Goal: Transaction & Acquisition: Purchase product/service

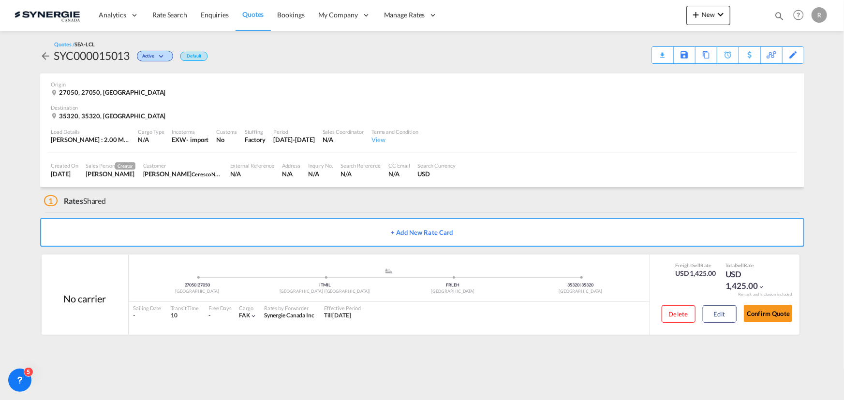
click at [253, 15] on span "Quotes" at bounding box center [252, 14] width 21 height 8
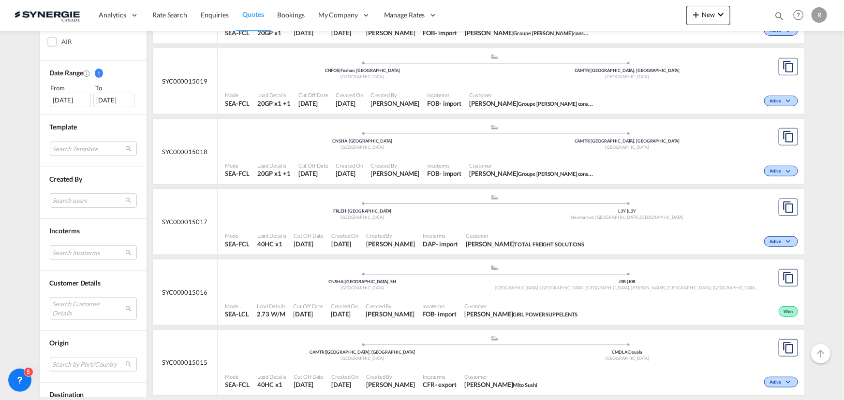
scroll to position [263, 0]
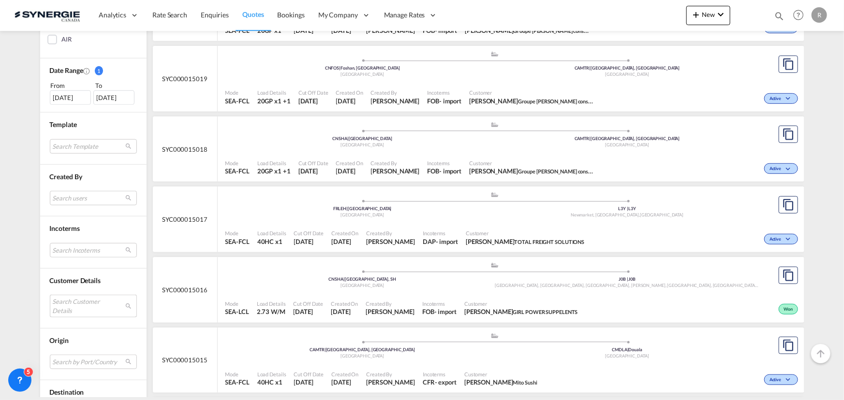
click at [66, 307] on md-select "Search Customer Details user name user kevser Kacar kkacar@tibagroup.com | tiba…" at bounding box center [93, 306] width 87 height 22
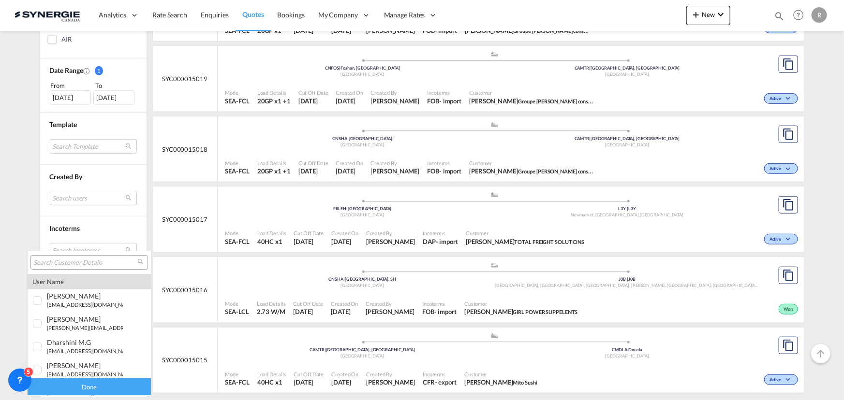
click at [71, 265] on input "search" at bounding box center [85, 263] width 104 height 9
type input "canimex"
click at [57, 346] on div "josee LEMAIRE lemairej@ canimex .com | canimex" at bounding box center [85, 346] width 76 height 16
click at [102, 392] on div "Done" at bounding box center [89, 387] width 123 height 17
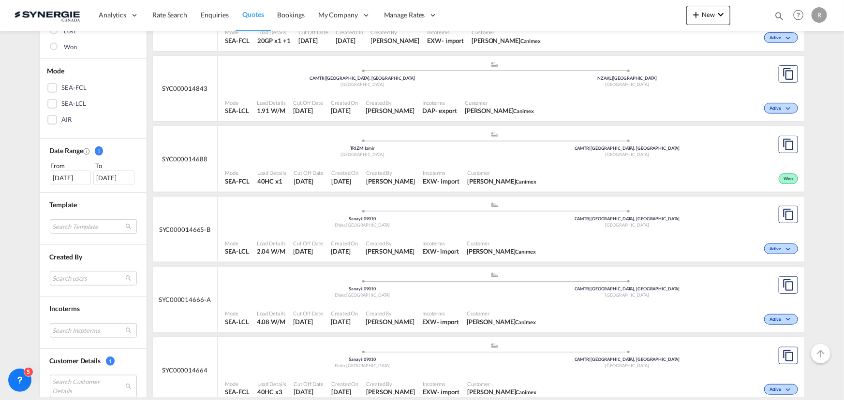
scroll to position [263, 0]
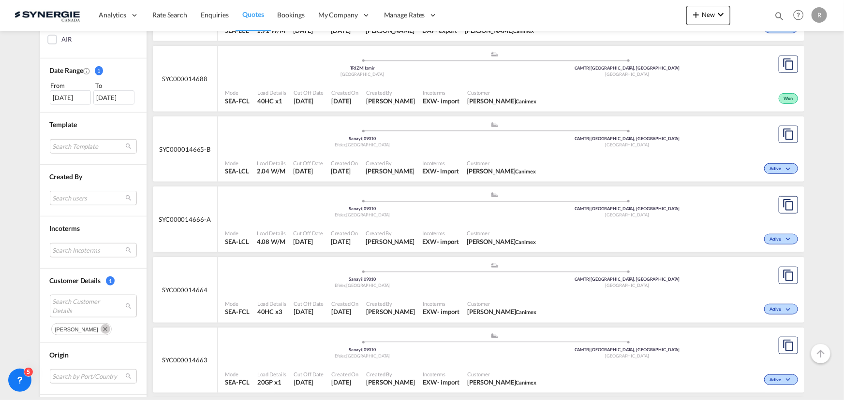
click at [459, 232] on span "Incoterms" at bounding box center [440, 233] width 37 height 7
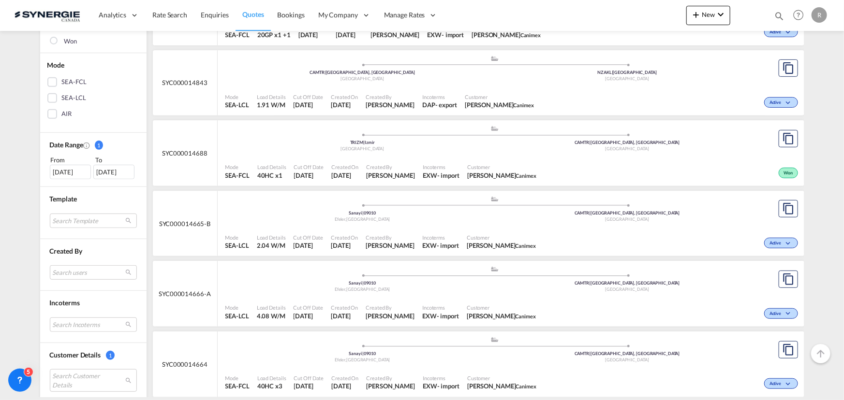
scroll to position [176, 0]
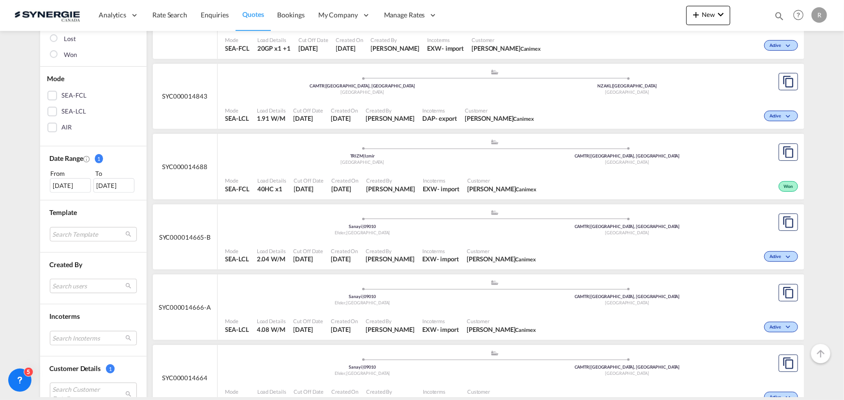
click at [518, 175] on div "Customer JOSEE LEMAIRE Canimex" at bounding box center [501, 185] width 77 height 24
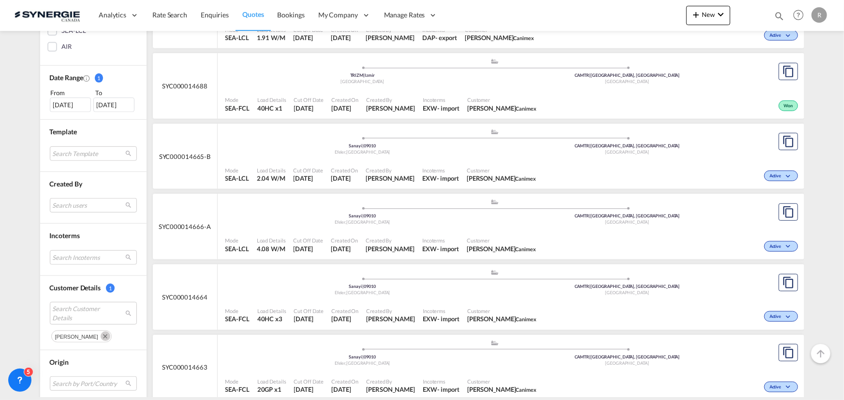
scroll to position [263, 0]
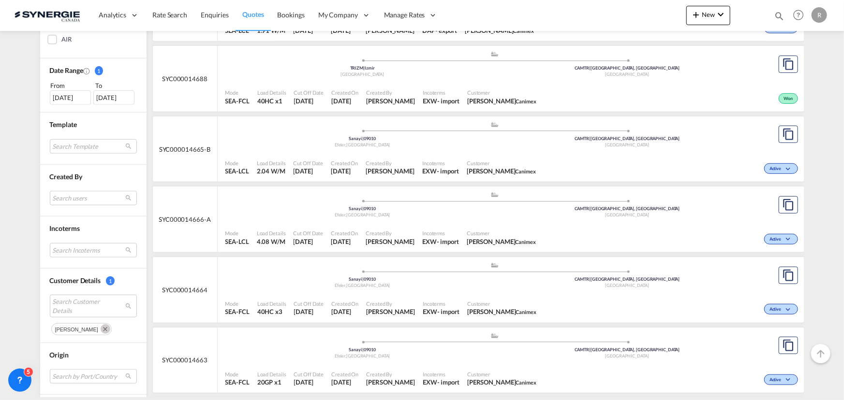
click at [459, 239] on div "- import" at bounding box center [448, 241] width 22 height 9
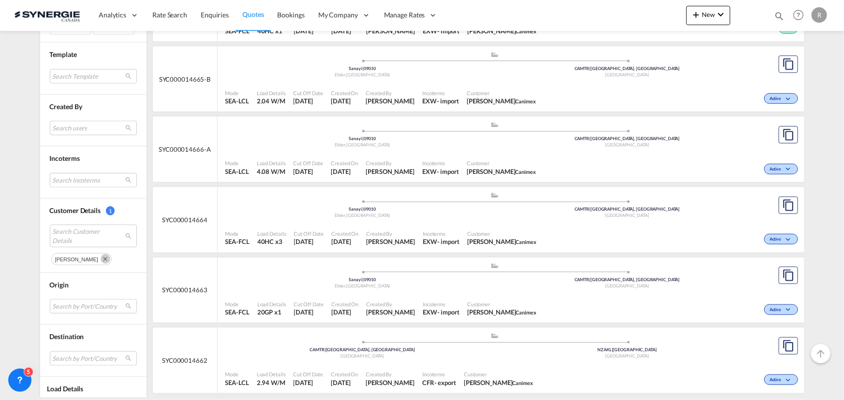
scroll to position [319, 0]
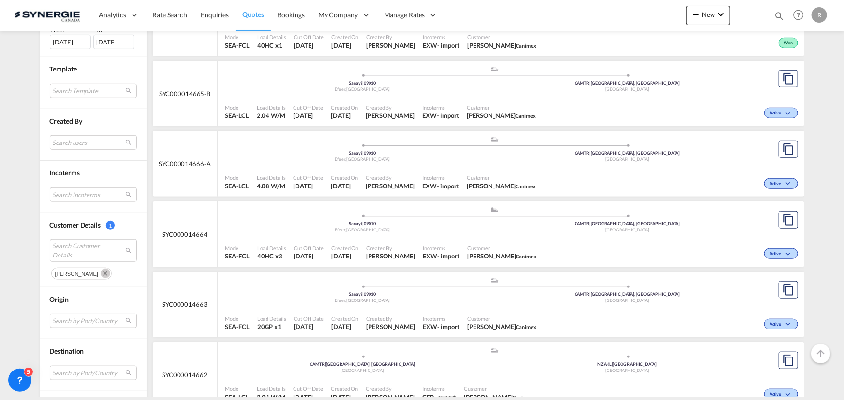
click at [437, 116] on div "EXW" at bounding box center [429, 115] width 15 height 9
click at [782, 16] on md-icon "icon-magnify" at bounding box center [779, 16] width 11 height 11
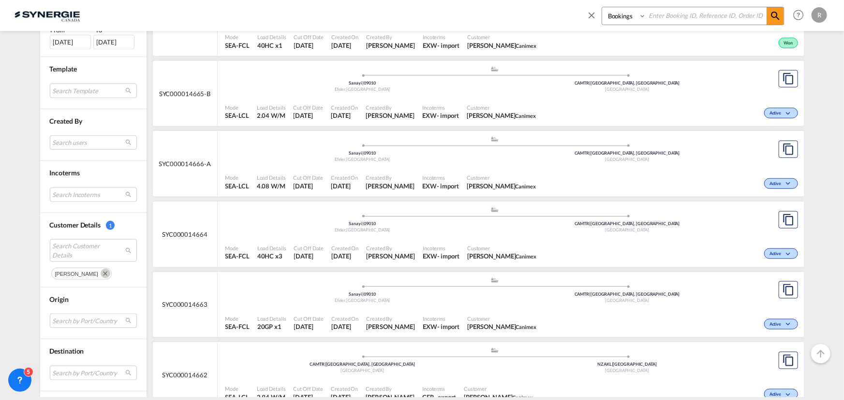
click at [619, 15] on select "Bookings Quotes Enquiries" at bounding box center [625, 15] width 46 height 17
select select "Quotes"
click at [602, 7] on select "Bookings Quotes Enquiries" at bounding box center [625, 15] width 46 height 17
click at [673, 17] on input at bounding box center [706, 15] width 120 height 17
type input "14986"
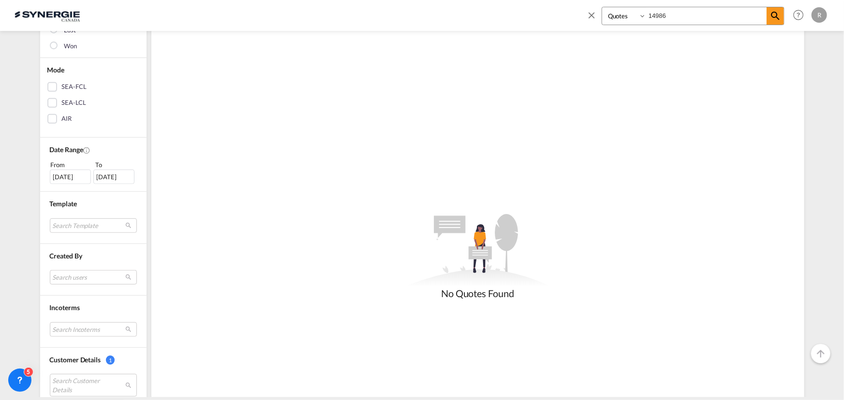
scroll to position [263, 0]
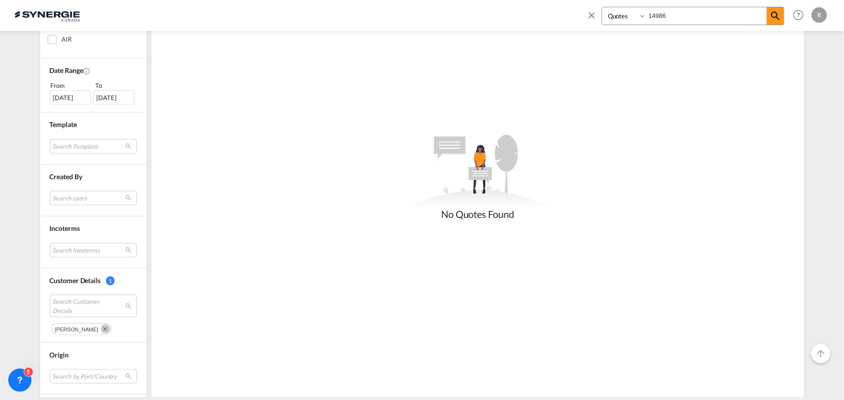
click at [98, 330] on button "Remove" at bounding box center [104, 329] width 15 height 10
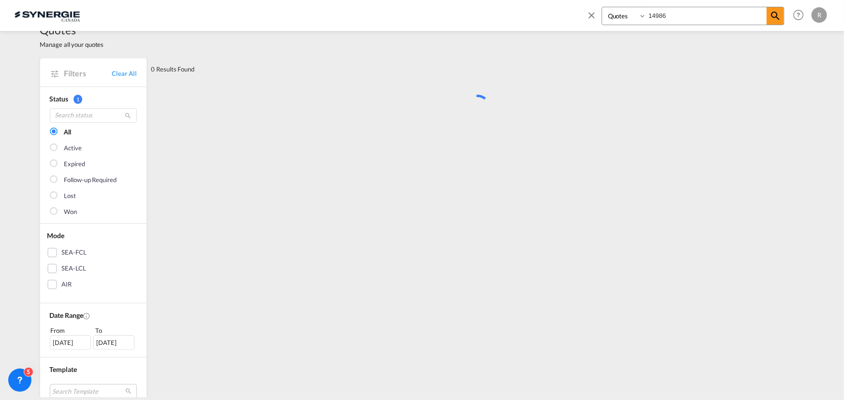
scroll to position [0, 0]
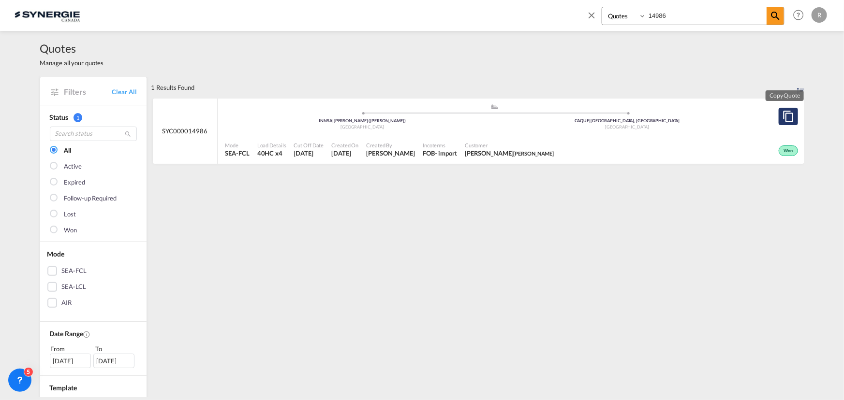
click at [783, 112] on md-icon "assets/icons/custom/copyQuote.svg" at bounding box center [788, 117] width 12 height 12
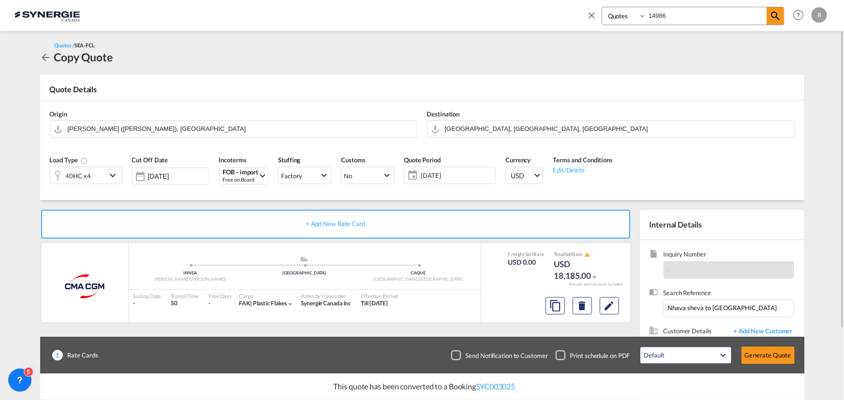
click at [99, 177] on div "40HC x4" at bounding box center [78, 175] width 56 height 16
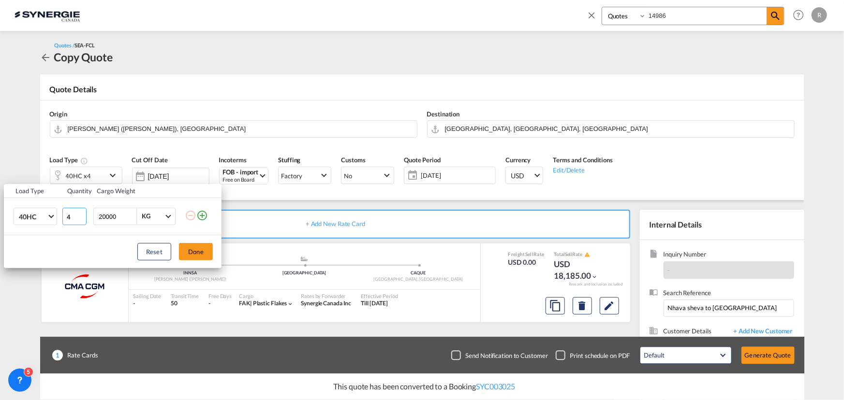
click at [79, 221] on input "4" at bounding box center [74, 216] width 24 height 17
click at [82, 220] on input "3" at bounding box center [74, 216] width 24 height 17
type input "2"
click at [82, 220] on input "2" at bounding box center [74, 216] width 24 height 17
click at [206, 251] on button "Done" at bounding box center [196, 251] width 34 height 17
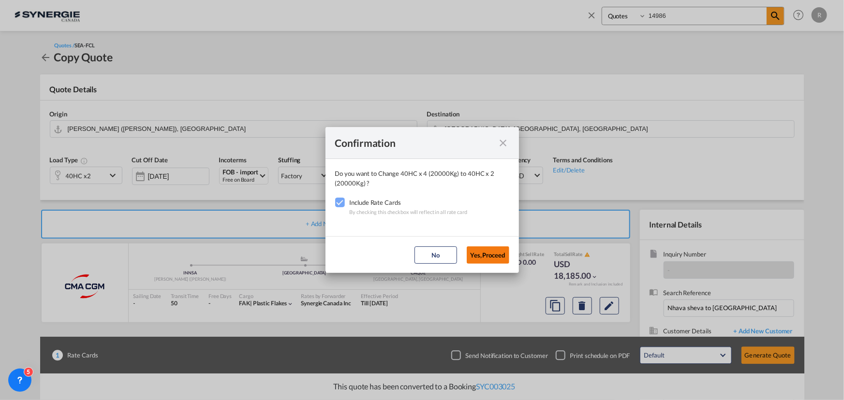
click at [485, 251] on button "Yes,Proceed" at bounding box center [488, 255] width 43 height 17
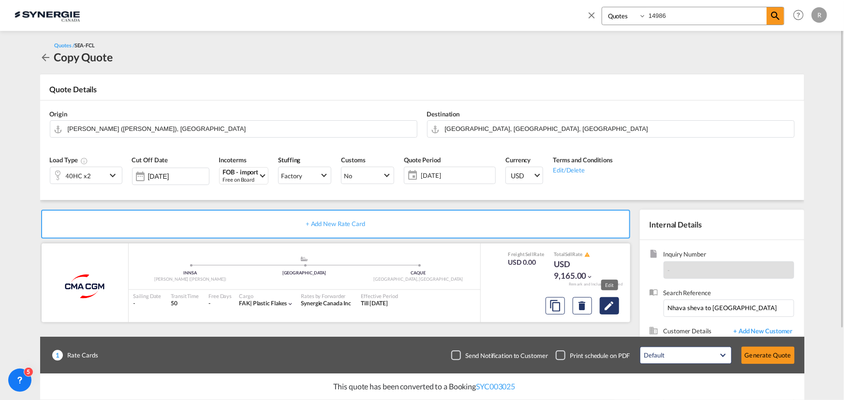
click at [610, 307] on md-icon "Edit" at bounding box center [609, 306] width 12 height 12
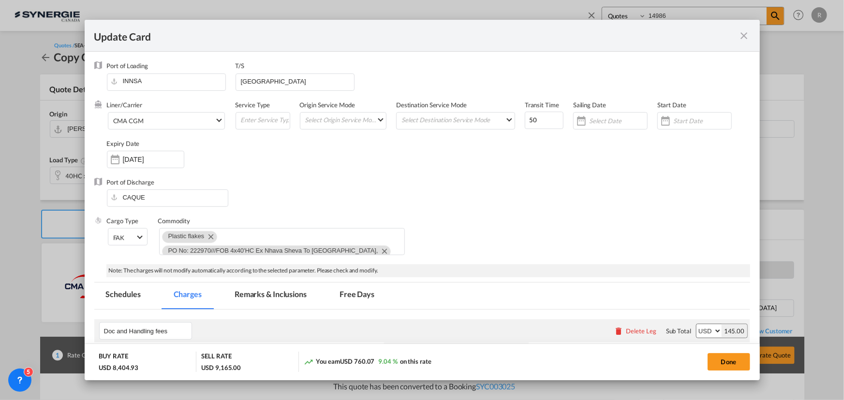
select select "per B/L"
select select "per container"
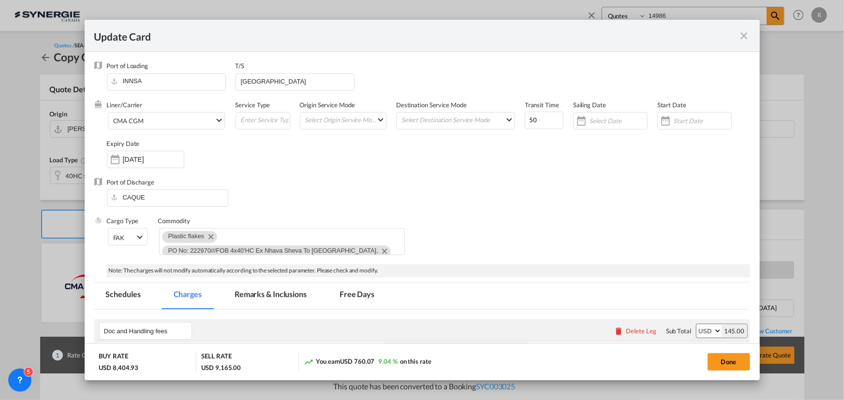
select select "per container"
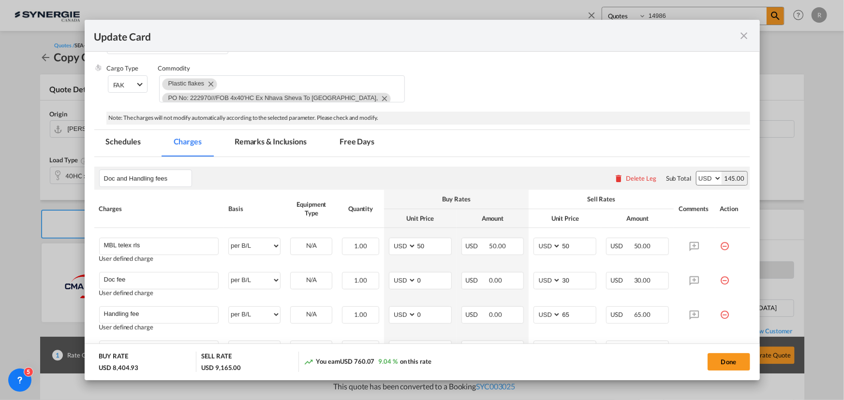
scroll to position [176, 0]
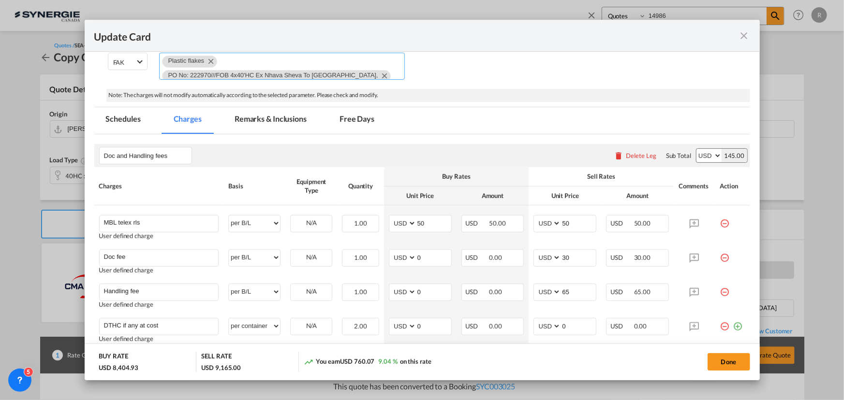
click at [378, 74] on md-icon "Remove PO No: 222970///FOB 4x40'HC Ex Nhava Sheva To Montreal," at bounding box center [384, 76] width 12 height 12
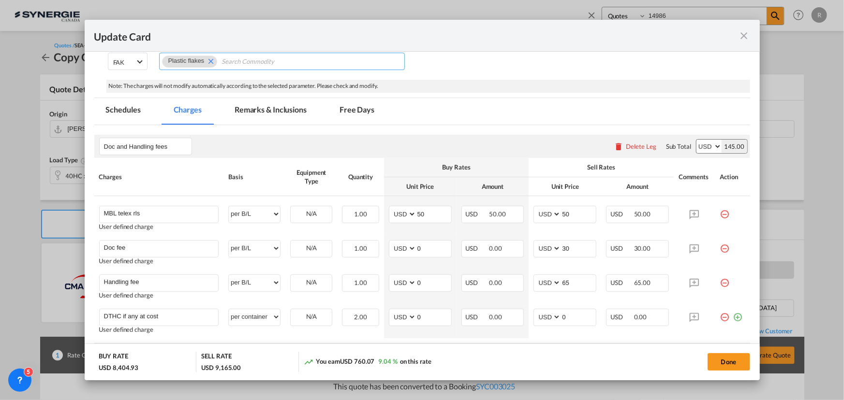
paste input "PO No: 222970///FOB 2x40'HC Ex Nhava Sheva To Montreal, Canada///Cnee - TILTON/…"
type input "PO No: 222970///FOB 2x40'HC Ex Nhava Sheva To Montreal, Canada///Cnee - TILTON/…"
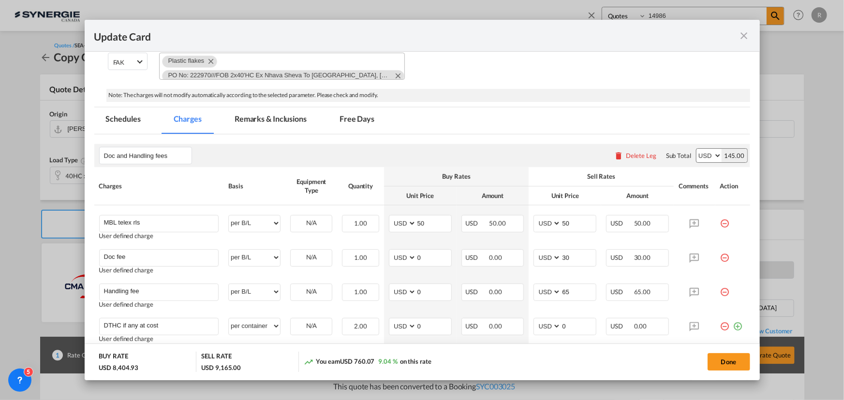
click at [448, 125] on md-tabs "Schedules Charges Remarks & Inclusions Free Days Schedules Charges Remarks & In…" at bounding box center [422, 402] width 656 height 591
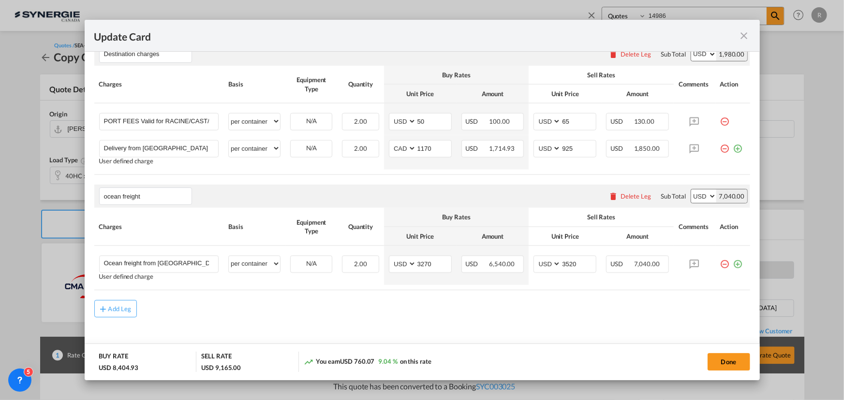
scroll to position [502, 0]
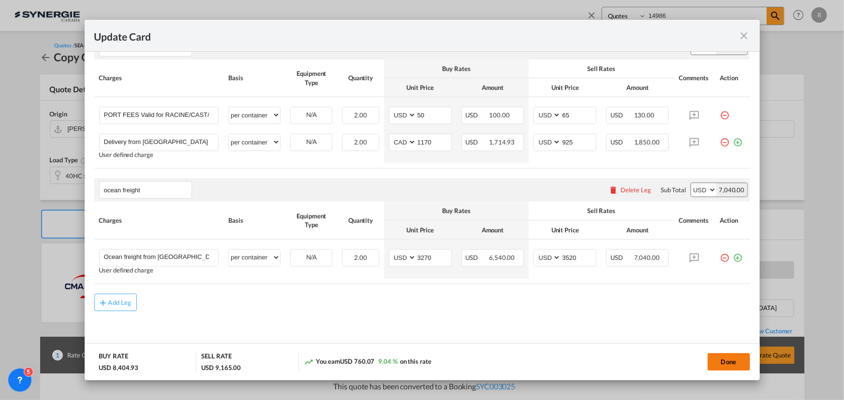
click at [732, 363] on button "Done" at bounding box center [728, 361] width 43 height 17
type input "01 Oct 2025"
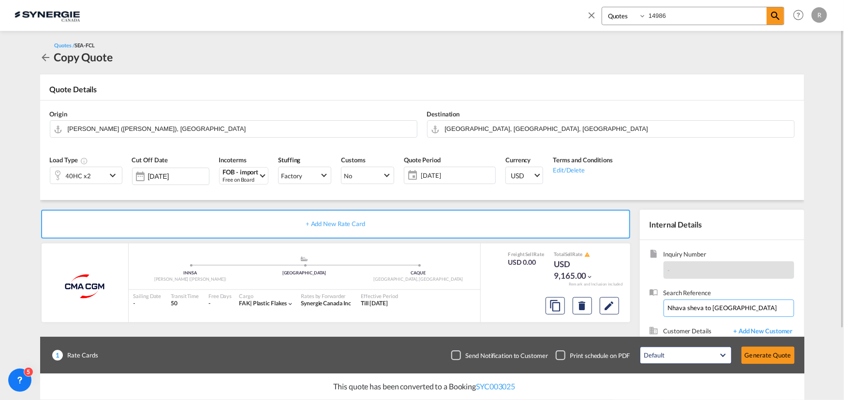
drag, startPoint x: 747, startPoint y: 310, endPoint x: 642, endPoint y: 306, distance: 105.0
click at [642, 306] on div "Inquiry Number - Search Reference Nhava sheva to Montreal Customer Details + Ad…" at bounding box center [722, 328] width 164 height 176
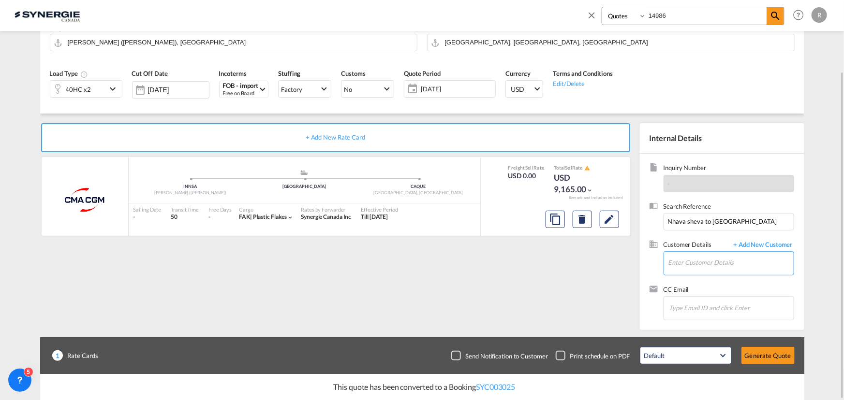
click at [675, 265] on input "Enter Customer Details" at bounding box center [730, 263] width 125 height 22
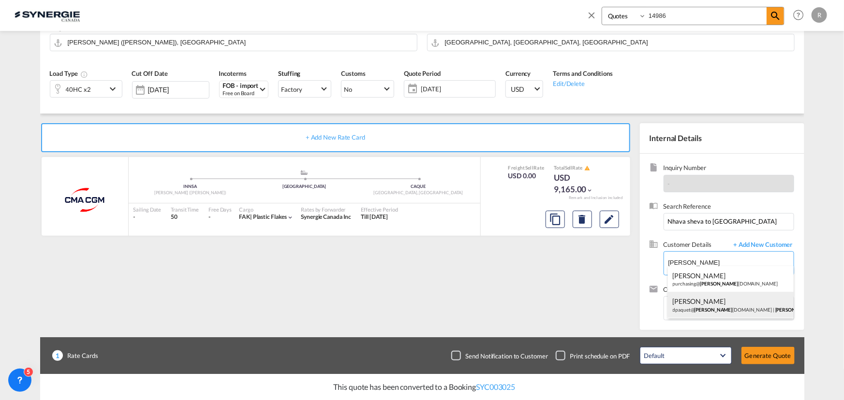
click at [701, 305] on div "David Paquet dpaquet@ tilton group.com | tilton" at bounding box center [731, 305] width 126 height 26
type input "tilton, David Paquet, dpaquet@tiltongroup.com"
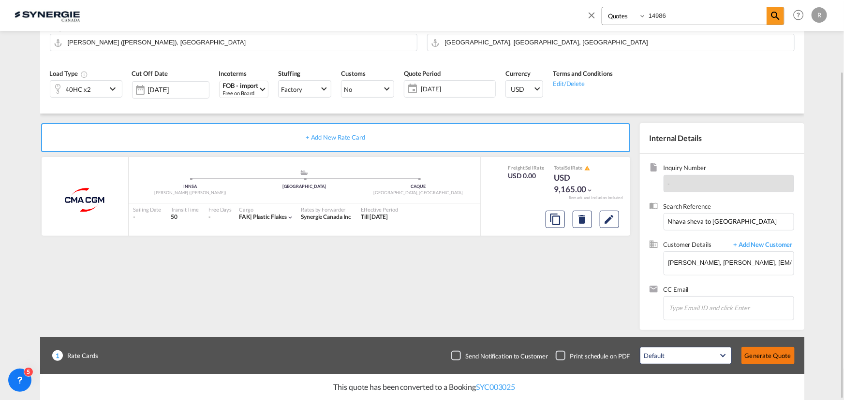
click at [763, 355] on button "Generate Quote" at bounding box center [767, 355] width 53 height 17
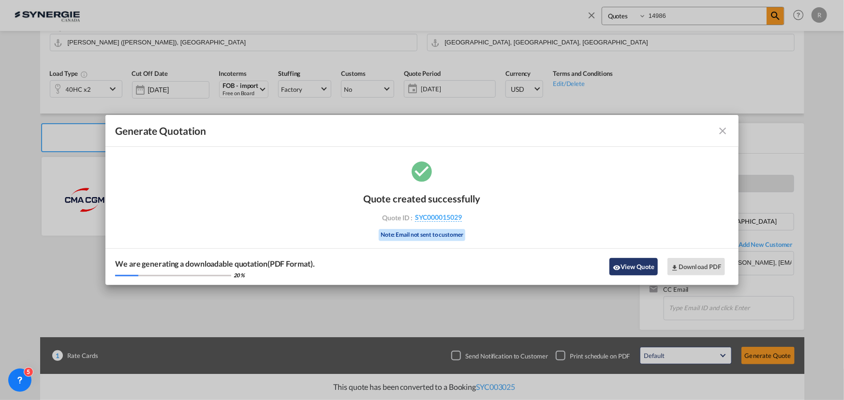
click at [649, 266] on button "View Quote" at bounding box center [633, 266] width 48 height 17
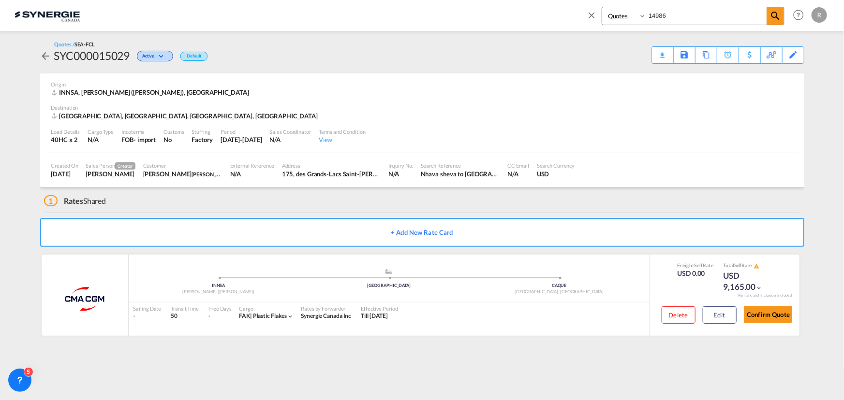
click at [0, 0] on div "Download Quote" at bounding box center [0, 0] width 0 height 0
click at [755, 315] on button "Confirm Quote" at bounding box center [768, 314] width 48 height 17
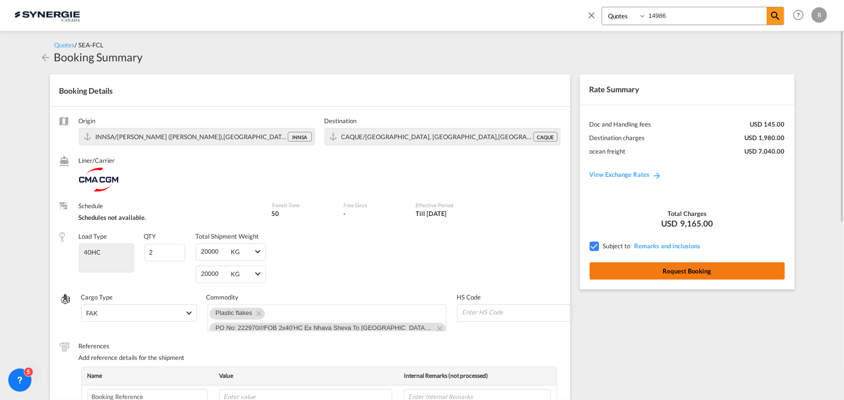
click at [685, 275] on button "Request Booking" at bounding box center [686, 271] width 195 height 17
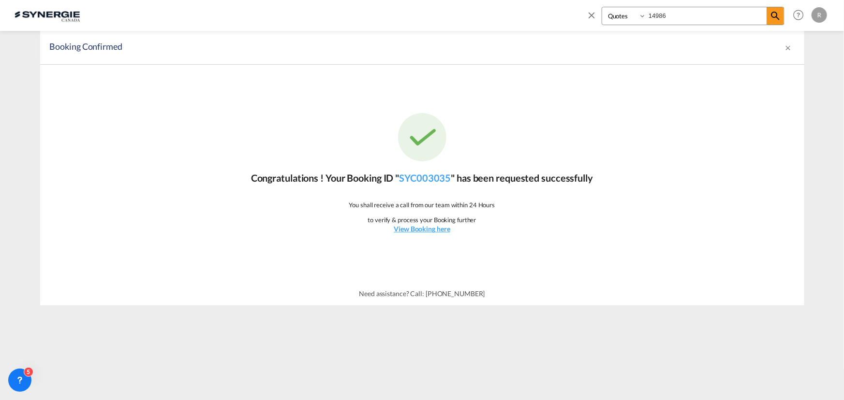
click at [674, 17] on input "14986" at bounding box center [706, 15] width 120 height 17
type input "14897"
click at [768, 14] on span at bounding box center [774, 15] width 17 height 17
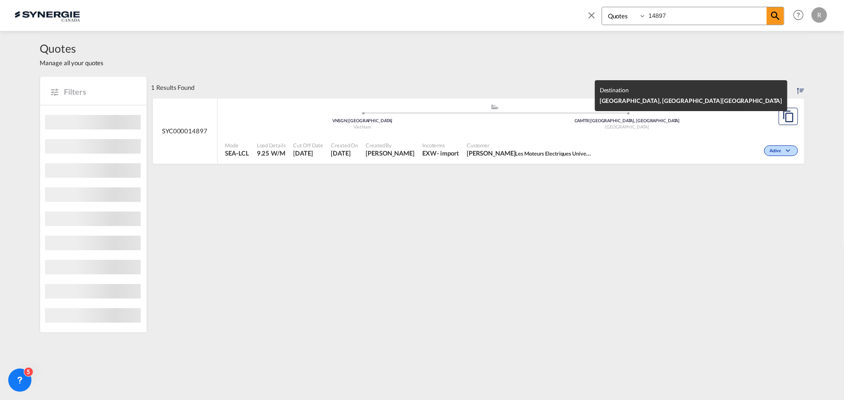
click at [714, 128] on div "[GEOGRAPHIC_DATA]" at bounding box center [627, 127] width 265 height 6
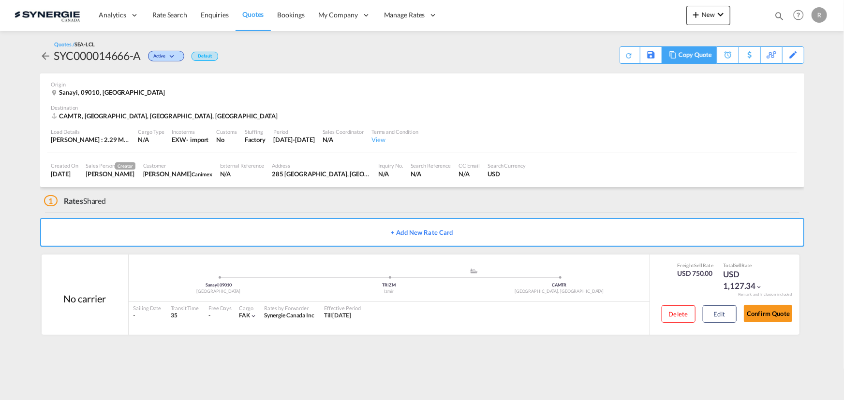
click at [692, 54] on div "Copy Quote" at bounding box center [694, 55] width 33 height 16
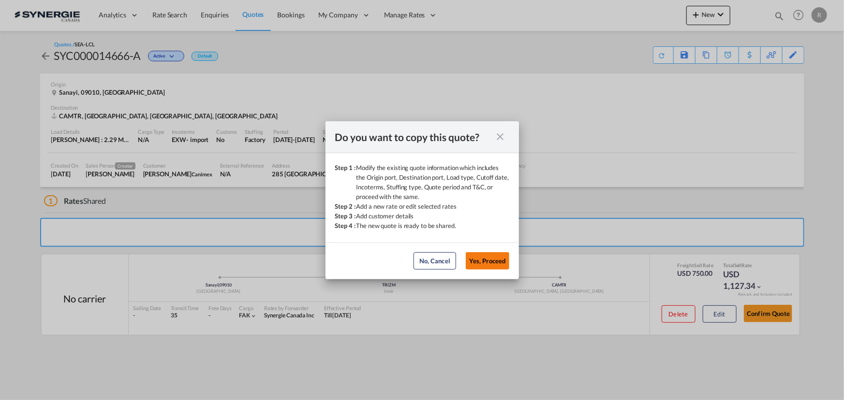
click at [493, 260] on button "Yes, Proceed" at bounding box center [488, 260] width 44 height 17
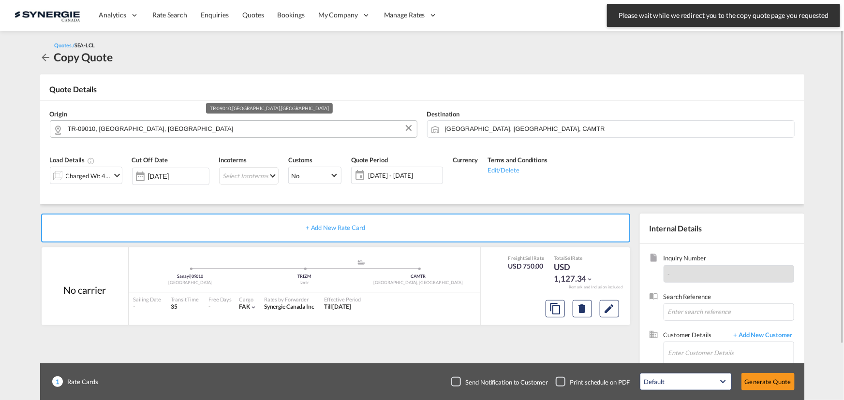
click at [145, 132] on input "TR-09010, Efeler, Aydin" at bounding box center [240, 128] width 344 height 17
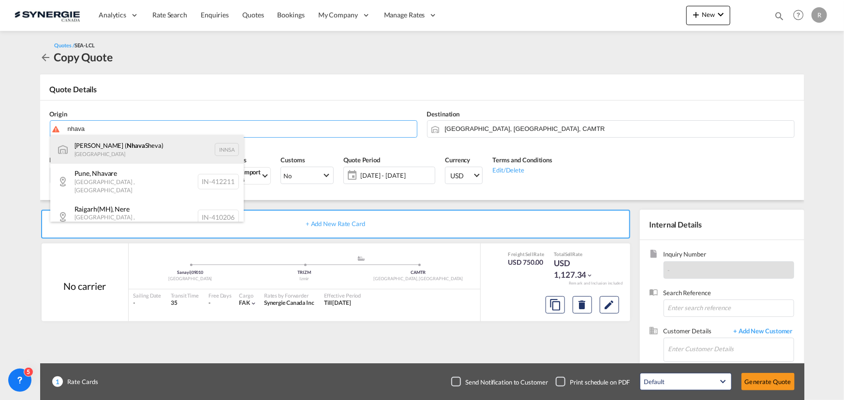
click at [112, 153] on div "Jawaharlal Nehru ( Nhava Sheva) India INNSA" at bounding box center [146, 149] width 193 height 29
type input "[PERSON_NAME] ([PERSON_NAME]), [GEOGRAPHIC_DATA]"
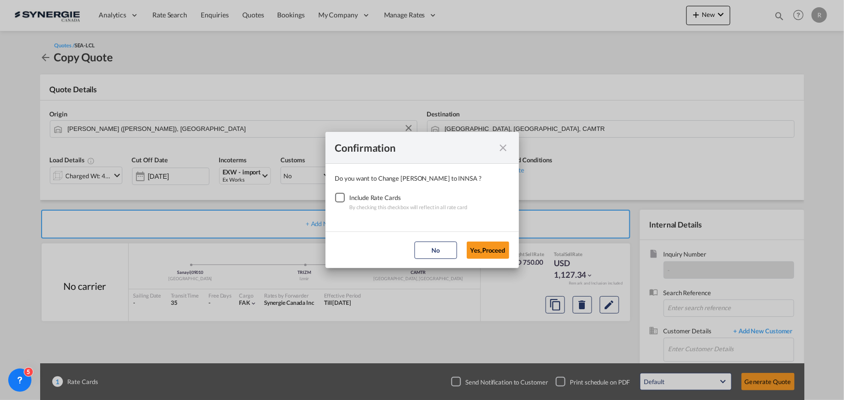
click at [341, 198] on div "Checkbox No Ink" at bounding box center [340, 198] width 10 height 10
click at [494, 254] on button "Yes,Proceed" at bounding box center [488, 250] width 43 height 17
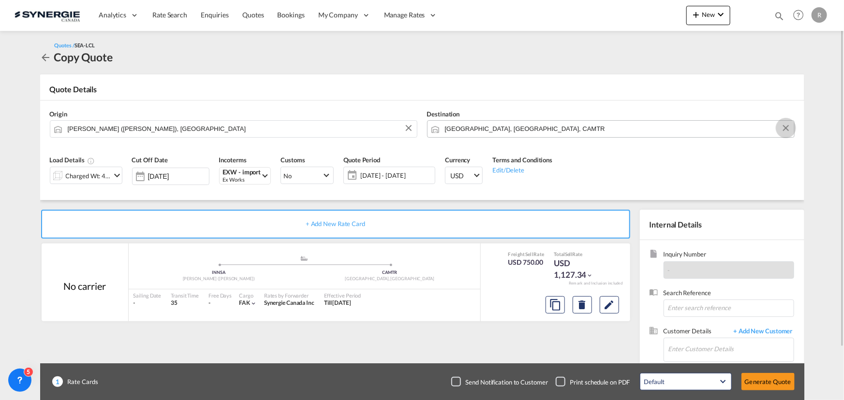
click at [786, 131] on button "Clear Input" at bounding box center [785, 128] width 15 height 15
click at [488, 128] on input "Search by Door/Port" at bounding box center [617, 128] width 344 height 17
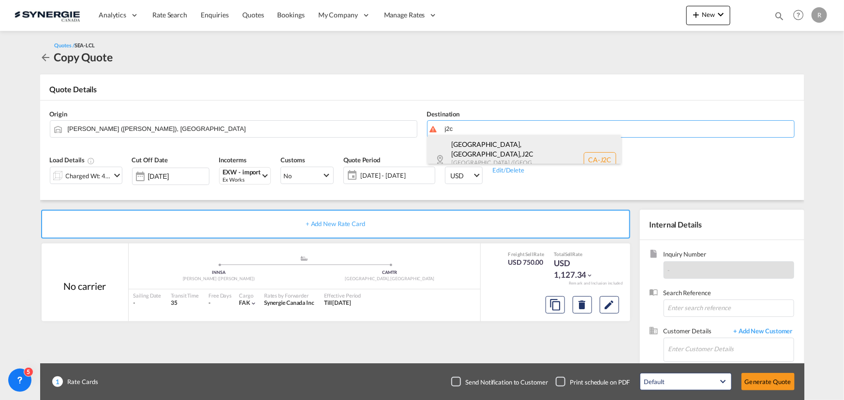
click at [479, 150] on div "Drummondville, QC , J2C Quebec / Québec Canada CA-J2C" at bounding box center [523, 160] width 193 height 50
type input "CA-J2C, Drummondville, QC, Quebec / Québec"
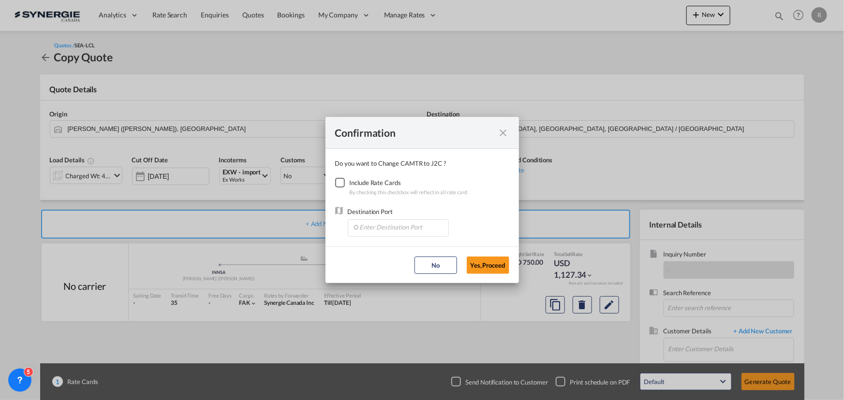
click at [344, 185] on div "Checkbox No Ink" at bounding box center [340, 183] width 10 height 10
click at [387, 227] on input "Enter Destination Port" at bounding box center [400, 227] width 96 height 15
drag, startPoint x: 368, startPoint y: 251, endPoint x: 387, endPoint y: 254, distance: 18.6
click at [369, 251] on span "CAMTR, Montreal, QC, Canada, North America, Americas" at bounding box center [549, 249] width 380 height 8
type input "CAMTR, Montreal, QC, Canada, North America, Americas"
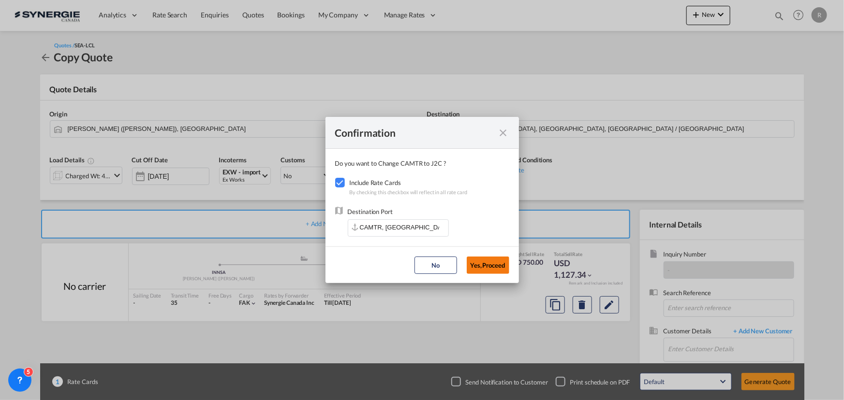
click at [494, 264] on button "Yes,Proceed" at bounding box center [488, 265] width 43 height 17
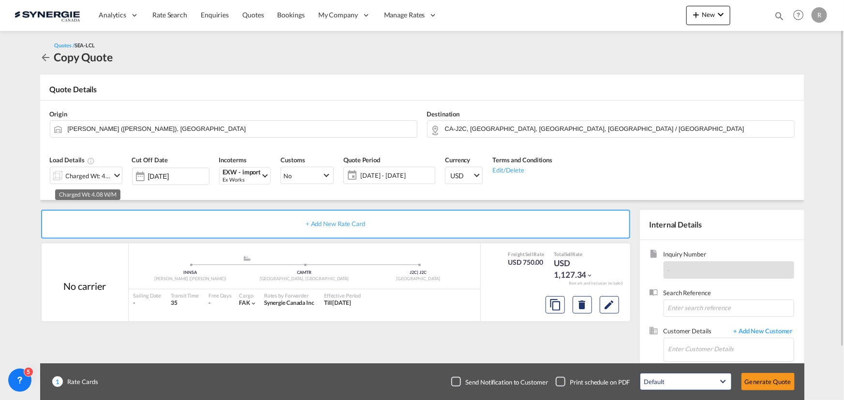
click at [106, 178] on div "Charged Wt: 4.08 W/M" at bounding box center [88, 176] width 45 height 14
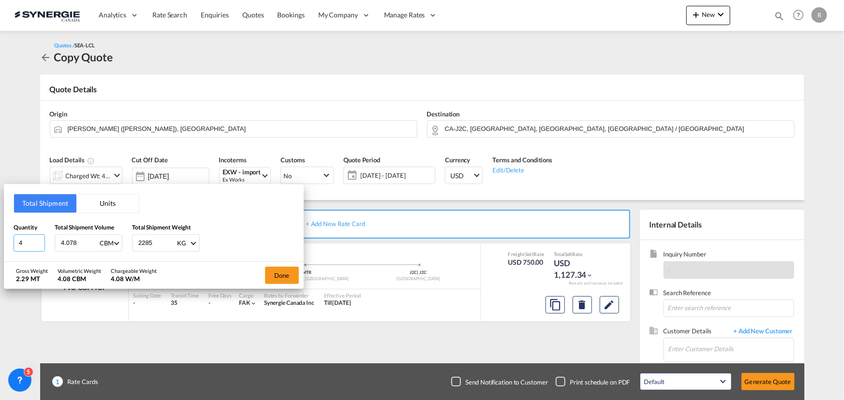
drag, startPoint x: 32, startPoint y: 241, endPoint x: -15, endPoint y: 236, distance: 47.6
click at [0, 236] on html "Analytics Reports Dashboard Rate Search Enquiries Quotes" at bounding box center [422, 200] width 844 height 400
type input "2"
type input "2.31"
type input "3440"
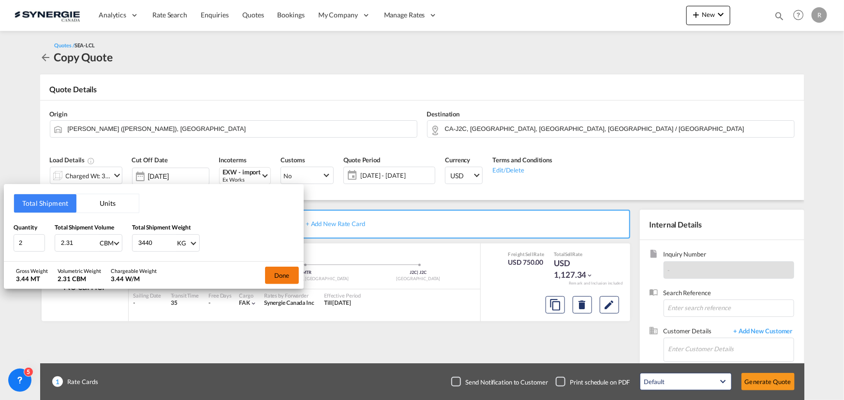
click at [271, 275] on button "Done" at bounding box center [282, 275] width 34 height 17
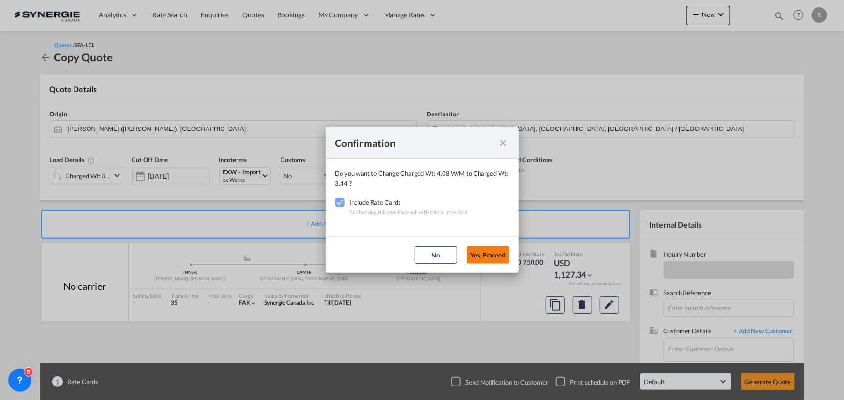
click at [503, 260] on button "Yes,Proceed" at bounding box center [488, 255] width 43 height 17
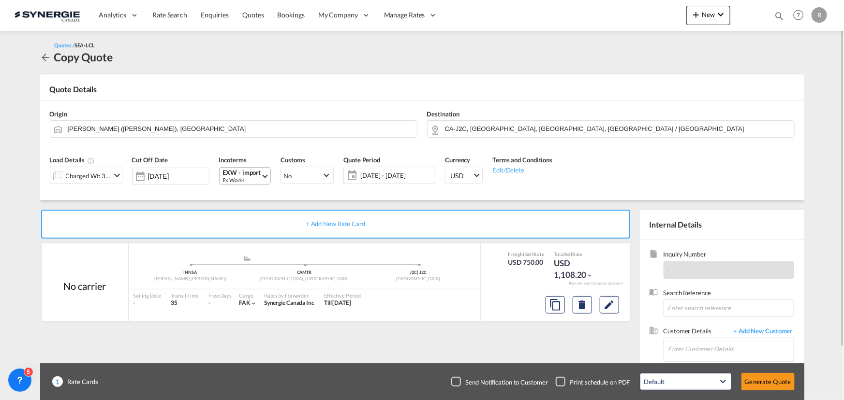
click at [245, 175] on div "EXW - import" at bounding box center [242, 172] width 38 height 7
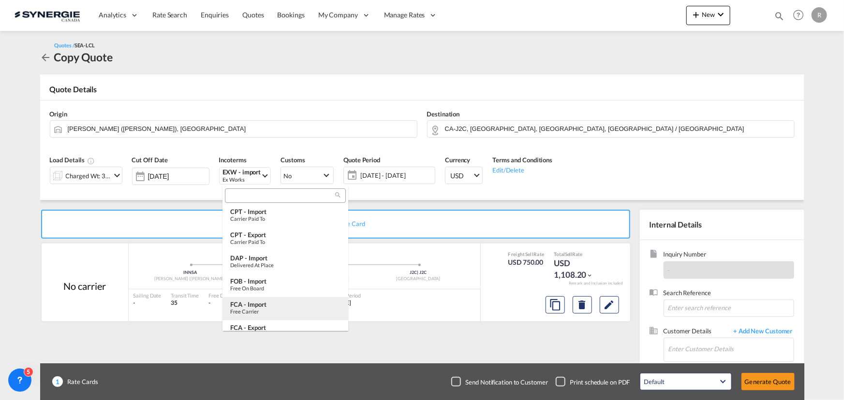
scroll to position [10, 0]
click at [264, 298] on div "FOB - import" at bounding box center [285, 296] width 110 height 8
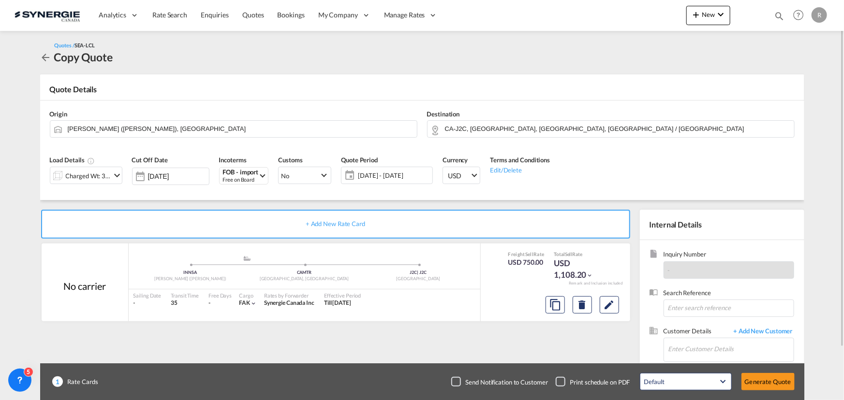
click at [398, 177] on span "10 Sep - 10 Oct 2025" at bounding box center [394, 175] width 72 height 9
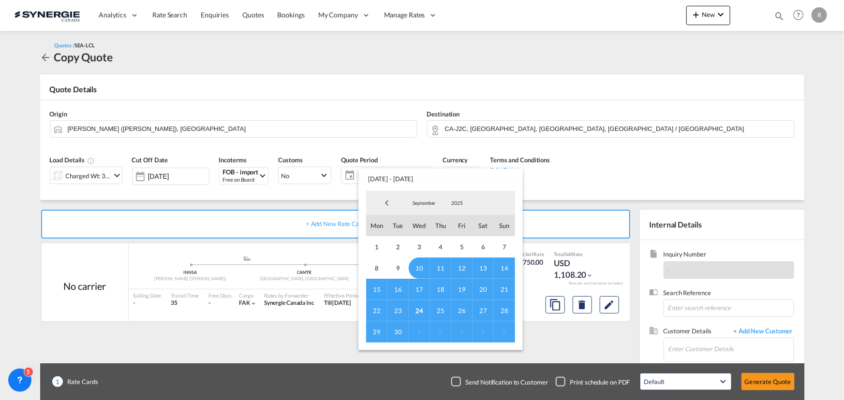
click at [396, 330] on span "30" at bounding box center [397, 332] width 21 height 21
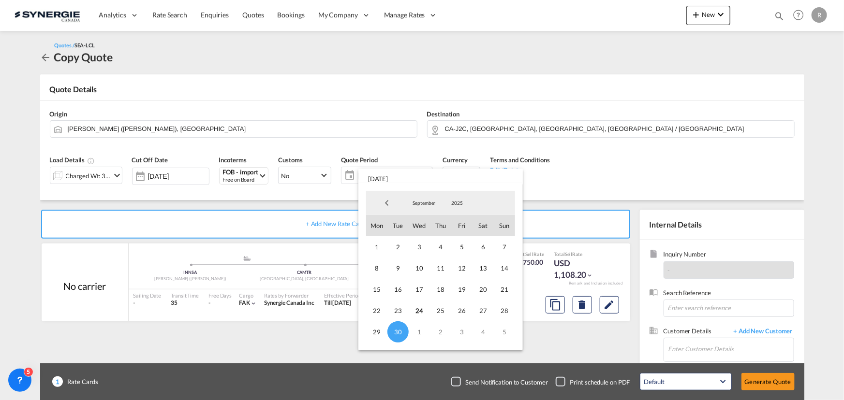
click at [631, 151] on md-backdrop at bounding box center [422, 200] width 844 height 400
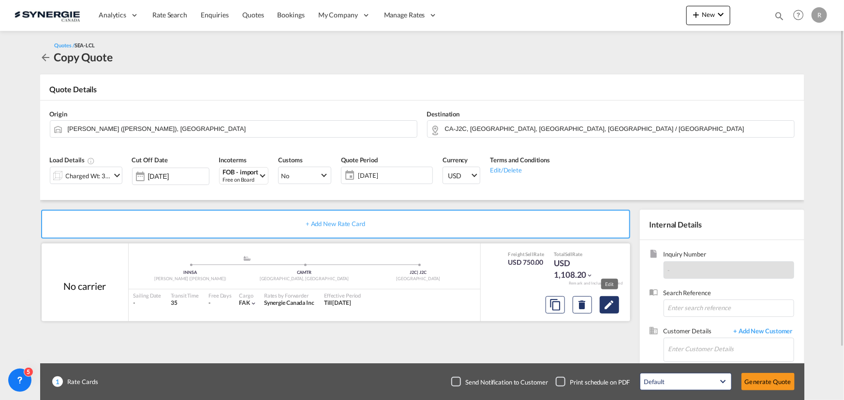
click at [609, 301] on md-icon "Edit" at bounding box center [609, 305] width 12 height 12
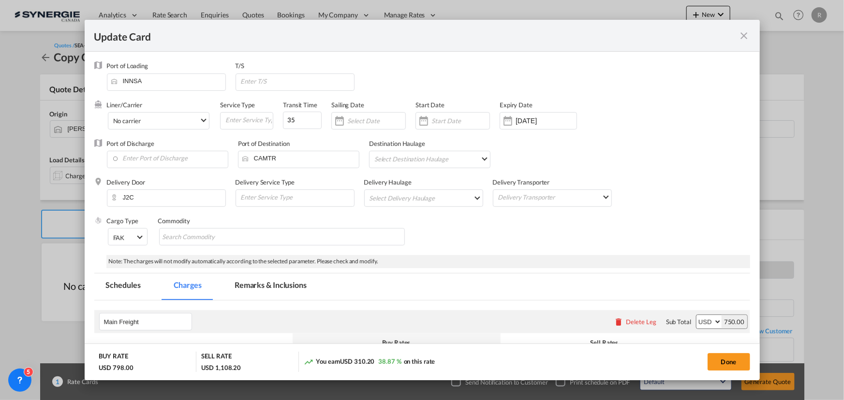
select select "flat"
select select "per_hbl"
select select "per_w/m"
select select "per_bl"
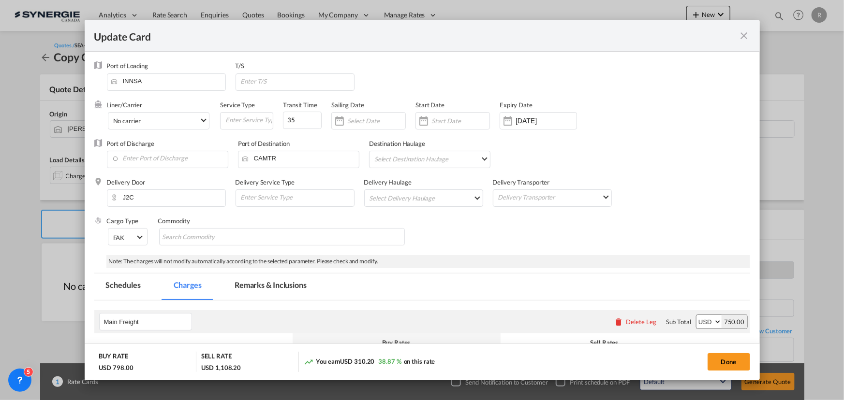
select select "per_bl"
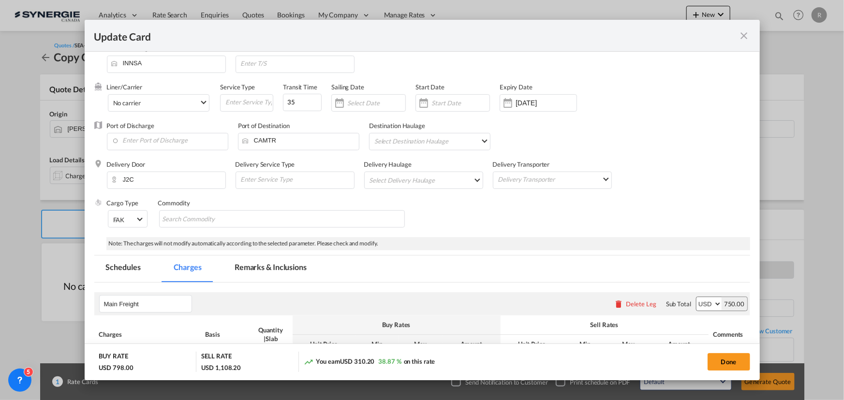
scroll to position [0, 0]
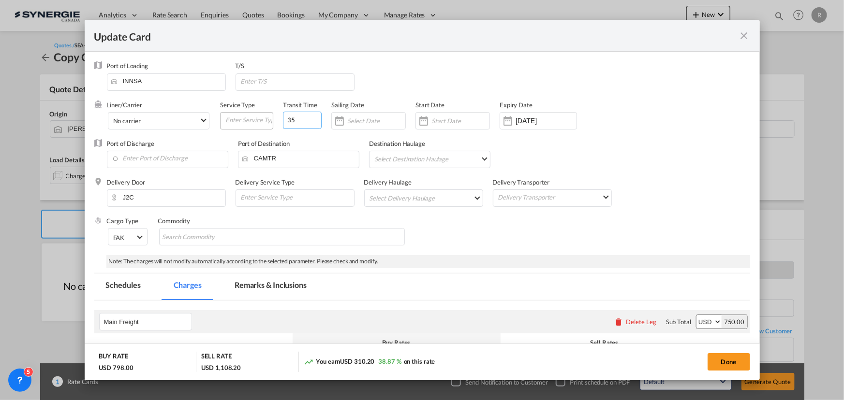
drag, startPoint x: 299, startPoint y: 122, endPoint x: 245, endPoint y: 113, distance: 55.0
click at [245, 113] on div "Liner/Carrier No carrier Atlantic Container Line (ACL) Baker Transport (GB) | D…" at bounding box center [391, 120] width 568 height 39
type input "55"
click at [529, 120] on input "10 Oct 2025" at bounding box center [545, 121] width 61 height 8
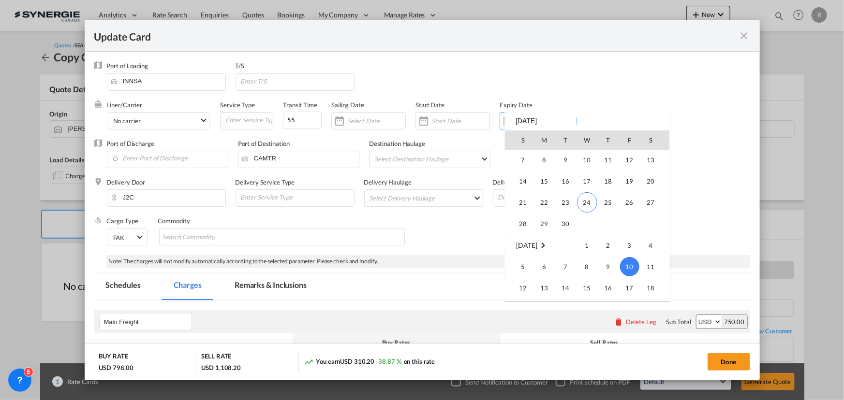
scroll to position [223999, 0]
click at [566, 226] on span "30" at bounding box center [565, 227] width 19 height 19
type input "[DATE]"
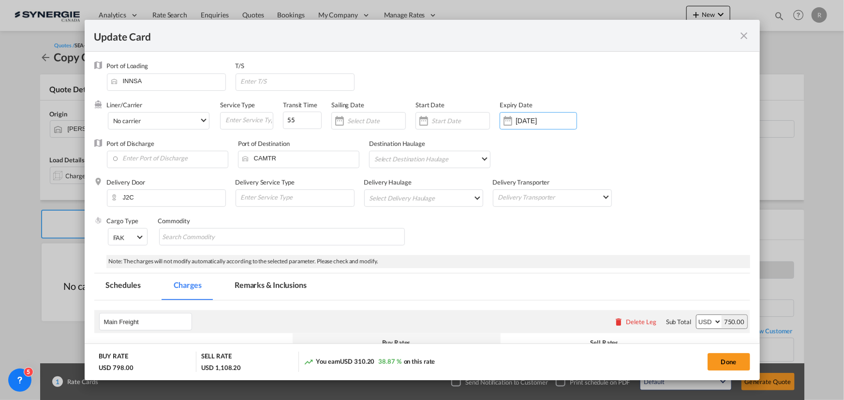
click at [681, 223] on div "Cargo Type FAK FAK GCR GDSM General Cargo Hazardous Cargo Ambient Foodstuff Chi…" at bounding box center [428, 236] width 643 height 39
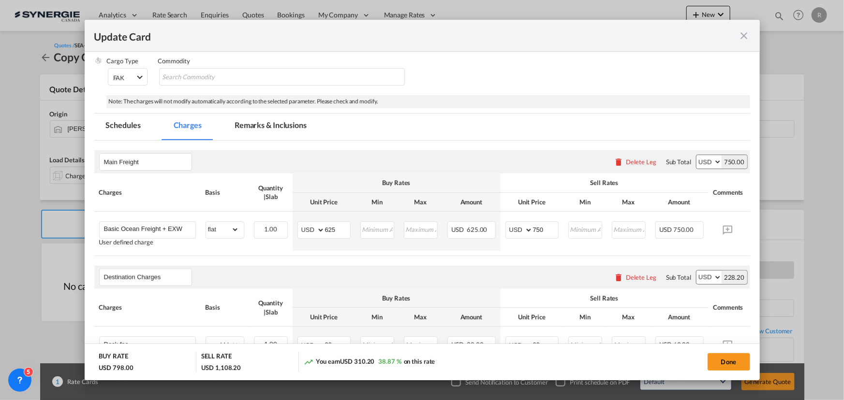
scroll to position [176, 0]
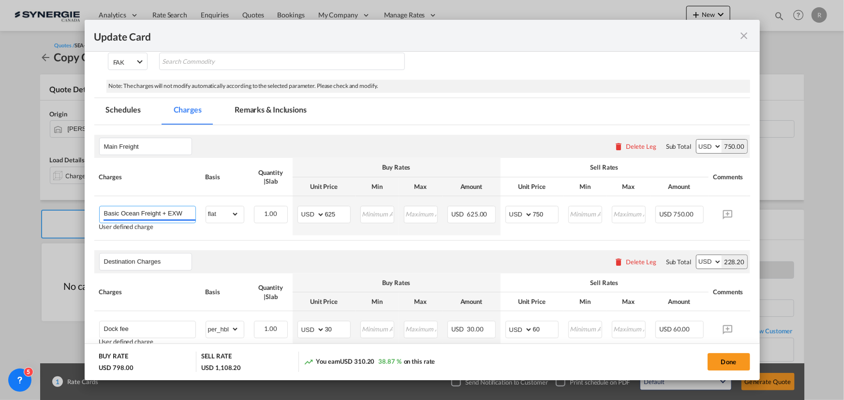
drag, startPoint x: 182, startPoint y: 213, endPoint x: 41, endPoint y: 208, distance: 140.8
click at [41, 208] on div "Update Card Port of Loading INNSA T/S Liner/Carrier No carrier Atlantic Contain…" at bounding box center [422, 200] width 844 height 400
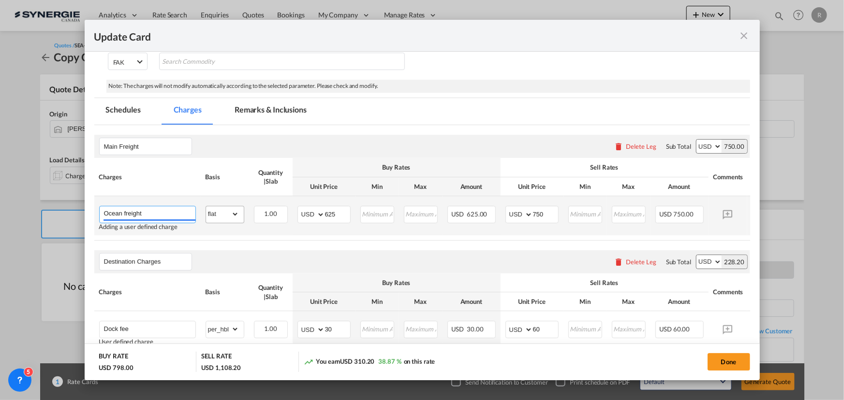
type input "Ocean freight"
click at [227, 220] on select "gross_weight volumetric_weight per_shipment per_bl per_km per_hawb per_kg flat …" at bounding box center [222, 213] width 33 height 15
click at [206, 206] on select "gross_weight volumetric_weight per_shipment per_bl per_km per_hawb per_kg flat …" at bounding box center [222, 213] width 33 height 15
click at [223, 210] on select "gross_weight volumetric_weight per_shipment per_bl per_km per_hawb per_kg flat …" at bounding box center [222, 213] width 33 height 15
click at [206, 206] on select "gross_weight volumetric_weight per_shipment per_bl per_km per_hawb per_kg flat …" at bounding box center [222, 213] width 33 height 15
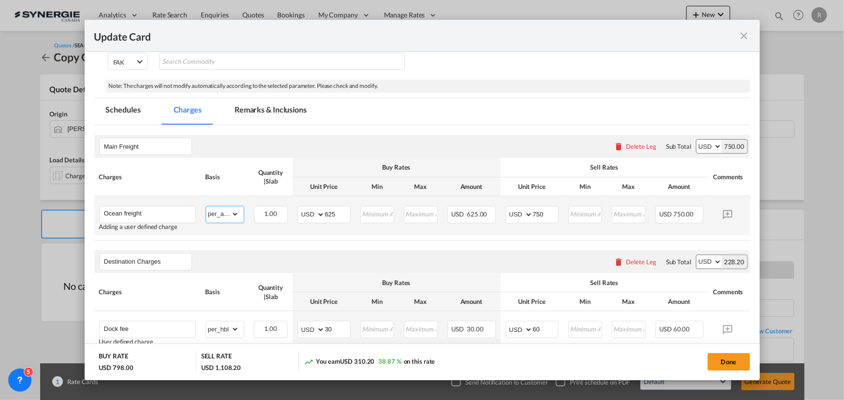
click at [226, 211] on select "gross_weight volumetric_weight per_shipment per_bl per_km per_hawb per_kg flat …" at bounding box center [222, 213] width 33 height 15
select select "per_w/m"
click at [206, 206] on select "gross_weight volumetric_weight per_shipment per_bl per_km per_hawb per_kg flat …" at bounding box center [222, 213] width 33 height 15
drag, startPoint x: 339, startPoint y: 213, endPoint x: 290, endPoint y: 205, distance: 49.9
click at [290, 205] on tr "Ocean freight Adding a user defined charge Please Enter Already Exists gross_we…" at bounding box center [436, 215] width 685 height 39
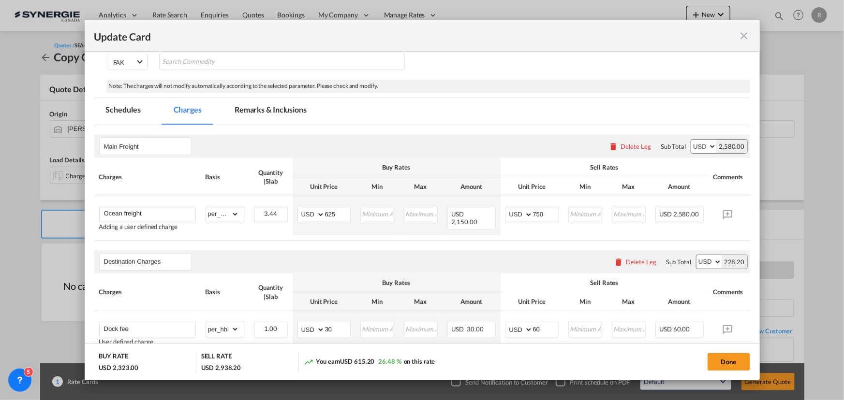
click at [275, 110] on md-tab-item "Remarks & Inclusions" at bounding box center [270, 111] width 95 height 27
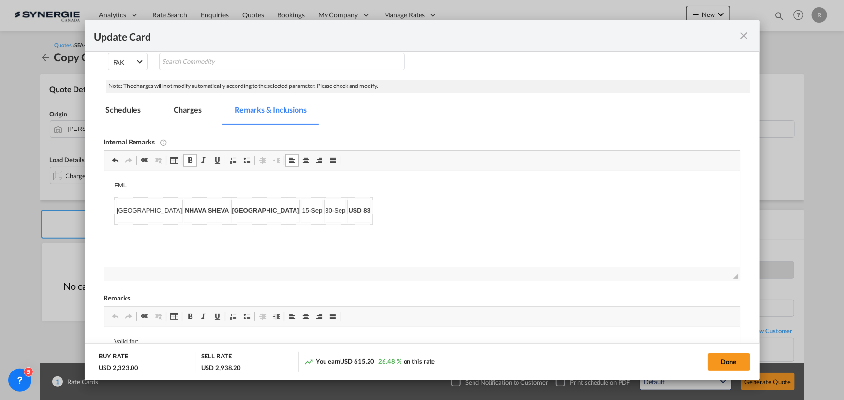
click at [153, 189] on body "FML INDIA NHAVA SHEVA MONTREAL 15-Sep 30-Sep USD 83" at bounding box center [422, 203] width 616 height 44
click at [154, 188] on p "FML" at bounding box center [422, 186] width 616 height 10
click at [325, 213] on body "↵ FML INDIA NHAVA SHEVA MONTREAL 15-Sep 30-Sep USD 83" at bounding box center [422, 203] width 616 height 44
click at [325, 213] on td "35/BL" at bounding box center [323, 208] width 99 height 24
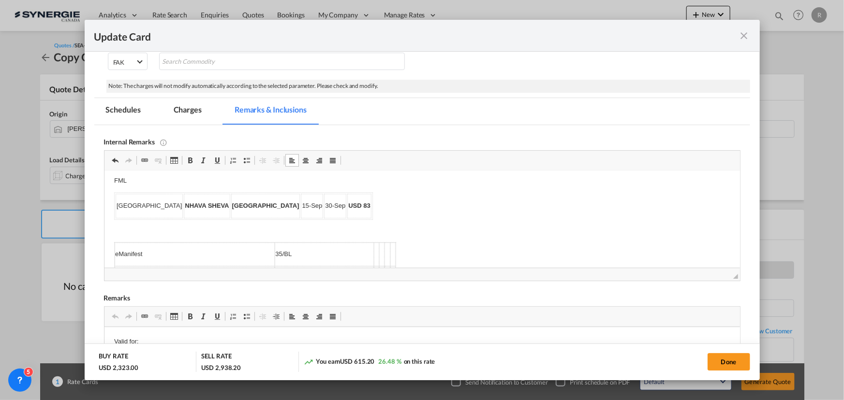
scroll to position [0, 0]
click at [137, 184] on p "FML" at bounding box center [422, 186] width 616 height 10
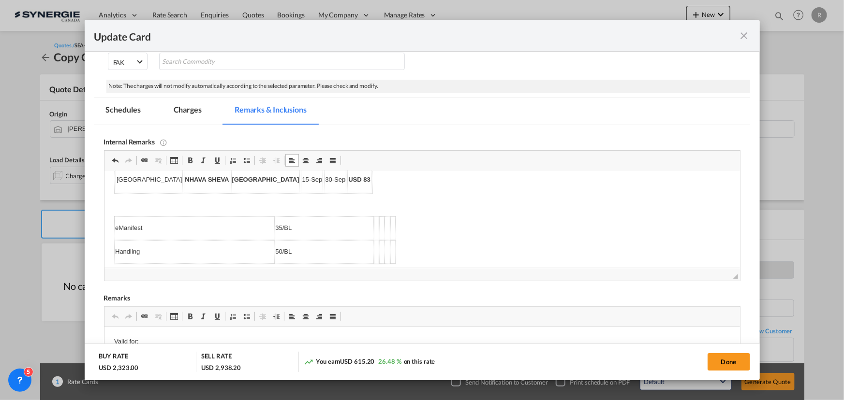
scroll to position [44, 0]
click at [429, 247] on body "FML +agent 3usd/RT, min 15usd INDIA NHAVA SHEVA MONTREAL 15-Sep 30-Sep USD 83 e…" at bounding box center [422, 202] width 616 height 131
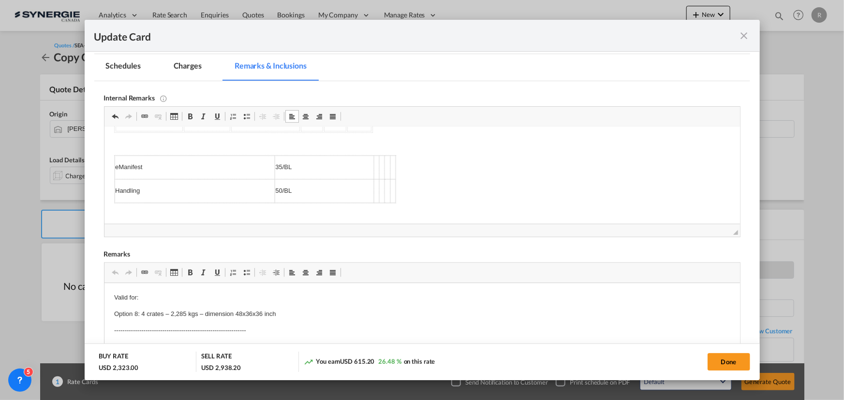
scroll to position [86, 0]
click at [192, 193] on p "Delivery Bourret :" at bounding box center [422, 194] width 616 height 10
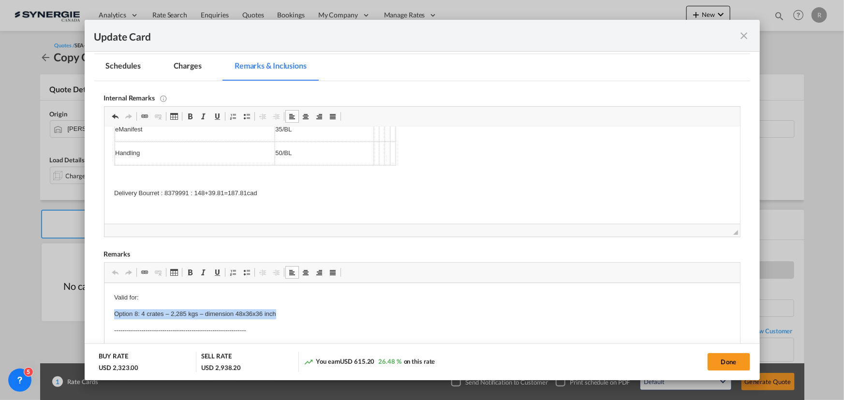
drag, startPoint x: 112, startPoint y: 315, endPoint x: 303, endPoint y: 313, distance: 191.0
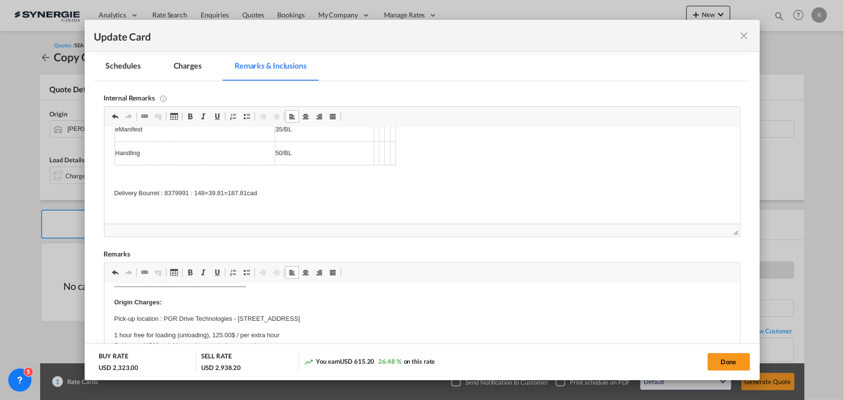
scroll to position [44, 0]
drag, startPoint x: 112, startPoint y: 316, endPoint x: 431, endPoint y: 315, distance: 319.6
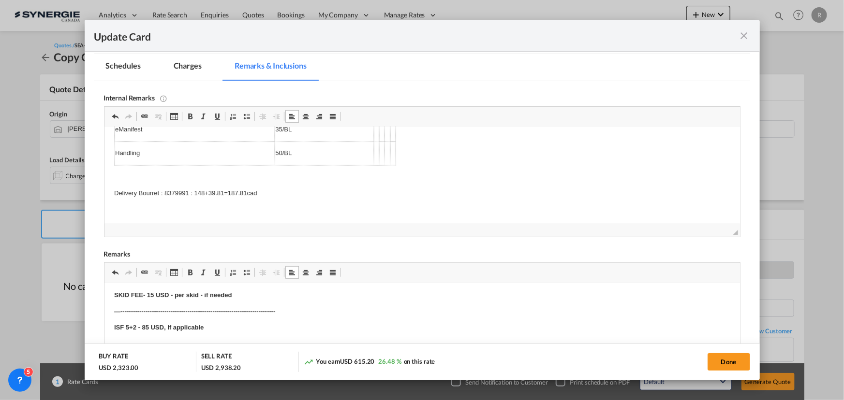
scroll to position [351, 0]
click at [146, 307] on strong "SKID FEE- 15 USD - per skid - if needed" at bounding box center [172, 307] width 117 height 7
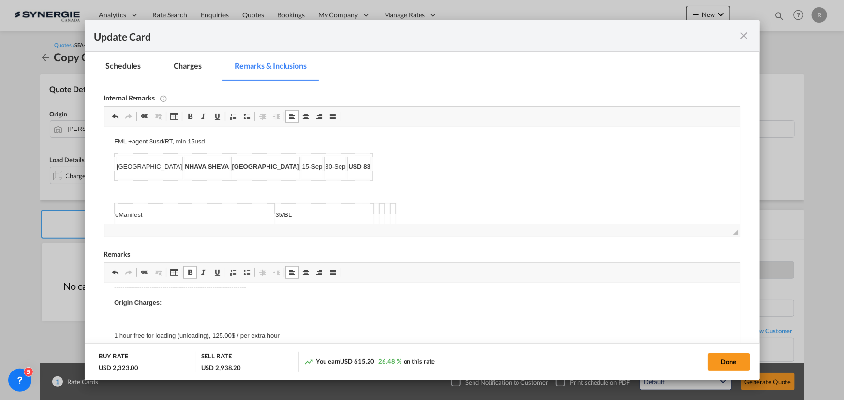
scroll to position [132, 0]
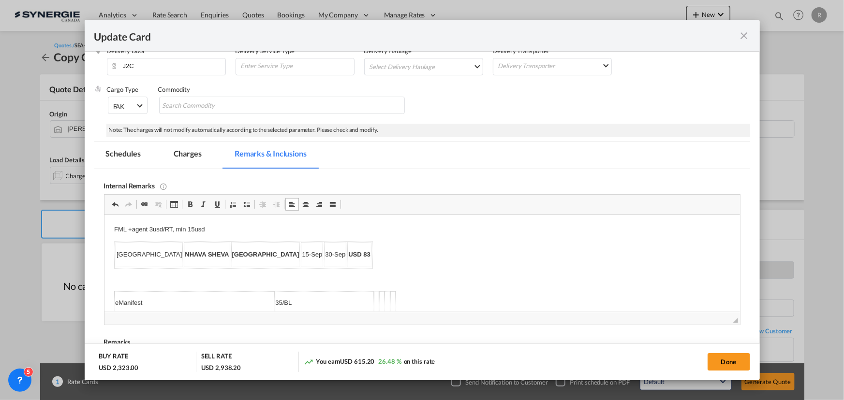
click at [197, 153] on md-tab-item "Charges" at bounding box center [187, 155] width 51 height 27
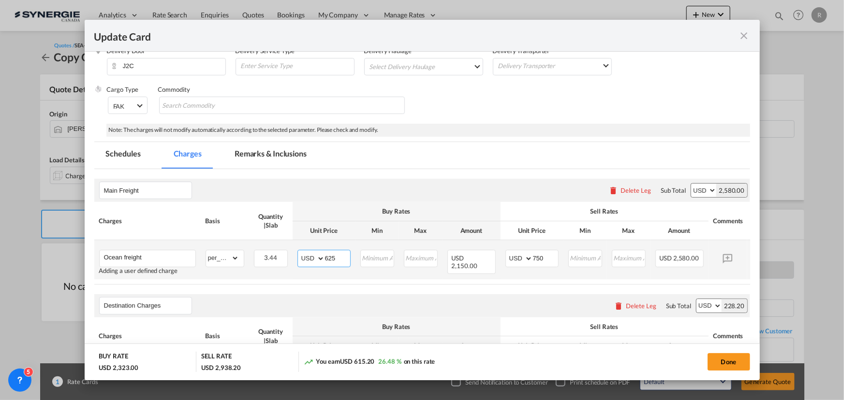
drag, startPoint x: 340, startPoint y: 252, endPoint x: 288, endPoint y: 245, distance: 53.2
click at [288, 245] on tr "Ocean freight Adding a user defined charge Please Enter Already Exists gross_we…" at bounding box center [436, 259] width 685 height 39
type input "83"
drag, startPoint x: 546, startPoint y: 257, endPoint x: 501, endPoint y: 252, distance: 45.7
click at [501, 252] on td "AED AFN ALL AMD ANG AOA ARS AUD AWG AZN BAM BBD BDT BGN BHD BIF BMD BND BOB BRL…" at bounding box center [531, 259] width 63 height 39
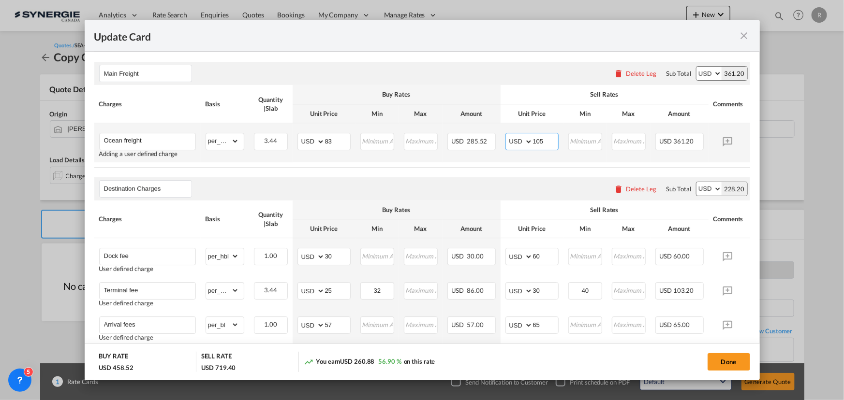
scroll to position [263, 0]
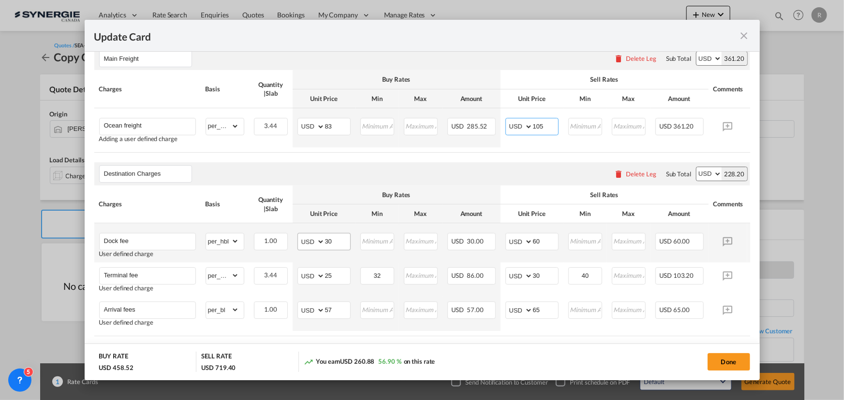
type input "105"
drag, startPoint x: 336, startPoint y: 242, endPoint x: 277, endPoint y: 236, distance: 59.8
click at [277, 236] on tr "Dock fee User defined charge Please Enter Already Exists gross_weight volumetri…" at bounding box center [436, 242] width 685 height 39
drag, startPoint x: 343, startPoint y: 240, endPoint x: 277, endPoint y: 232, distance: 66.8
click at [277, 232] on tr "Dock fee User defined charge Please Enter Already Exists gross_weight volumetri…" at bounding box center [436, 242] width 685 height 39
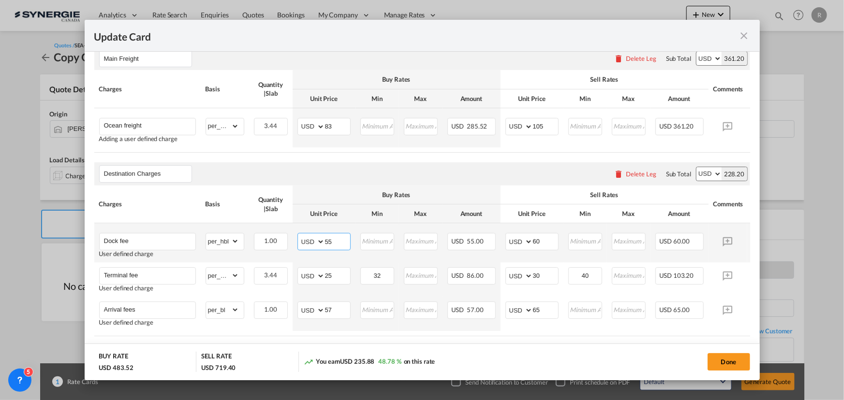
type input "55"
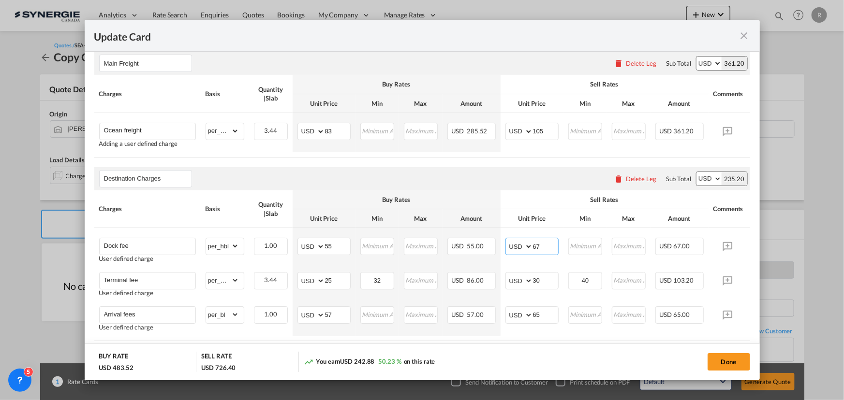
scroll to position [307, 0]
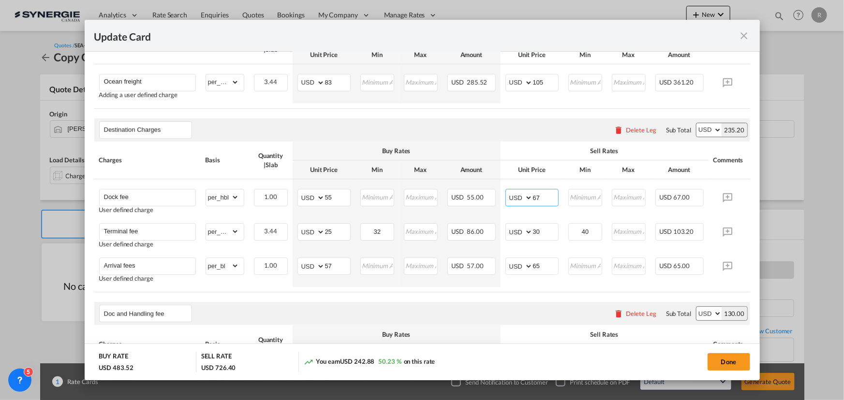
type input "67"
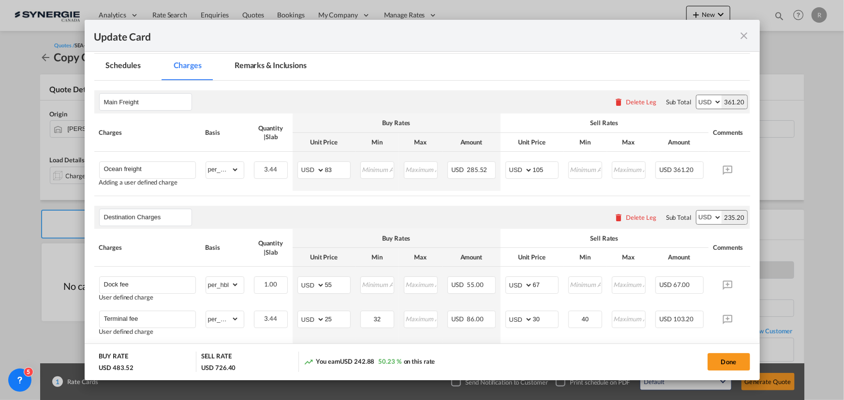
scroll to position [132, 0]
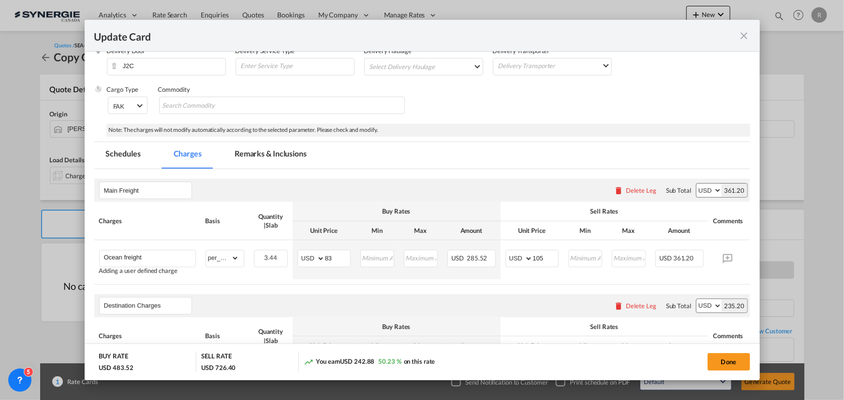
click at [290, 153] on md-tab-item "Remarks & Inclusions" at bounding box center [270, 155] width 95 height 27
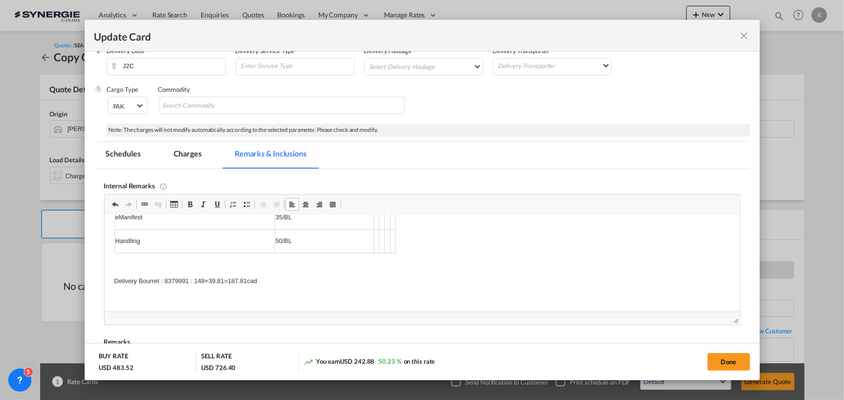
scroll to position [42, 0]
click at [174, 151] on md-tab-item "Charges" at bounding box center [187, 155] width 51 height 27
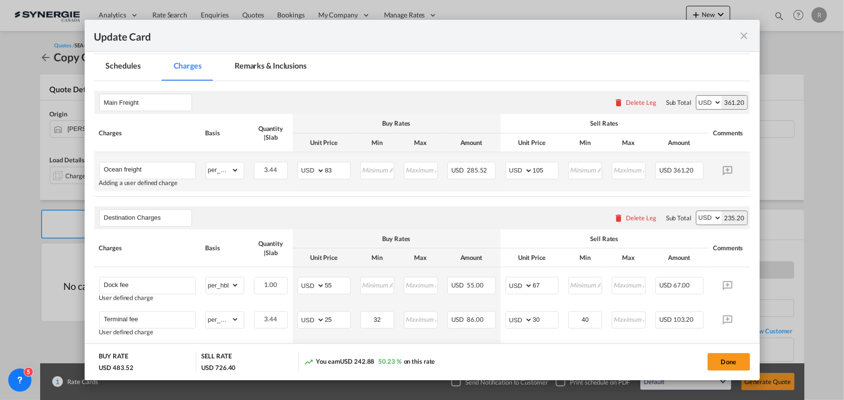
scroll to position [263, 0]
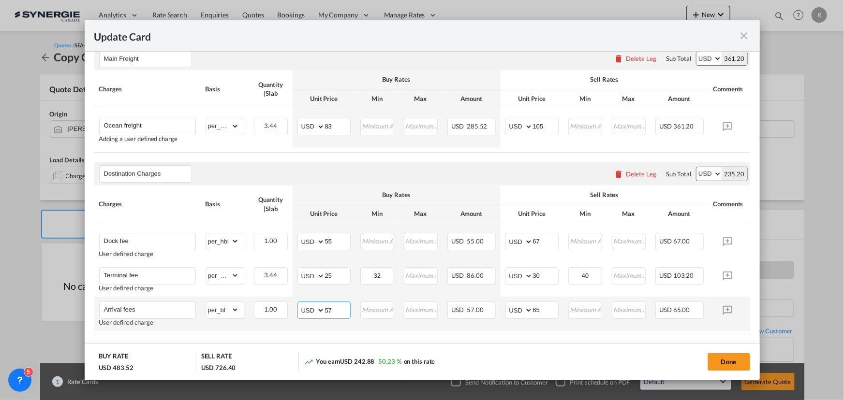
drag, startPoint x: 335, startPoint y: 314, endPoint x: 286, endPoint y: 302, distance: 50.3
click at [290, 304] on tr "Arrival fees User defined charge Please Enter Already Exists gross_weight volum…" at bounding box center [436, 314] width 685 height 34
type input "85"
drag, startPoint x: 542, startPoint y: 313, endPoint x: 499, endPoint y: 312, distance: 42.6
click at [499, 312] on tr "Arrival fees User defined charge Please Enter Already Exists gross_weight volum…" at bounding box center [436, 314] width 685 height 34
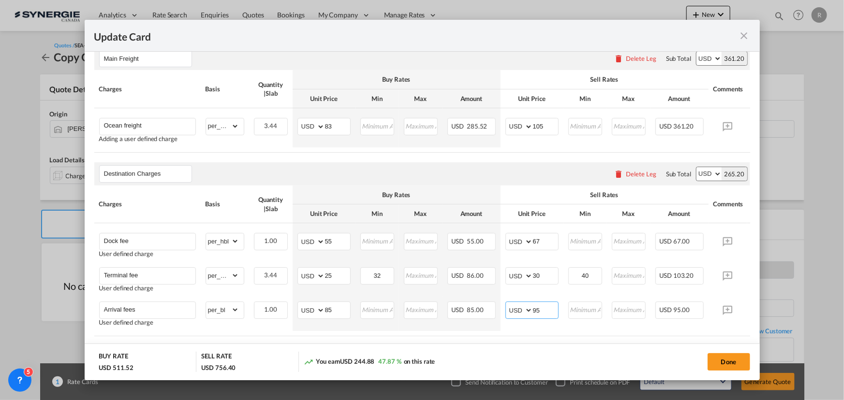
type input "95"
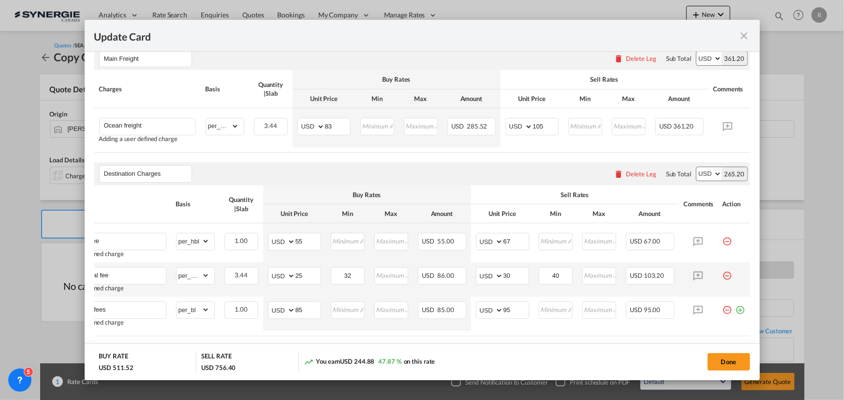
click at [722, 277] on md-icon "icon-minus-circle-outline red-400-fg pt-7" at bounding box center [727, 272] width 10 height 10
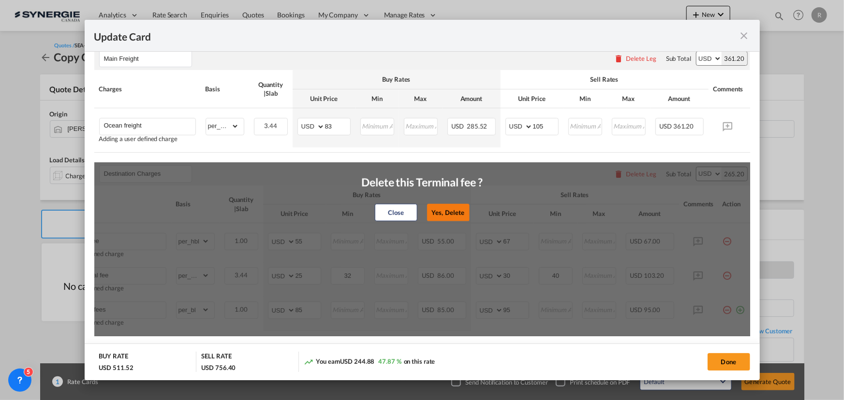
click at [436, 215] on button "Yes, Delete" at bounding box center [448, 212] width 43 height 17
type input "Arrival fees"
select select "per_bl"
type input "85"
type input "95"
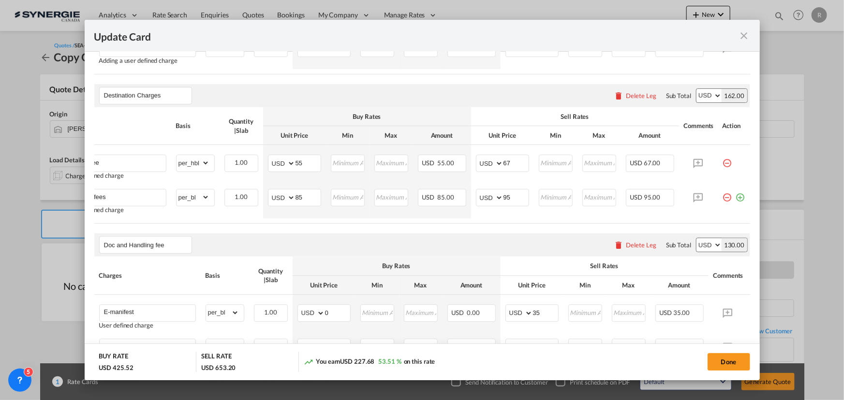
scroll to position [0, 0]
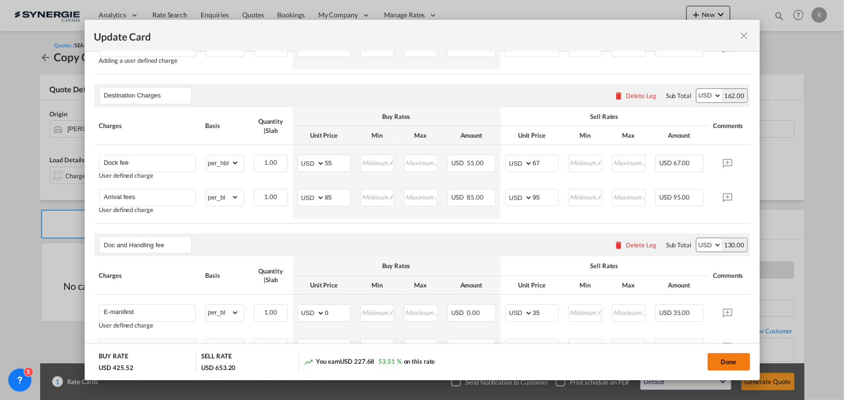
click at [716, 367] on button "Done" at bounding box center [728, 361] width 43 height 17
type input "[DATE]"
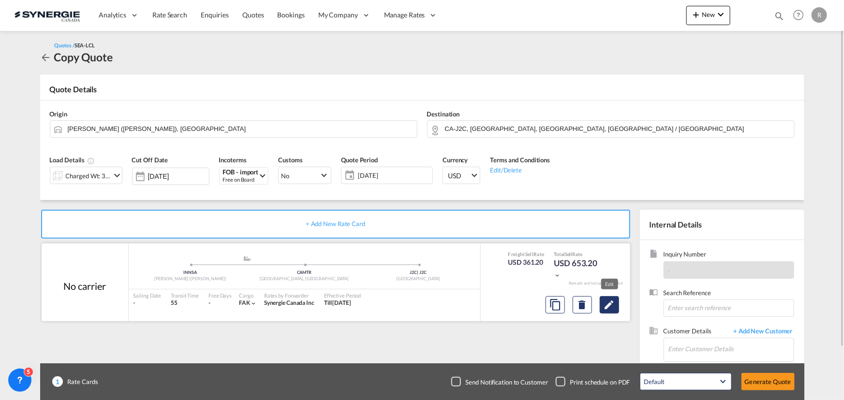
click at [614, 307] on md-icon "Edit" at bounding box center [609, 305] width 12 height 12
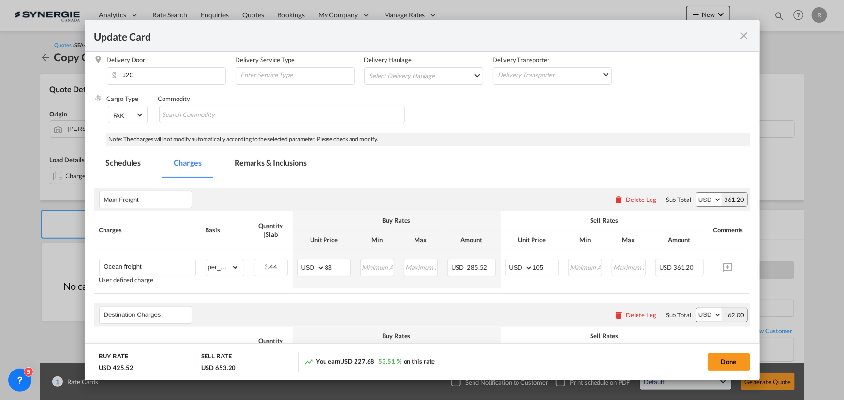
scroll to position [122, 0]
click at [280, 161] on md-tab-item "Remarks & Inclusions" at bounding box center [270, 165] width 95 height 27
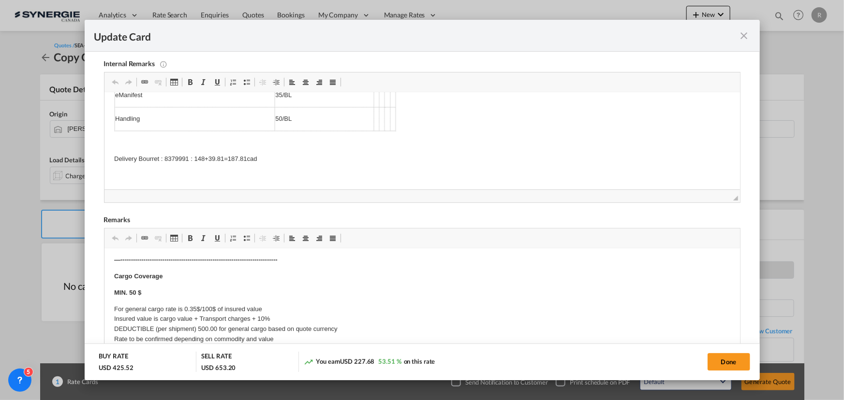
scroll to position [423, 0]
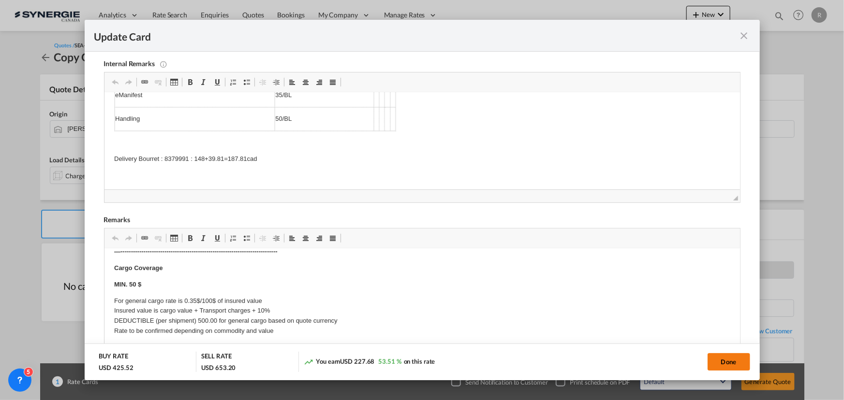
click at [730, 365] on button "Done" at bounding box center [728, 361] width 43 height 17
type input "[DATE]"
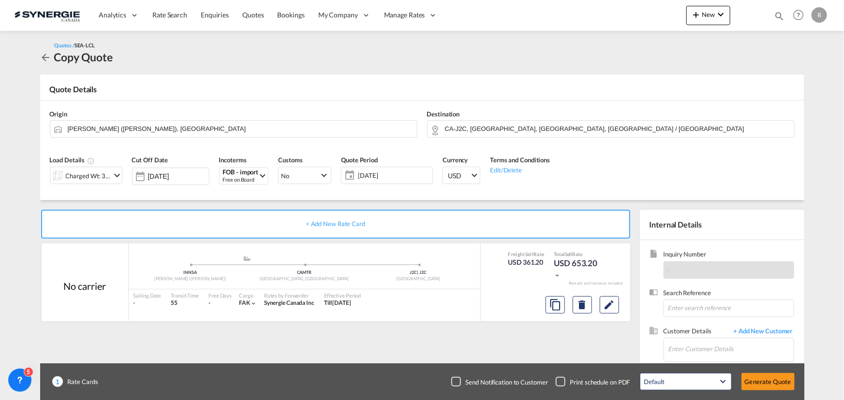
scroll to position [145, 0]
click at [707, 351] on input "Enter Customer Details" at bounding box center [730, 349] width 125 height 22
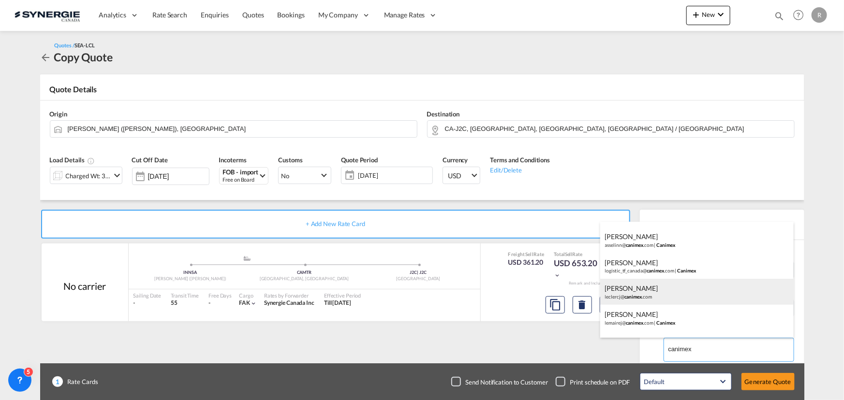
scroll to position [88, 0]
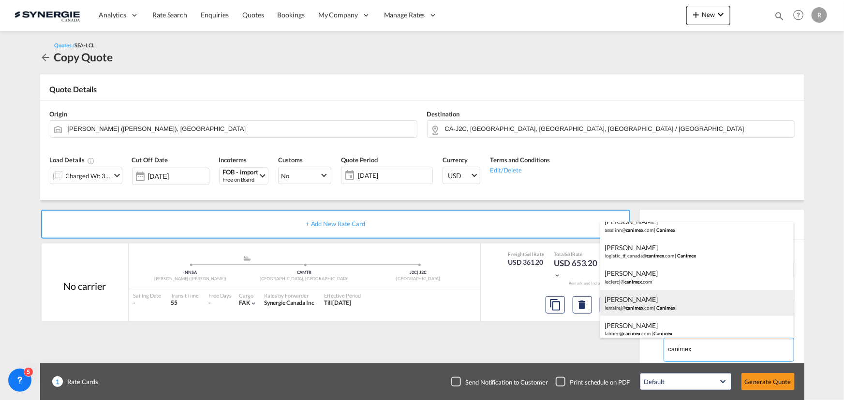
click at [632, 307] on div "JOSEE LEMAIRE lemairej@ canimex .com | Canimex" at bounding box center [696, 303] width 193 height 26
type input "Canimex, JOSEE LEMAIRE, lemairej@canimex.com"
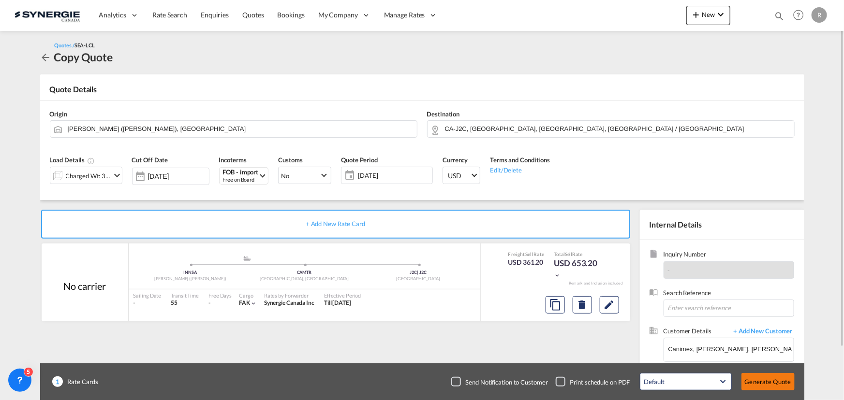
click at [761, 384] on button "Generate Quote" at bounding box center [767, 381] width 53 height 17
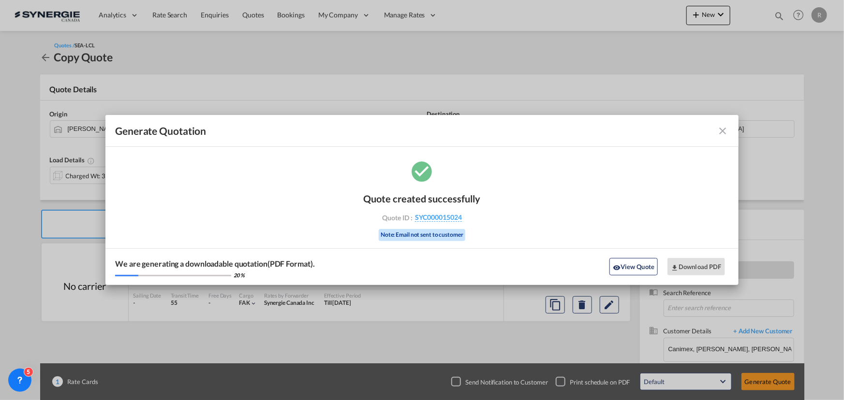
click at [633, 276] on div "We are generating a downloadable quotation(PDF Format). 20 % View Quote Downloa…" at bounding box center [421, 267] width 633 height 37
click at [634, 269] on button "View Quote" at bounding box center [633, 266] width 48 height 17
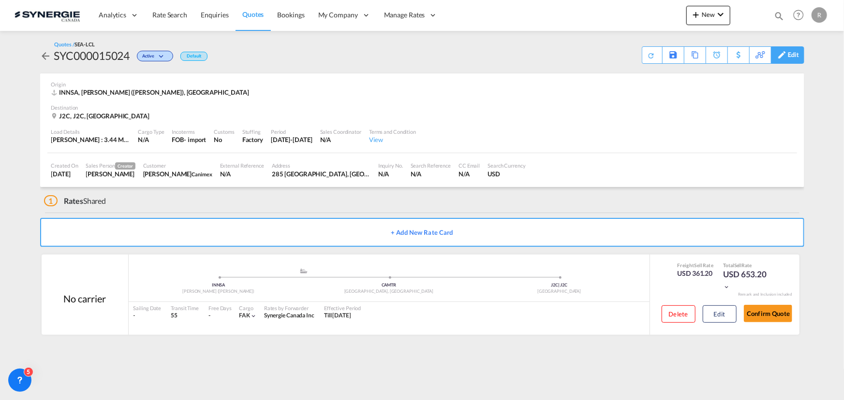
click at [798, 55] on div "Edit" at bounding box center [793, 55] width 11 height 16
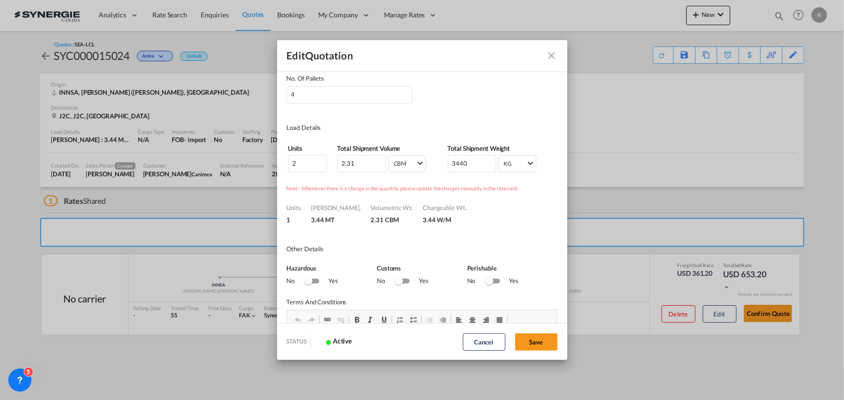
scroll to position [263, 0]
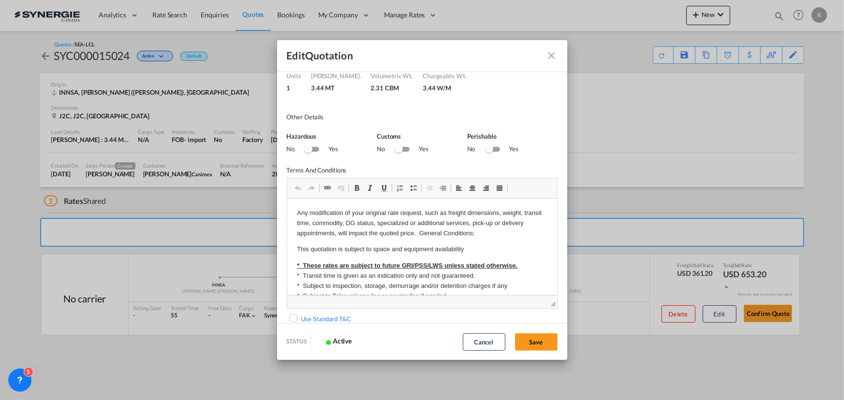
click at [490, 345] on button "Cancel" at bounding box center [484, 342] width 43 height 17
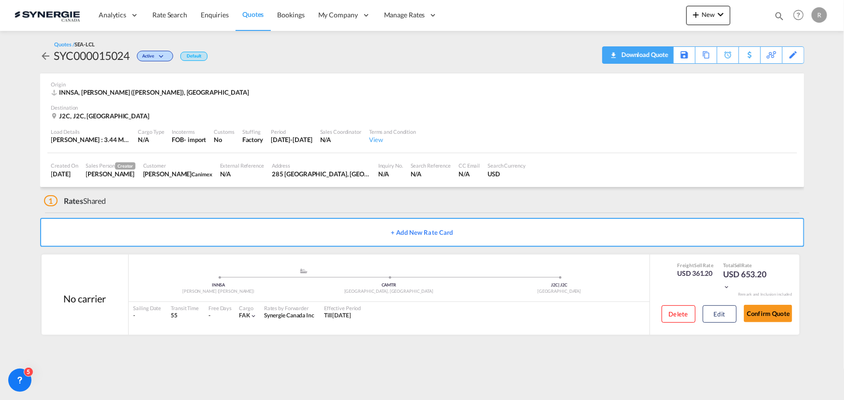
click at [655, 57] on div "Download Quote" at bounding box center [643, 54] width 49 height 15
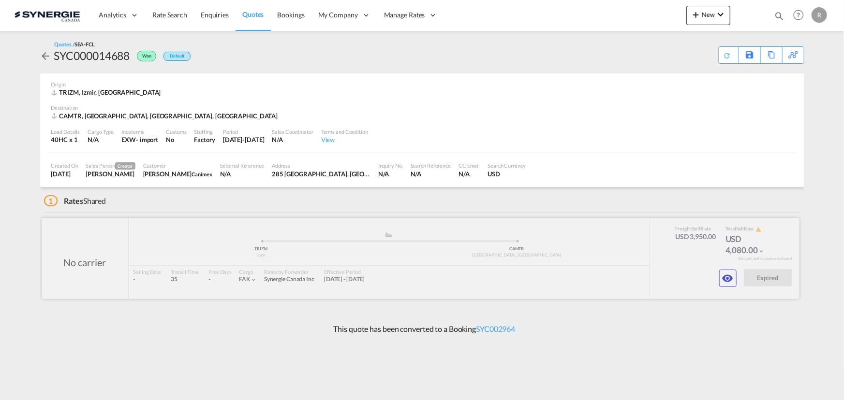
click at [724, 288] on div at bounding box center [421, 258] width 758 height 81
click at [724, 281] on md-icon "icon-eye" at bounding box center [728, 279] width 12 height 12
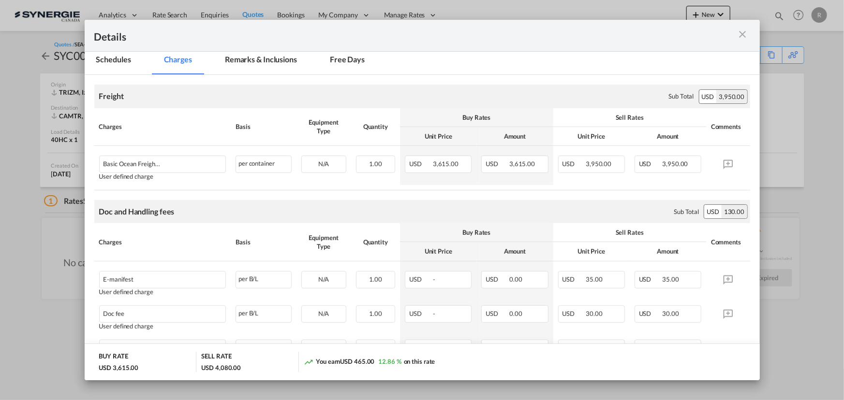
scroll to position [120, 0]
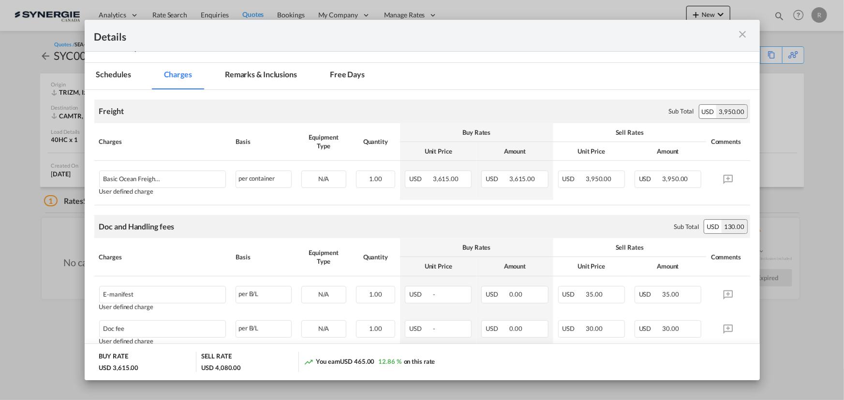
click at [746, 33] on md-icon "icon-close m-3 fg-AAA8AD cursor" at bounding box center [743, 35] width 12 height 12
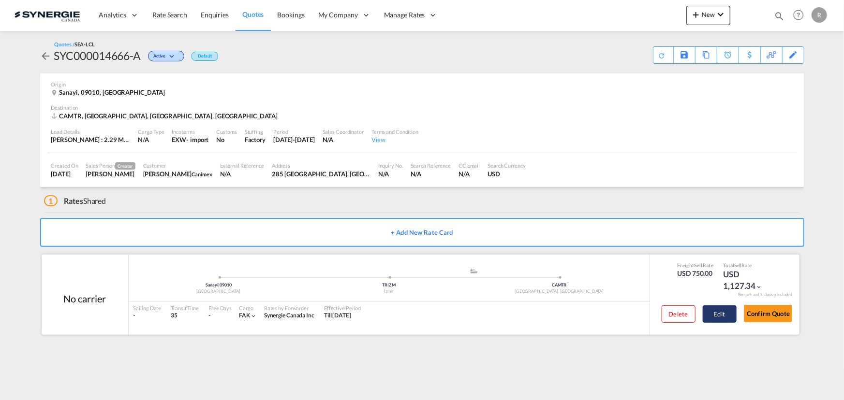
click at [722, 316] on button "Edit" at bounding box center [719, 314] width 34 height 17
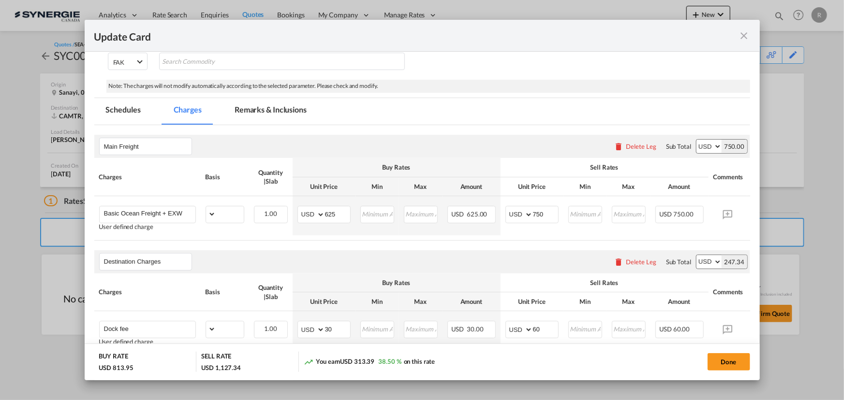
select select "flat"
select select "per_hbl"
select select "per_w/m"
select select "per_bl"
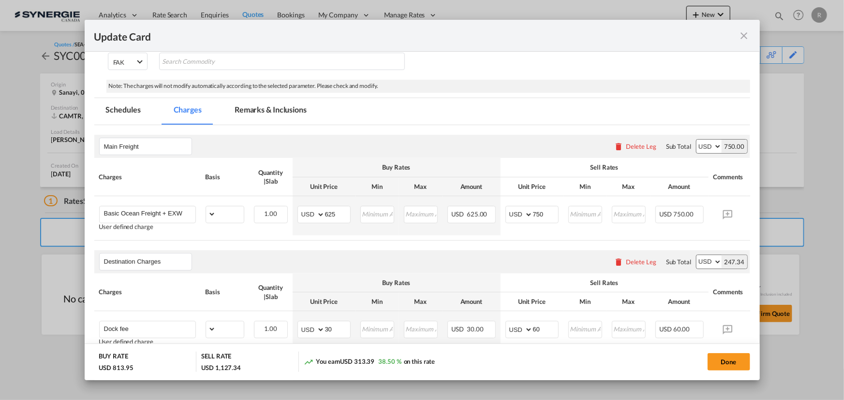
select select "per_bl"
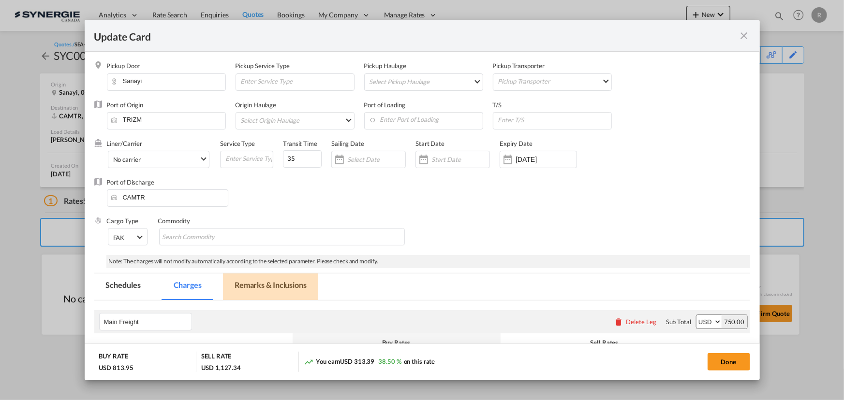
click at [271, 287] on md-tab-item "Remarks & Inclusions" at bounding box center [270, 287] width 95 height 27
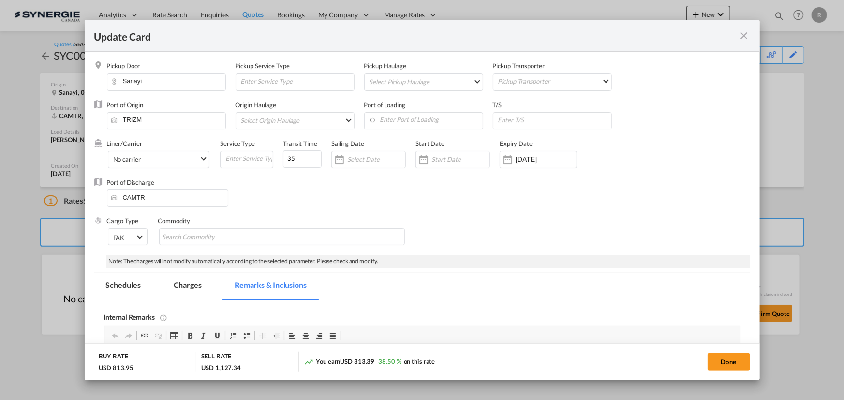
click at [743, 37] on md-icon "icon-close fg-AAA8AD m-0 pointer" at bounding box center [744, 36] width 12 height 12
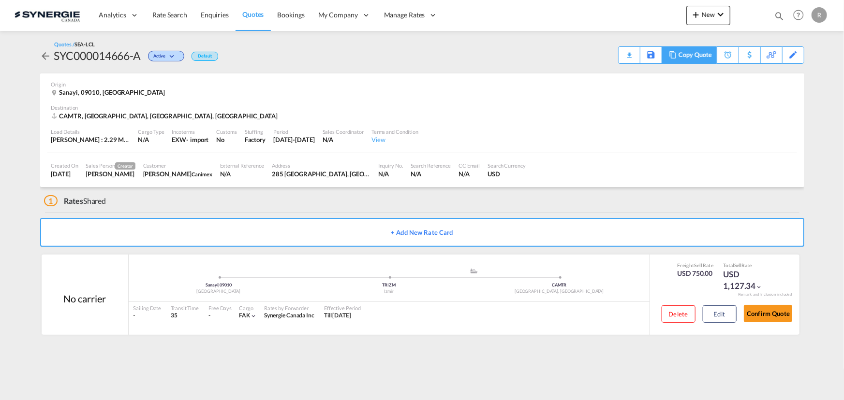
click at [692, 53] on div "Copy Quote" at bounding box center [694, 55] width 33 height 16
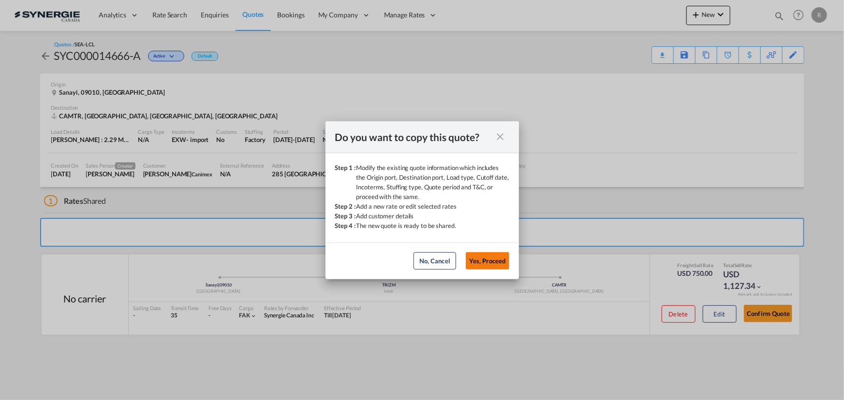
click at [487, 265] on button "Yes, Proceed" at bounding box center [488, 260] width 44 height 17
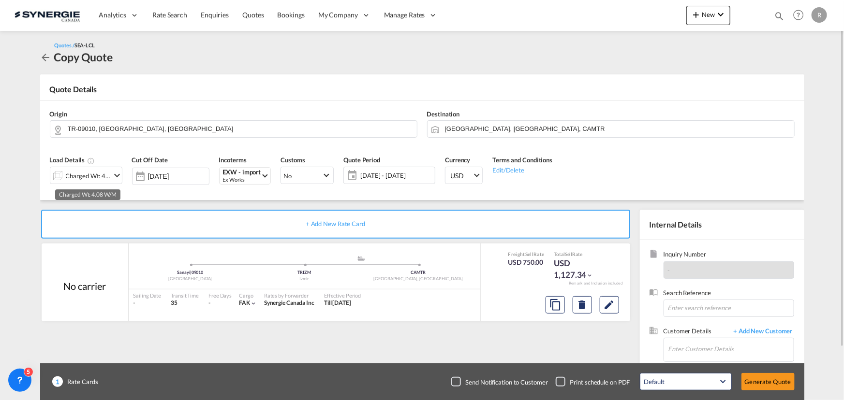
click at [91, 176] on div "Charged Wt: 4.08 W/M" at bounding box center [88, 176] width 45 height 14
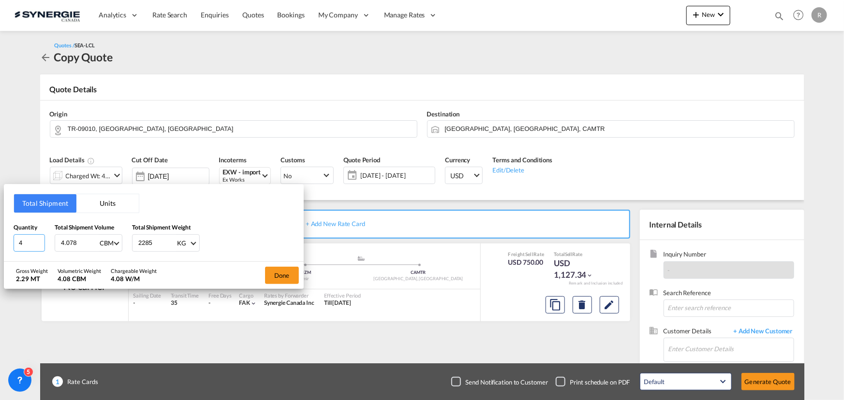
drag, startPoint x: -1, startPoint y: 234, endPoint x: -53, endPoint y: 223, distance: 53.3
click at [0, 223] on html "Analytics Reports Dashboard Rate Search Enquiries Quotes" at bounding box center [422, 200] width 844 height 400
type input "3"
type input "2.31"
type input "3440"
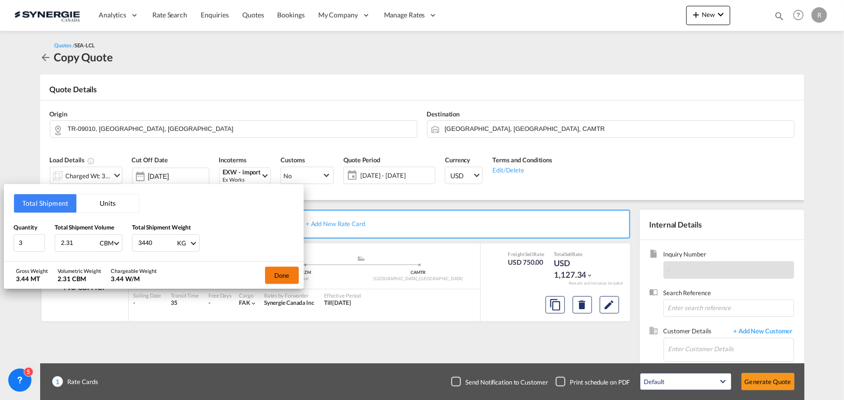
click at [283, 280] on button "Done" at bounding box center [282, 275] width 34 height 17
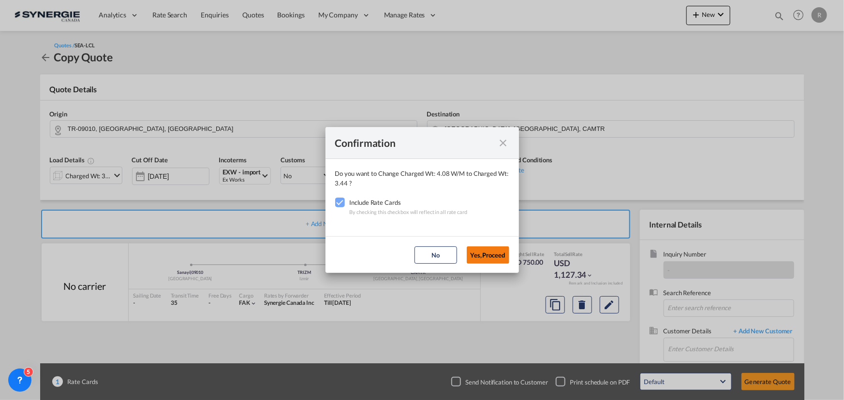
click at [497, 254] on button "Yes,Proceed" at bounding box center [488, 255] width 43 height 17
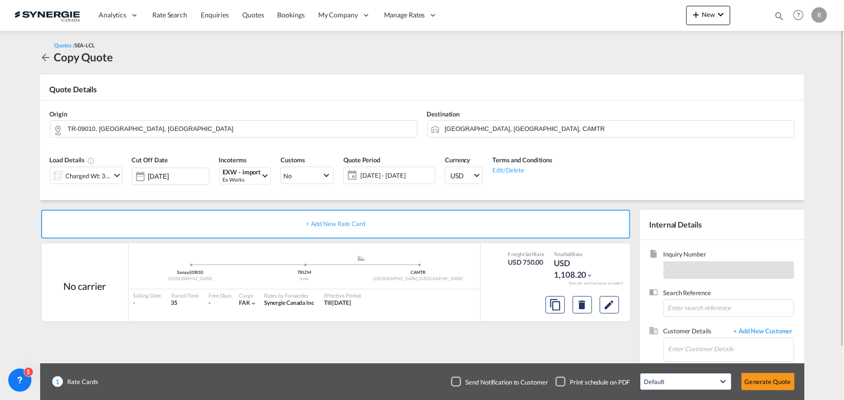
click at [382, 173] on span "10 Sep - 10 Oct 2025" at bounding box center [396, 175] width 72 height 9
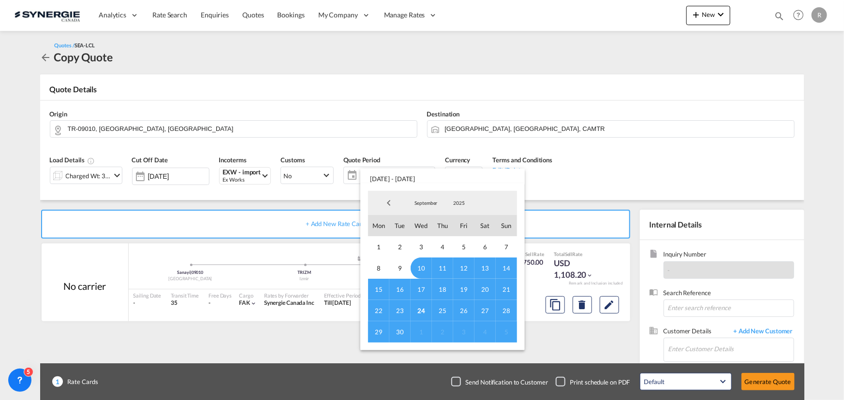
click at [405, 334] on span "30" at bounding box center [399, 332] width 21 height 21
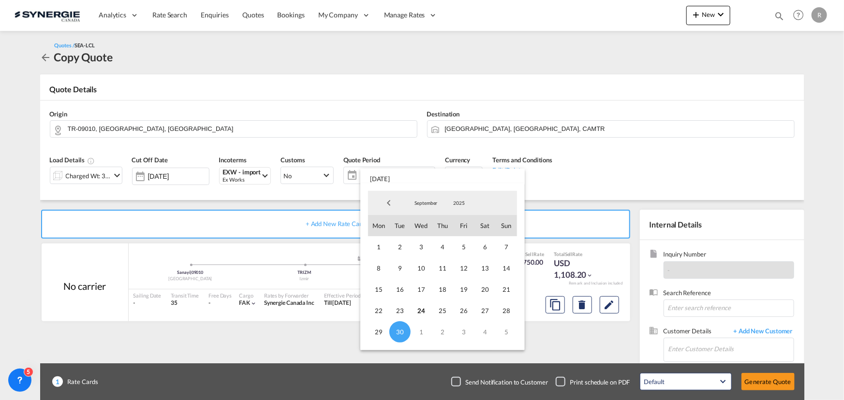
click at [629, 180] on md-backdrop at bounding box center [422, 200] width 844 height 400
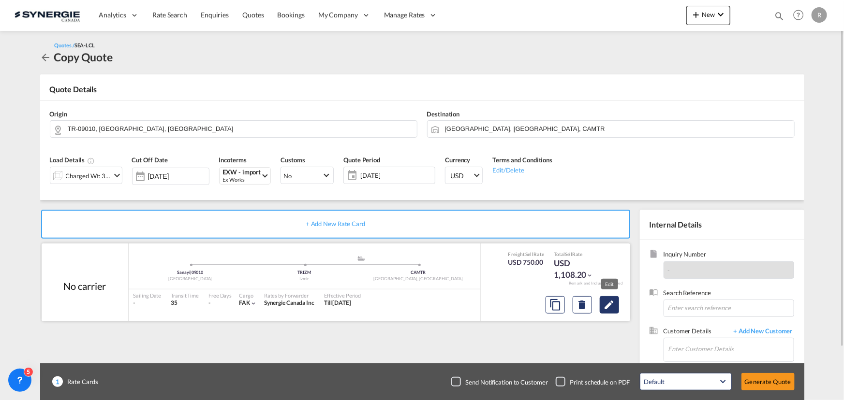
click at [610, 306] on md-icon "Edit" at bounding box center [609, 305] width 12 height 12
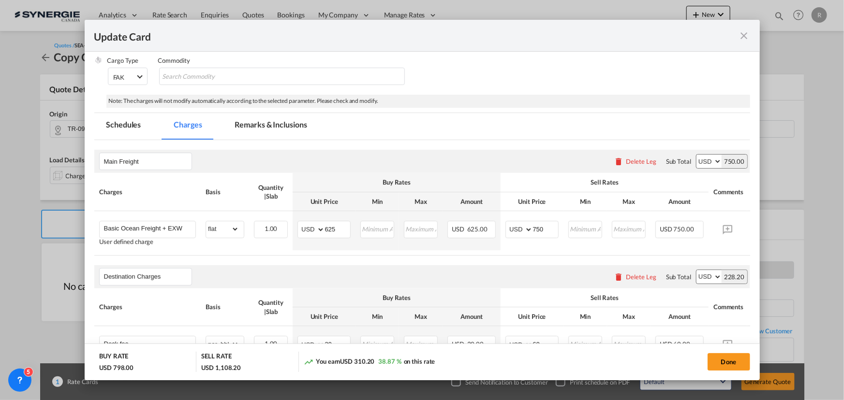
scroll to position [176, 0]
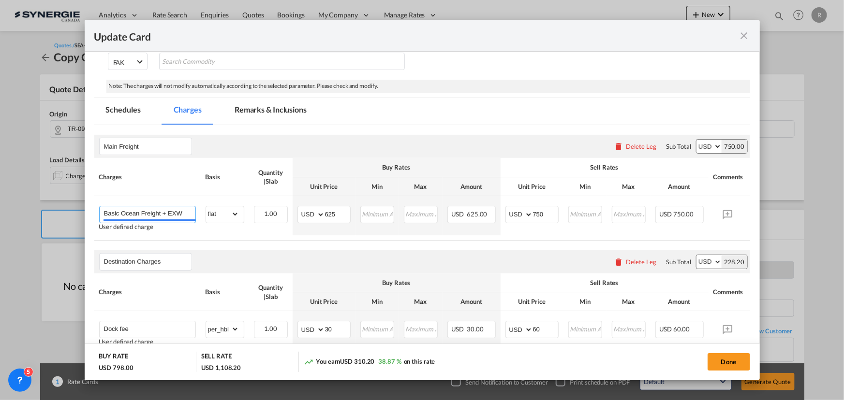
drag, startPoint x: 191, startPoint y: 212, endPoint x: -89, endPoint y: 189, distance: 281.4
click at [0, 189] on html "Analytics Reports Dashboard Rate Search Enquiries Quotes" at bounding box center [422, 200] width 844 height 400
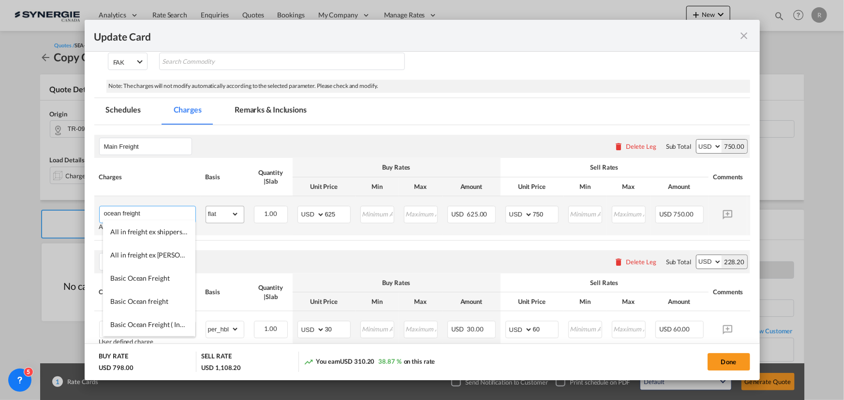
type input "ocean freight"
click at [228, 215] on select "gross_weight volumetric_weight per_shipment per_bl per_km per_hawb per_kg flat …" at bounding box center [222, 213] width 33 height 15
select select "per_w/m"
click at [206, 206] on select "gross_weight volumetric_weight per_shipment per_bl per_km per_hawb per_kg flat …" at bounding box center [222, 213] width 33 height 15
drag, startPoint x: 345, startPoint y: 215, endPoint x: 295, endPoint y: 208, distance: 50.7
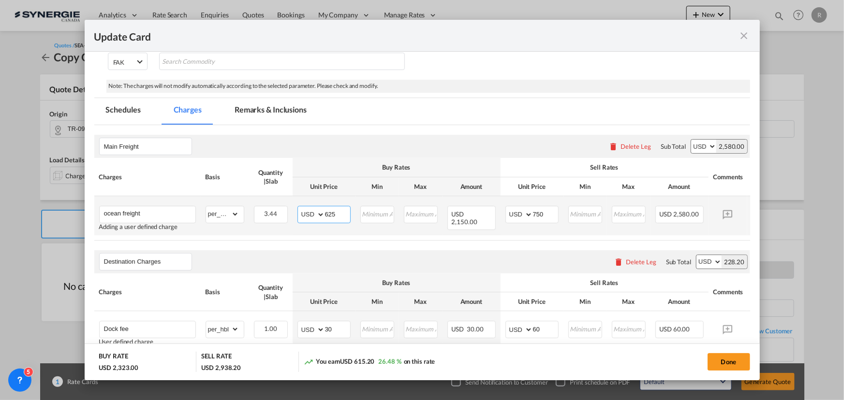
click at [295, 208] on td "AED AFN ALL AMD ANG AOA ARS AUD AWG AZN BAM BBD BDT BGN BHD BIF BMD BND BOB BRL…" at bounding box center [324, 215] width 63 height 39
type input "75"
drag, startPoint x: 548, startPoint y: 212, endPoint x: 484, endPoint y: 201, distance: 64.8
click at [484, 201] on tr "ocean freight Adding a user defined charge Please Enter Already Exists gross_we…" at bounding box center [436, 215] width 685 height 39
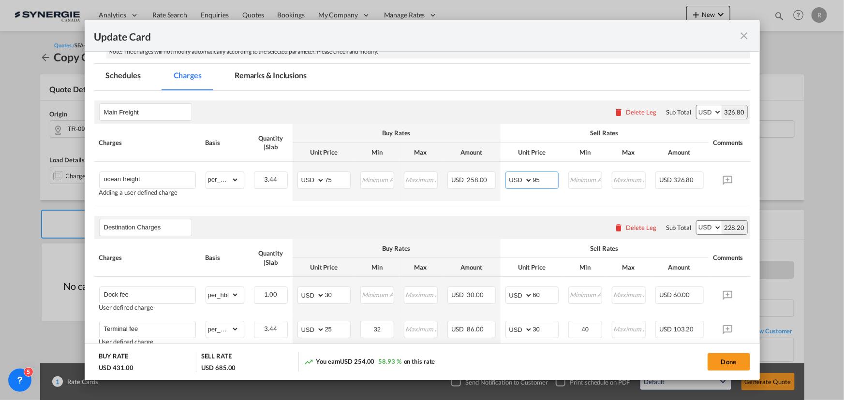
scroll to position [220, 0]
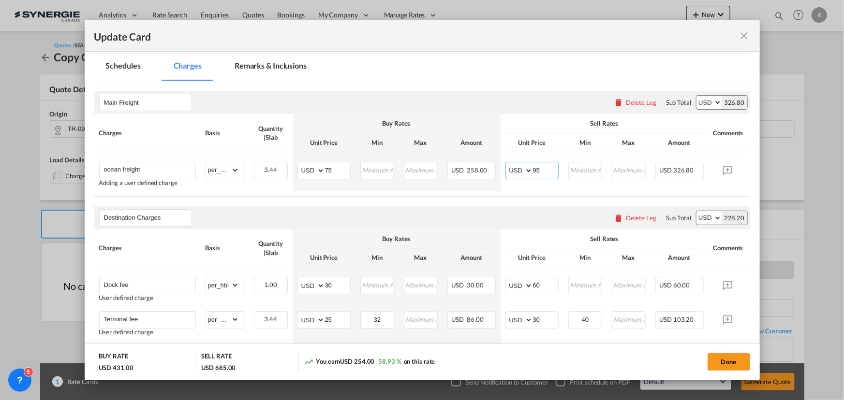
type input "95"
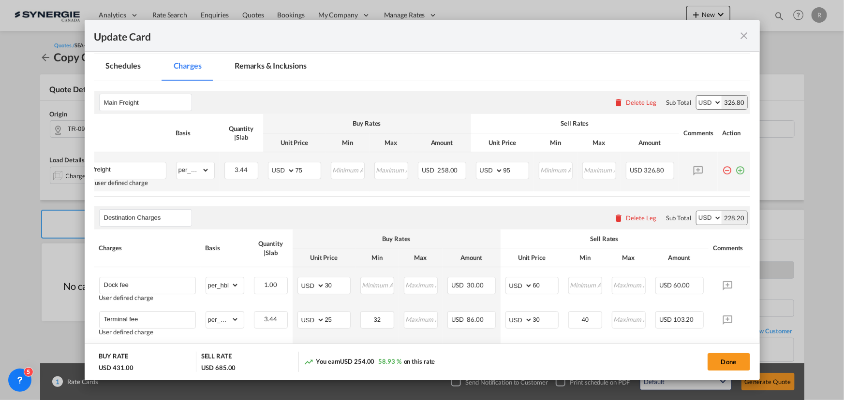
click at [736, 170] on md-icon "icon-plus-circle-outline green-400-fg" at bounding box center [740, 167] width 10 height 10
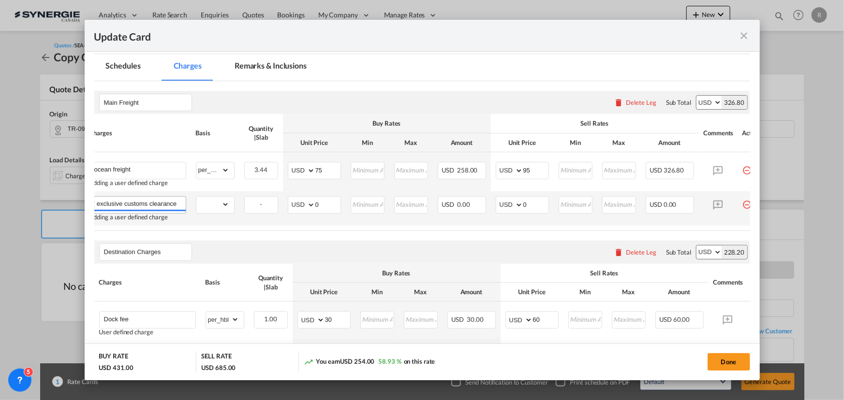
scroll to position [0, 26]
type input "Exwork ( exclusive customs clearance)"
click at [210, 198] on select "gross_weight volumetric_weight per_shipment per_bl per_km per_hawb per_kg flat …" at bounding box center [212, 204] width 33 height 15
select select "per_shipment"
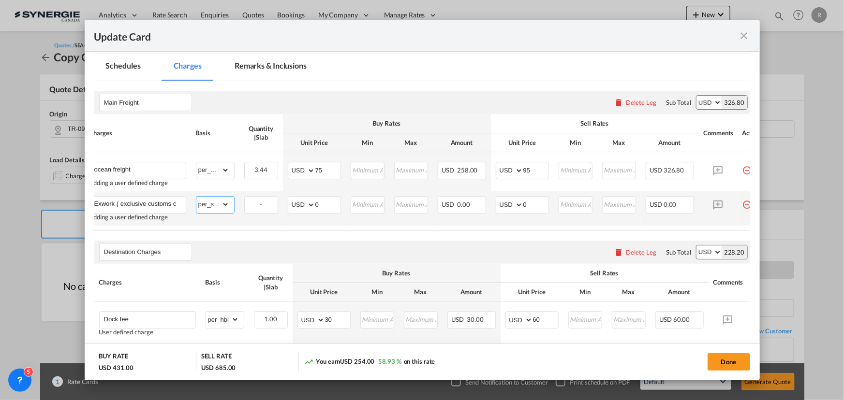
click at [196, 197] on select "gross_weight volumetric_weight per_shipment per_bl per_km per_hawb per_kg flat …" at bounding box center [212, 204] width 33 height 15
drag, startPoint x: 335, startPoint y: 207, endPoint x: 288, endPoint y: 203, distance: 47.1
click at [288, 203] on md-input-container "AED AFN ALL AMD ANG AOA ARS AUD AWG AZN BAM BBD BDT BGN BHD BIF BMD BND BOB BRL…" at bounding box center [314, 204] width 53 height 17
type input "482.5"
drag, startPoint x: 533, startPoint y: 202, endPoint x: 502, endPoint y: 202, distance: 31.4
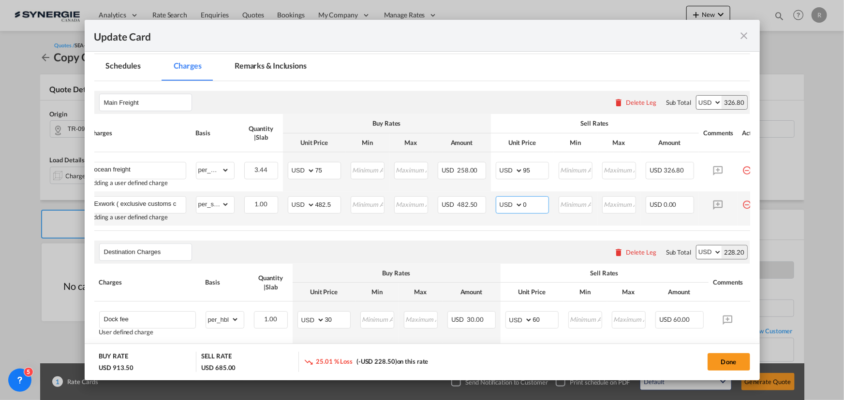
click at [502, 202] on md-input-container "AED AFN ALL AMD ANG AOA ARS AUD AWG AZN BAM BBD BDT BGN BHD BIF BMD BND BOB BRL…" at bounding box center [522, 204] width 53 height 17
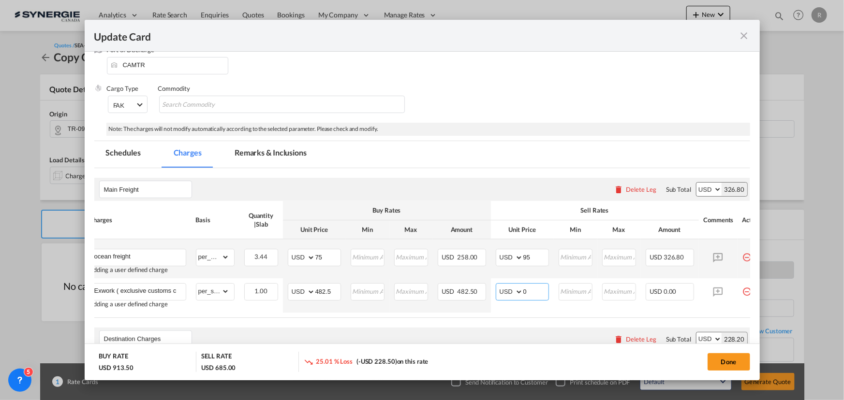
scroll to position [132, 0]
click at [272, 150] on md-tab-item "Remarks & Inclusions" at bounding box center [270, 155] width 95 height 27
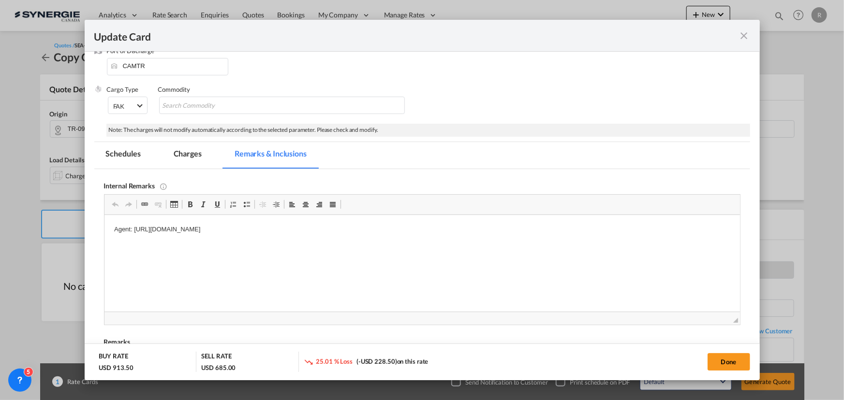
scroll to position [0, 0]
drag, startPoint x: 132, startPoint y: 228, endPoint x: 516, endPoint y: 229, distance: 383.9
click at [516, 229] on p "Agent: https://app.frontapp.com/inboxes/teammates/6847055/inbox/open/0/search/g…" at bounding box center [422, 230] width 616 height 10
copy p "https://app.frontapp.com/inboxes/teammates/6847055/inbox/open/0/search/global/l…"
drag, startPoint x: 207, startPoint y: 439, endPoint x: 547, endPoint y: 233, distance: 397.8
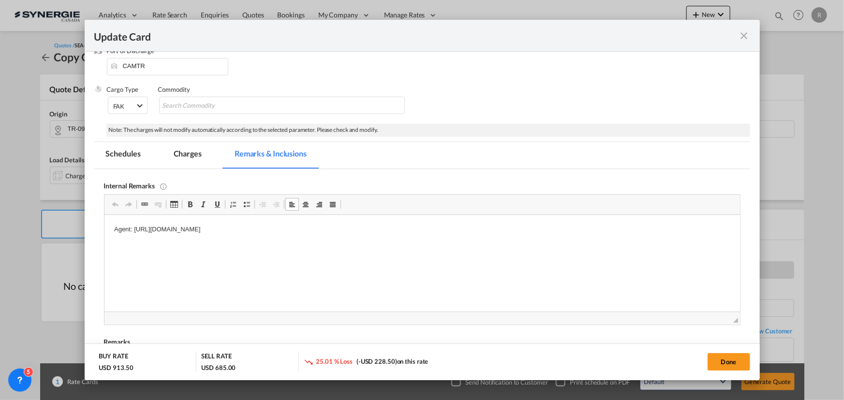
click at [547, 233] on html "Agent: https://app.frontapp.com/inboxes/teammates/6847055/inbox/open/0/search/g…" at bounding box center [421, 229] width 635 height 29
click at [205, 229] on p "Viking Turkey" at bounding box center [422, 230] width 616 height 10
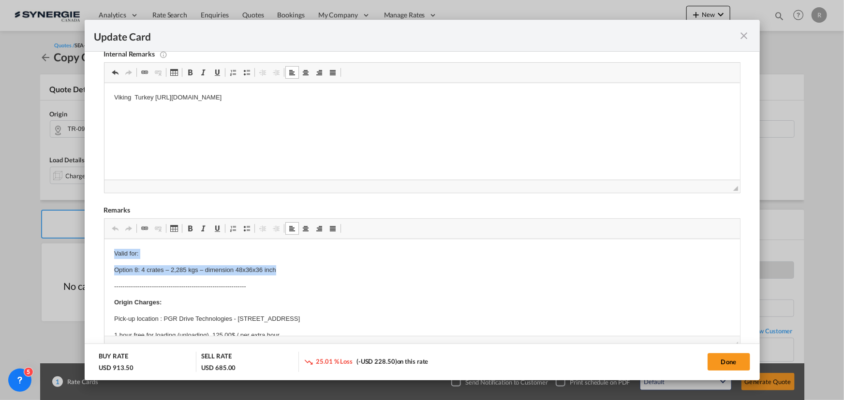
drag, startPoint x: 109, startPoint y: 251, endPoint x: 314, endPoint y: 274, distance: 206.3
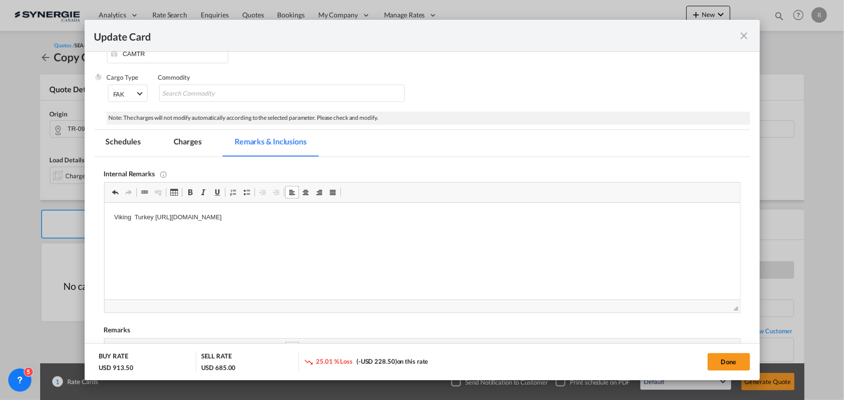
scroll to position [132, 0]
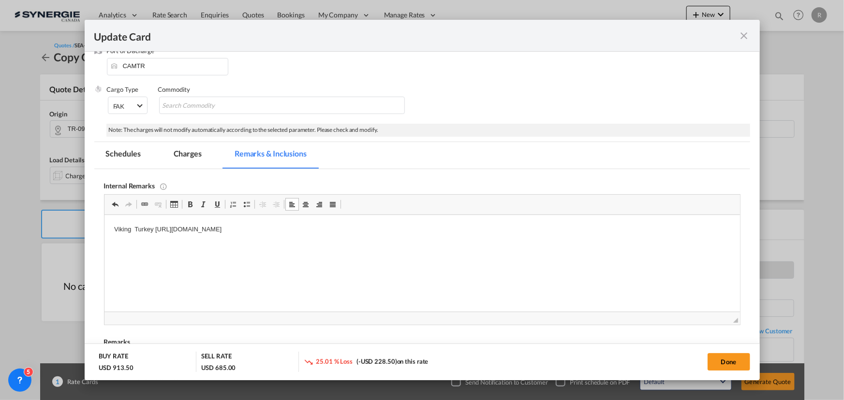
click at [186, 157] on md-tab-item "Charges" at bounding box center [187, 155] width 51 height 27
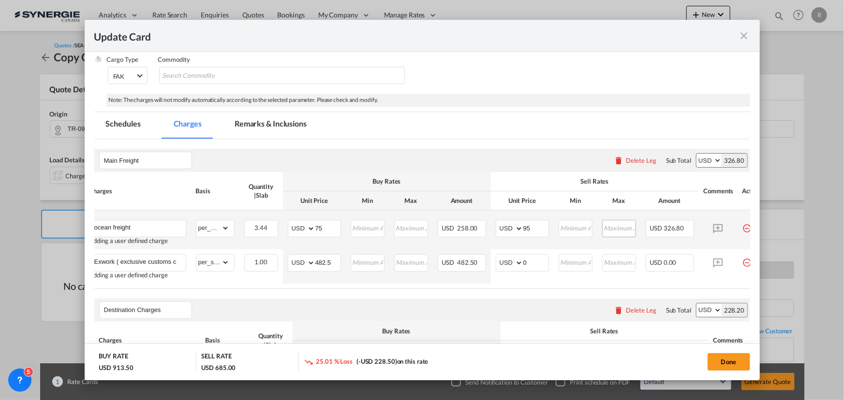
scroll to position [176, 0]
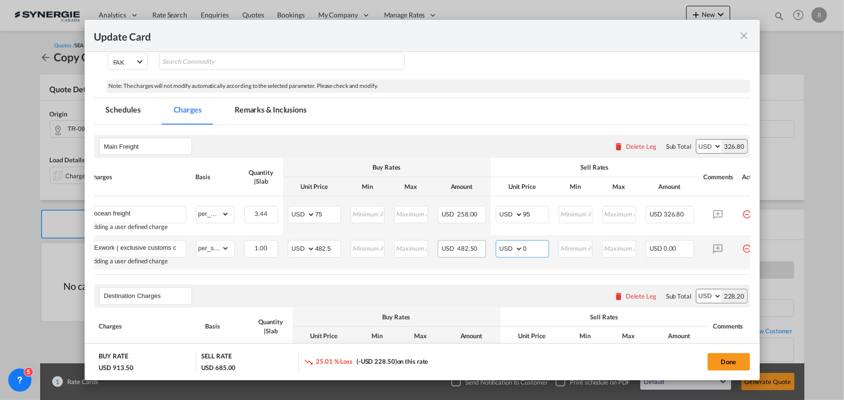
drag, startPoint x: 538, startPoint y: 247, endPoint x: 470, endPoint y: 241, distance: 68.4
click at [470, 241] on tr "Exwork ( exclusive customs clearance) Adding a user defined charge Please Enter…" at bounding box center [427, 252] width 685 height 34
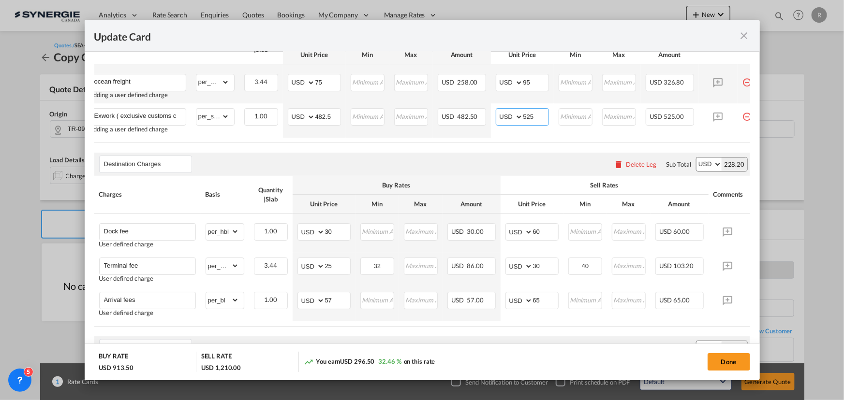
scroll to position [351, 0]
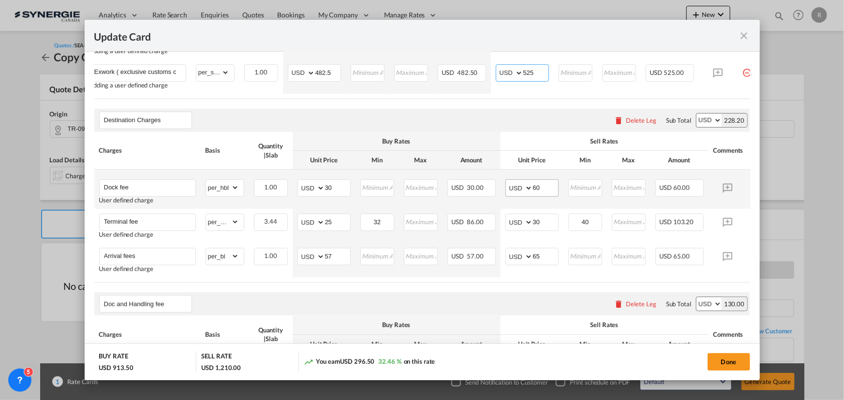
type input "525"
drag, startPoint x: 554, startPoint y: 193, endPoint x: 510, endPoint y: 190, distance: 44.1
click at [510, 190] on md-input-container "AED AFN ALL AMD ANG AOA ARS AUD AWG AZN BAM BBD BDT BGN BHD BIF BMD BND BOB BRL…" at bounding box center [531, 187] width 53 height 17
type input "67"
drag, startPoint x: 338, startPoint y: 190, endPoint x: 293, endPoint y: 184, distance: 46.3
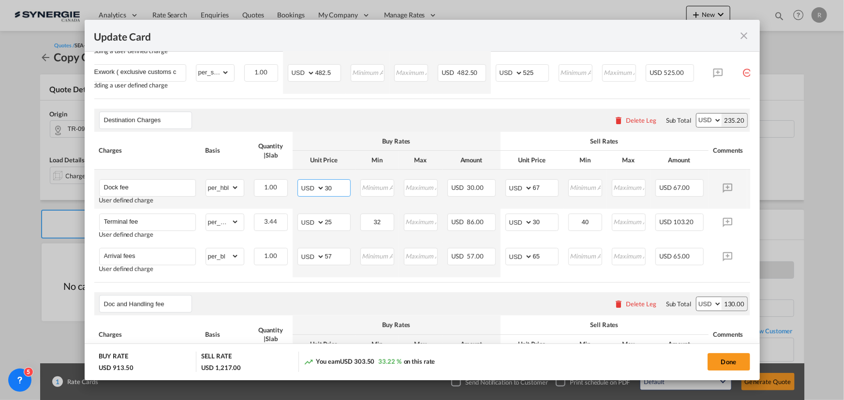
click at [293, 184] on td "AED AFN ALL AMD ANG AOA ARS AUD AWG AZN BAM BBD BDT BGN BHD BIF BMD BND BOB BRL…" at bounding box center [324, 189] width 63 height 39
type input "55"
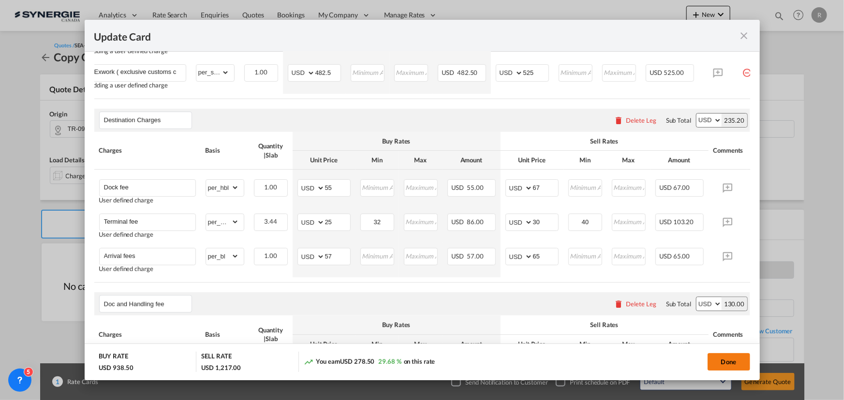
click at [728, 364] on button "Done" at bounding box center [728, 361] width 43 height 17
type input "09 Oct 2025"
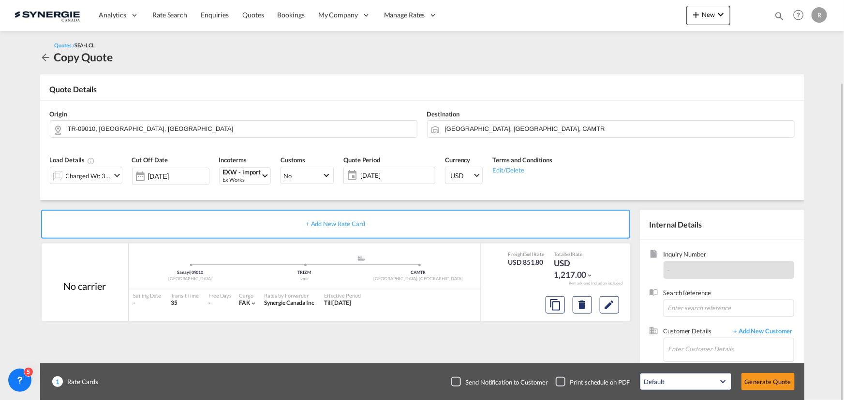
scroll to position [44, 0]
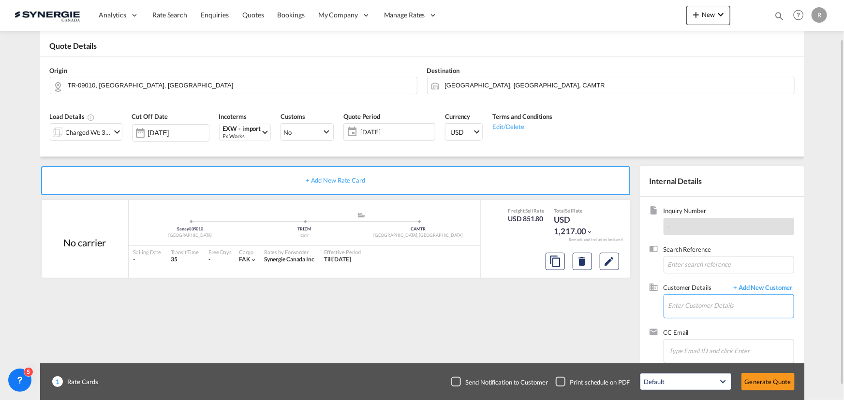
click at [697, 301] on input "Enter Customer Details" at bounding box center [730, 306] width 125 height 22
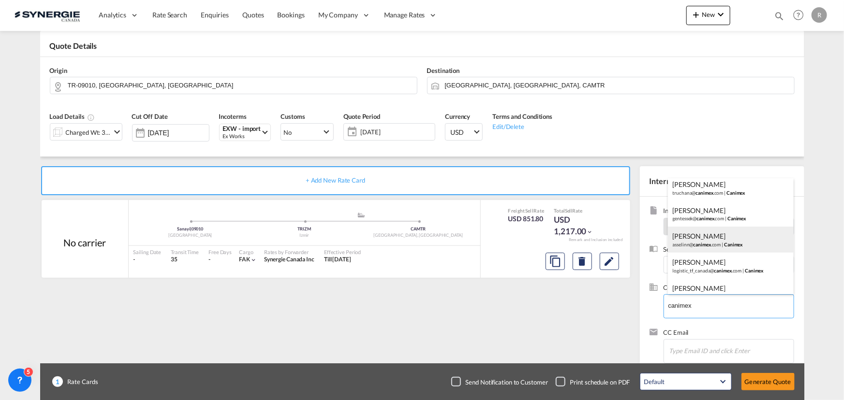
scroll to position [88, 0]
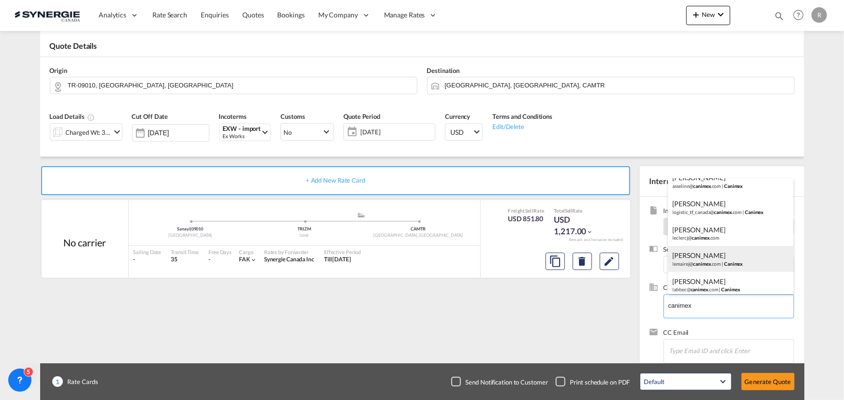
click at [699, 257] on div "JOSEE LEMAIRE lemairej@ canimex .com | Canimex" at bounding box center [731, 259] width 126 height 26
type input "Canimex, JOSEE LEMAIRE, lemairej@canimex.com"
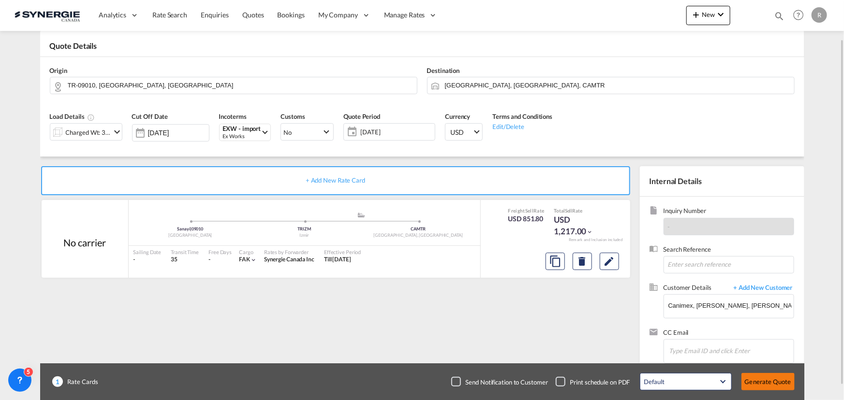
click at [769, 384] on button "Generate Quote" at bounding box center [767, 381] width 53 height 17
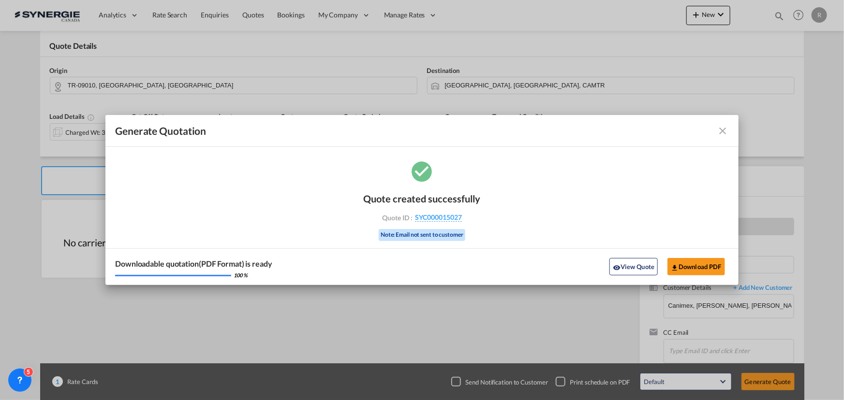
click at [729, 131] on md-toolbar "Generate Quotation" at bounding box center [421, 131] width 633 height 32
click at [723, 130] on md-icon "icon-close fg-AAA8AD cursor m-0" at bounding box center [723, 131] width 12 height 12
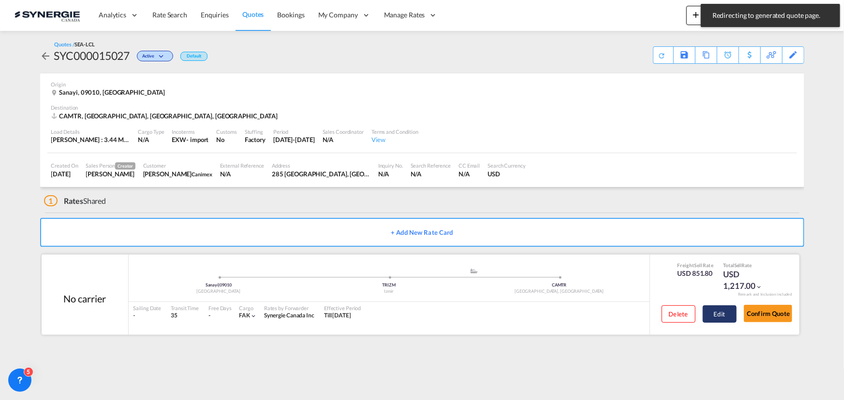
click at [723, 317] on button "Edit" at bounding box center [719, 314] width 34 height 17
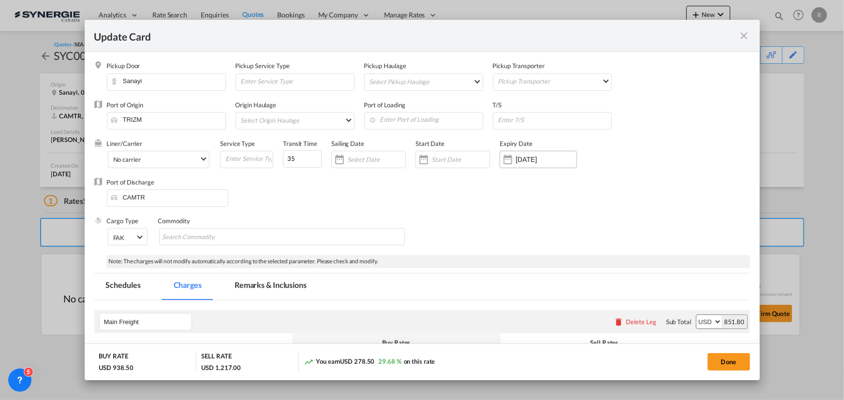
click at [534, 164] on div "10 Oct 2025" at bounding box center [537, 159] width 77 height 17
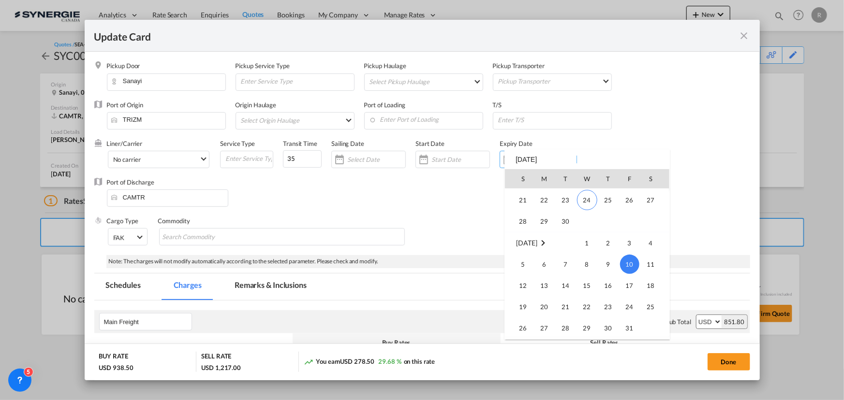
scroll to position [224043, 0]
click at [568, 219] on span "30" at bounding box center [565, 221] width 19 height 19
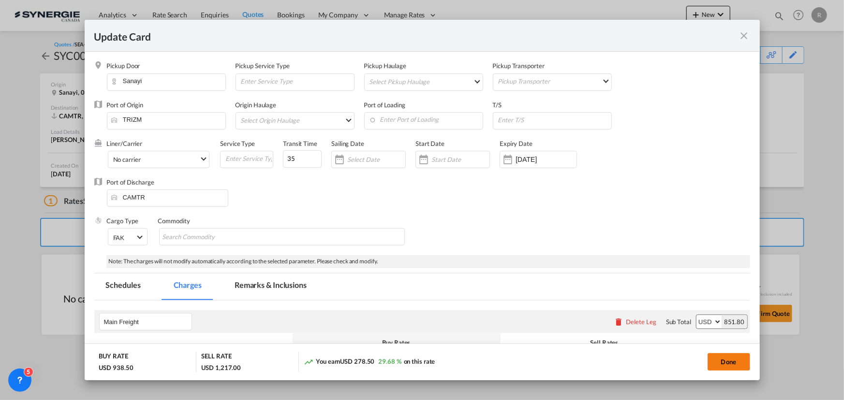
click at [726, 362] on button "Done" at bounding box center [728, 361] width 43 height 17
type input "29 Sep 2025"
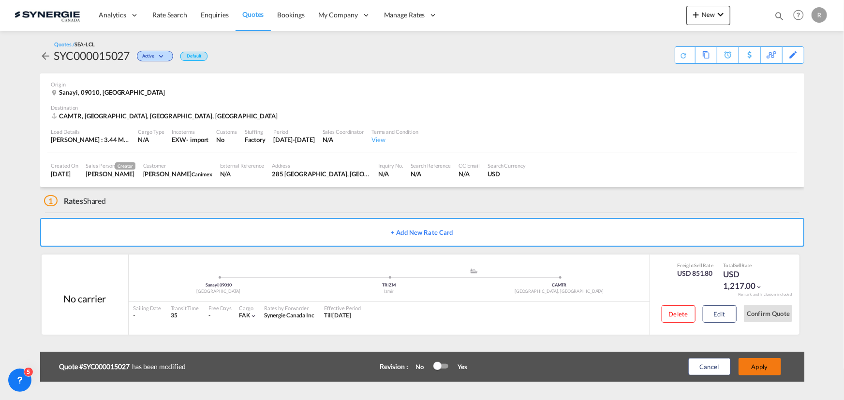
click at [757, 367] on button "Apply" at bounding box center [759, 366] width 43 height 17
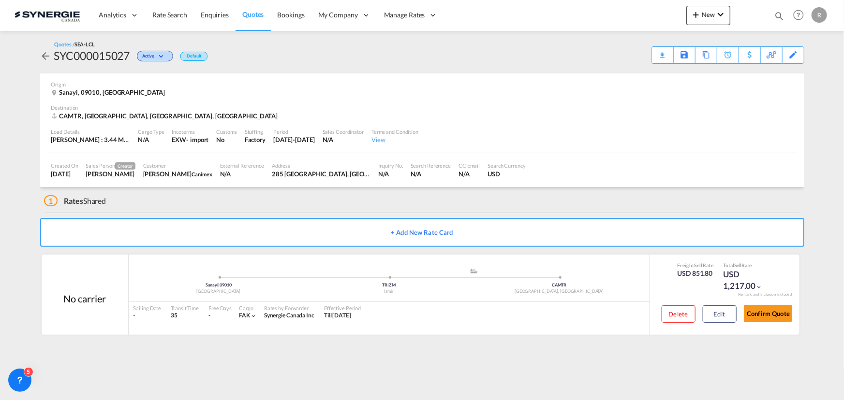
click at [0, 0] on div "Download Quote" at bounding box center [0, 0] width 0 height 0
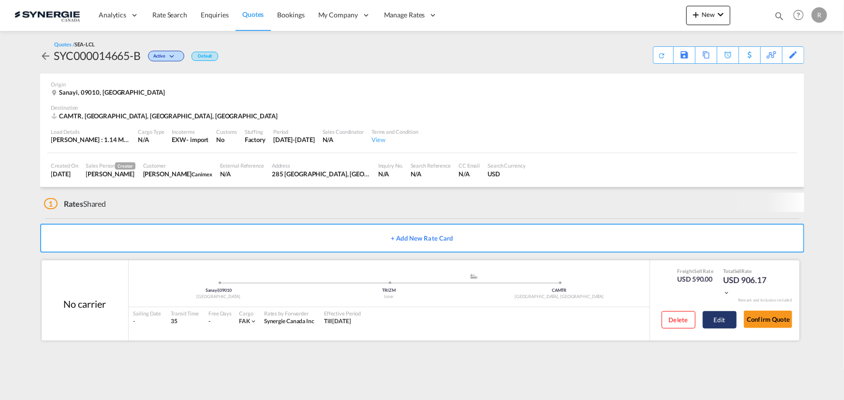
click at [721, 315] on button "Edit" at bounding box center [719, 319] width 34 height 17
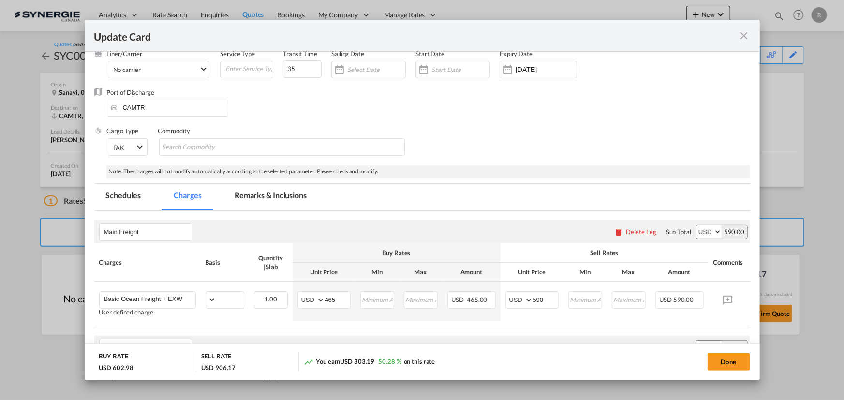
select select "flat"
select select "per_hbl"
select select "per_w/m"
select select "per_bl"
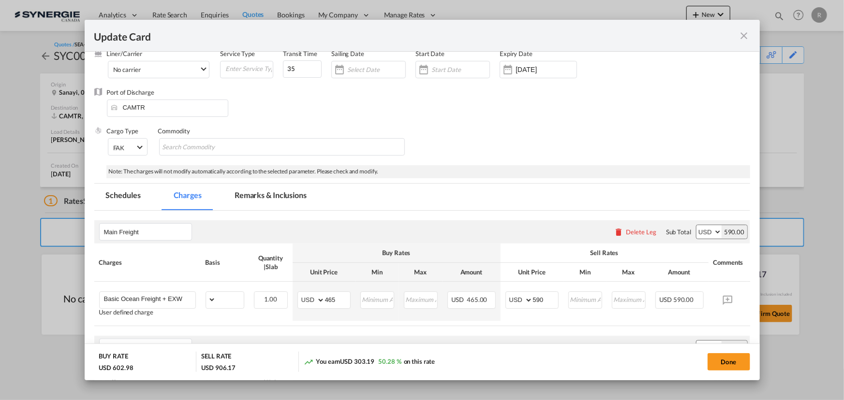
select select "per_bl"
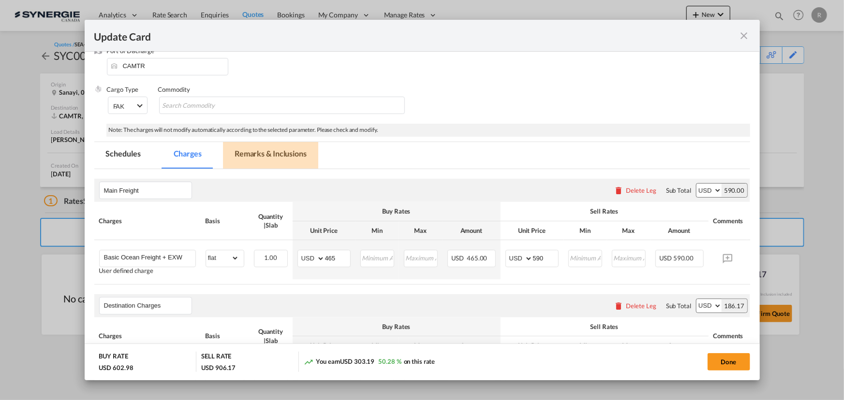
click at [276, 148] on md-tab-item "Remarks & Inclusions" at bounding box center [270, 155] width 95 height 27
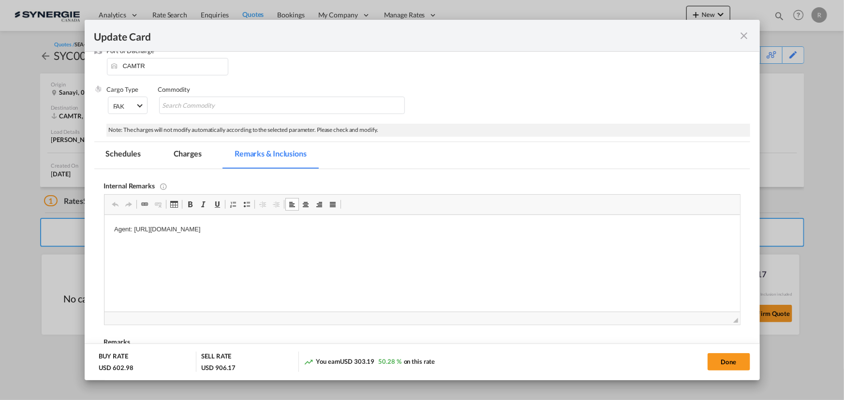
drag, startPoint x: 132, startPoint y: 230, endPoint x: 335, endPoint y: 237, distance: 202.2
click at [319, 237] on html "Agent: https://app.frontapp.com/inboxes/teammates/6847055/inbox/open/0/search/g…" at bounding box center [421, 229] width 635 height 29
drag, startPoint x: 133, startPoint y: 228, endPoint x: 474, endPoint y: 230, distance: 340.9
click at [474, 230] on p "Agent: https://app.frontapp.com/inboxes/teammates/6847055/inbox/open/0/search/g…" at bounding box center [422, 230] width 616 height 10
click at [410, 236] on html "Agent: https://app.frontapp.com/inboxes/teammates/6847055/inbox/open/0/search/g…" at bounding box center [421, 229] width 635 height 29
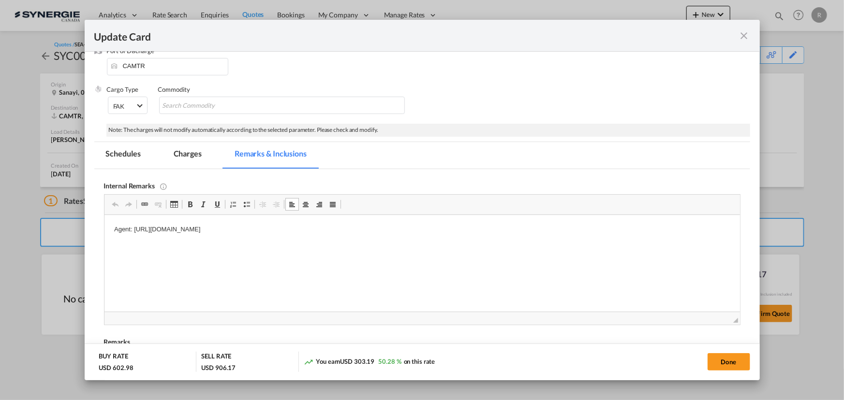
drag, startPoint x: 133, startPoint y: 227, endPoint x: 510, endPoint y: 233, distance: 376.7
click at [510, 233] on p "Agent: https://app.frontapp.com/inboxes/teammates/6847055/inbox/open/0/search/g…" at bounding box center [422, 230] width 616 height 10
copy p "https://app.frontapp.com/inboxes/teammates/6847055/inbox/open/0/search/global/l…"
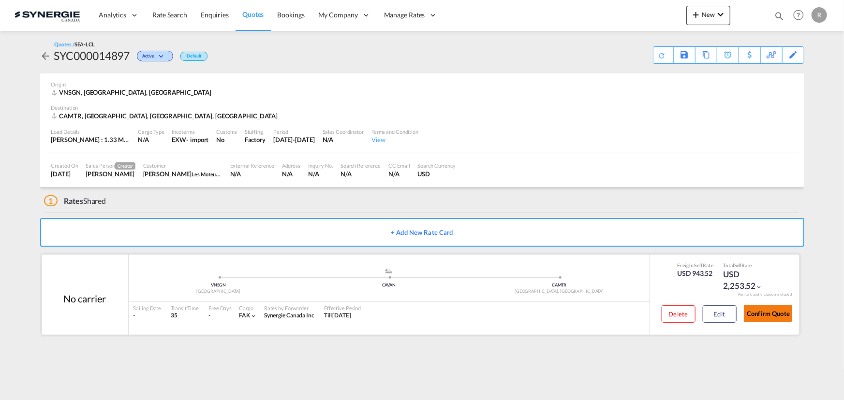
click at [765, 319] on button "Confirm Quote" at bounding box center [768, 313] width 48 height 17
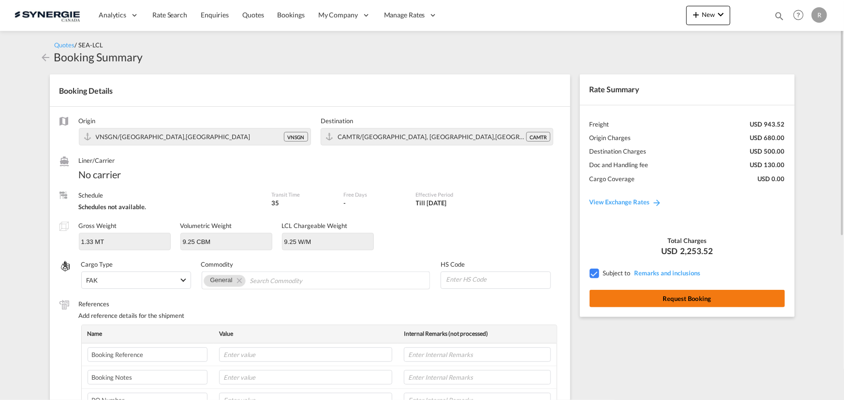
click at [693, 299] on button "Request Booking" at bounding box center [686, 298] width 195 height 17
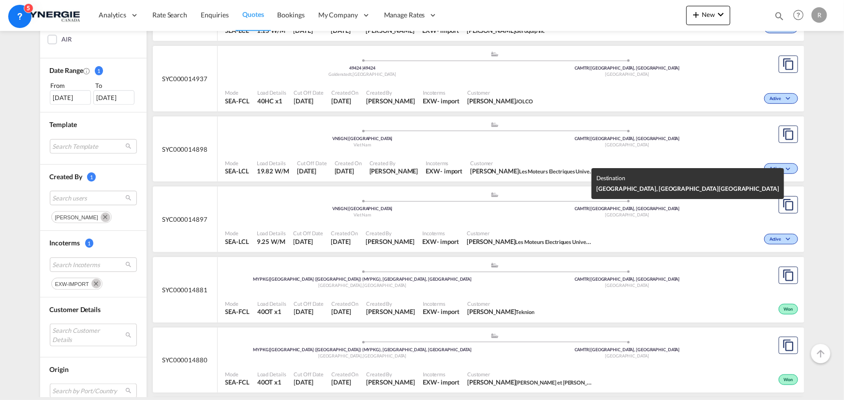
scroll to position [307, 0]
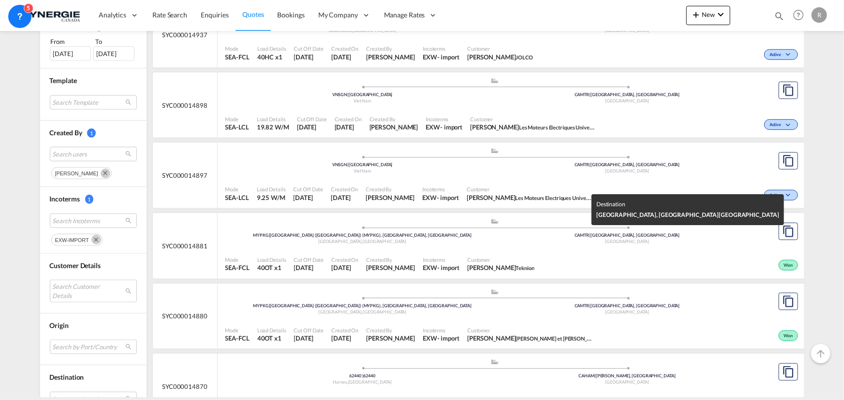
click at [495, 243] on div "[GEOGRAPHIC_DATA]" at bounding box center [627, 242] width 265 height 6
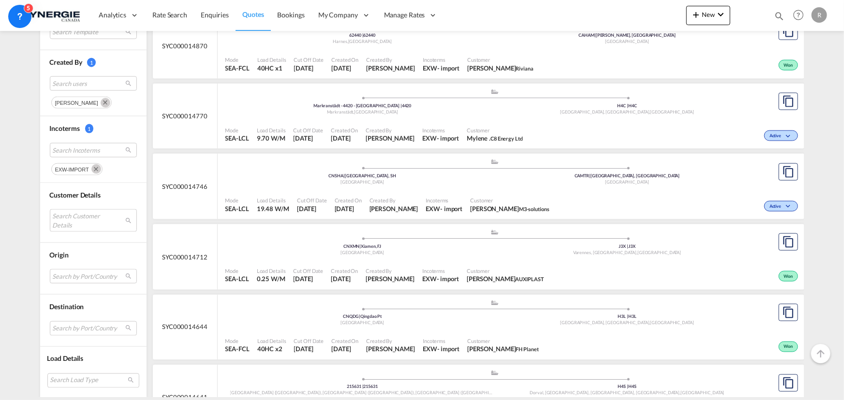
scroll to position [659, 0]
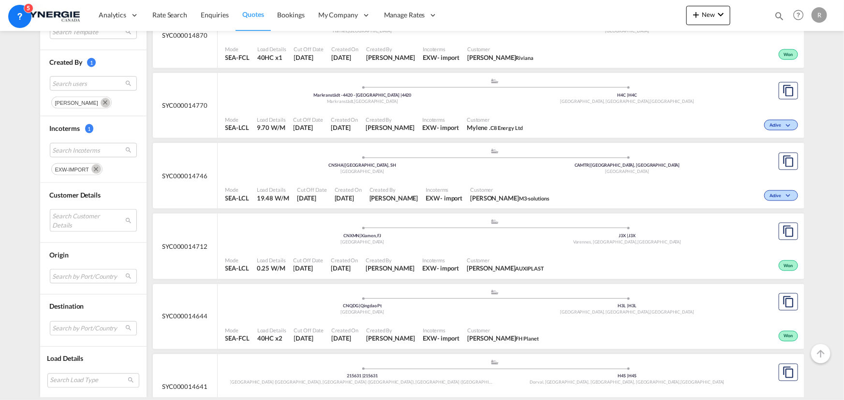
click at [479, 186] on span "Customer" at bounding box center [509, 189] width 79 height 7
click at [91, 168] on md-icon "Remove" at bounding box center [96, 169] width 10 height 10
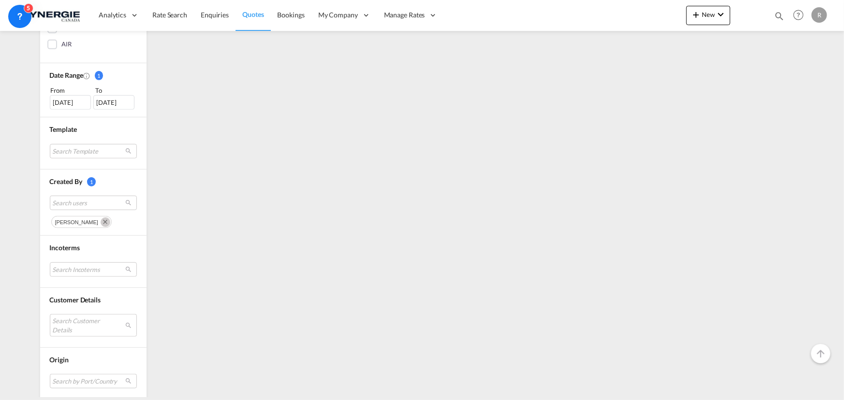
scroll to position [263, 0]
click at [59, 262] on md-select "Search Incoterms" at bounding box center [93, 265] width 87 height 15
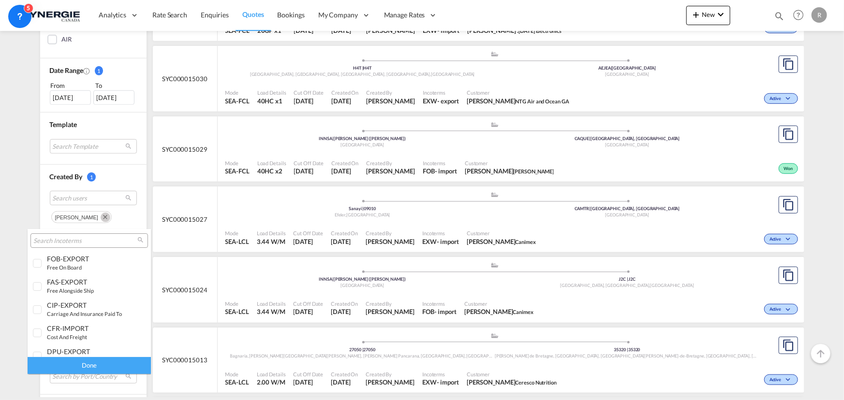
click at [68, 239] on input "search" at bounding box center [85, 241] width 104 height 9
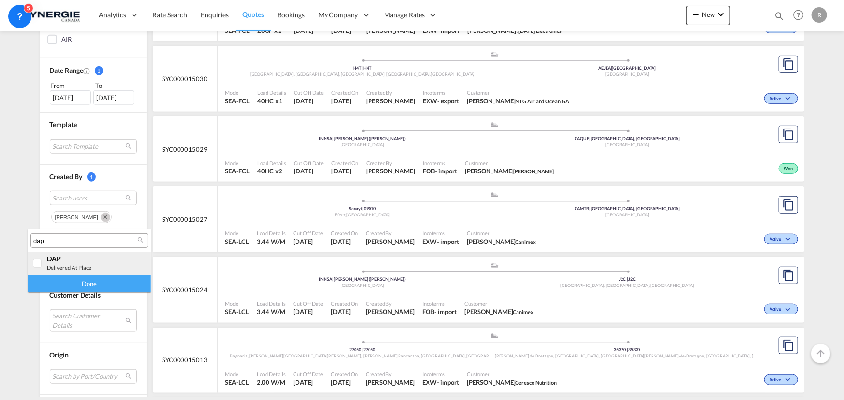
type input "dap"
click at [78, 266] on small "delivered at place" at bounding box center [69, 267] width 44 height 6
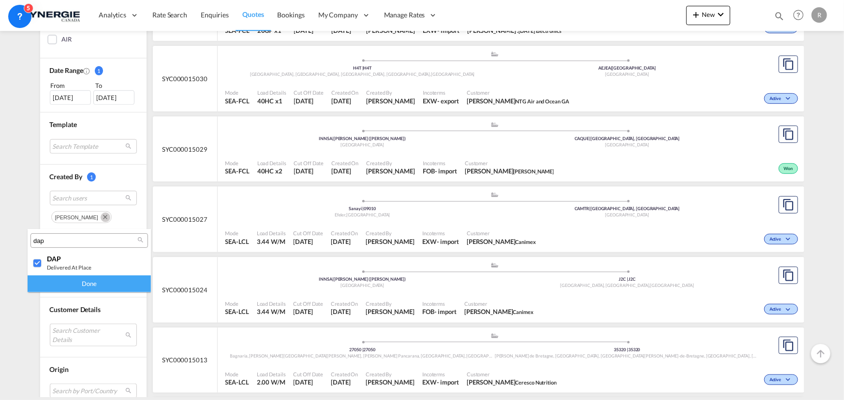
click at [83, 281] on div "Done" at bounding box center [89, 284] width 123 height 17
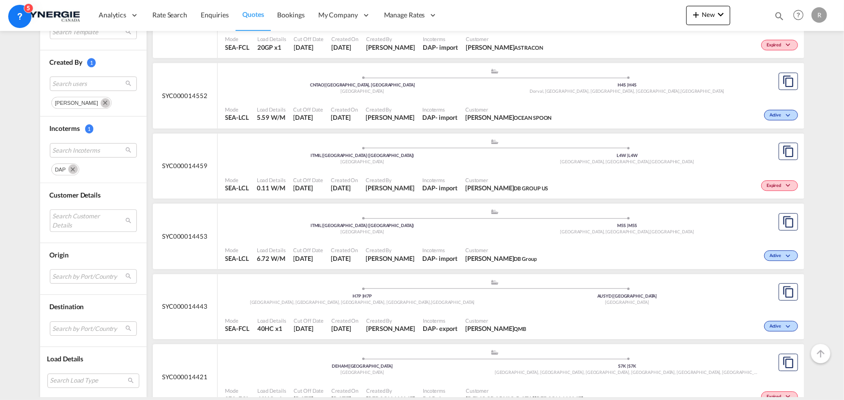
scroll to position [2912, 0]
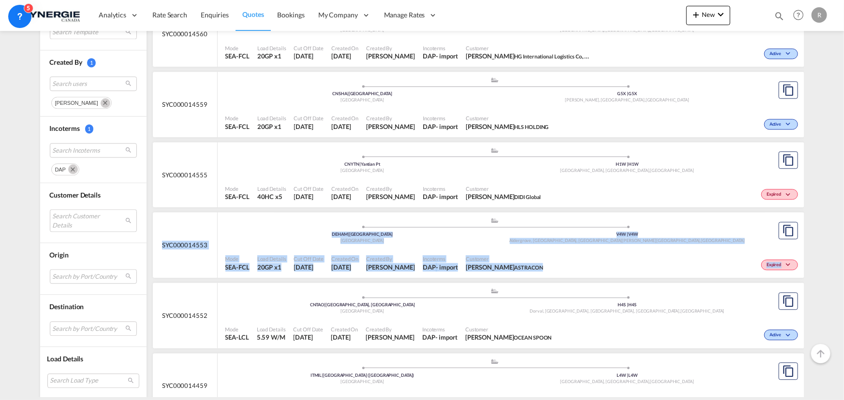
drag, startPoint x: 836, startPoint y: 261, endPoint x: 828, endPoint y: 194, distance: 67.2
click at [828, 194] on div "Quotes Manage all your quotes Filters Clear All Status 1 All Active Expired Fol…" at bounding box center [422, 214] width 844 height 366
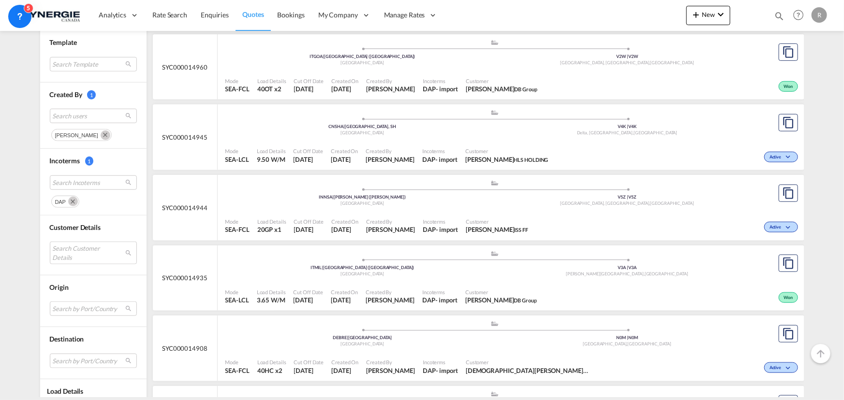
scroll to position [351, 0]
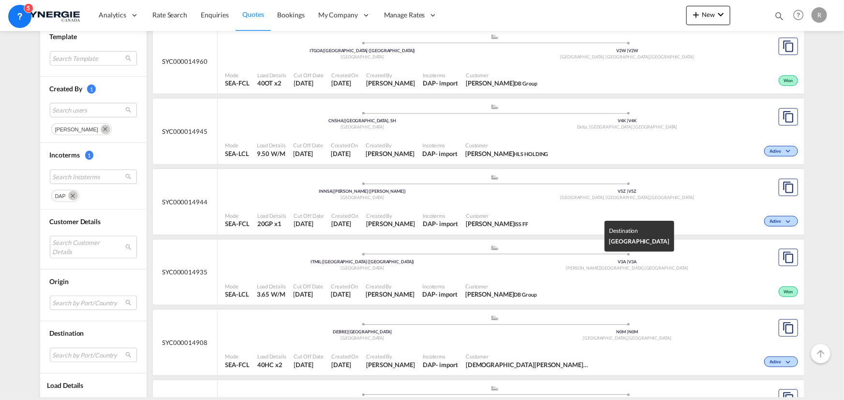
click at [557, 266] on div "[PERSON_NAME][GEOGRAPHIC_DATA] , [GEOGRAPHIC_DATA]" at bounding box center [627, 268] width 265 height 6
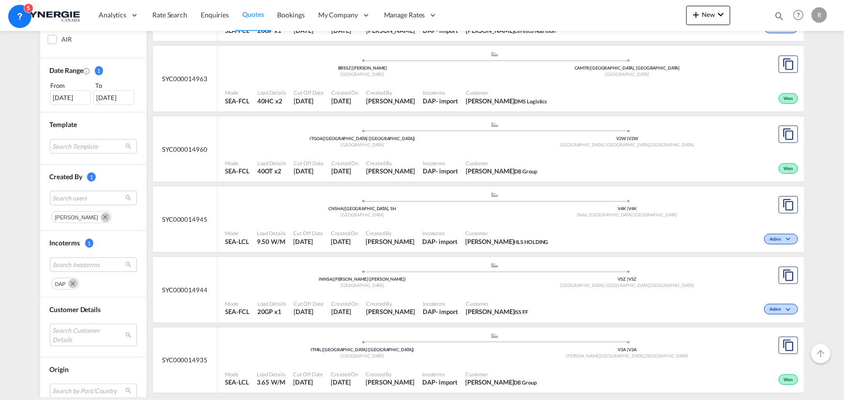
scroll to position [395, 0]
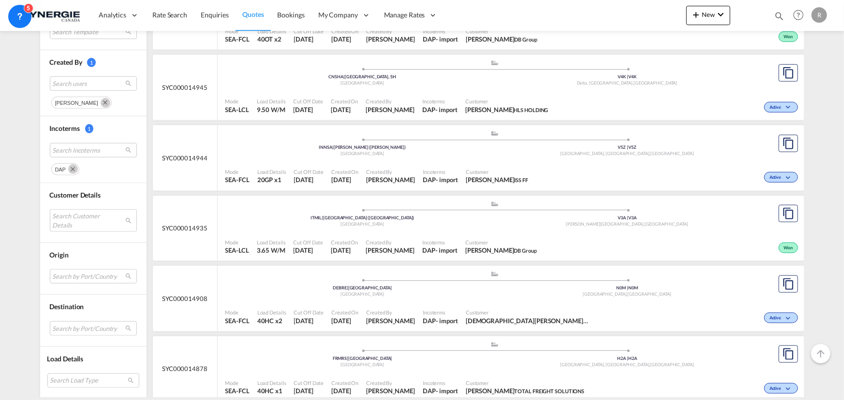
click at [70, 169] on md-icon "Remove" at bounding box center [73, 169] width 10 height 10
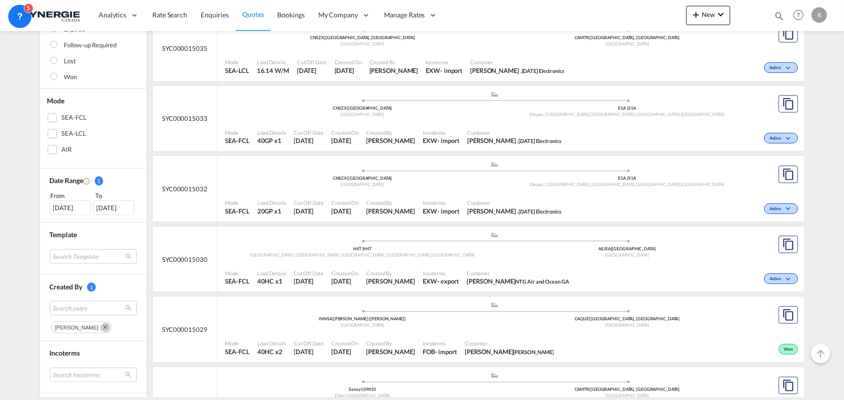
scroll to position [176, 0]
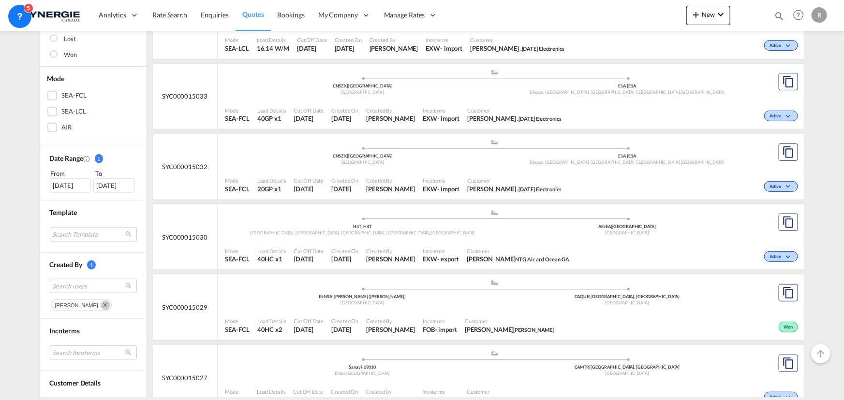
click at [59, 184] on div "[DATE]" at bounding box center [70, 185] width 41 height 15
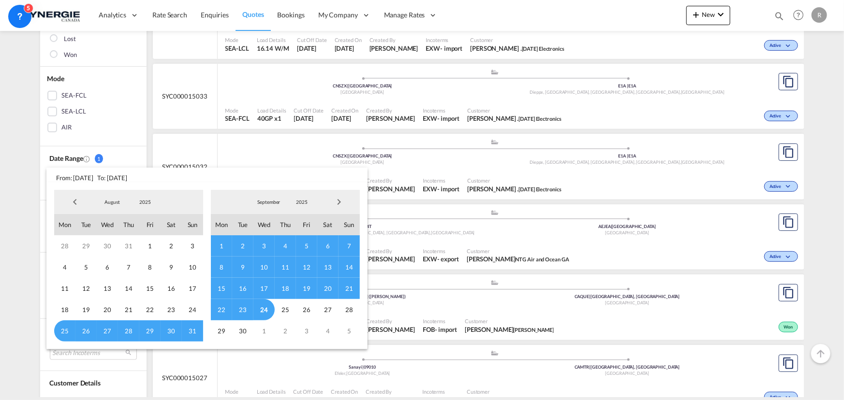
click at [74, 199] on span "Previous Month" at bounding box center [74, 201] width 19 height 19
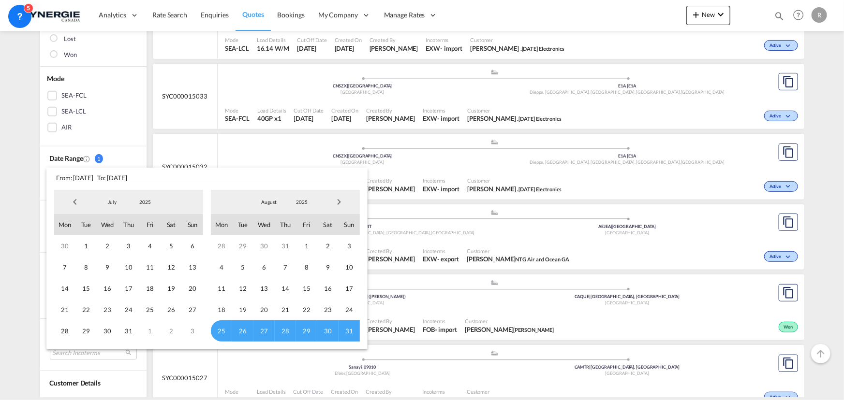
click at [74, 199] on span "Previous Month" at bounding box center [74, 201] width 19 height 19
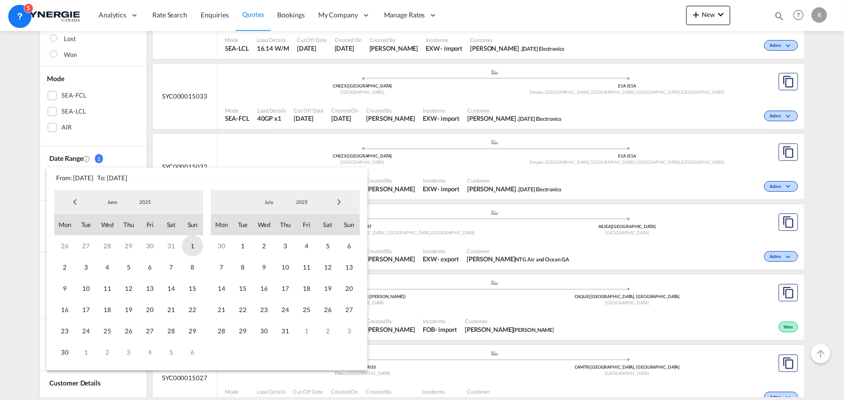
click at [193, 246] on span "1" at bounding box center [192, 245] width 21 height 21
click at [340, 205] on span "Next Month" at bounding box center [338, 201] width 19 height 19
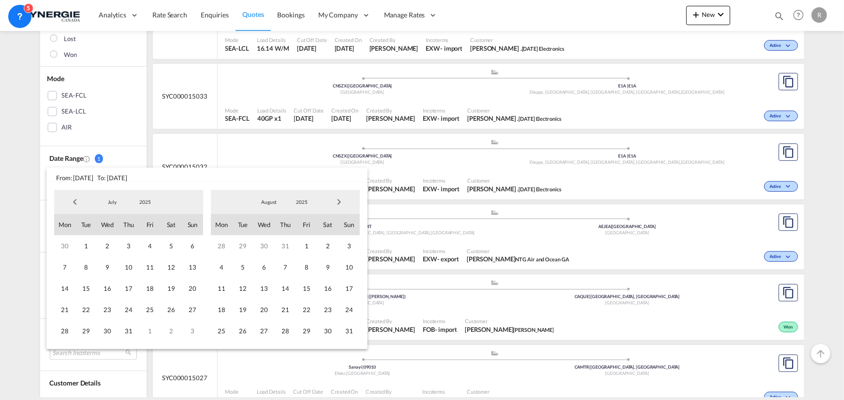
click at [340, 205] on span "Next Month" at bounding box center [338, 201] width 19 height 19
click at [268, 308] on span "24" at bounding box center [263, 309] width 21 height 21
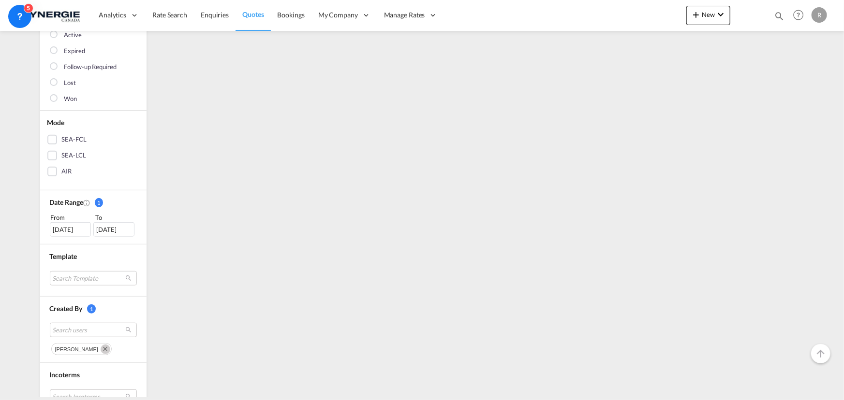
scroll to position [263, 0]
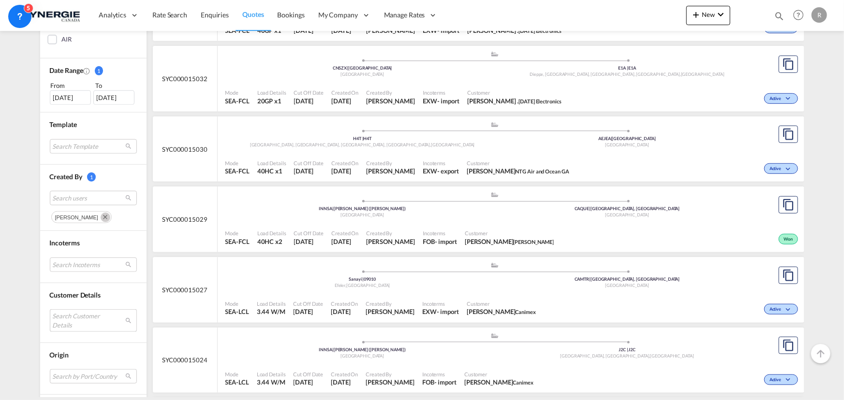
click at [67, 316] on md-select "Search Customer Details user name user [PERSON_NAME] [PERSON_NAME][EMAIL_ADDRES…" at bounding box center [93, 320] width 87 height 22
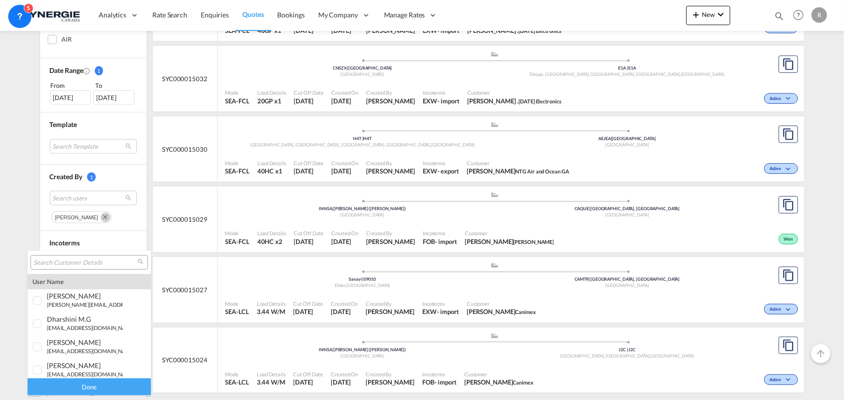
click at [68, 261] on input "search" at bounding box center [85, 263] width 104 height 9
paste input "[PERSON_NAME][EMAIL_ADDRESS][PERSON_NAME][DOMAIN_NAME]"
click at [68, 261] on input "[PERSON_NAME][EMAIL_ADDRESS][PERSON_NAME][DOMAIN_NAME]" at bounding box center [85, 263] width 104 height 9
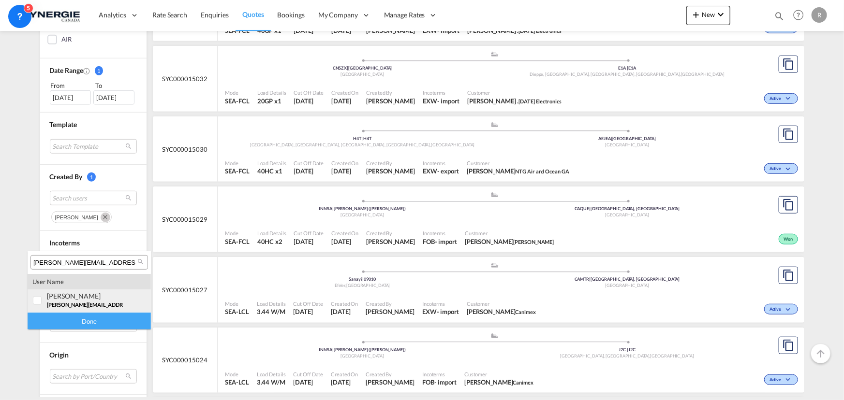
type input "[PERSON_NAME][EMAIL_ADDRESS][PERSON_NAME][DOMAIN_NAME]"
click at [70, 297] on div "[PERSON_NAME]" at bounding box center [85, 296] width 76 height 8
click at [68, 319] on div "Done" at bounding box center [89, 321] width 123 height 17
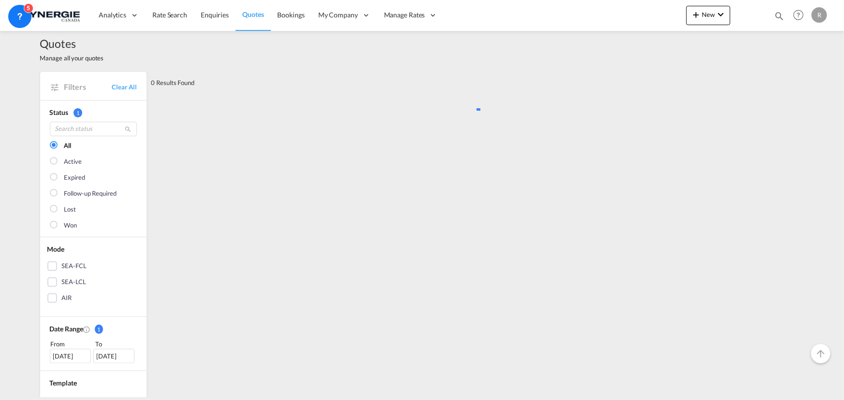
scroll to position [0, 0]
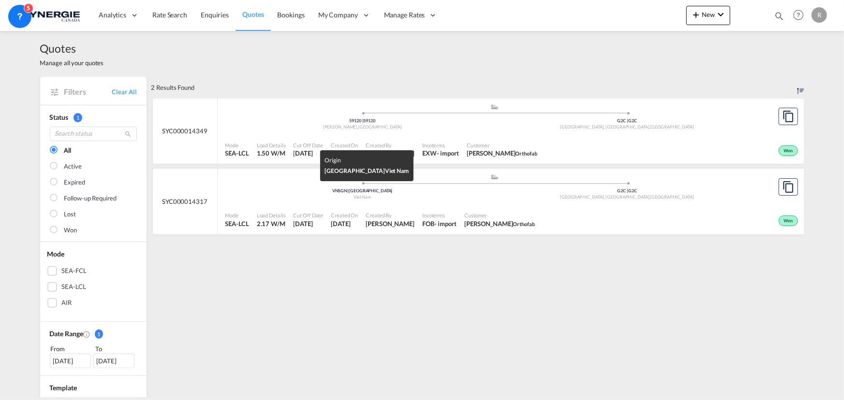
click at [481, 194] on div "Viet Nam" at bounding box center [362, 197] width 265 height 6
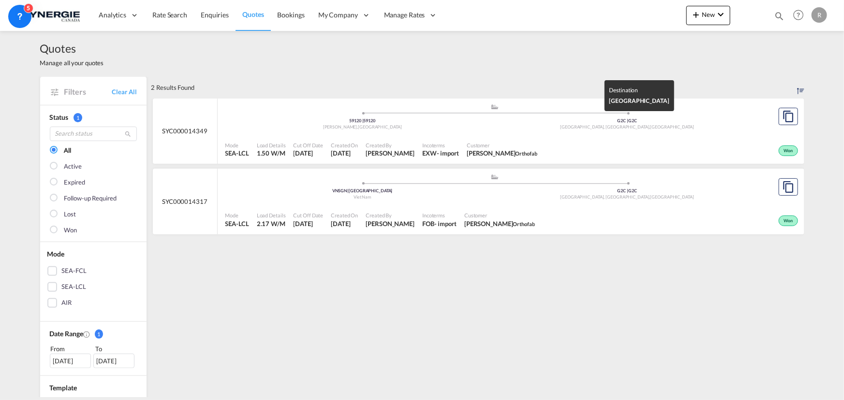
click at [499, 120] on div "G2C | G2C" at bounding box center [627, 121] width 265 height 6
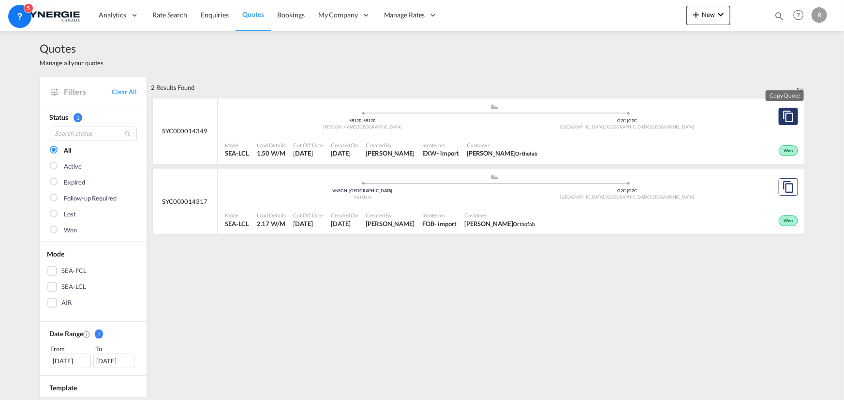
click at [787, 121] on md-icon "assets/icons/custom/copyQuote.svg" at bounding box center [788, 117] width 12 height 12
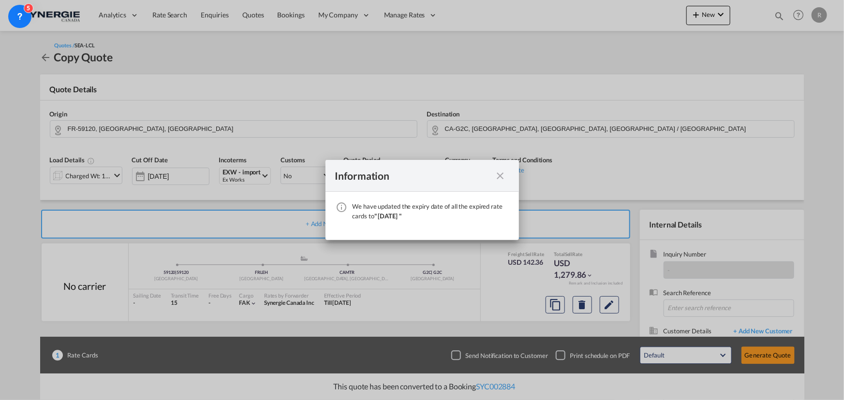
click at [507, 174] on div "We have ..." at bounding box center [500, 176] width 17 height 12
click at [498, 177] on md-icon "icon-close fg-AAA8AD cursor" at bounding box center [501, 176] width 12 height 12
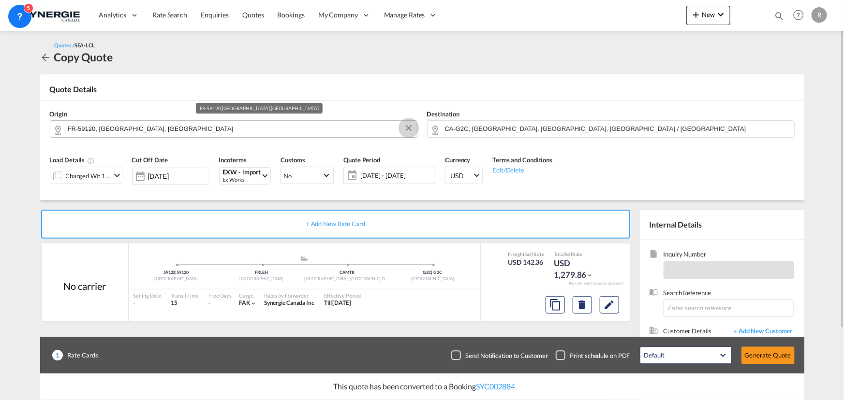
click at [410, 132] on button "Clear Input" at bounding box center [408, 128] width 15 height 15
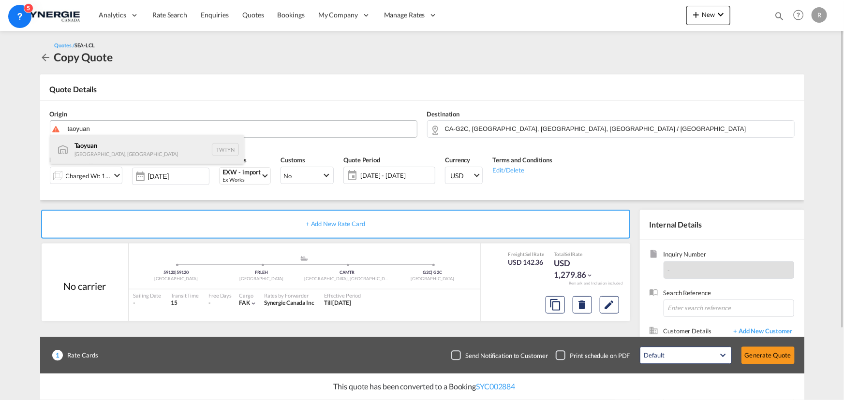
click at [102, 148] on div "Taoyuan [GEOGRAPHIC_DATA], Province of China TWTYN" at bounding box center [146, 149] width 193 height 29
type input "Taoyuan, TWTYN"
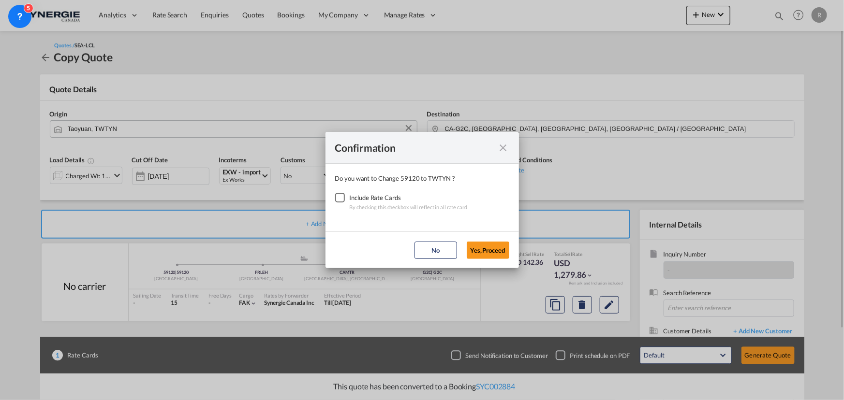
click at [335, 194] on div "Checkbox No Ink" at bounding box center [340, 198] width 10 height 10
click at [479, 251] on button "Yes,Proceed" at bounding box center [488, 250] width 43 height 17
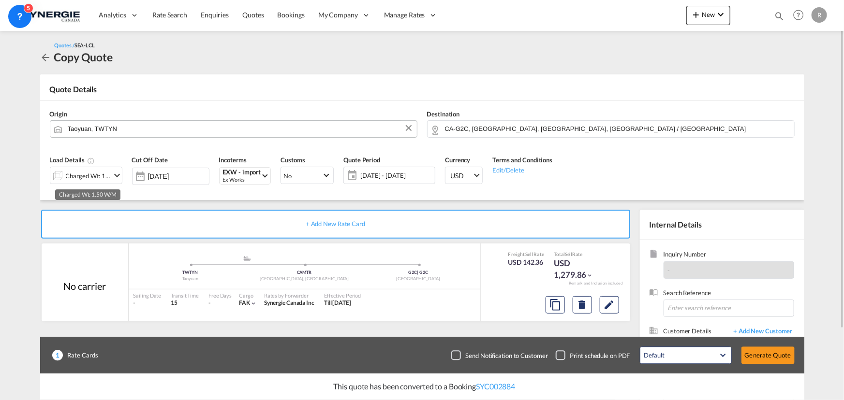
click at [89, 178] on div "Charged Wt: 1.50 W/M" at bounding box center [88, 176] width 45 height 14
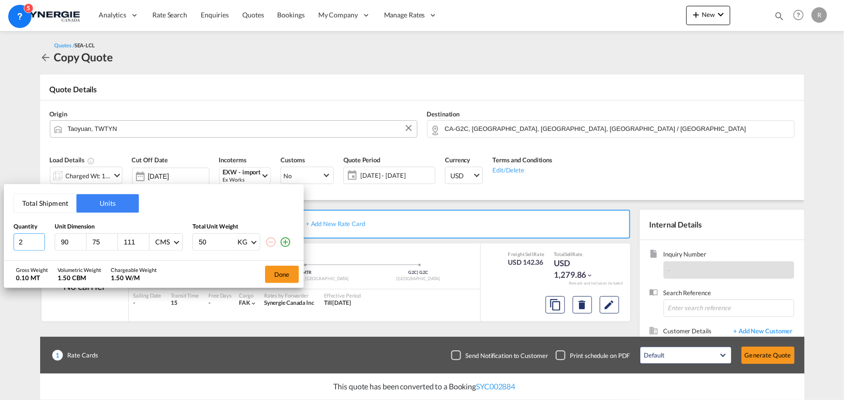
drag, startPoint x: 33, startPoint y: 238, endPoint x: -15, endPoint y: 233, distance: 47.7
click at [0, 233] on html "Analytics Reports Dashboard Rate Search Enquiries Quotes" at bounding box center [422, 200] width 844 height 400
type input "112"
click at [37, 199] on button "Total Shipment" at bounding box center [45, 203] width 62 height 18
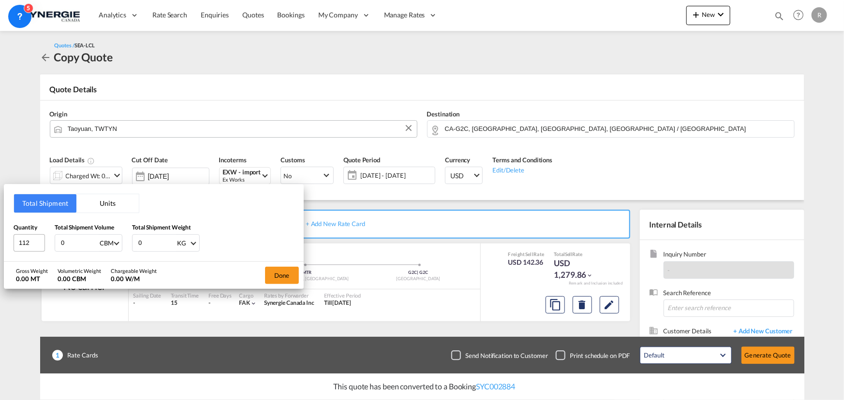
drag, startPoint x: 73, startPoint y: 244, endPoint x: 39, endPoint y: 241, distance: 34.0
click at [39, 241] on div "Quantity 112 Total Shipment Volume 0 CBM CBM CFT Total Shipment Weight 0 KG KG …" at bounding box center [154, 237] width 280 height 29
type input "12.22"
type input "1279.8"
click at [276, 279] on button "Done" at bounding box center [282, 275] width 34 height 17
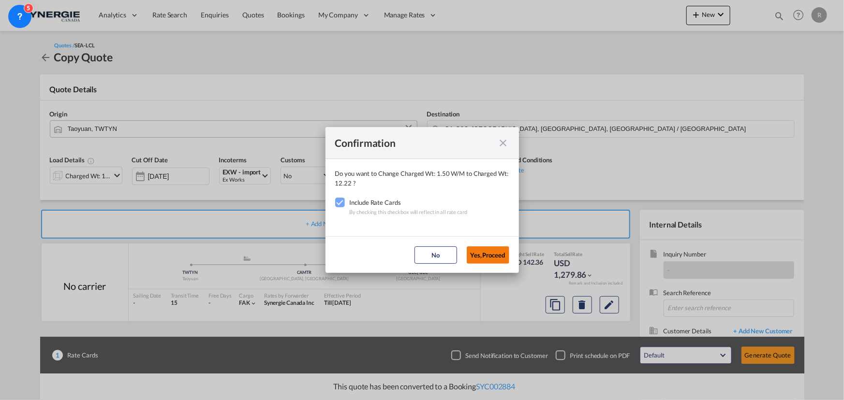
click at [495, 259] on button "Yes,Proceed" at bounding box center [488, 255] width 43 height 17
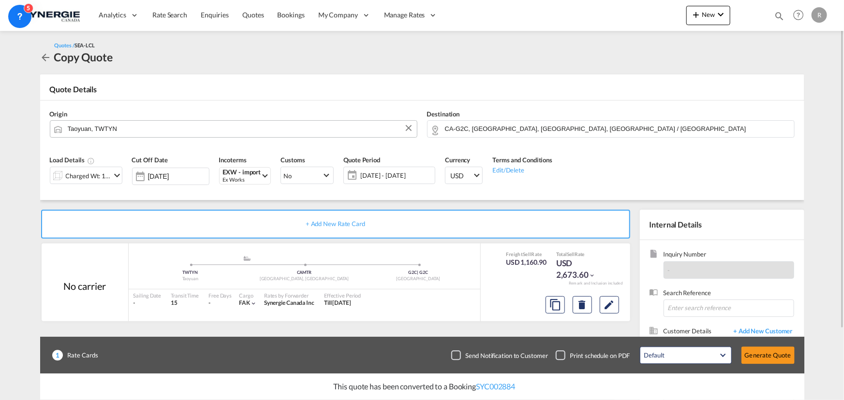
click at [15, 337] on md-content "Analytics Reports Dashboard Rate Search Enquiries Quotes Bookings" at bounding box center [422, 200] width 844 height 400
click at [381, 174] on span "[DATE] - [DATE]" at bounding box center [396, 175] width 72 height 9
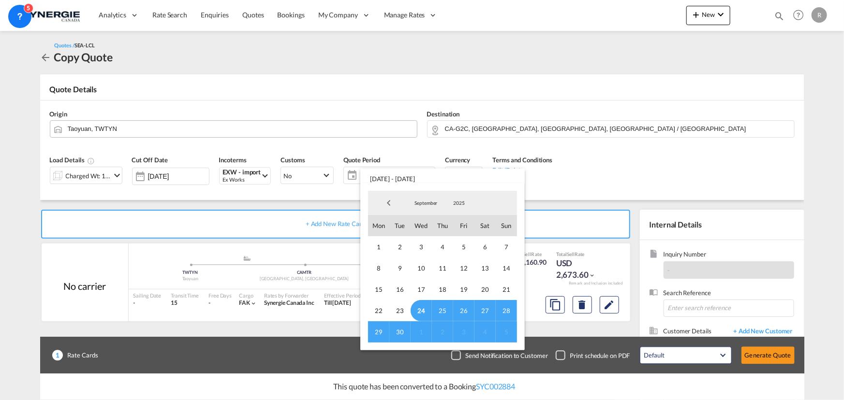
click at [395, 327] on span "30" at bounding box center [399, 332] width 21 height 21
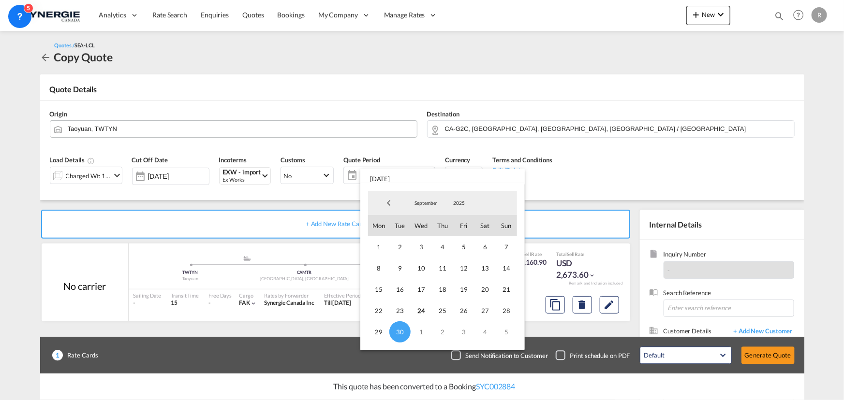
click at [706, 179] on md-backdrop at bounding box center [422, 200] width 844 height 400
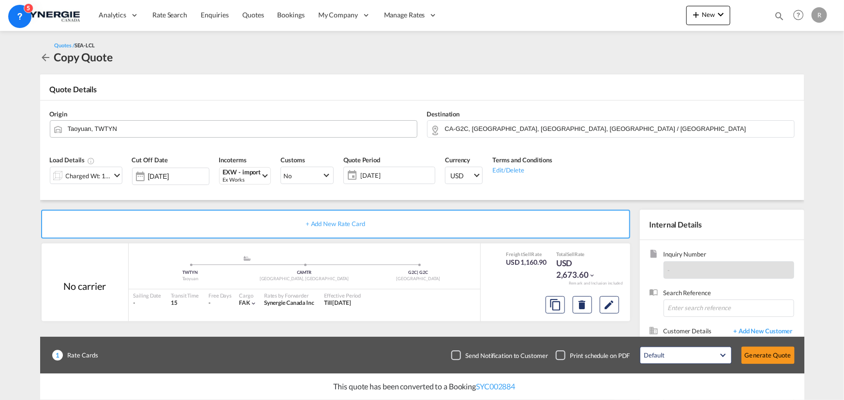
click at [130, 113] on div "Origin [GEOGRAPHIC_DATA], [GEOGRAPHIC_DATA]" at bounding box center [233, 123] width 377 height 39
click at [604, 307] on md-icon "Edit" at bounding box center [609, 305] width 12 height 12
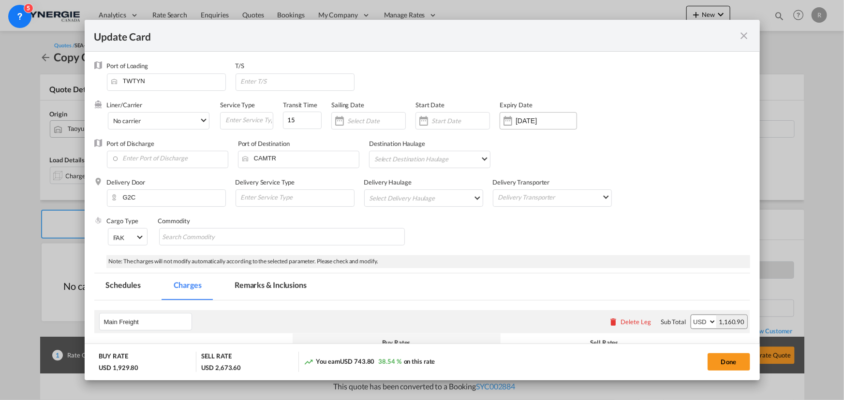
select select "per_w/m"
select select "per_shipment"
select select "per_cbm"
select select "per_shipment"
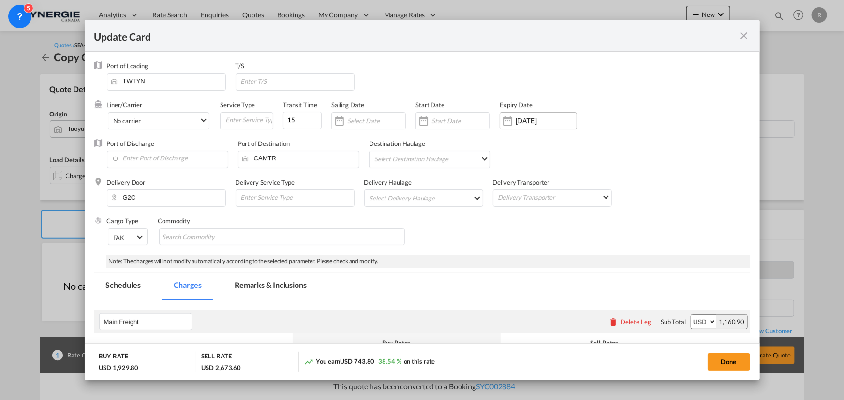
select select "per_shipment"
select select "per_bl"
click at [511, 126] on div "Update Card Port ..." at bounding box center [507, 120] width 15 height 19
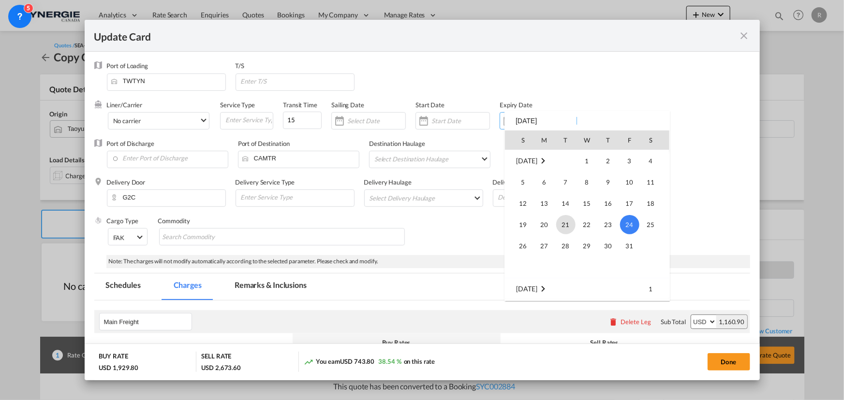
scroll to position [224043, 0]
click at [561, 184] on span "30" at bounding box center [565, 183] width 19 height 19
type input "[DATE]"
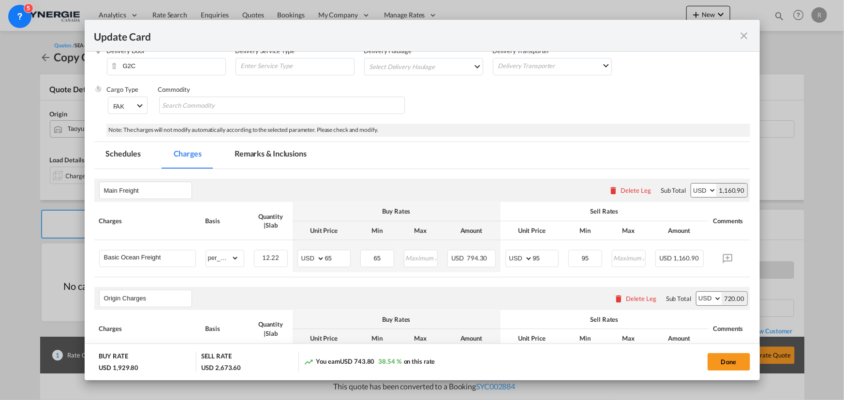
scroll to position [176, 0]
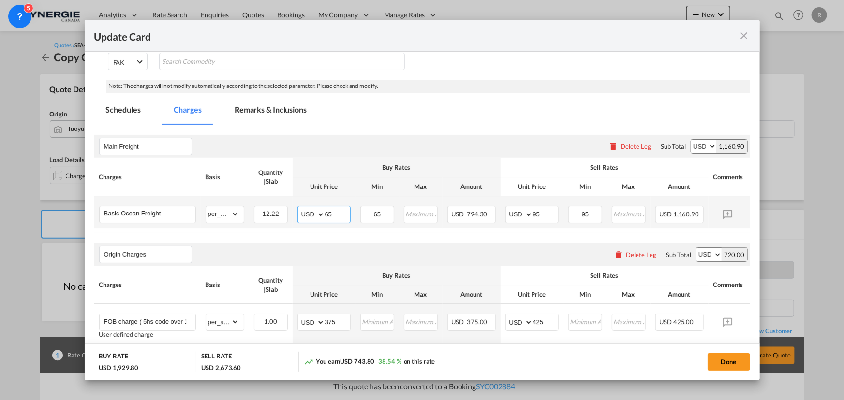
drag, startPoint x: 336, startPoint y: 217, endPoint x: 288, endPoint y: 210, distance: 48.3
click at [288, 210] on tr "Basic Ocean Freight Please Enter Already Exists gross_weight volumetric_weight …" at bounding box center [436, 212] width 685 height 32
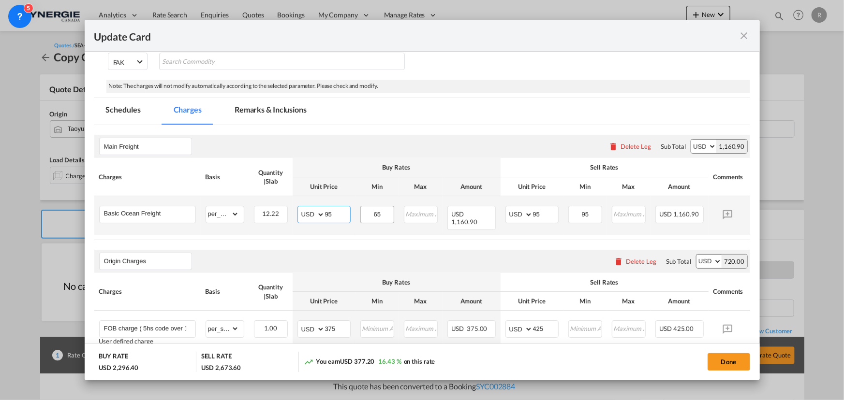
type input "95"
drag, startPoint x: 386, startPoint y: 213, endPoint x: 339, endPoint y: 212, distance: 46.9
click at [339, 212] on tr "Basic Ocean Freight Please Enter Already Exists gross_weight volumetric_weight …" at bounding box center [436, 215] width 685 height 39
type input "95"
drag, startPoint x: 546, startPoint y: 215, endPoint x: 500, endPoint y: 206, distance: 46.8
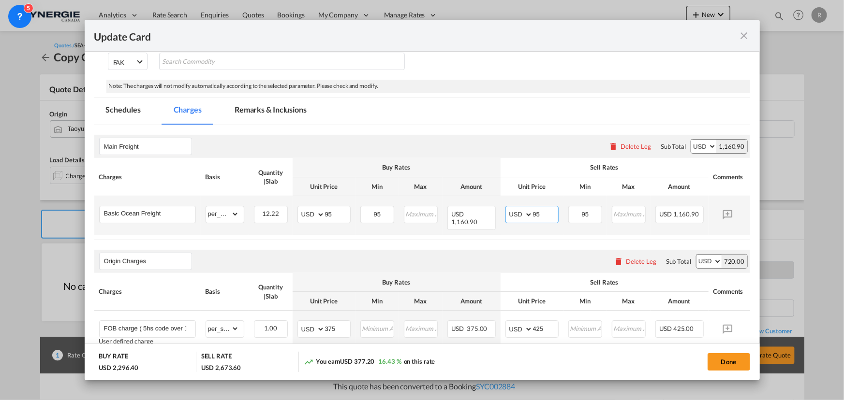
click at [500, 206] on td "AED AFN ALL AMD ANG AOA ARS AUD AWG AZN BAM BBD BDT BGN BHD BIF BMD BND [PERSON…" at bounding box center [531, 215] width 63 height 39
type input "120"
drag, startPoint x: 599, startPoint y: 212, endPoint x: 563, endPoint y: 205, distance: 36.1
click at [563, 205] on td "95 Please Enter Invalid Input" at bounding box center [585, 215] width 44 height 39
type input "120"
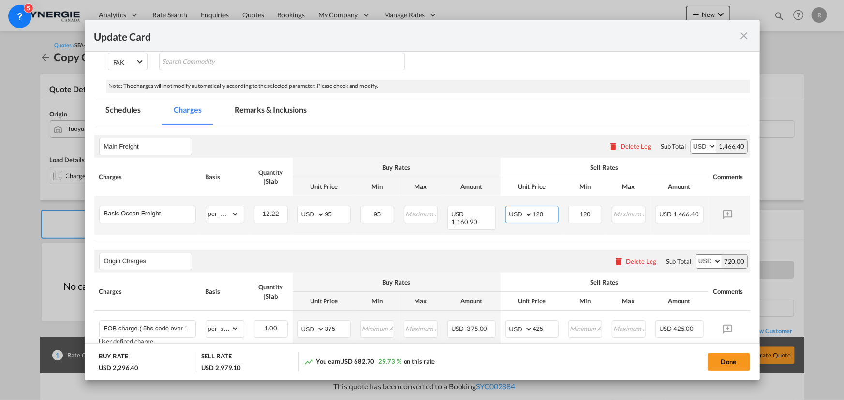
drag, startPoint x: 541, startPoint y: 215, endPoint x: 507, endPoint y: 210, distance: 33.8
click at [507, 210] on md-input-container "AED AFN ALL AMD ANG AOA ARS AUD AWG AZN BAM BBD BDT BGN BHD BIF BMD BND [PERSON…" at bounding box center [531, 214] width 53 height 17
drag, startPoint x: 549, startPoint y: 212, endPoint x: 506, endPoint y: 210, distance: 43.1
click at [506, 210] on md-input-container "AED AFN ALL AMD ANG AOA ARS AUD AWG AZN BAM BBD BDT BGN BHD BIF BMD BND [PERSON…" at bounding box center [531, 214] width 53 height 17
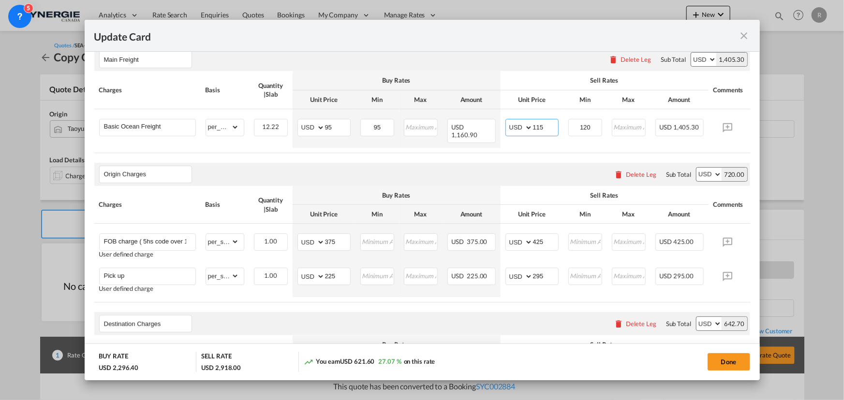
scroll to position [263, 0]
type input "115"
click at [638, 170] on div "Delete Leg" at bounding box center [641, 174] width 30 height 8
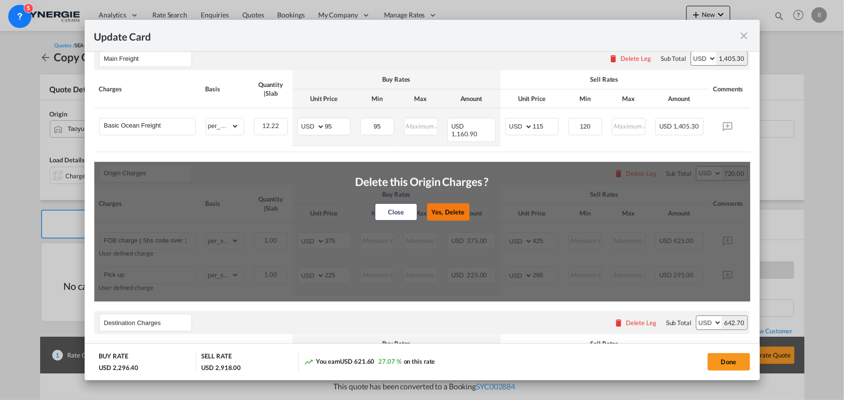
click at [435, 211] on button "Yes, Delete" at bounding box center [447, 212] width 43 height 17
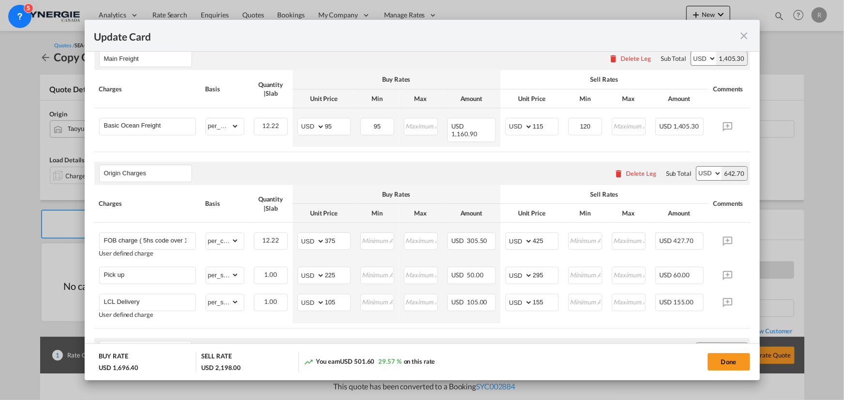
type input "Destination Charges"
type input "Terminal Fees"
select select "per_cbm"
type input "25"
type input "37.5"
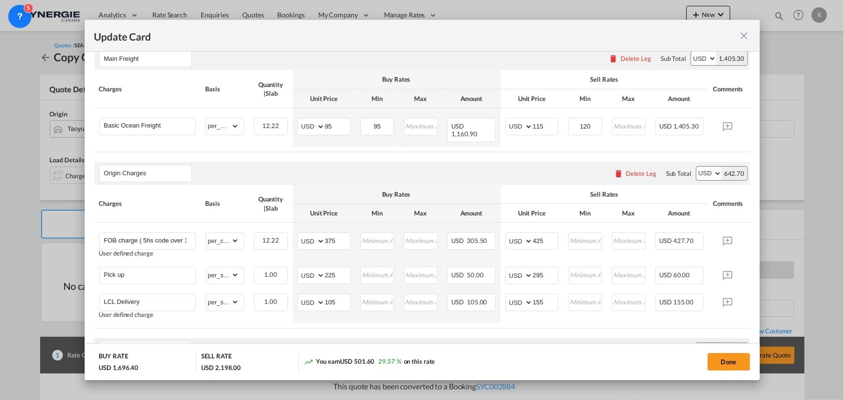
type input "35"
type input "52.5"
type input "DOCK FEE"
select select "per_shipment"
type input "50"
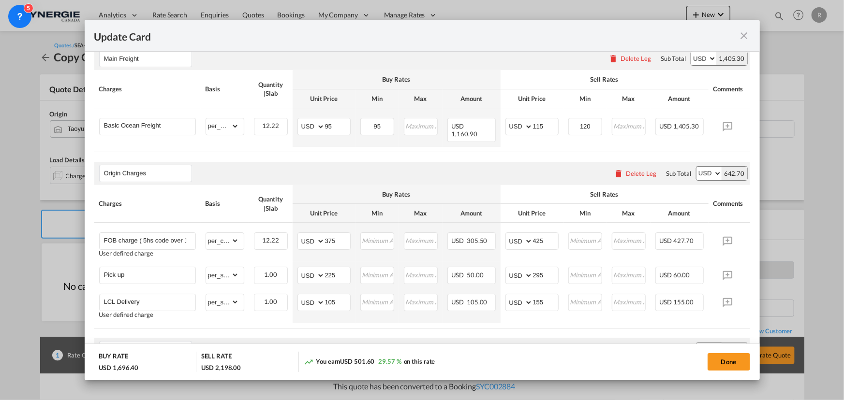
type input "60"
type input "Doc and handling fees"
type input "E-manifest (ACI) fee"
select select "per_bl"
type input "0"
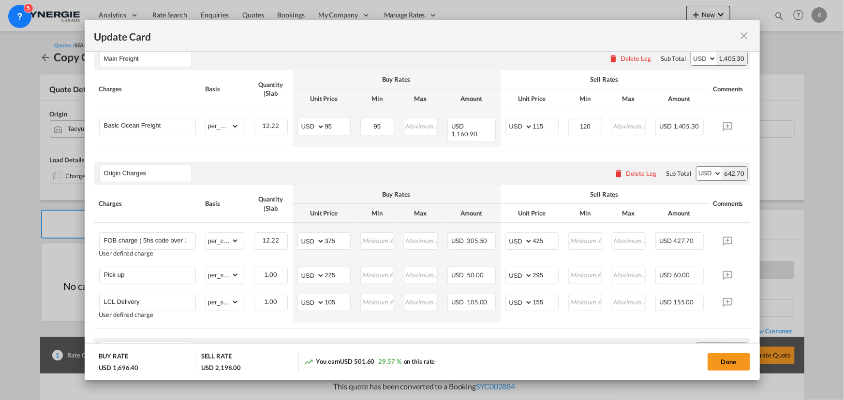
type input "Doc fee"
select select "per_bl"
type input "0"
type input "30"
type input "Handling"
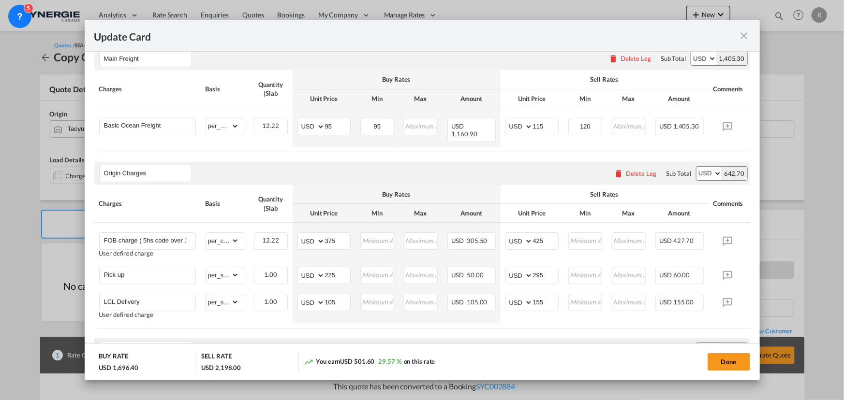
select select "per_bl"
type input "75"
type input "85"
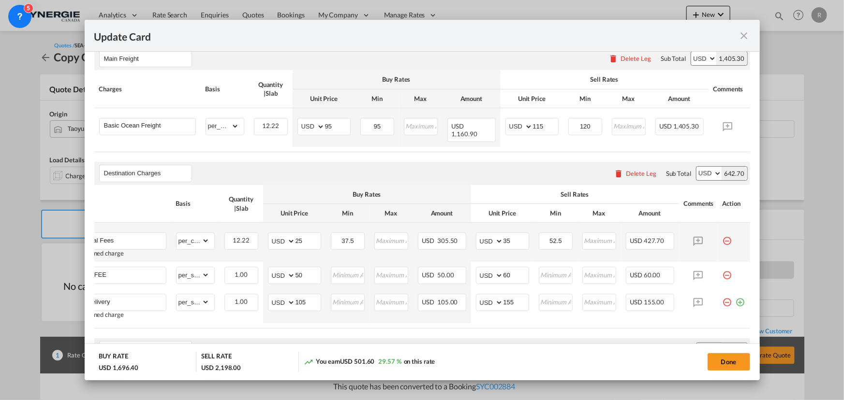
click at [723, 236] on md-icon "icon-minus-circle-outline red-400-fg pt-7" at bounding box center [727, 238] width 10 height 10
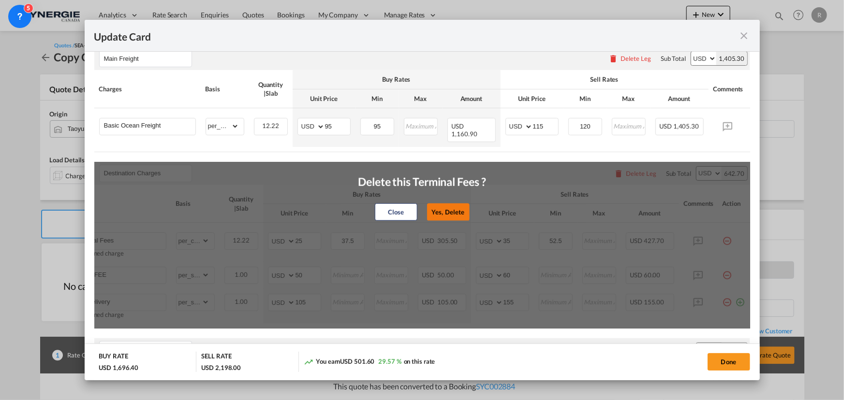
click at [435, 207] on button "Yes, Delete" at bounding box center [448, 212] width 43 height 17
type input "DOCK FEE"
select select "per_shipment"
type input "50"
type input "60"
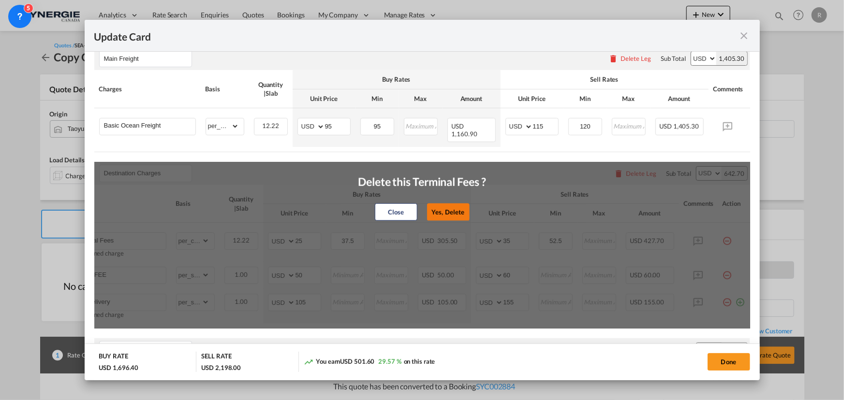
type input "LCL Delivery"
type input "105"
type input "155"
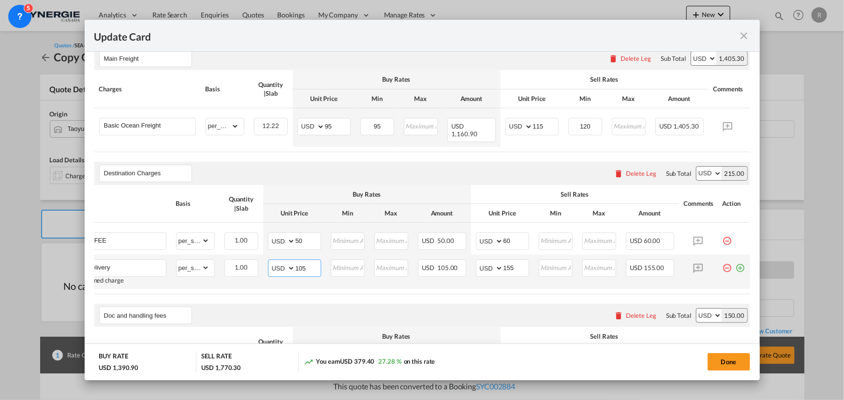
drag, startPoint x: 303, startPoint y: 267, endPoint x: 260, endPoint y: 262, distance: 43.4
click at [263, 262] on td "AED AFN ALL AMD ANG AOA ARS AUD AWG AZN BAM BBD BDT BGN BHD BIF BMD BND [PERSON…" at bounding box center [294, 272] width 63 height 34
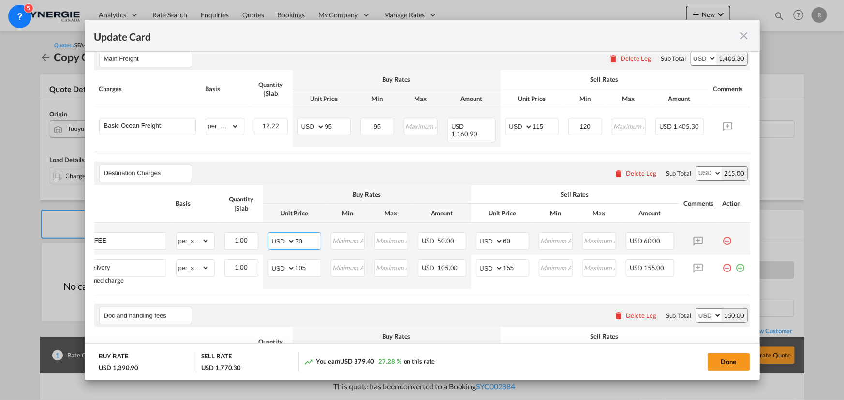
drag, startPoint x: 296, startPoint y: 234, endPoint x: 271, endPoint y: 228, distance: 25.8
click at [273, 233] on md-input-container "AED AFN ALL AMD ANG AOA ARS AUD AWG AZN BAM BBD BDT BGN BHD BIF BMD BND [PERSON…" at bounding box center [294, 241] width 53 height 17
type input "54"
drag, startPoint x: 518, startPoint y: 239, endPoint x: 475, endPoint y: 233, distance: 43.5
click at [476, 233] on md-input-container "AED AFN ALL AMD ANG AOA ARS AUD AWG AZN BAM BBD BDT BGN BHD BIF BMD BND [PERSON…" at bounding box center [502, 241] width 53 height 17
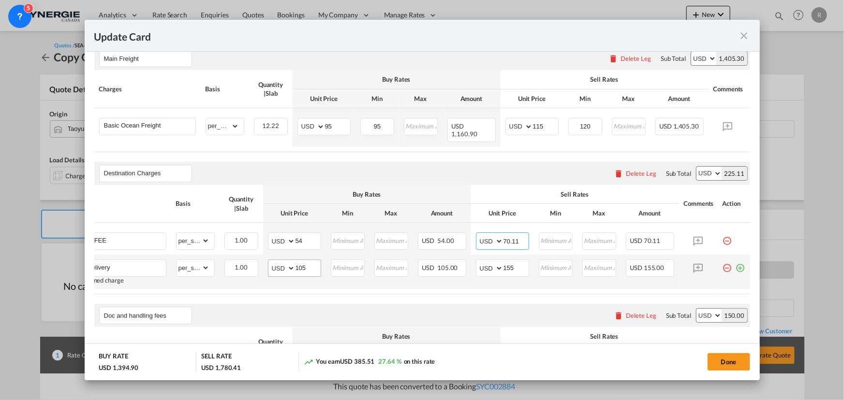
type input "70.11"
drag, startPoint x: 307, startPoint y: 266, endPoint x: 216, endPoint y: 256, distance: 91.5
click at [216, 256] on tr "LCL Delivery User defined charge Please Enter Already Exists gross_weight volum…" at bounding box center [407, 272] width 685 height 34
type input "0"
drag, startPoint x: 514, startPoint y: 259, endPoint x: 466, endPoint y: 254, distance: 48.6
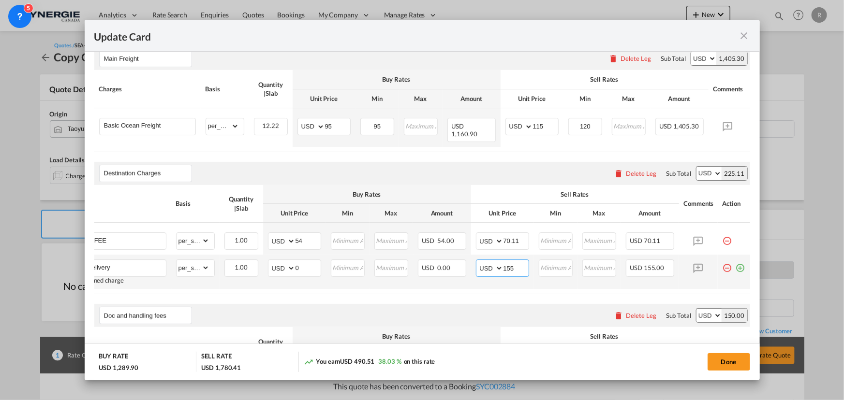
click at [476, 260] on md-input-container "AED AFN ALL AMD ANG AOA ARS AUD AWG AZN BAM BBD BDT BGN BHD BIF BMD BND [PERSON…" at bounding box center [502, 268] width 53 height 17
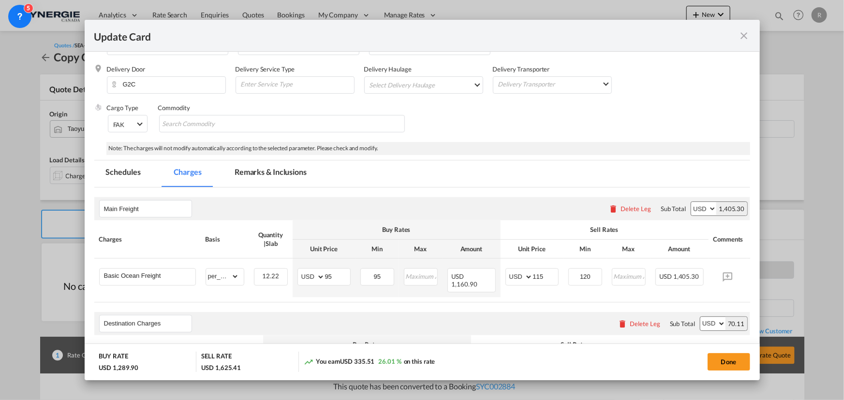
scroll to position [107, 0]
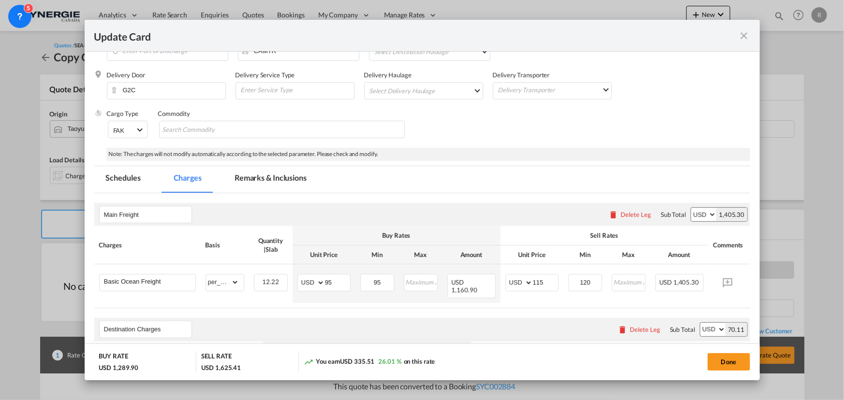
type input "0"
drag, startPoint x: 265, startPoint y: 180, endPoint x: 273, endPoint y: 188, distance: 10.9
click at [265, 180] on md-tab-item "Remarks & Inclusions" at bounding box center [270, 179] width 95 height 27
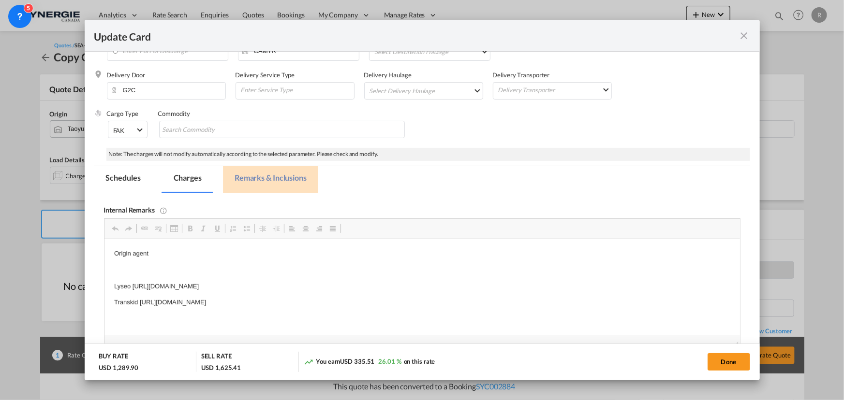
scroll to position [0, 0]
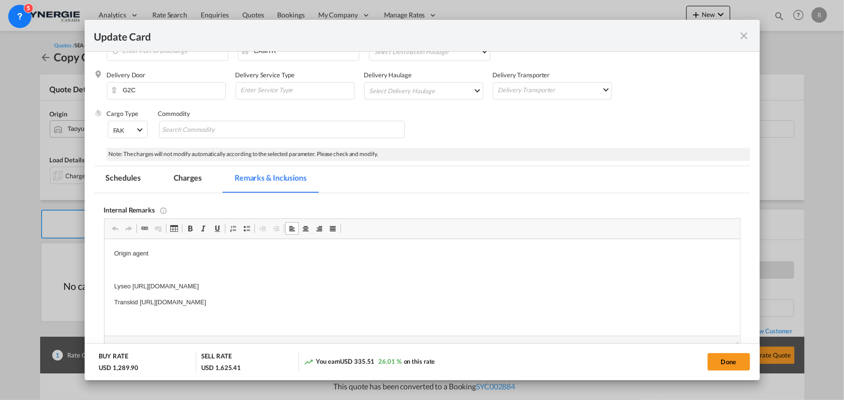
drag, startPoint x: 111, startPoint y: 249, endPoint x: 478, endPoint y: 307, distance: 371.5
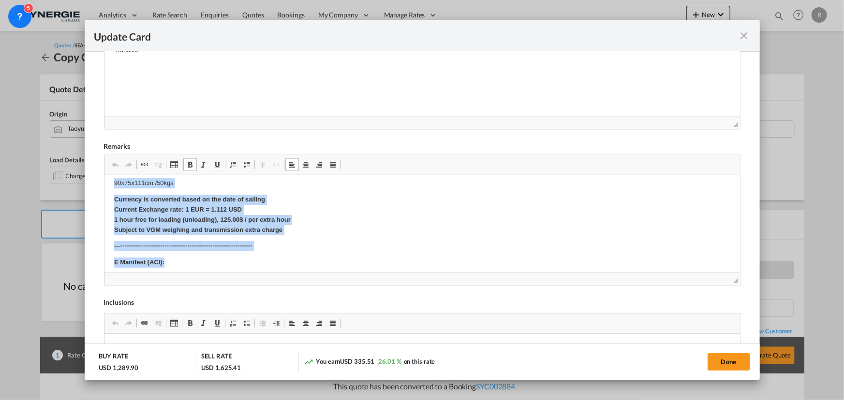
scroll to position [59, 0]
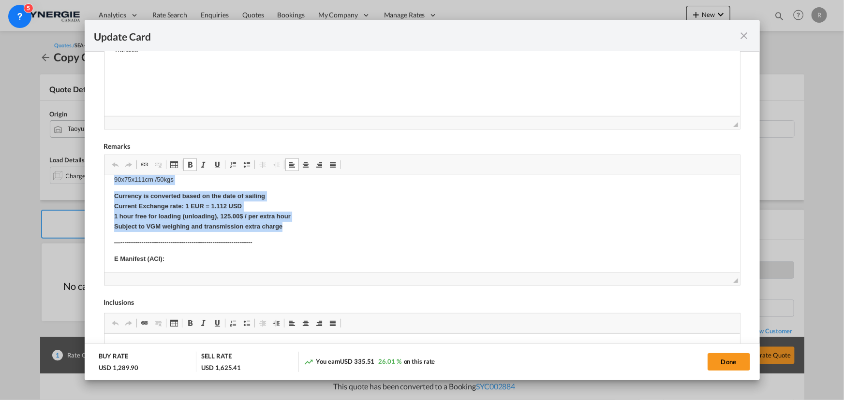
drag, startPoint x: 112, startPoint y: 205, endPoint x: 306, endPoint y: 228, distance: 195.7
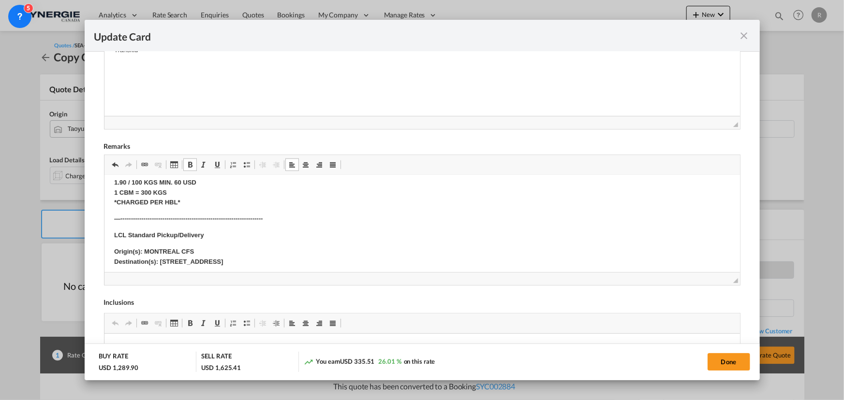
scroll to position [263, 0]
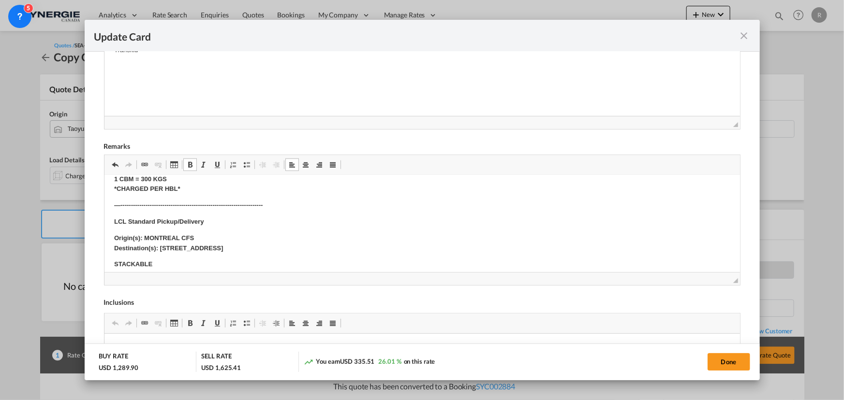
drag, startPoint x: 719, startPoint y: 361, endPoint x: 525, endPoint y: 340, distance: 195.0
click at [719, 361] on button "Done" at bounding box center [728, 361] width 43 height 17
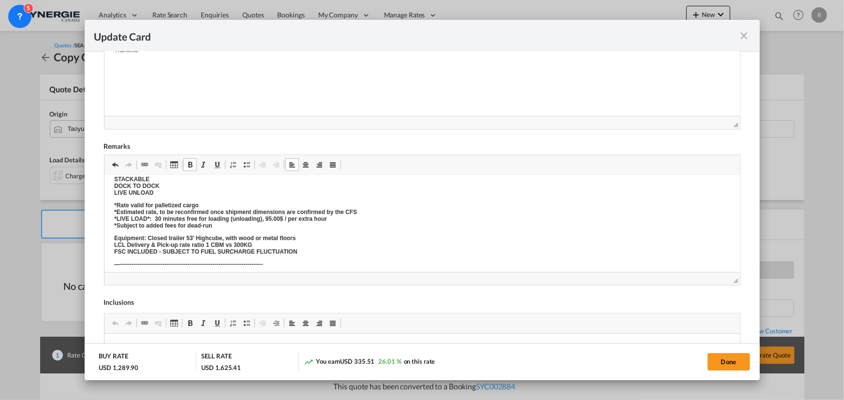
type input "[DATE]"
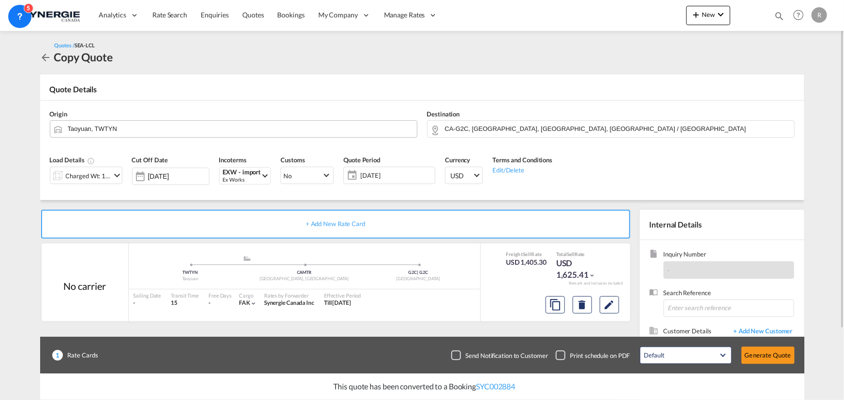
scroll to position [44, 0]
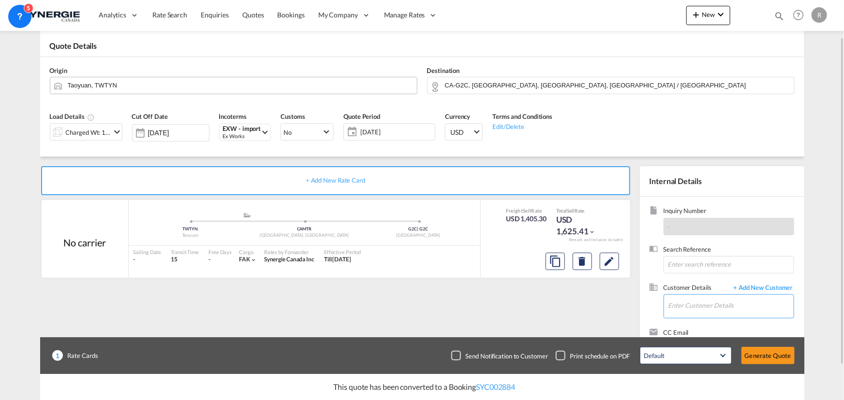
click at [684, 312] on input "Enter Customer Details" at bounding box center [730, 306] width 125 height 22
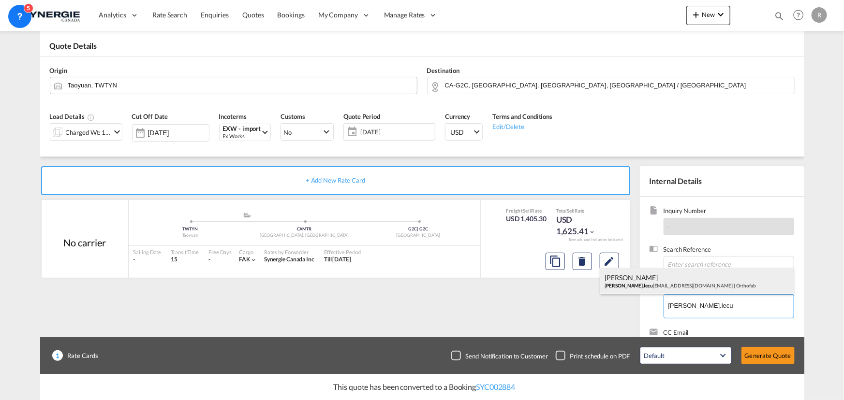
click at [671, 286] on div "[PERSON_NAME] [PERSON_NAME].lecu [EMAIL_ADDRESS][DOMAIN_NAME] | [GEOGRAPHIC_DAT…" at bounding box center [696, 281] width 193 height 26
type input "Orthofab, [PERSON_NAME], [PERSON_NAME][EMAIL_ADDRESS][PERSON_NAME][DOMAIN_NAME]"
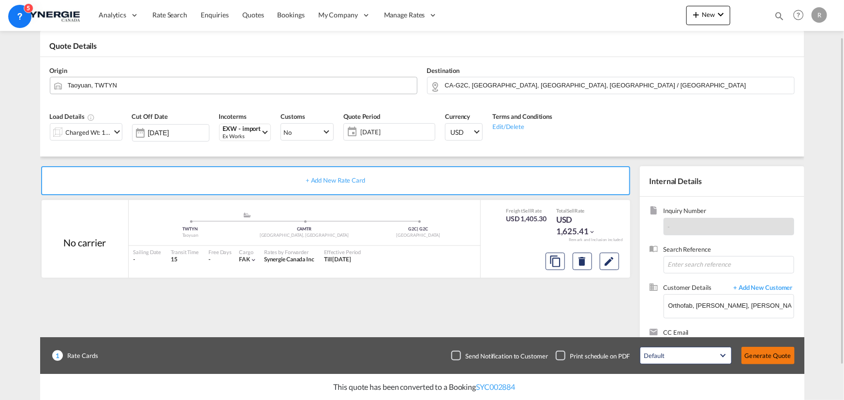
click at [761, 359] on button "Generate Quote" at bounding box center [767, 355] width 53 height 17
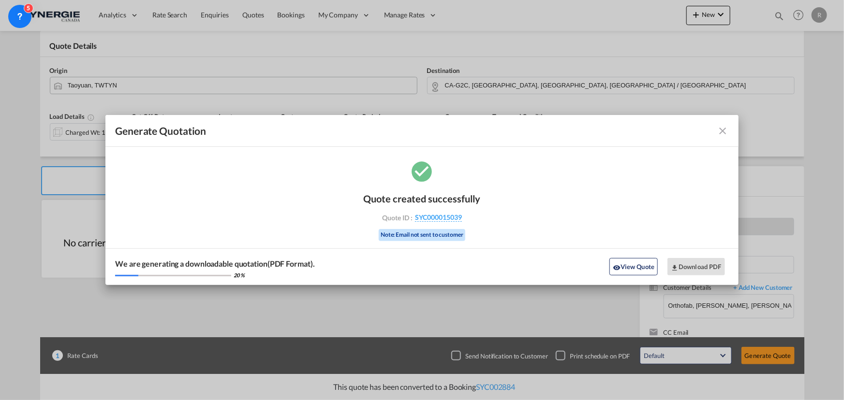
click at [723, 134] on md-icon "icon-close fg-AAA8AD cursor m-0" at bounding box center [723, 131] width 12 height 12
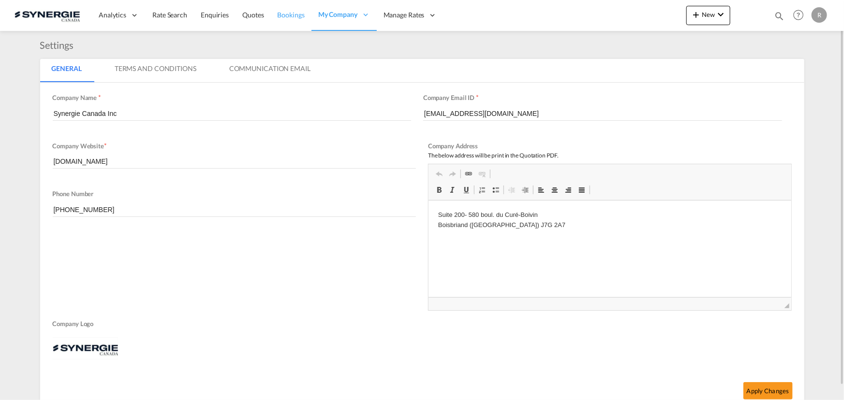
click at [293, 15] on span "Bookings" at bounding box center [291, 15] width 27 height 8
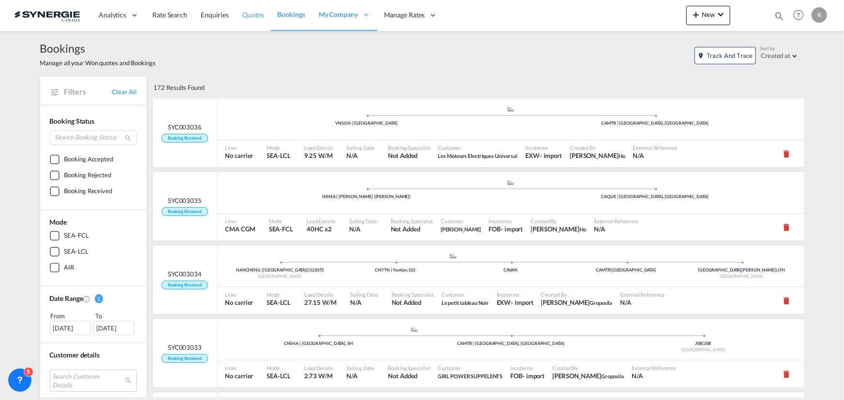
click at [254, 16] on span "Quotes" at bounding box center [252, 15] width 21 height 8
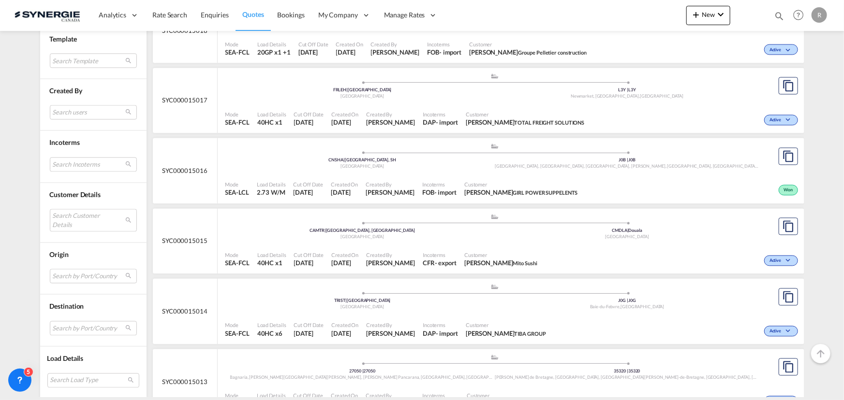
scroll to position [879, 0]
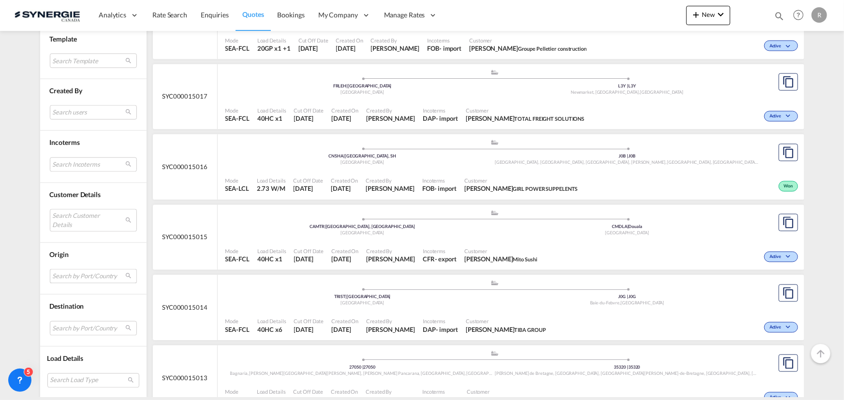
click at [77, 276] on md-select "Search by Port/Country JPNIC nichinan [GEOGRAPHIC_DATA] AEAMF mussafah [GEOGRAP…" at bounding box center [93, 276] width 87 height 15
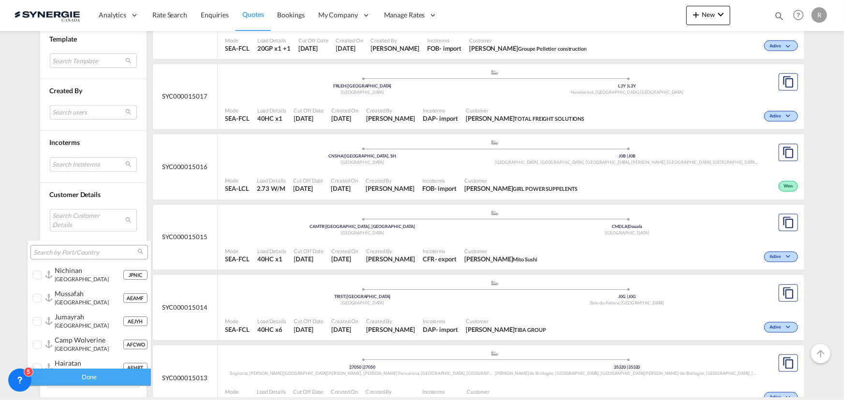
click at [77, 227] on md-backdrop at bounding box center [422, 200] width 844 height 400
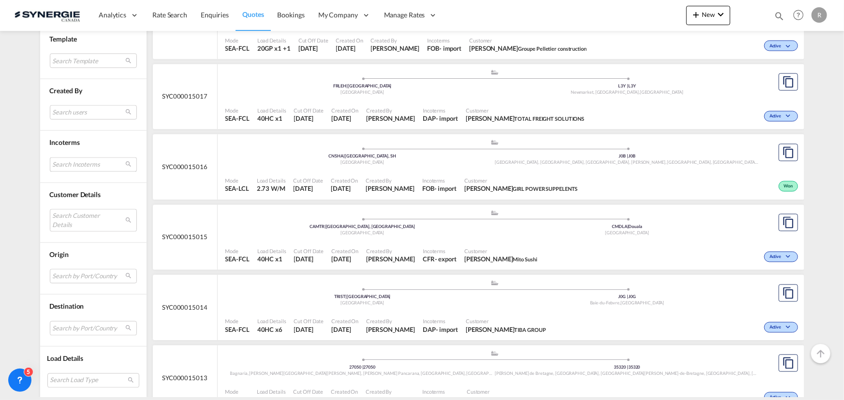
click at [77, 167] on md-select "Search Incoterms FAS-IMPORT free alongside ship DPU-IMPORT delivery at place un…" at bounding box center [93, 165] width 87 height 15
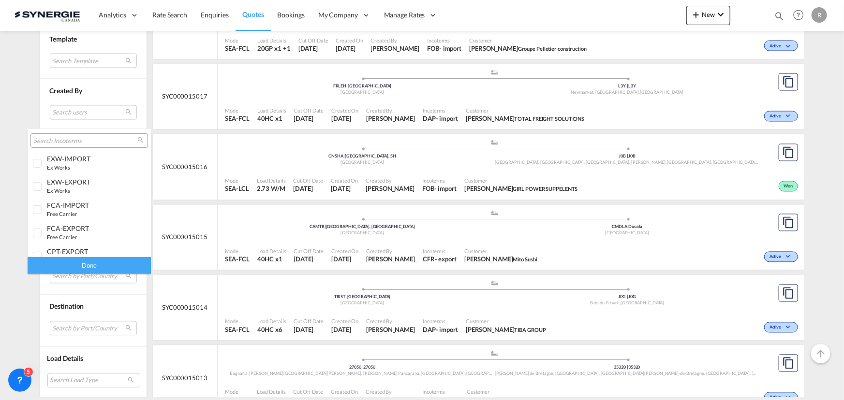
scroll to position [132, 0]
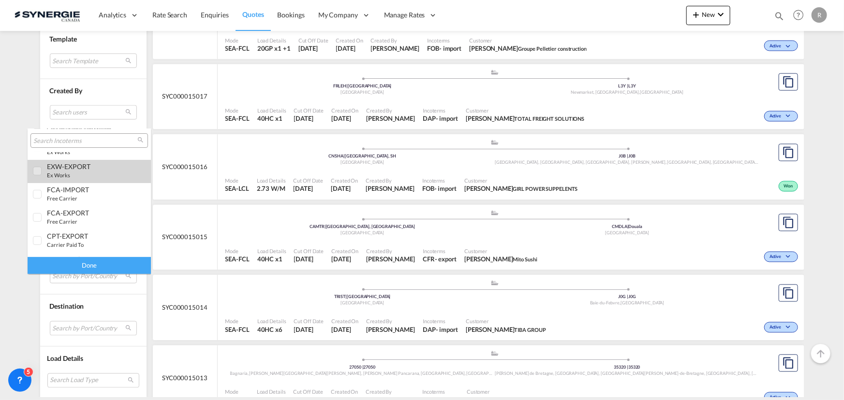
click at [73, 164] on div "EXW-EXPORT" at bounding box center [85, 166] width 76 height 8
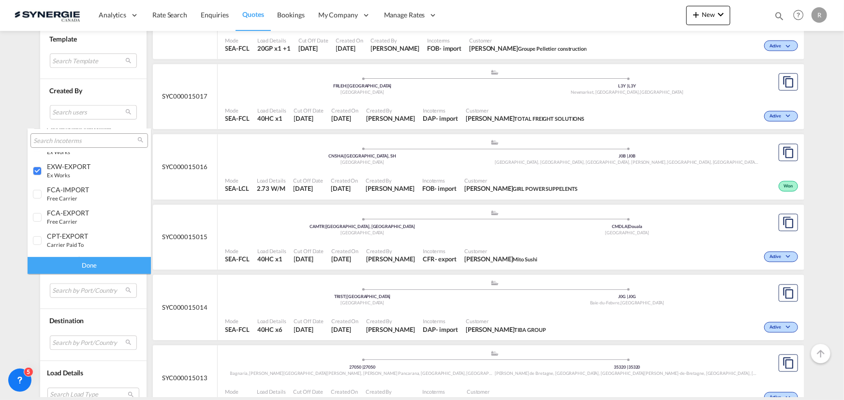
click at [91, 261] on div "Done" at bounding box center [89, 265] width 123 height 17
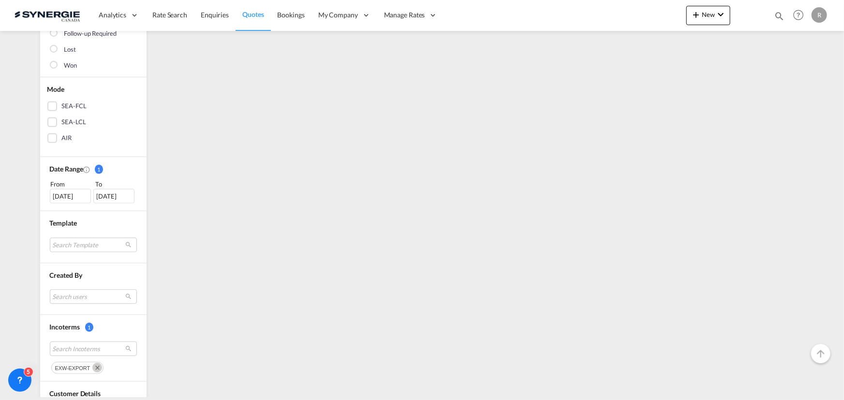
scroll to position [176, 0]
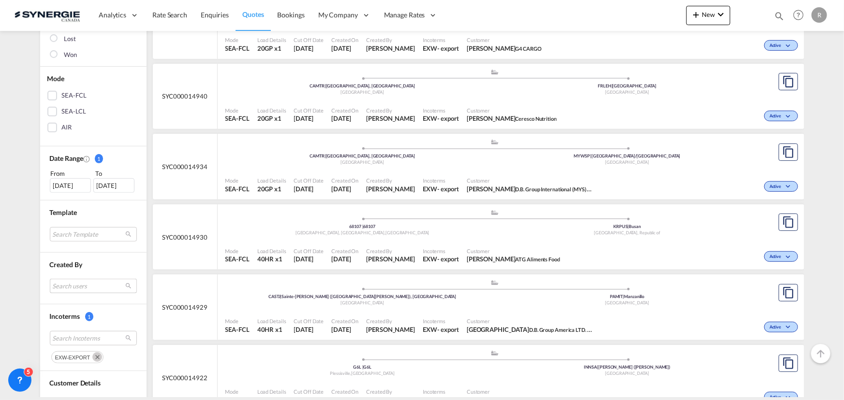
click at [77, 292] on md-select "Search users [PERSON_NAME] [PERSON_NAME][EMAIL_ADDRESS][DOMAIN_NAME] [PERSON_NA…" at bounding box center [93, 286] width 87 height 15
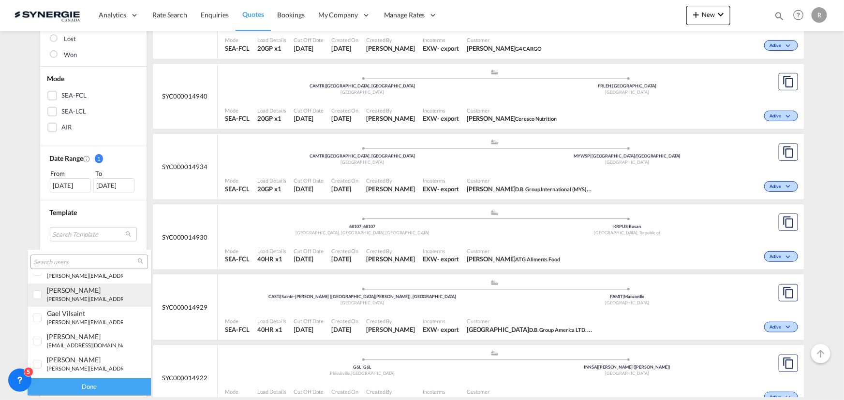
click at [73, 299] on small "[PERSON_NAME][EMAIL_ADDRESS][DOMAIN_NAME]" at bounding box center [112, 299] width 131 height 6
click at [95, 382] on div "Done" at bounding box center [89, 387] width 123 height 17
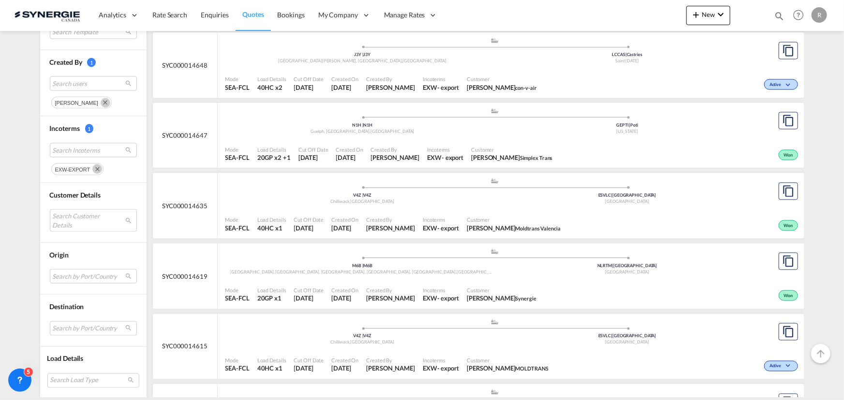
scroll to position [618, 0]
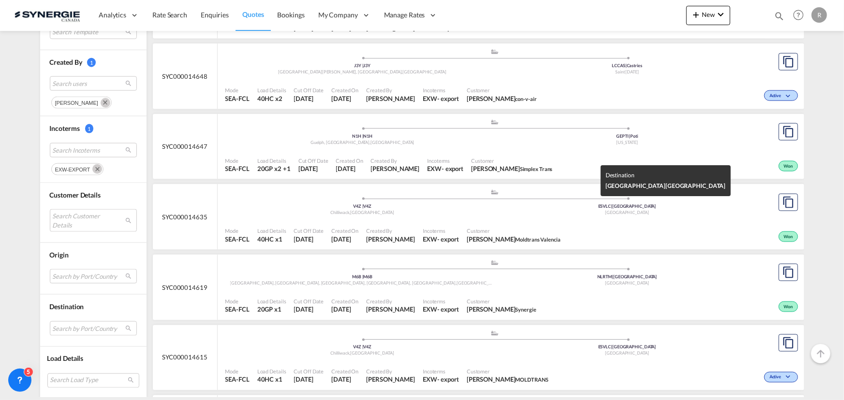
click at [625, 212] on span "[GEOGRAPHIC_DATA]" at bounding box center [627, 212] width 44 height 5
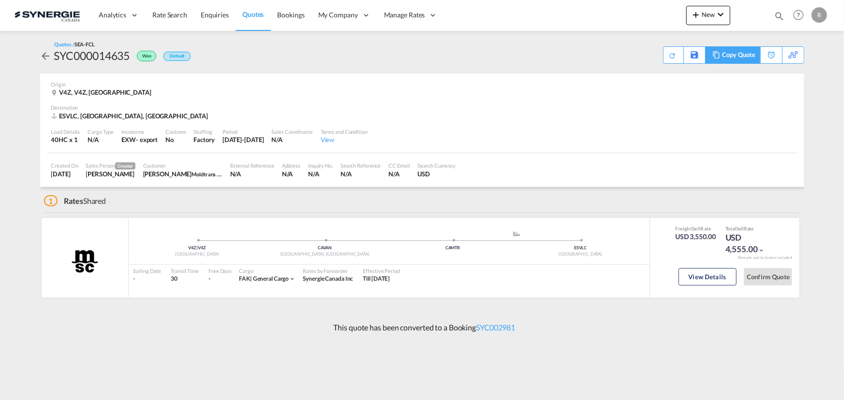
click at [715, 55] on md-icon at bounding box center [716, 54] width 12 height 7
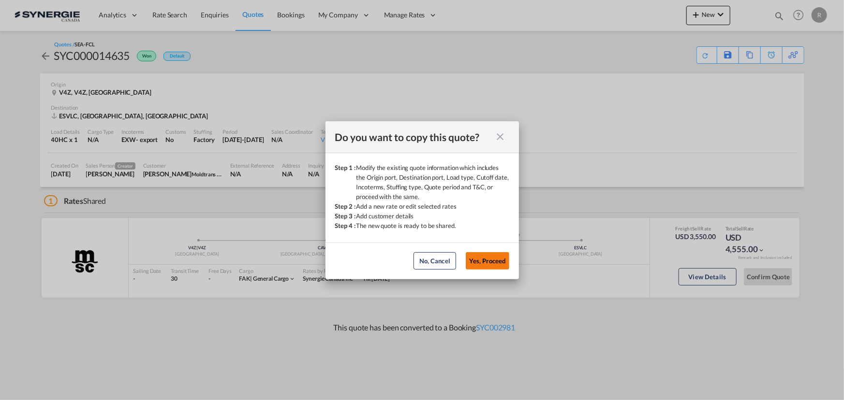
click at [483, 258] on button "Yes, Proceed" at bounding box center [488, 260] width 44 height 17
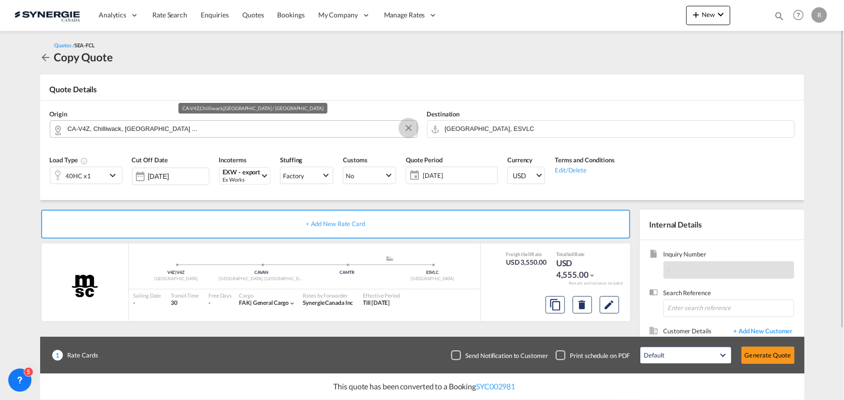
click at [411, 129] on button "Clear Input" at bounding box center [408, 128] width 15 height 15
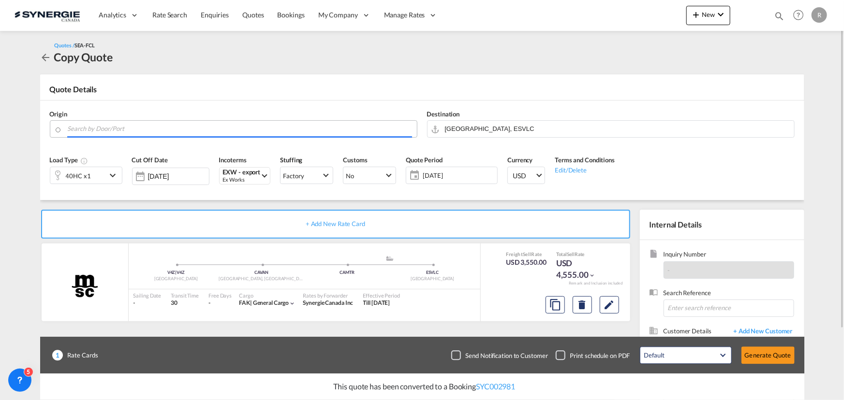
click at [371, 131] on input "Search by Door/Port" at bounding box center [240, 128] width 344 height 17
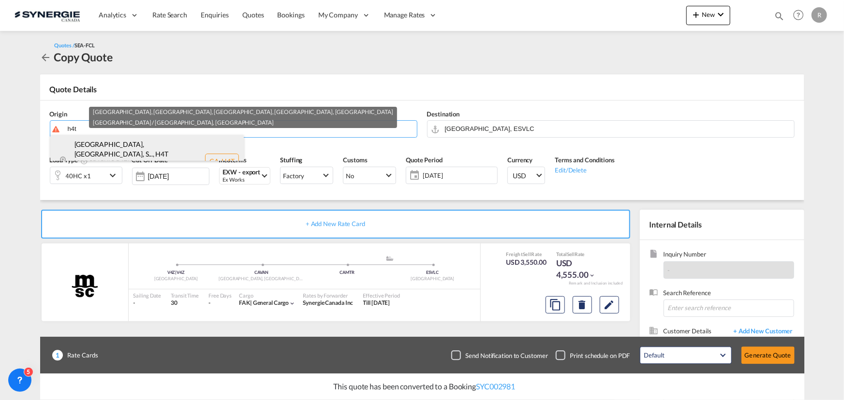
click at [150, 153] on div "[GEOGRAPHIC_DATA], [GEOGRAPHIC_DATA], S... , H4T [GEOGRAPHIC_DATA] / [GEOGRAPHI…" at bounding box center [146, 161] width 193 height 53
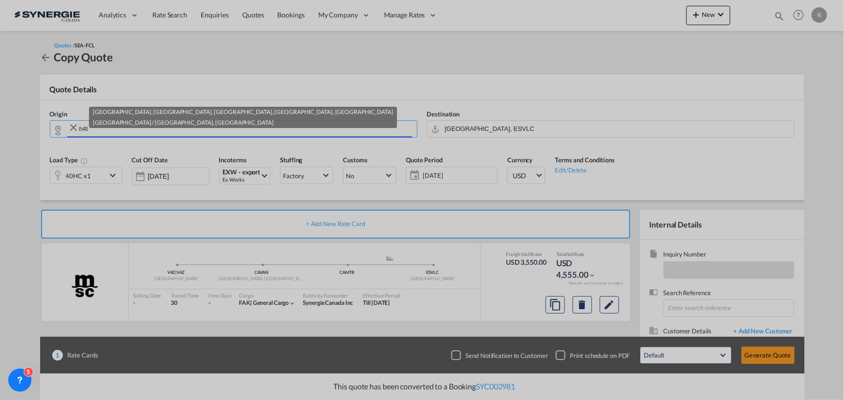
type input "CA-H4T, [GEOGRAPHIC_DATA], [GEOGRAPHIC_DATA], [GEOGRAPHIC_DATA], [GEOGRAPHIC_DA…"
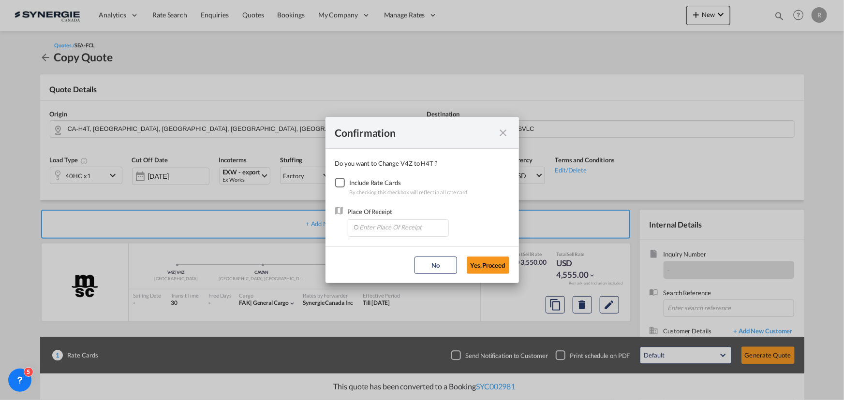
click at [343, 187] on div "Checkbox No Ink" at bounding box center [340, 183] width 10 height 10
click at [383, 234] on input "Enter Place Of Receipt" at bounding box center [400, 227] width 96 height 15
click at [372, 271] on span "CAMTR, [GEOGRAPHIC_DATA], [GEOGRAPHIC_DATA], [GEOGRAPHIC_DATA], [GEOGRAPHIC_DAT…" at bounding box center [549, 272] width 380 height 8
type input "CAMTR, [GEOGRAPHIC_DATA], [GEOGRAPHIC_DATA], [GEOGRAPHIC_DATA], [GEOGRAPHIC_DAT…"
click at [488, 271] on button "Yes,Proceed" at bounding box center [488, 265] width 43 height 17
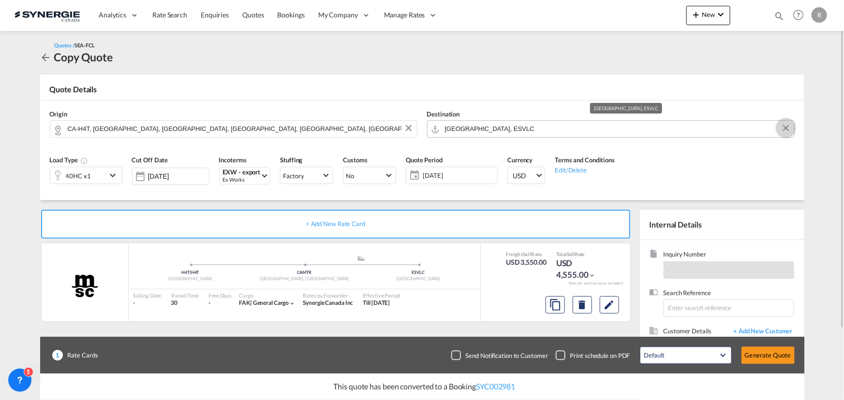
click at [784, 131] on button "Clear Input" at bounding box center [785, 128] width 15 height 15
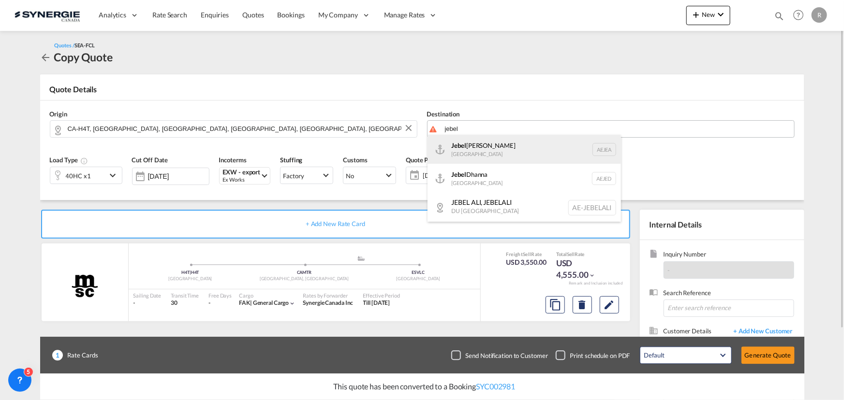
click at [458, 147] on div "Jebel Ali United Arab Emirates AEJEA" at bounding box center [523, 149] width 193 height 29
type input "Jebel Ali, AEJEA"
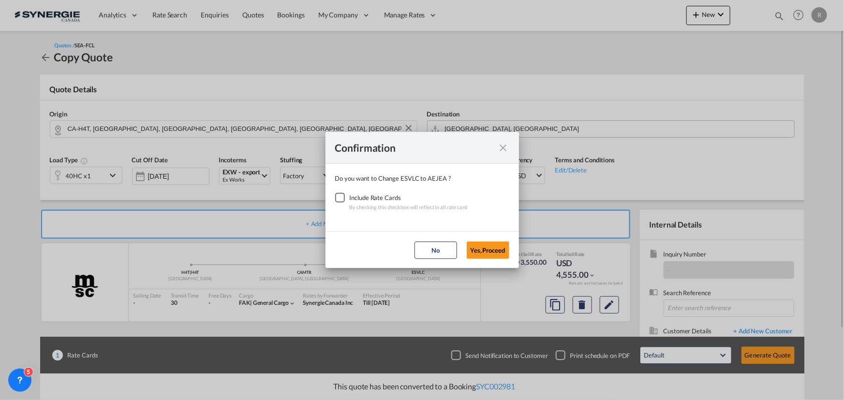
click at [343, 197] on div "Checkbox No Ink" at bounding box center [340, 198] width 10 height 10
click at [483, 248] on button "Yes,Proceed" at bounding box center [488, 250] width 43 height 17
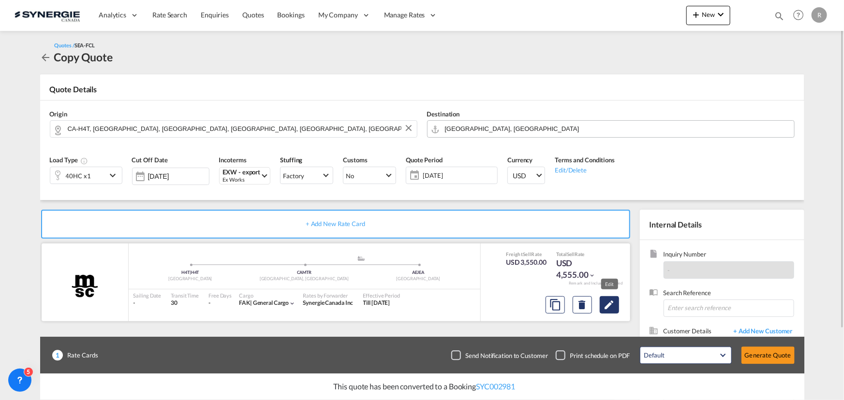
click at [613, 306] on md-icon "Edit" at bounding box center [609, 305] width 12 height 12
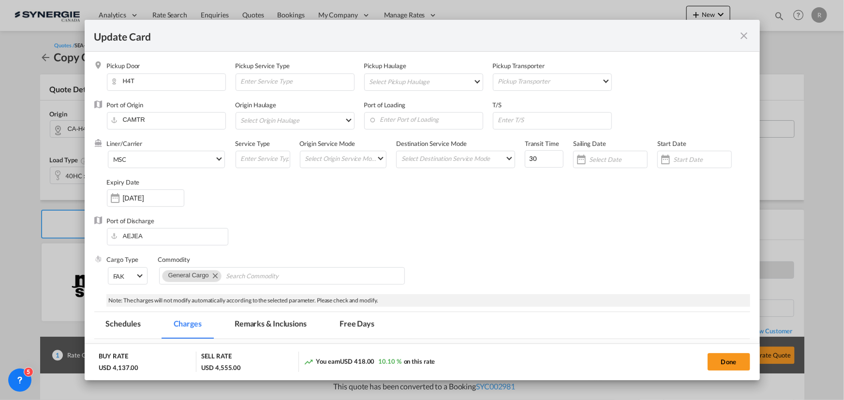
select select "per equipment"
select select "per container"
select select "per B/L"
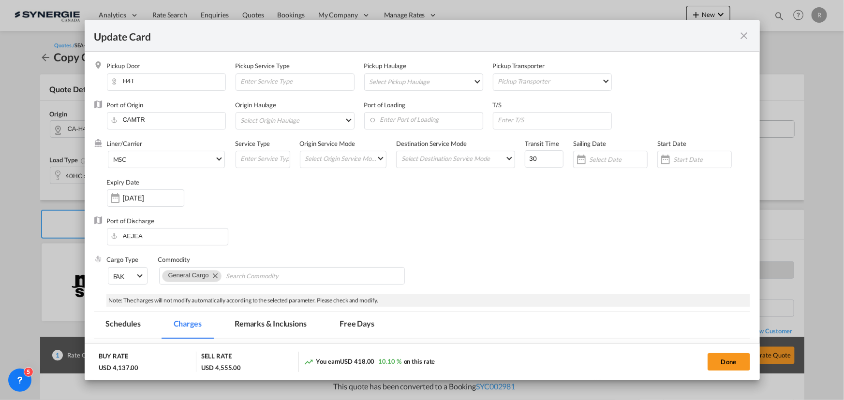
select select "per B/L"
select select "per shipment"
click at [141, 206] on div "[DATE]" at bounding box center [145, 198] width 77 height 17
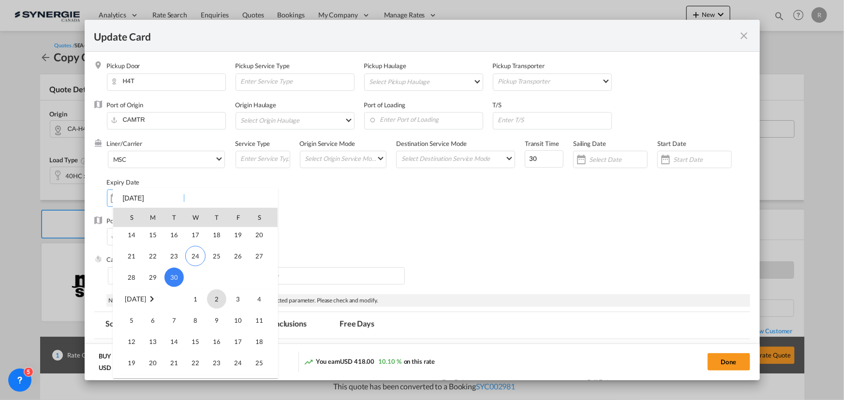
scroll to position [224046, 0]
click at [179, 319] on span "14" at bounding box center [173, 321] width 19 height 19
type input "[DATE]"
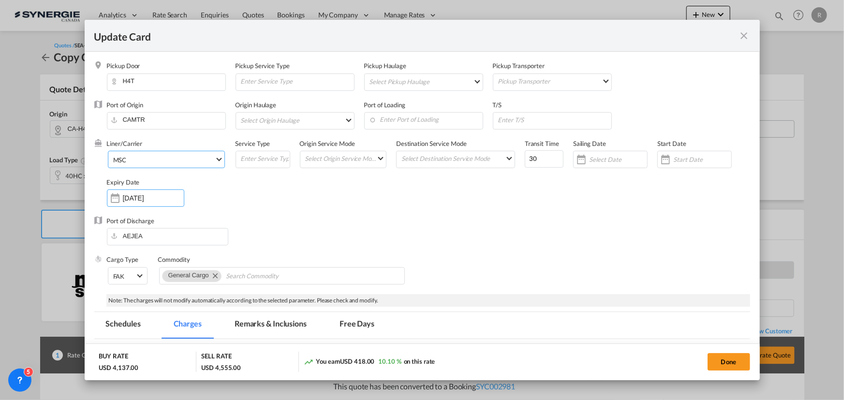
click at [203, 162] on span "MSC" at bounding box center [164, 160] width 102 height 9
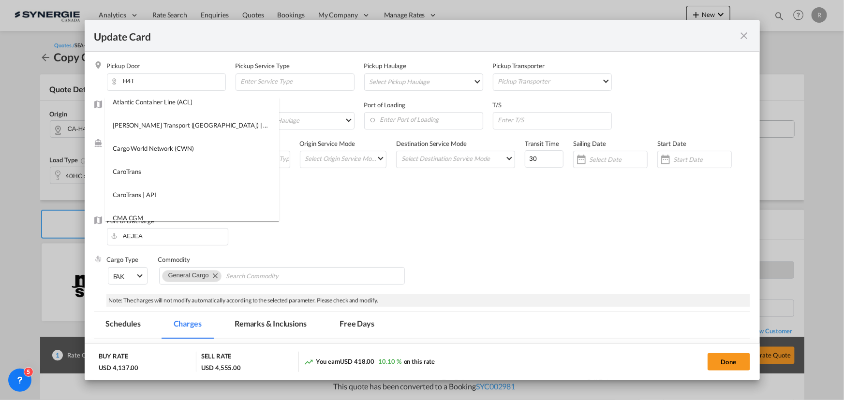
scroll to position [0, 0]
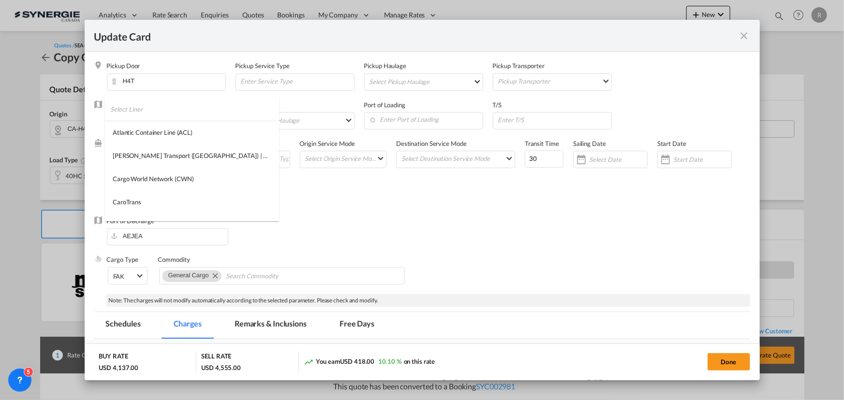
click at [177, 100] on input "search" at bounding box center [194, 109] width 169 height 23
type input "hap"
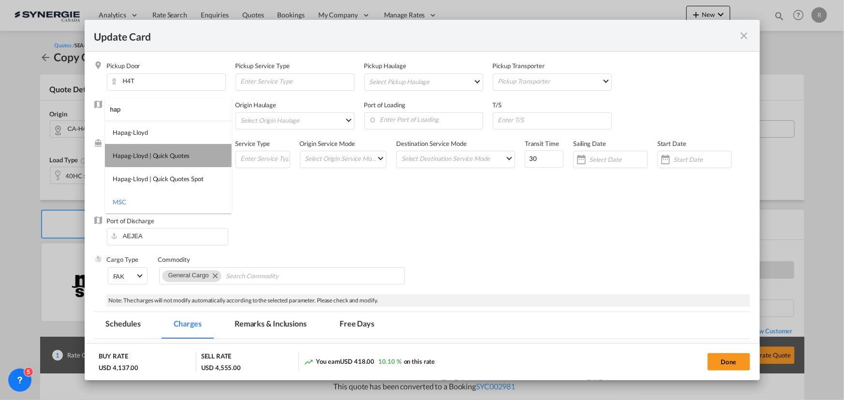
click at [143, 152] on div "Hapag-Lloyd | Quick Quotes" at bounding box center [151, 155] width 77 height 9
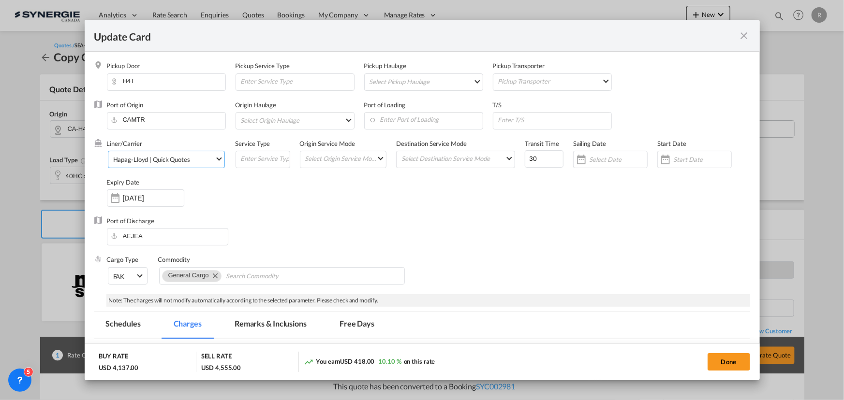
click at [473, 228] on div "Port of Discharge AEJEA" at bounding box center [422, 236] width 656 height 39
drag, startPoint x: 541, startPoint y: 155, endPoint x: 472, endPoint y: 147, distance: 69.1
click at [504, 155] on div "Liner/Carrier Hapag-Lloyd | Quick Quotes Service Type Origin Service Mode Selec…" at bounding box center [428, 177] width 643 height 77
type input "60"
click at [517, 120] on input "Update Card Pickup ..." at bounding box center [554, 120] width 114 height 15
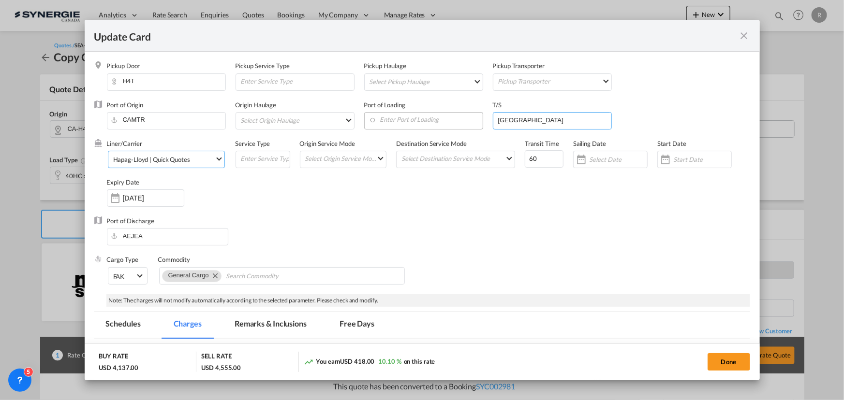
type input "Hamburg"
click at [388, 114] on input "Enter Port of Loading" at bounding box center [426, 120] width 114 height 15
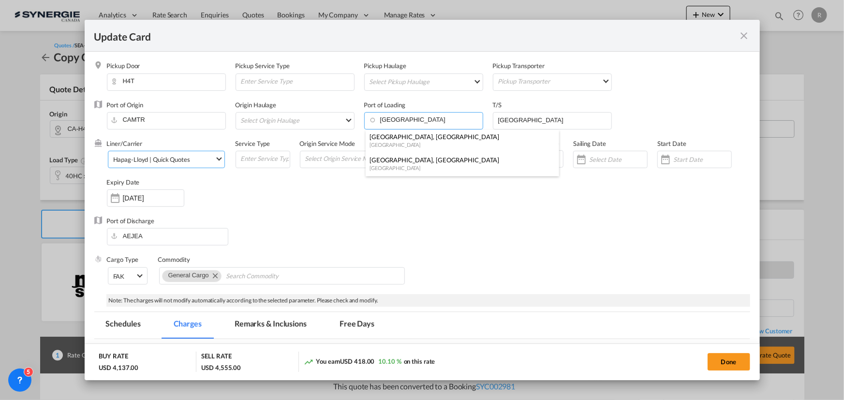
click at [387, 165] on div "[GEOGRAPHIC_DATA]" at bounding box center [459, 167] width 180 height 7
type input "[GEOGRAPHIC_DATA], [GEOGRAPHIC_DATA], CAMTR"
click at [391, 217] on div "Port of Discharge AEJEA" at bounding box center [422, 236] width 656 height 39
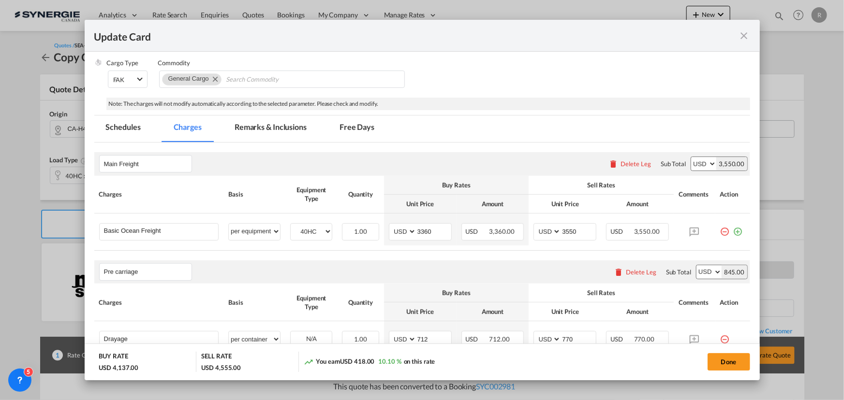
scroll to position [220, 0]
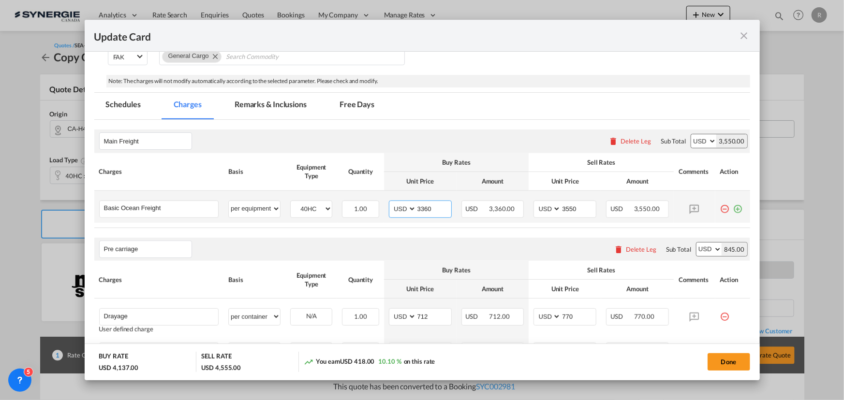
drag, startPoint x: 437, startPoint y: 210, endPoint x: 341, endPoint y: 195, distance: 96.8
click at [343, 199] on tr "Basic Ocean Freight Please Enter User Defined Charges Cannot Be Published per e…" at bounding box center [422, 207] width 656 height 32
type input "2174"
drag, startPoint x: 580, startPoint y: 207, endPoint x: 554, endPoint y: 207, distance: 26.6
click at [554, 207] on md-input-container "AED AFN ALL AMD ANG AOA ARS AUD AWG AZN BAM BBD BDT BGN BHD BIF BMD BND BOB BRL…" at bounding box center [564, 209] width 63 height 17
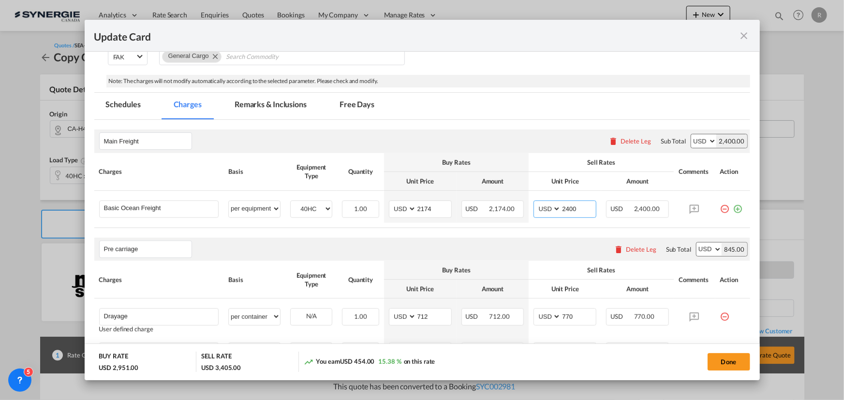
type input "2400"
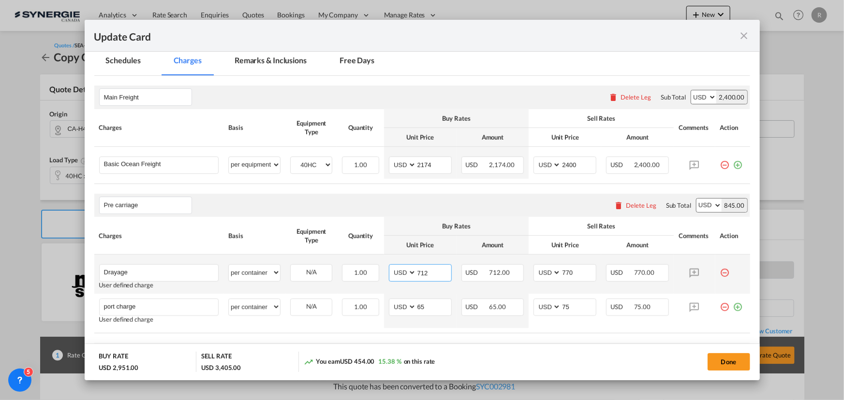
drag, startPoint x: 439, startPoint y: 268, endPoint x: 392, endPoint y: 266, distance: 47.4
click at [392, 266] on md-input-container "AED AFN ALL AMD ANG AOA ARS AUD AWG AZN BAM BBD BDT BGN BHD BIF BMD BND BOB BRL…" at bounding box center [420, 272] width 63 height 17
type input "310"
drag, startPoint x: 435, startPoint y: 308, endPoint x: 392, endPoint y: 305, distance: 42.7
click at [392, 305] on md-input-container "AED AFN ALL AMD ANG AOA ARS AUD AWG AZN BAM BBD BDT BGN BHD BIF BMD BND BOB BRL…" at bounding box center [420, 307] width 63 height 17
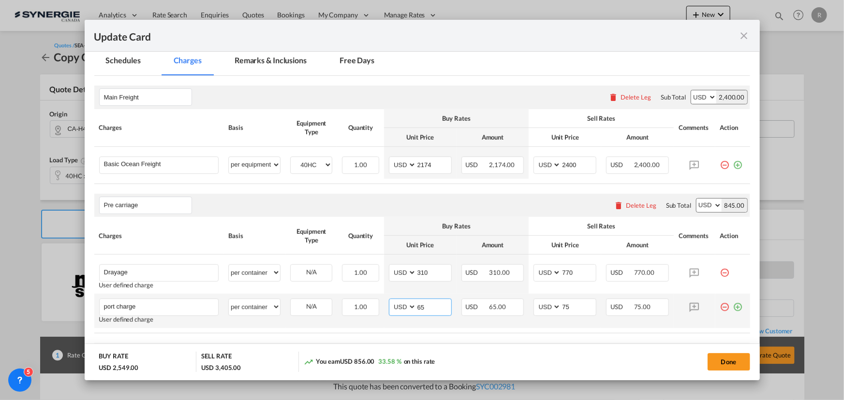
type input "6"
type input "50"
drag, startPoint x: 573, startPoint y: 305, endPoint x: 513, endPoint y: 298, distance: 60.3
click at [513, 298] on tr "port charge Please Enter User Defined Charges Cannot Be Published User defined …" at bounding box center [422, 311] width 656 height 34
type input "65"
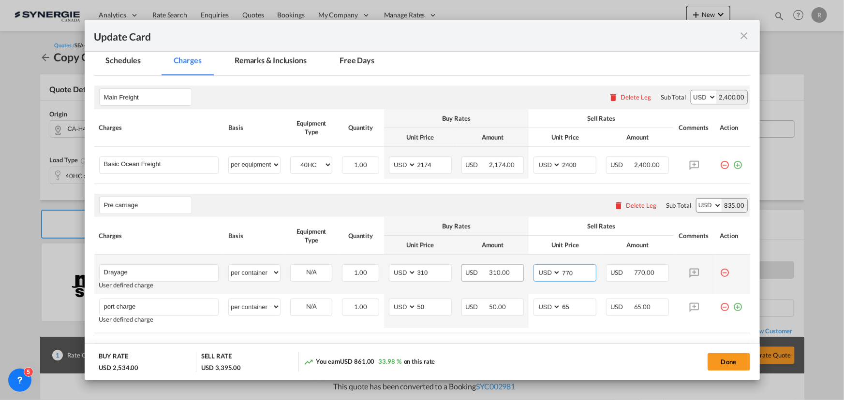
drag, startPoint x: 579, startPoint y: 273, endPoint x: 471, endPoint y: 271, distance: 107.8
click at [471, 271] on tr "Drayage Please Enter User Defined Charges Cannot Be Published User defined char…" at bounding box center [422, 274] width 656 height 39
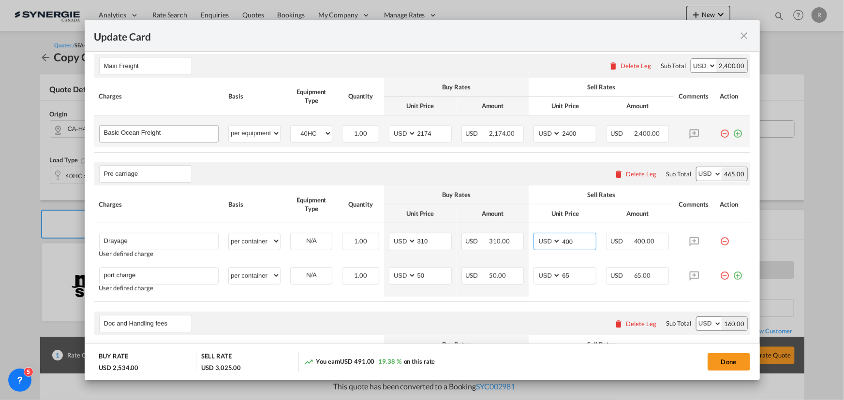
scroll to position [119, 0]
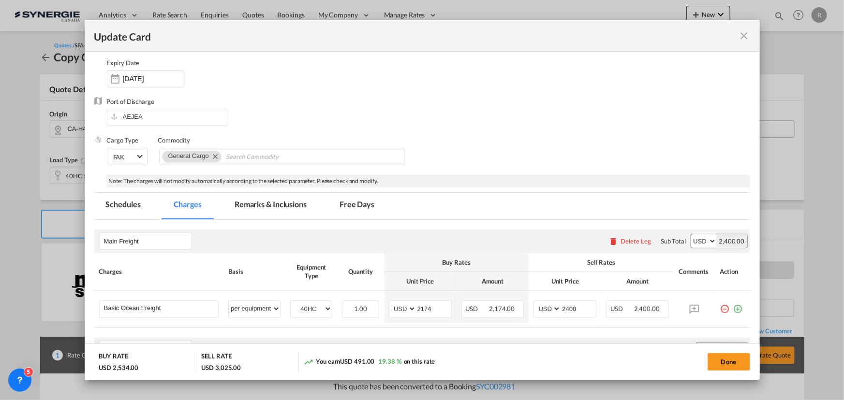
type input "400"
click at [274, 201] on md-tab-item "Remarks & Inclusions" at bounding box center [270, 206] width 95 height 27
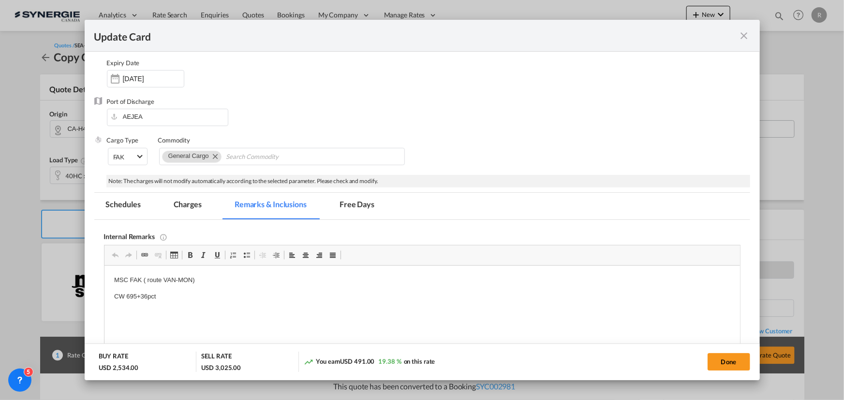
scroll to position [0, 0]
drag, startPoint x: 109, startPoint y: 278, endPoint x: 206, endPoint y: 293, distance: 98.4
click at [189, 206] on md-tab-item "Charges" at bounding box center [187, 206] width 51 height 27
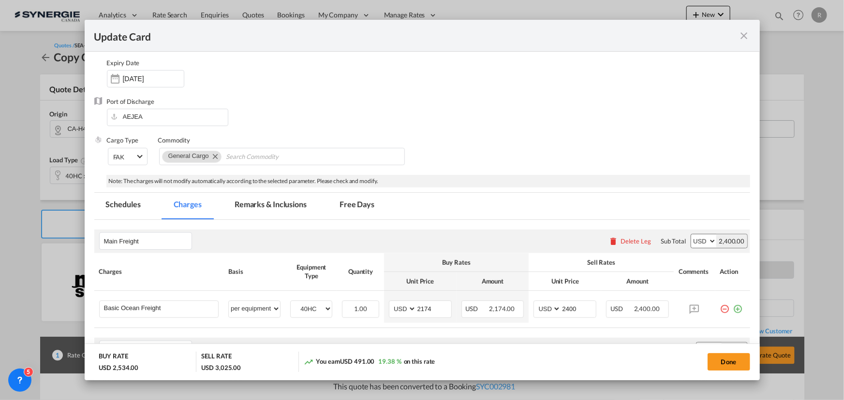
scroll to position [163, 0]
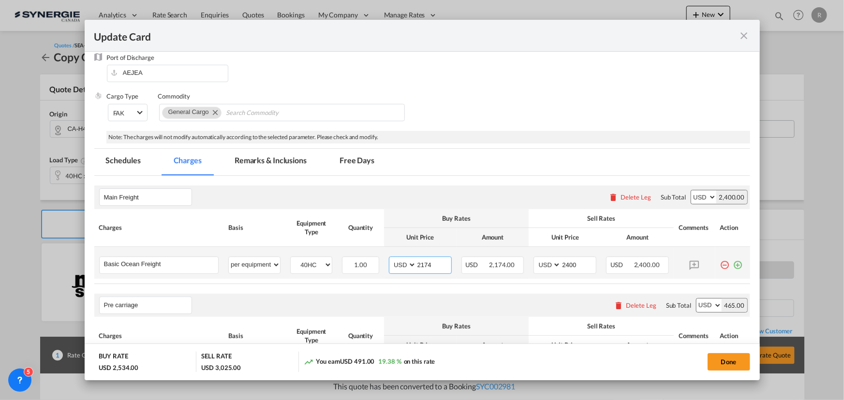
drag, startPoint x: 436, startPoint y: 263, endPoint x: 406, endPoint y: 261, distance: 30.5
click at [406, 261] on md-input-container "AED AFN ALL AMD ANG AOA ARS AUD AWG AZN BAM BBD BDT BGN BHD BIF BMD BND BOB BRL…" at bounding box center [420, 265] width 63 height 17
type input "2180"
click at [268, 155] on md-tab-item "Remarks & Inclusions" at bounding box center [270, 162] width 95 height 27
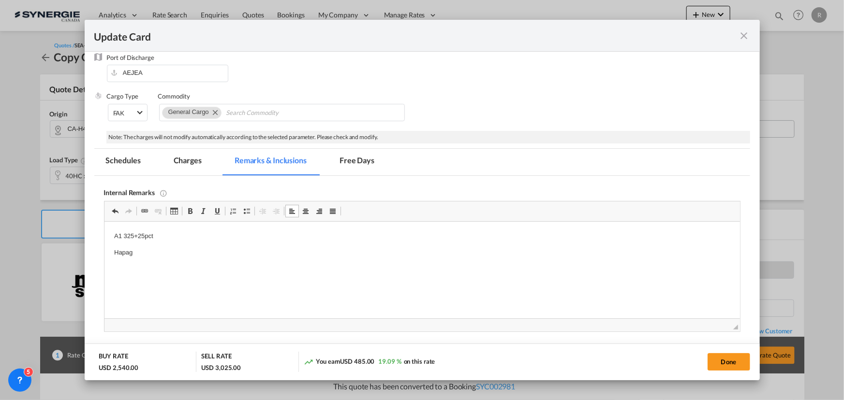
click at [146, 253] on p "Hapag" at bounding box center [422, 253] width 616 height 10
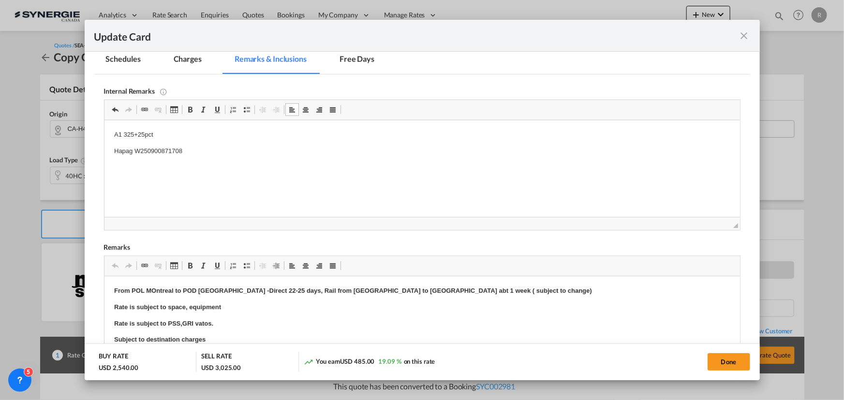
scroll to position [251, 0]
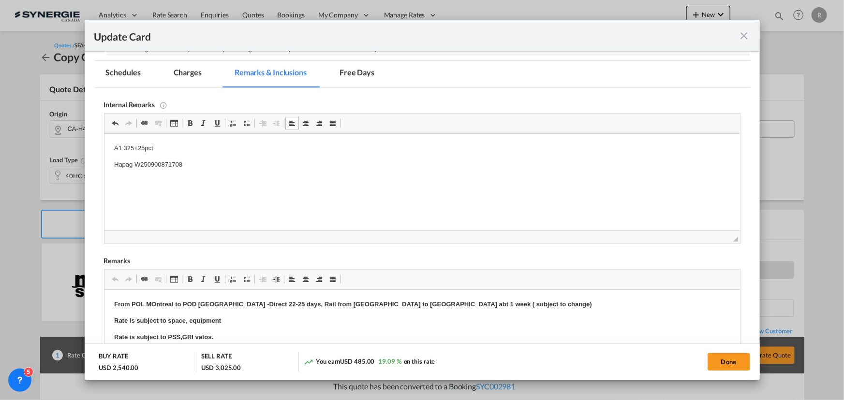
click at [184, 73] on md-tab-item "Charges" at bounding box center [187, 74] width 51 height 27
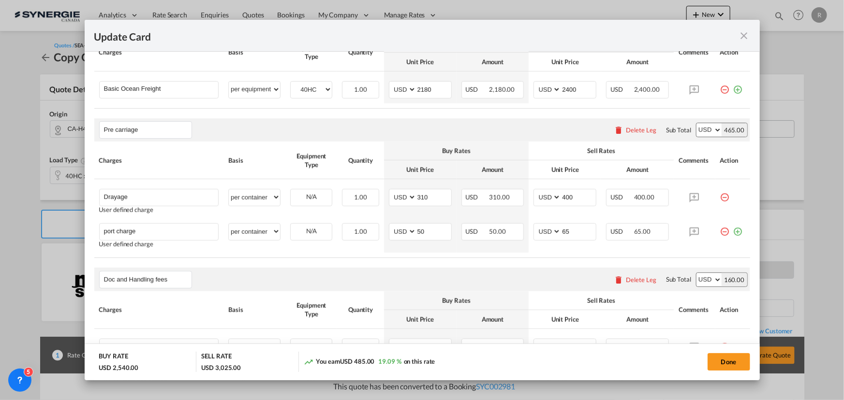
scroll to position [207, 0]
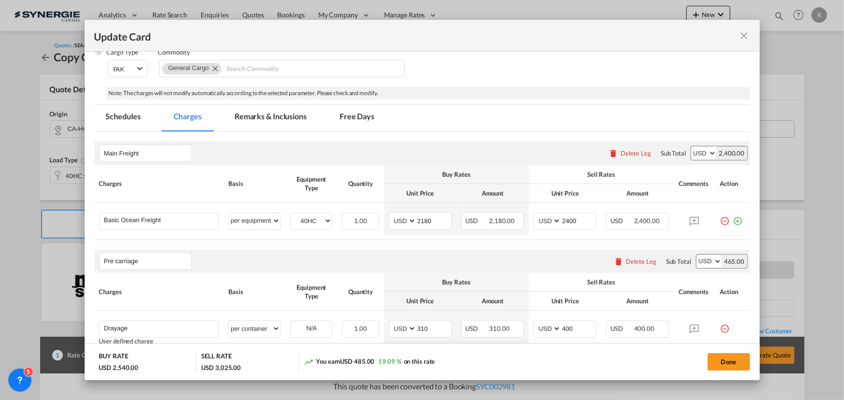
click at [271, 121] on md-tab-item "Remarks & Inclusions" at bounding box center [270, 118] width 95 height 27
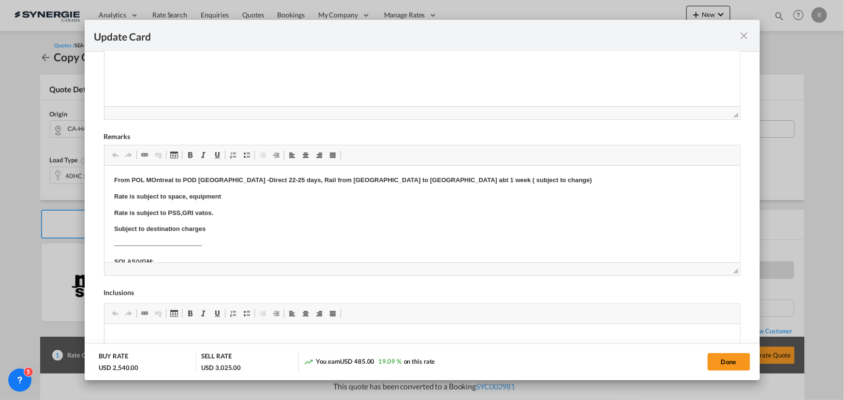
scroll to position [383, 0]
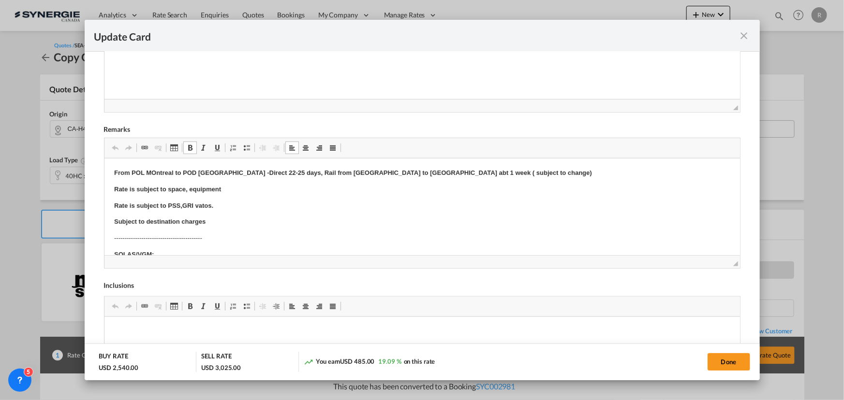
drag, startPoint x: 181, startPoint y: 174, endPoint x: 264, endPoint y: 171, distance: 82.7
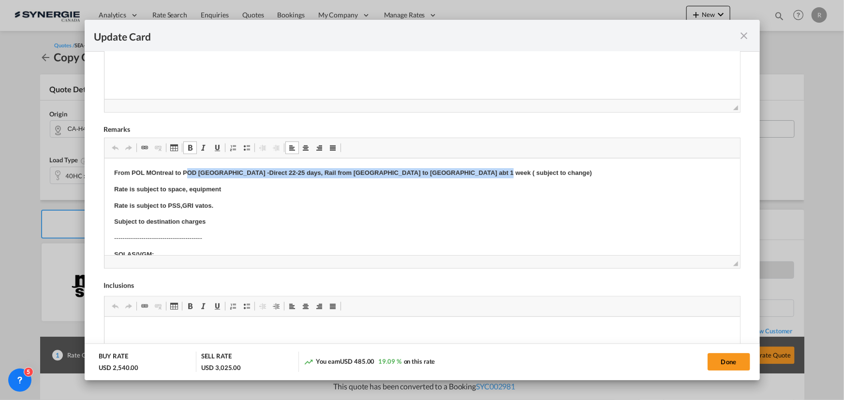
drag, startPoint x: 186, startPoint y: 170, endPoint x: 518, endPoint y: 171, distance: 331.7
click at [518, 171] on p "From POL MOntreal to POD Valencia -Direct 22-25 days, Rail from Vancouver to Mo…" at bounding box center [422, 173] width 616 height 10
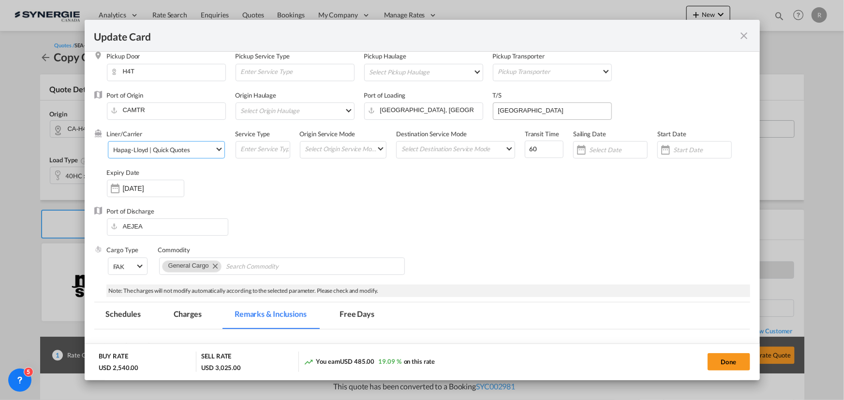
scroll to position [0, 0]
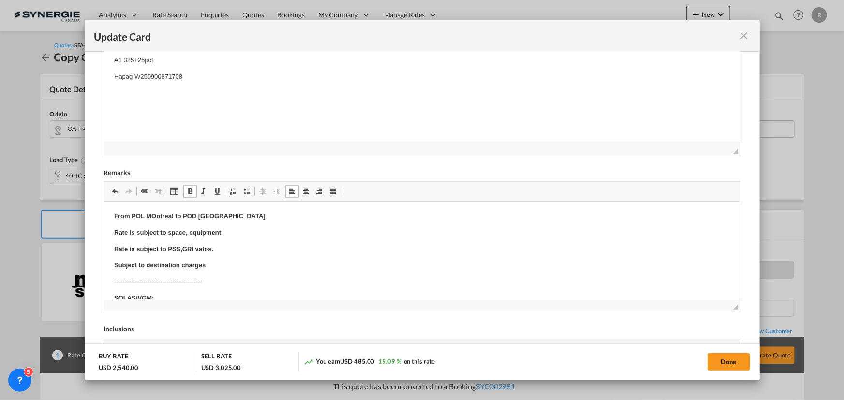
drag, startPoint x: 652, startPoint y: 166, endPoint x: 443, endPoint y: 130, distance: 212.5
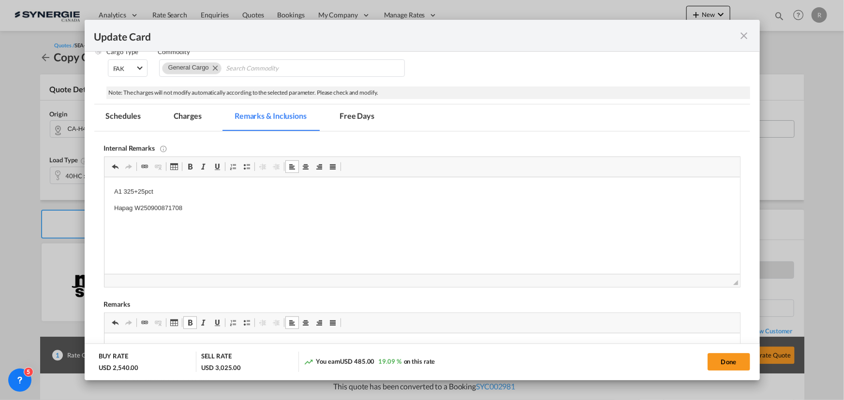
scroll to position [32, 0]
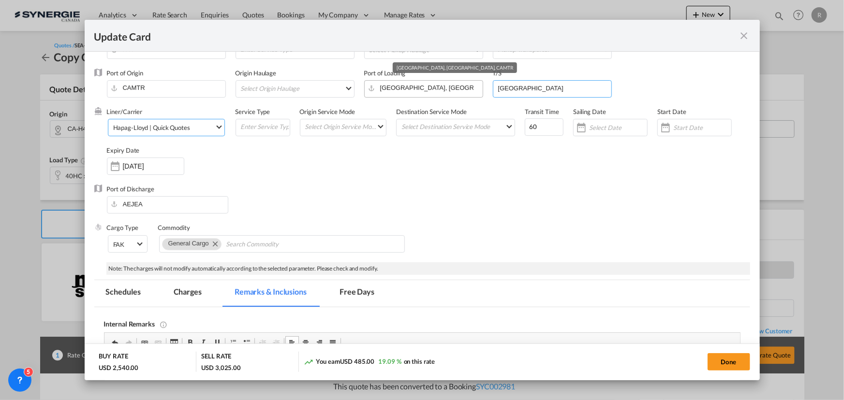
drag, startPoint x: 529, startPoint y: 87, endPoint x: 468, endPoint y: 84, distance: 62.0
click at [468, 84] on div "Port of Origin CAMTR Origin Haulage Select Origin Haulage rail road barge truck…" at bounding box center [428, 88] width 643 height 39
type input "HUELVA, ES; TANGER MED, MA"
drag, startPoint x: 539, startPoint y: 125, endPoint x: 500, endPoint y: 123, distance: 39.2
click at [501, 123] on div "Liner/Carrier Hapag-Lloyd | Quick Quotes Service Type Origin Service Mode Selec…" at bounding box center [428, 145] width 643 height 77
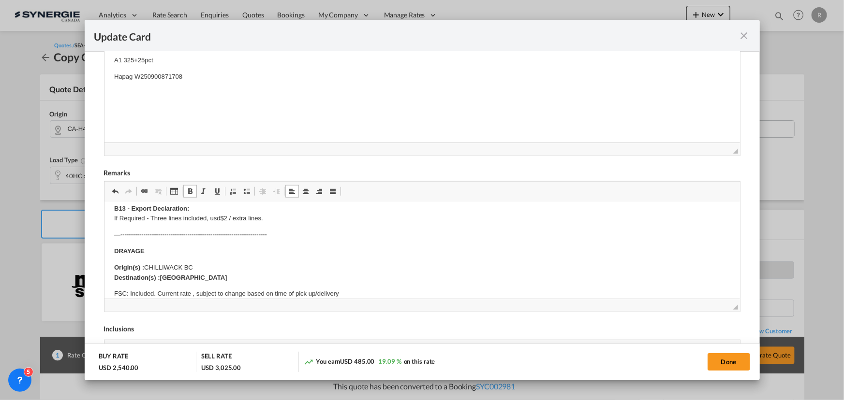
scroll to position [132, 0]
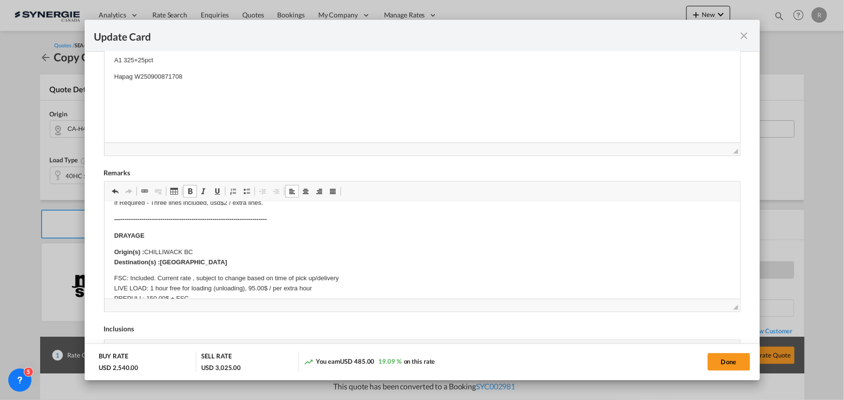
type input "54"
drag, startPoint x: 147, startPoint y: 252, endPoint x: 240, endPoint y: 250, distance: 92.8
click at [240, 250] on p "Origin(s) : CHILLIWACK BC Destination(s) :Vancouver" at bounding box center [422, 258] width 616 height 20
click at [736, 364] on button "Done" at bounding box center [728, 361] width 43 height 17
type input "[DATE]"
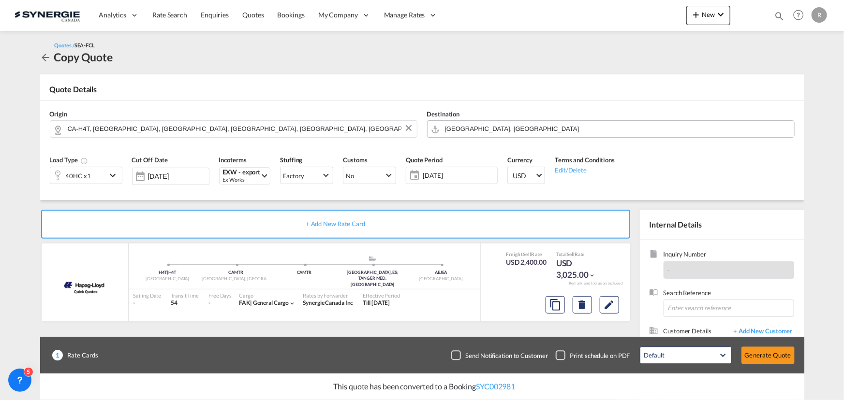
scroll to position [184, 0]
click at [556, 306] on md-icon "assets/icons/custom/copyQuote.svg" at bounding box center [555, 305] width 12 height 12
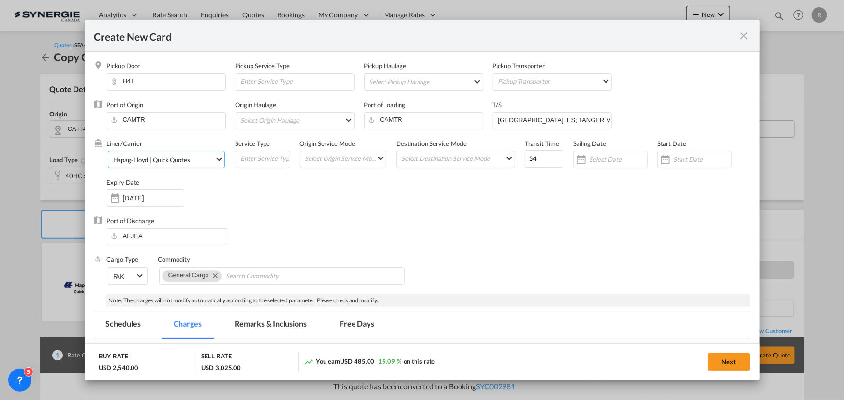
click at [163, 164] on md-select-value "Hapag-Lloyd | Quick Quotes" at bounding box center [168, 158] width 112 height 15
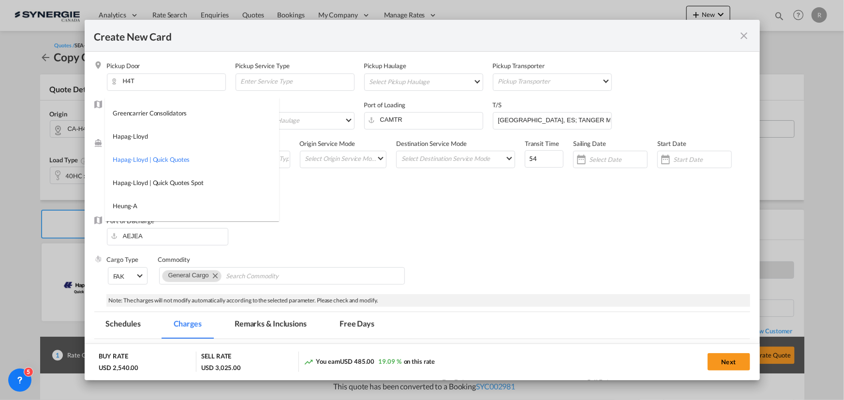
scroll to position [0, 0]
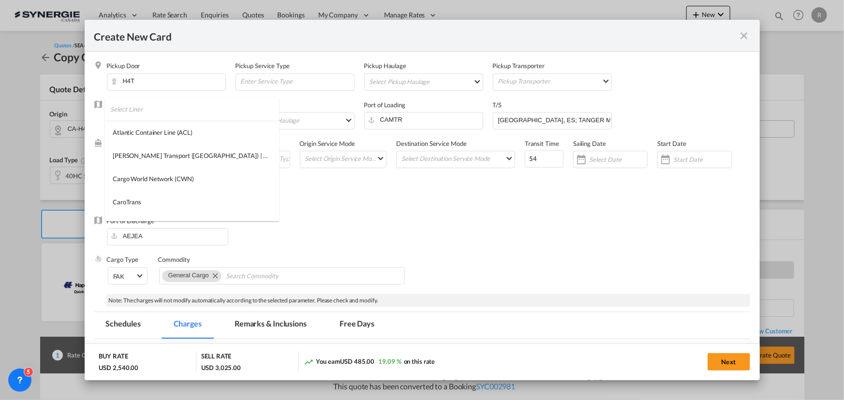
click at [179, 102] on input "search" at bounding box center [194, 109] width 169 height 23
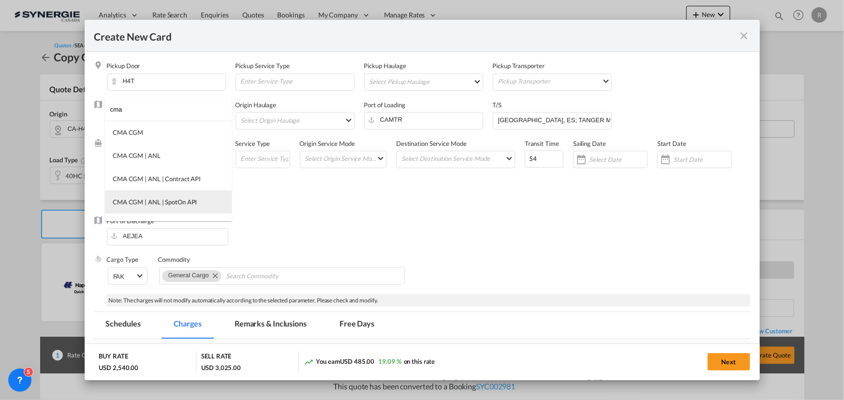
type input "cma"
click at [153, 202] on div "CMA CGM | ANL | SpotOn API" at bounding box center [155, 202] width 84 height 9
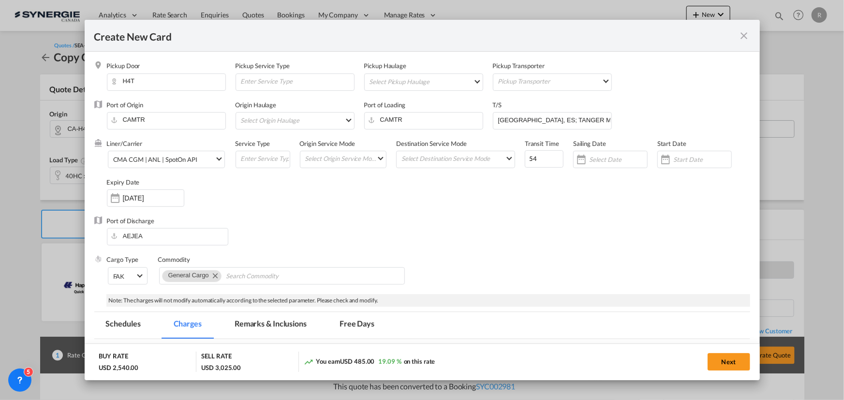
click at [367, 197] on div "Liner/Carrier CMA CGM | ANL | SpotOn API Service Type Origin Service Mode Selec…" at bounding box center [428, 177] width 643 height 77
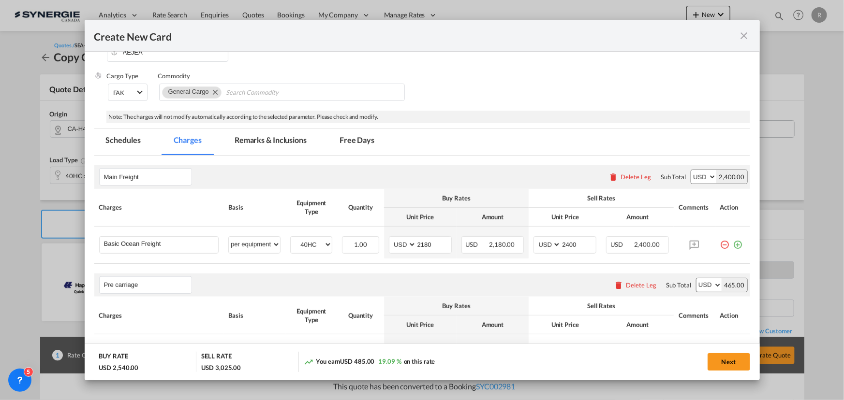
scroll to position [220, 0]
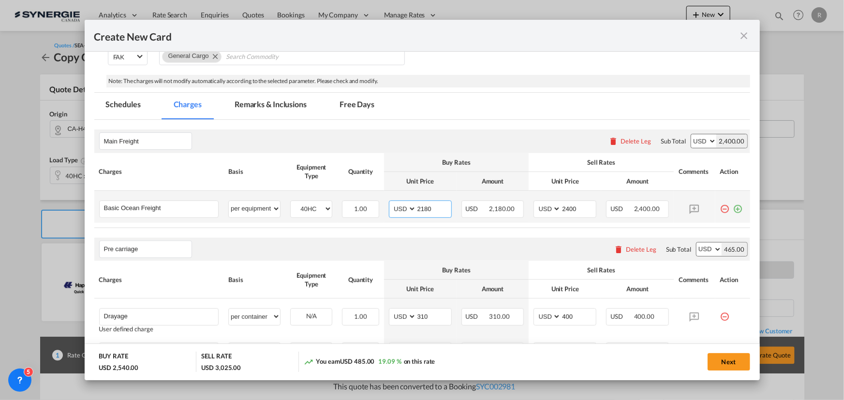
drag, startPoint x: 430, startPoint y: 208, endPoint x: 381, endPoint y: 198, distance: 49.8
click at [384, 198] on td "AED AFN ALL AMD ANG AOA ARS AUD AWG AZN BAM BBD BDT BGN BHD BIF BMD BND BOB BRL…" at bounding box center [420, 207] width 73 height 32
type input "2696"
drag, startPoint x: 575, startPoint y: 208, endPoint x: 514, endPoint y: 206, distance: 60.9
click at [514, 206] on tr "Basic Ocean Freight Please Enter User Defined Charges Cannot Be Published per e…" at bounding box center [422, 207] width 656 height 32
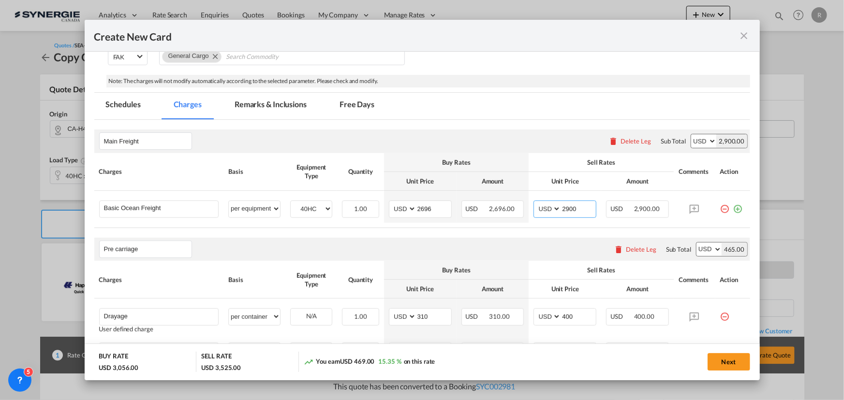
type input "2900"
click at [275, 104] on md-tab-item "Remarks & Inclusions" at bounding box center [270, 106] width 95 height 27
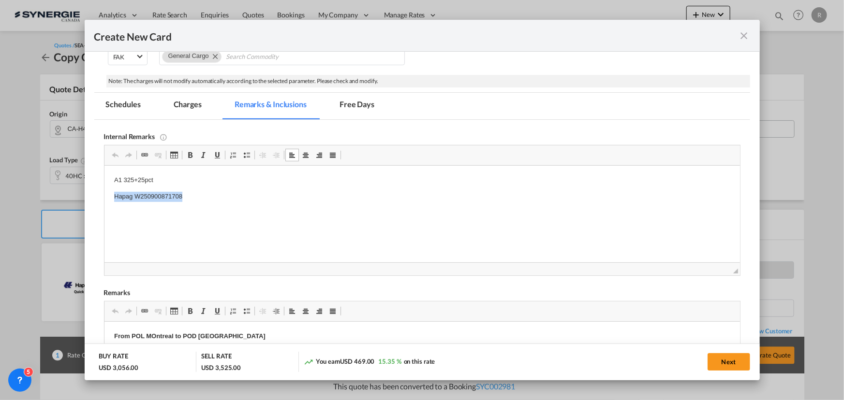
drag, startPoint x: 112, startPoint y: 195, endPoint x: 246, endPoint y: 197, distance: 134.4
click at [190, 202] on body "A1 325+25pct CMA spot" at bounding box center [422, 213] width 616 height 75
click at [158, 189] on body "A1 325+25pct CMA spot" at bounding box center [422, 213] width 616 height 75
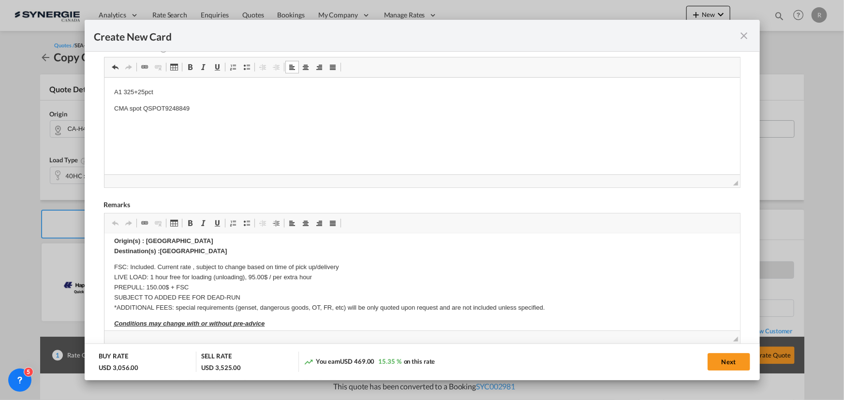
scroll to position [176, 0]
click at [721, 363] on button "Next" at bounding box center [728, 361] width 43 height 17
type input "[DATE]"
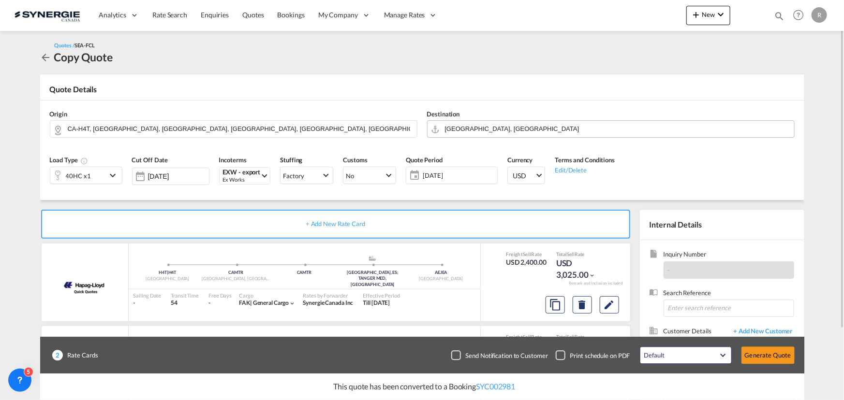
scroll to position [87, 0]
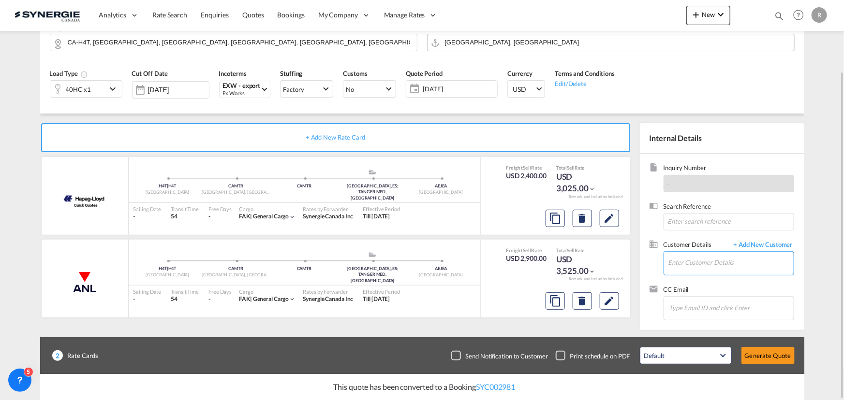
click at [684, 263] on input "Enter Customer Details" at bounding box center [730, 263] width 125 height 22
paste input "ppa@ntgairocean.com"
type input "ppa@ntgairocean.com"
click at [754, 245] on span "+ Add New Customer" at bounding box center [761, 245] width 65 height 11
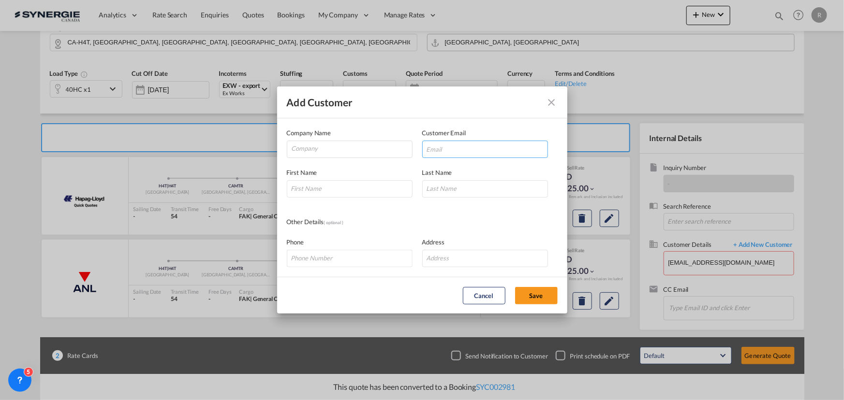
click at [455, 148] on input "Add Customer Company ..." at bounding box center [485, 149] width 126 height 17
paste input "ppa@ntgairocean.com"
type input "ppa@ntgairocean.com"
click at [363, 153] on input "Company" at bounding box center [352, 148] width 120 height 15
type input "NTG Air and Ocean GA"
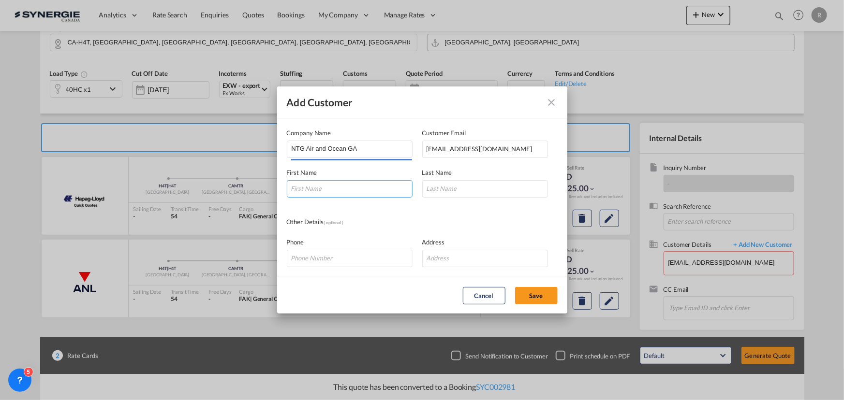
click at [334, 189] on input "Add Customer Company ..." at bounding box center [350, 188] width 126 height 17
type input "Prasaj"
click at [441, 189] on input "Pathiarana" at bounding box center [485, 188] width 126 height 17
type input "Pathirana"
click at [534, 300] on button "Save" at bounding box center [536, 295] width 43 height 17
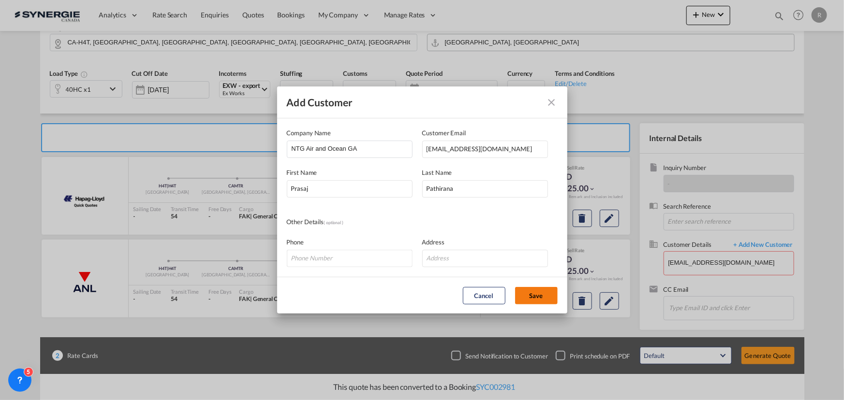
type input "NTG Air and Ocean GA, Prasaj Pathirana, ppa@ntgairocean.com"
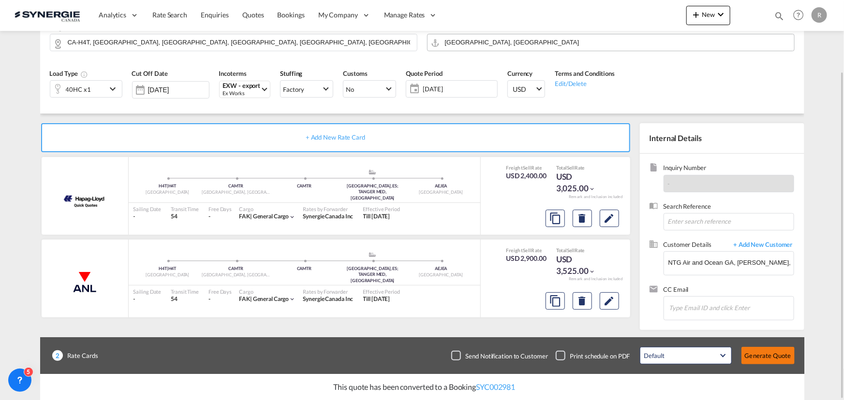
click at [749, 349] on button "Generate Quote" at bounding box center [767, 355] width 53 height 17
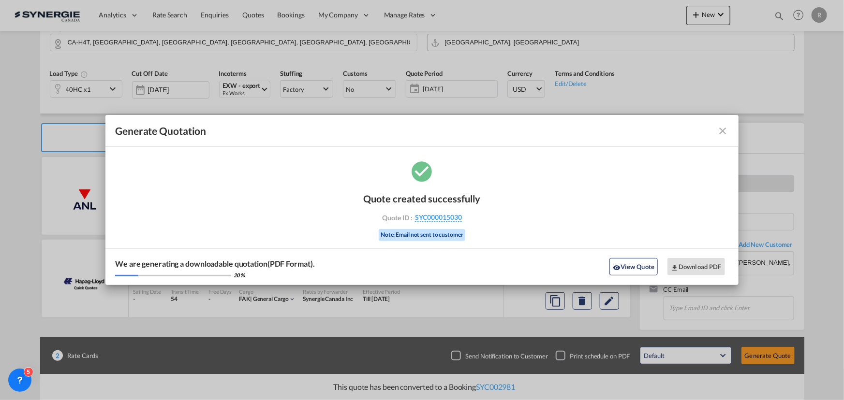
click at [721, 130] on md-icon "icon-close fg-AAA8AD cursor m-0" at bounding box center [723, 131] width 12 height 12
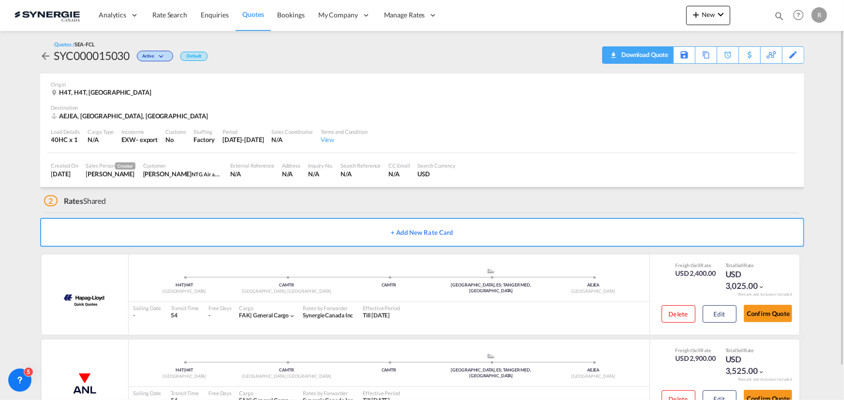
click at [662, 55] on div "Download Quote" at bounding box center [643, 54] width 49 height 15
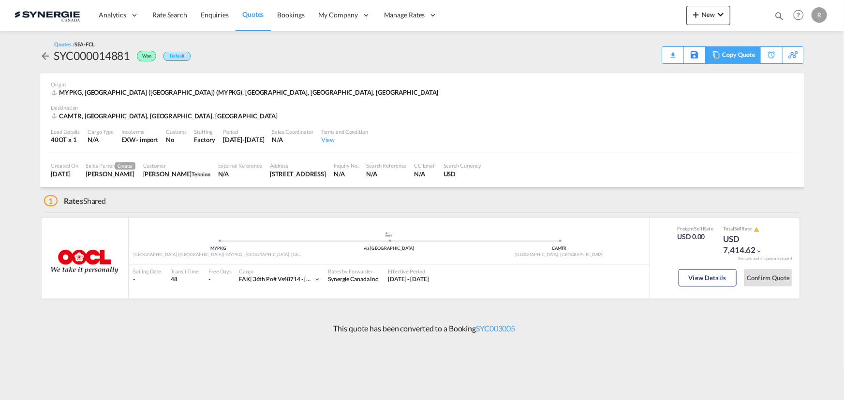
click at [717, 55] on md-icon at bounding box center [716, 54] width 12 height 7
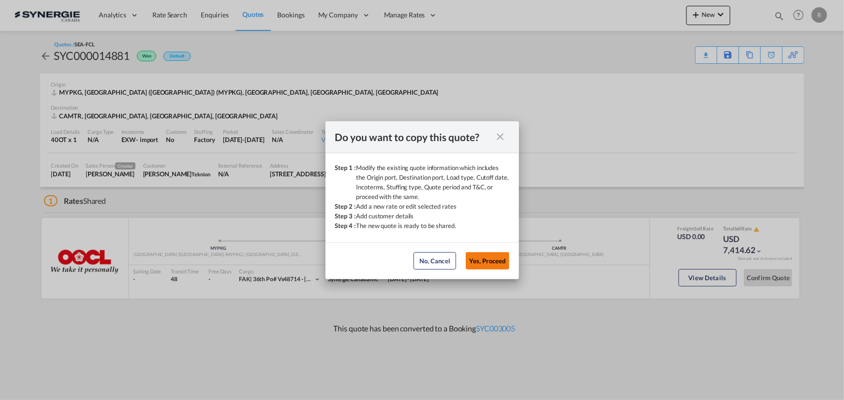
click at [491, 261] on button "Yes, Proceed" at bounding box center [488, 260] width 44 height 17
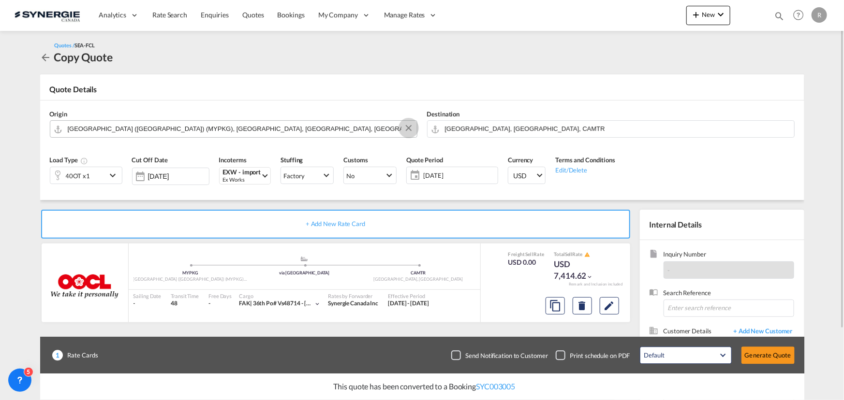
click at [407, 131] on md-icon "Clear Input" at bounding box center [408, 128] width 11 height 11
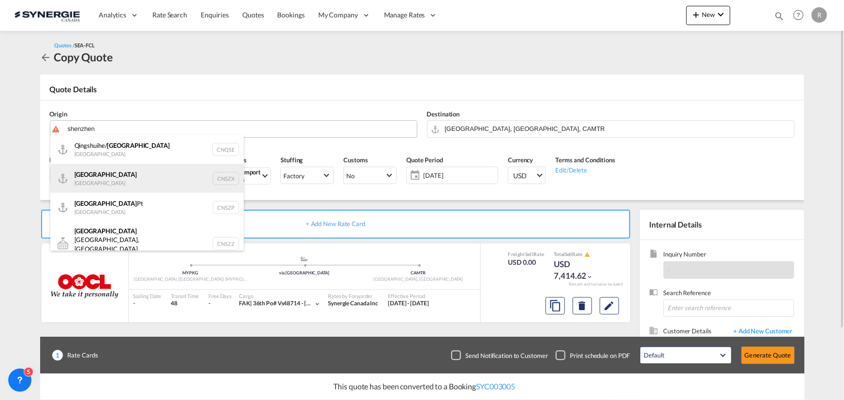
click at [95, 182] on div "Shenzhen [GEOGRAPHIC_DATA] CNSZX" at bounding box center [146, 178] width 193 height 29
type input "[GEOGRAPHIC_DATA], CNSZX"
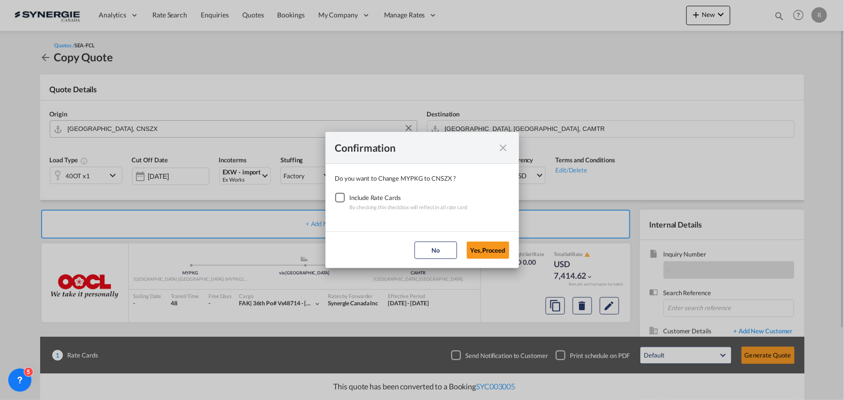
click at [342, 197] on div "Checkbox No Ink" at bounding box center [340, 198] width 10 height 10
click at [472, 253] on button "Yes,Proceed" at bounding box center [488, 250] width 43 height 17
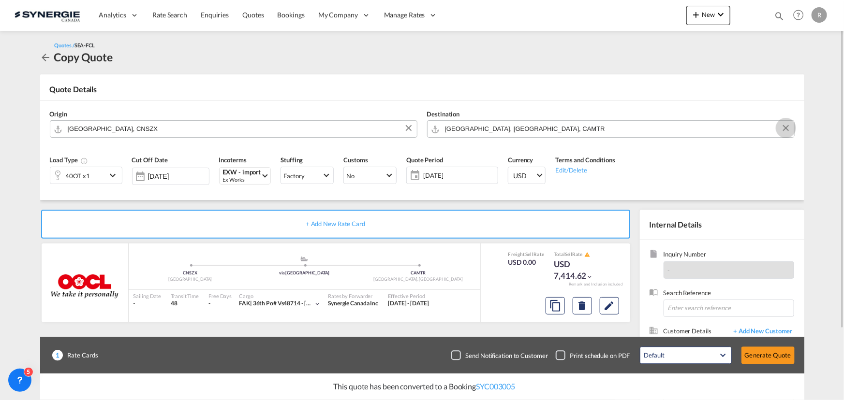
click at [783, 130] on button "Clear Input" at bounding box center [785, 128] width 15 height 15
click at [516, 134] on body "Analytics Reports Dashboard Rate Search Enquiries Quotes Bookings" at bounding box center [422, 200] width 844 height 400
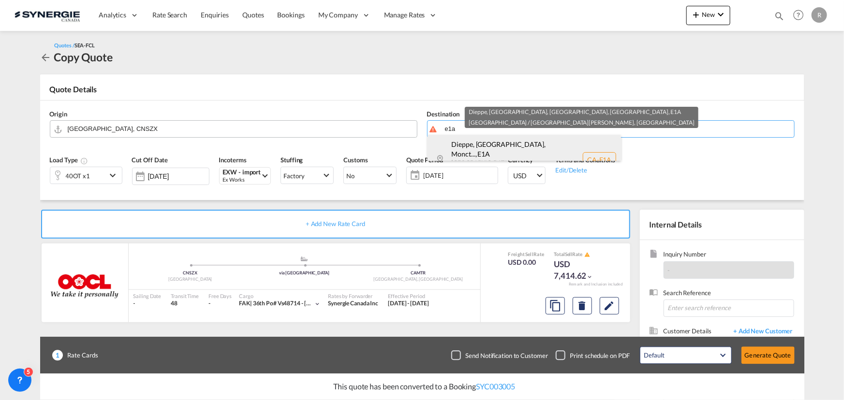
click at [504, 153] on div "Dieppe, [GEOGRAPHIC_DATA], Monct... , E1A [GEOGRAPHIC_DATA] / N... [GEOGRAPHIC_…" at bounding box center [523, 160] width 193 height 50
type input "CA-E1A, [GEOGRAPHIC_DATA], [GEOGRAPHIC_DATA], [GEOGRAPHIC_DATA], [GEOGRAPHIC_DA…"
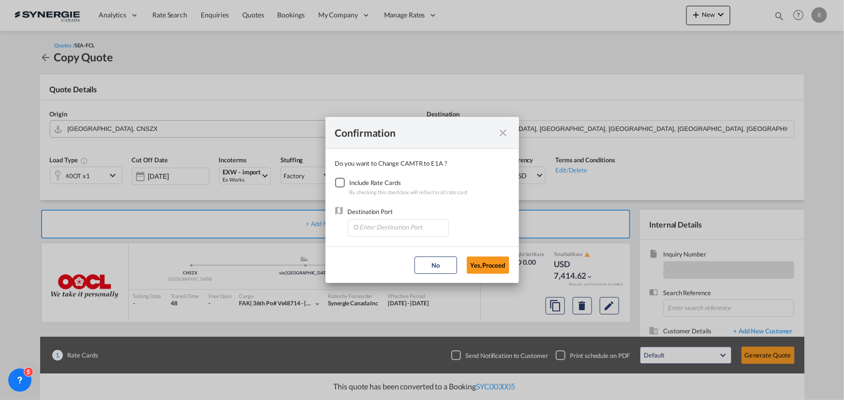
click at [343, 184] on div "Checkbox No Ink" at bounding box center [340, 183] width 10 height 10
click at [386, 229] on input "Enter Destination Port" at bounding box center [400, 227] width 96 height 15
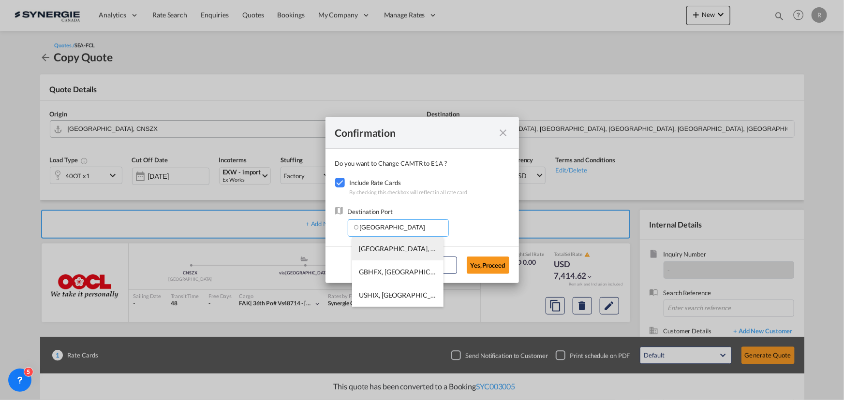
click at [368, 253] on li "[GEOGRAPHIC_DATA], [GEOGRAPHIC_DATA], [GEOGRAPHIC_DATA], [GEOGRAPHIC_DATA], [GE…" at bounding box center [397, 248] width 91 height 23
type input "[GEOGRAPHIC_DATA], [GEOGRAPHIC_DATA], [GEOGRAPHIC_DATA], [GEOGRAPHIC_DATA], [GE…"
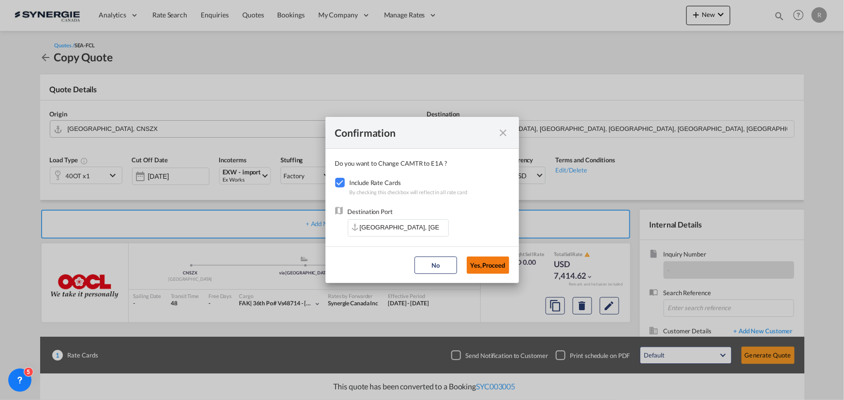
click at [503, 266] on button "Yes,Proceed" at bounding box center [488, 265] width 43 height 17
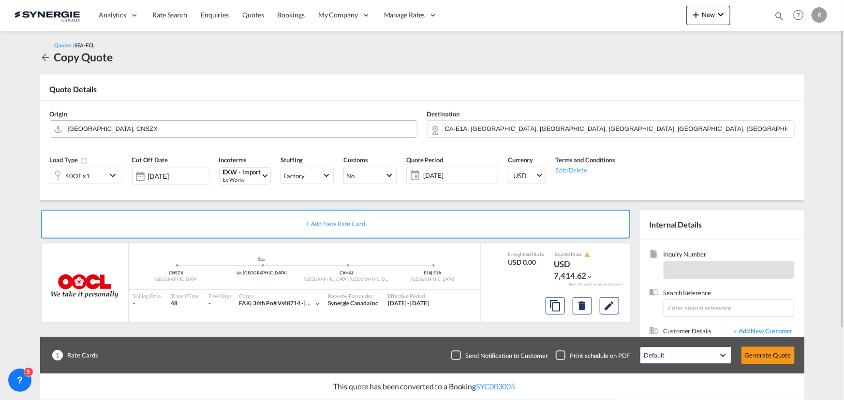
click at [100, 181] on div "40OT x1" at bounding box center [78, 175] width 56 height 16
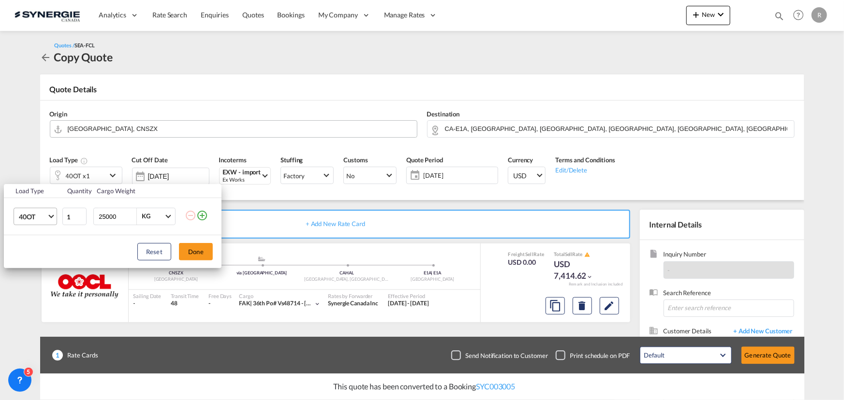
click at [22, 218] on span "40OT" at bounding box center [33, 217] width 28 height 10
click at [38, 169] on md-option "20GP" at bounding box center [44, 166] width 66 height 23
drag, startPoint x: 106, startPoint y: 215, endPoint x: 57, endPoint y: 210, distance: 49.1
click at [57, 210] on tr "20GP 1 25000 KG KG" at bounding box center [113, 216] width 218 height 37
type input "10000"
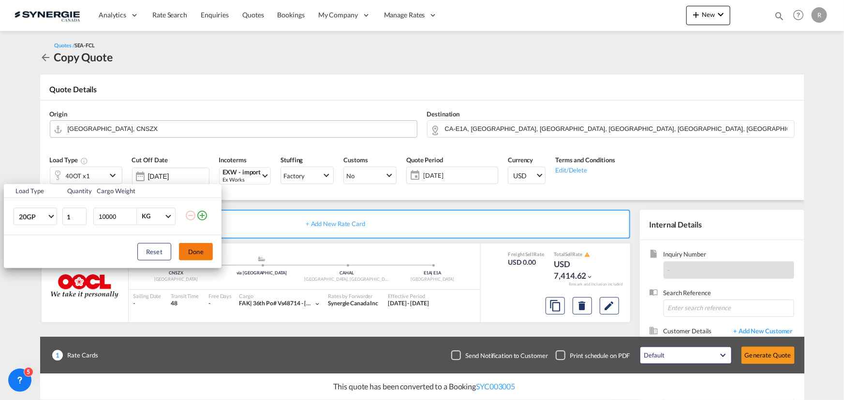
click at [198, 252] on button "Done" at bounding box center [196, 251] width 34 height 17
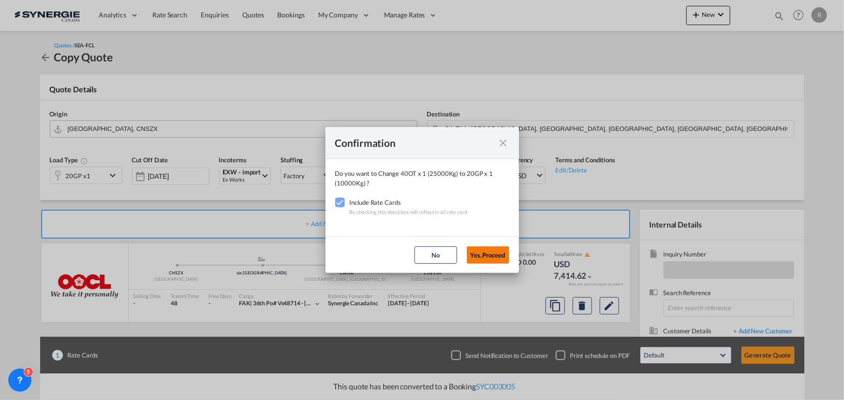
click at [485, 257] on button "Yes,Proceed" at bounding box center [488, 255] width 43 height 17
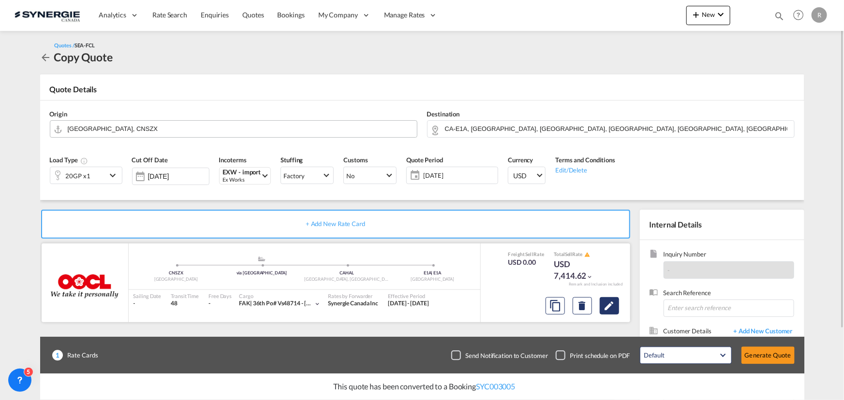
click at [607, 307] on md-icon "Edit" at bounding box center [609, 306] width 12 height 12
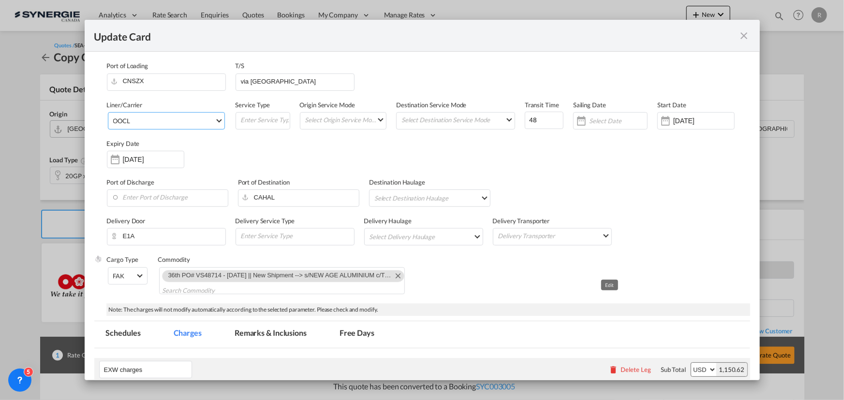
click at [192, 123] on span "OOCL" at bounding box center [164, 121] width 102 height 9
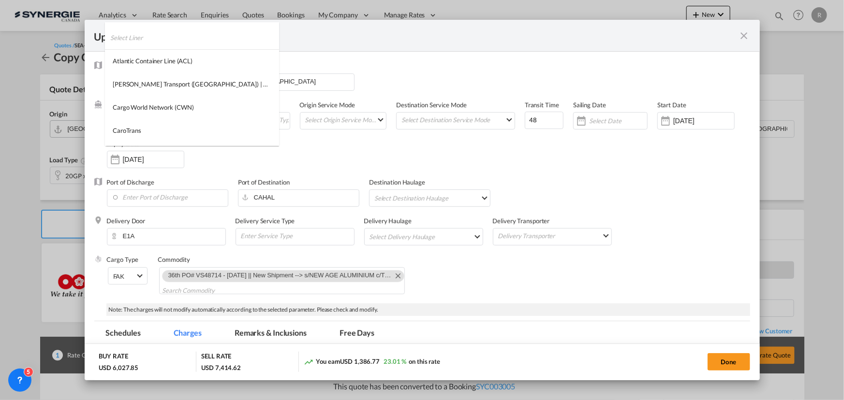
click at [152, 42] on input "search" at bounding box center [194, 37] width 169 height 23
select select "per container"
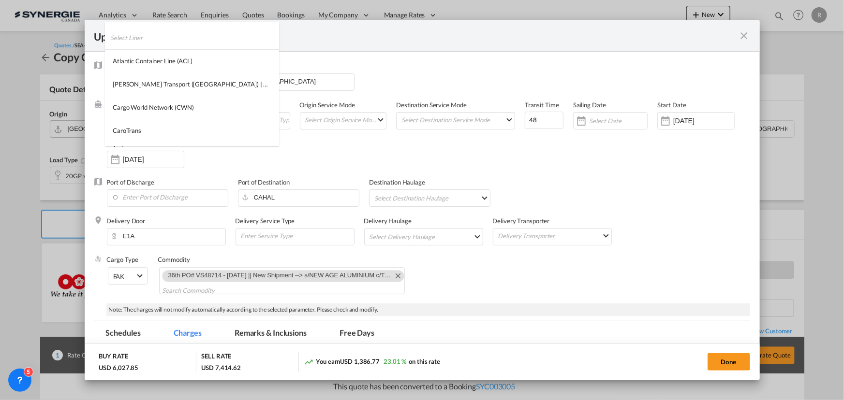
select select "per container"
select select "per B/L"
select select "per shipment"
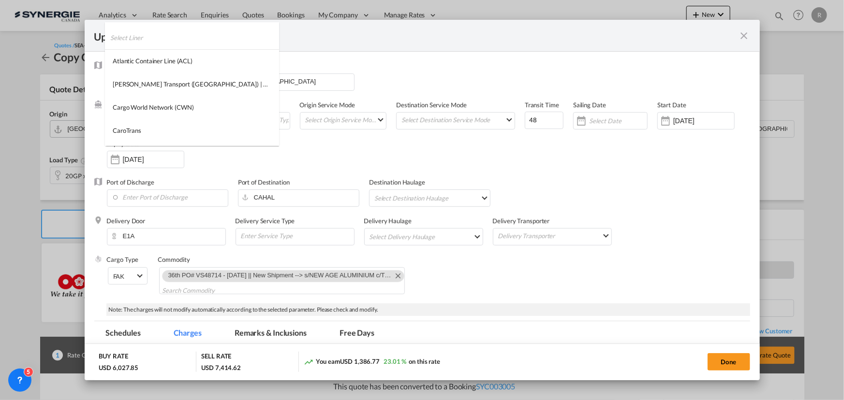
select select "per container"
select select "per shipment"
select select "per container"
select select "per B/L"
select select "per container"
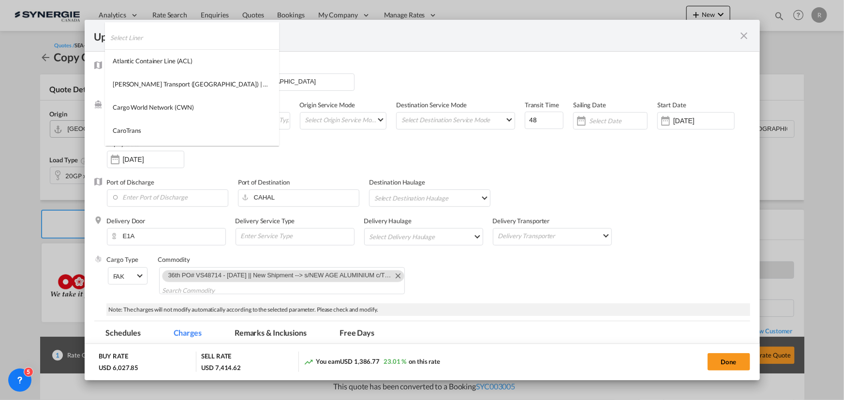
select select "per shipment"
select select "per container"
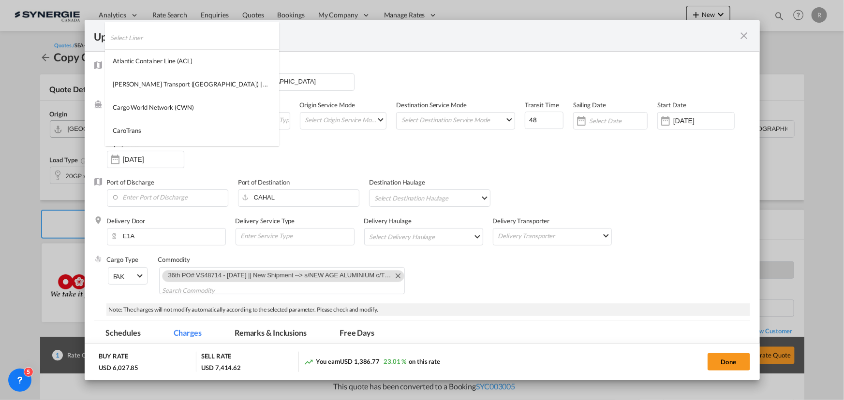
select select "per container"
select select "per shipment"
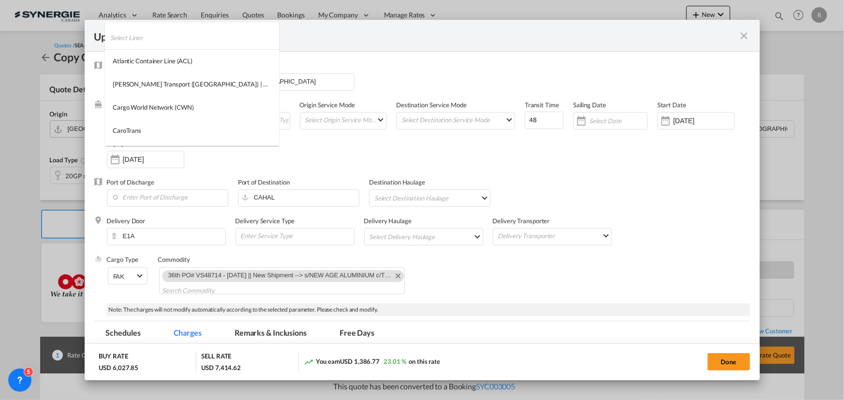
select select "per container"
select select "per shipment"
select select "per B/L"
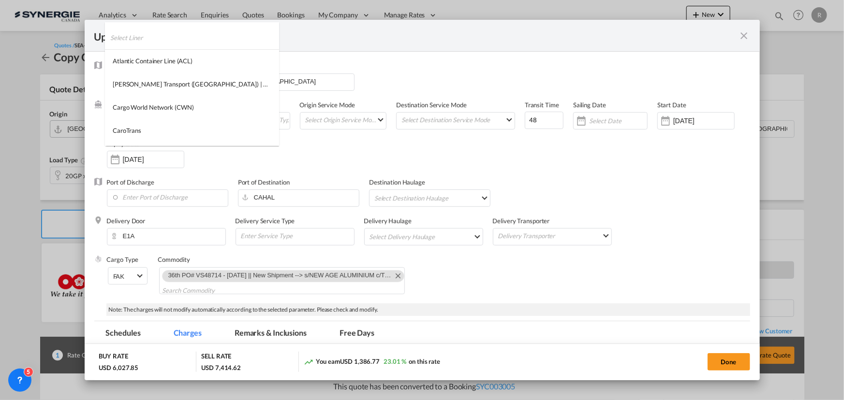
select select "per B/L"
select select "per container"
select select "per B/L"
select select "per shipment"
select select "per B/L"
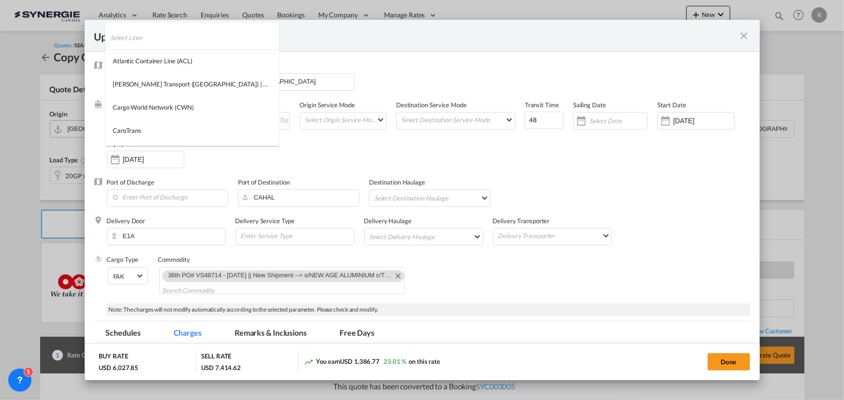
select select "per B/L"
select select "per shipment"
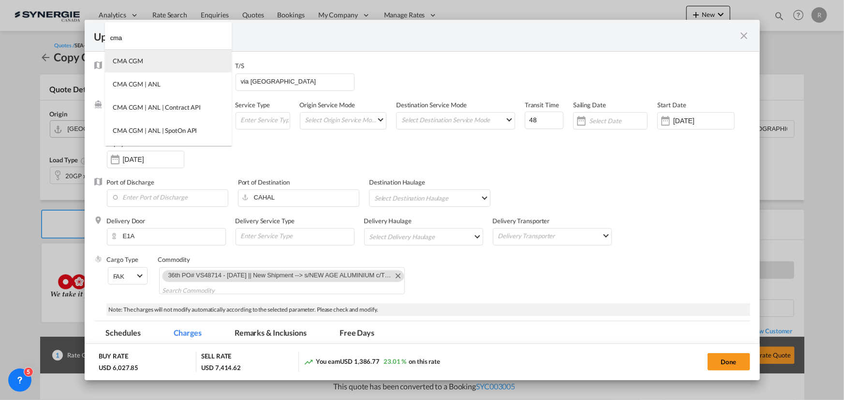
type input "cma"
click at [127, 64] on div "CMA CGM" at bounding box center [128, 61] width 30 height 9
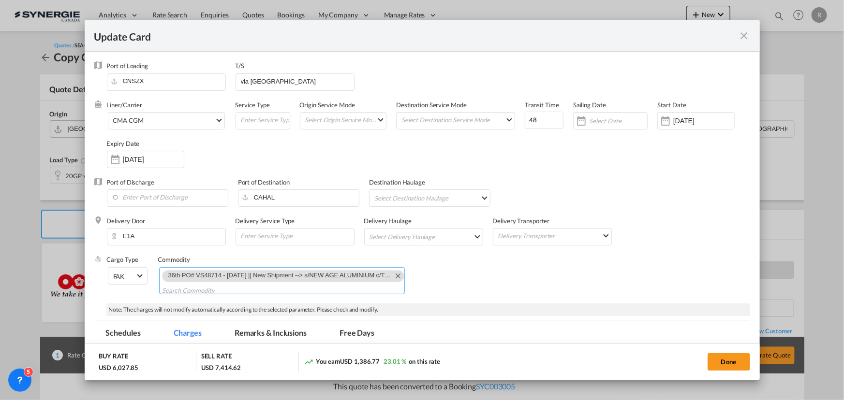
click at [392, 274] on md-icon "Remove 36th PO# VS48714 - Sept'25 || New Shipment --> s/NEW AGE ALUMINIUM c/TEK…" at bounding box center [398, 276] width 12 height 12
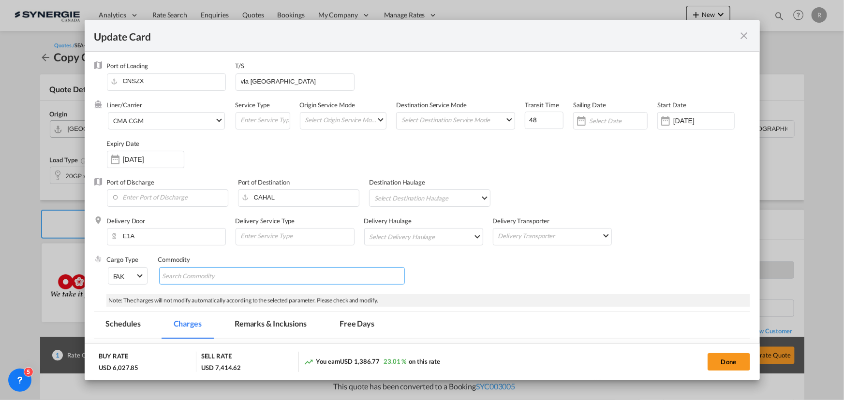
click at [247, 273] on md-chips-wrap "Chips container with autocompletion. Enter the text area, type text to search, …" at bounding box center [282, 275] width 246 height 17
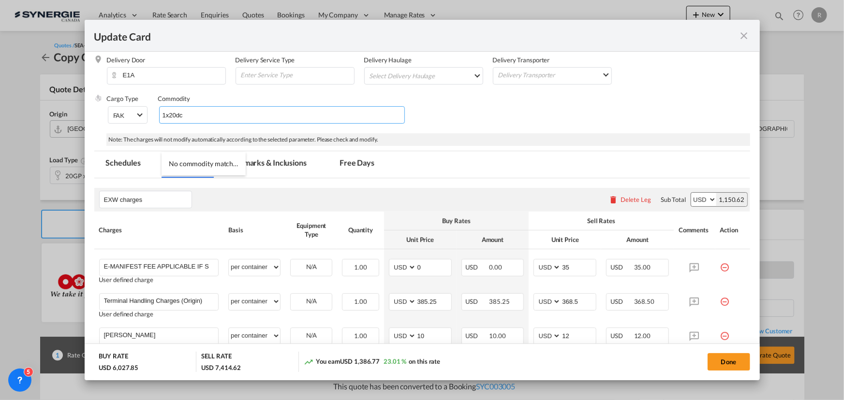
scroll to position [176, 0]
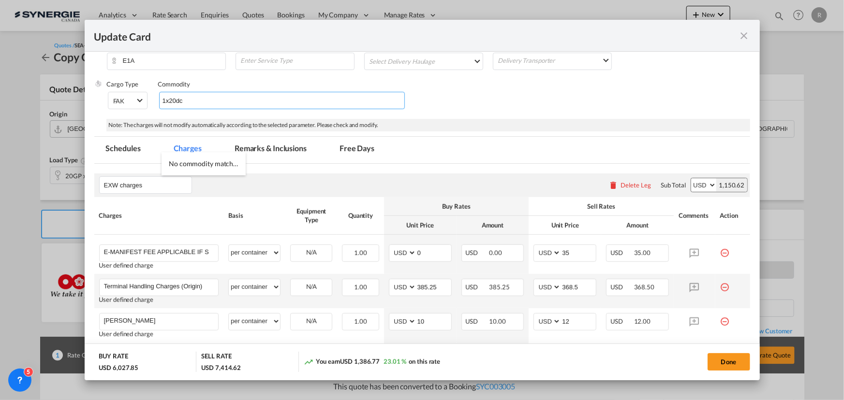
type input "1x20dc"
click at [720, 287] on md-icon "icon-minus-circle-outline red-400-fg" at bounding box center [725, 284] width 10 height 10
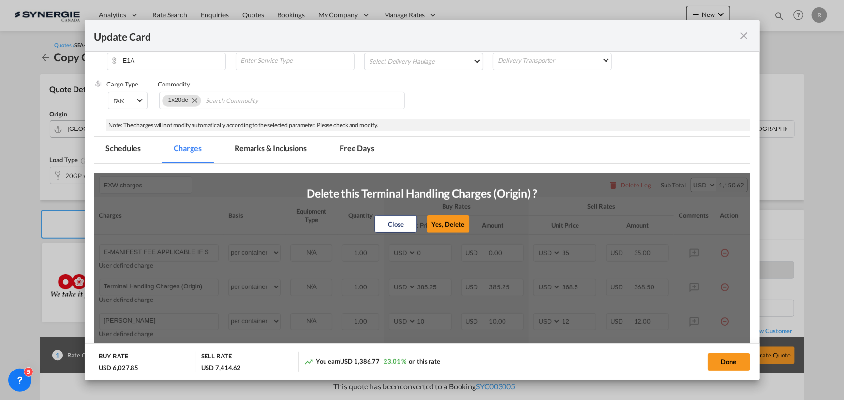
click at [472, 224] on div "Close Yes, [GEOGRAPHIC_DATA]" at bounding box center [422, 223] width 231 height 23
click at [449, 224] on button "Yes, Delete" at bounding box center [447, 223] width 43 height 17
type input "[PERSON_NAME]"
type input "10"
type input "12"
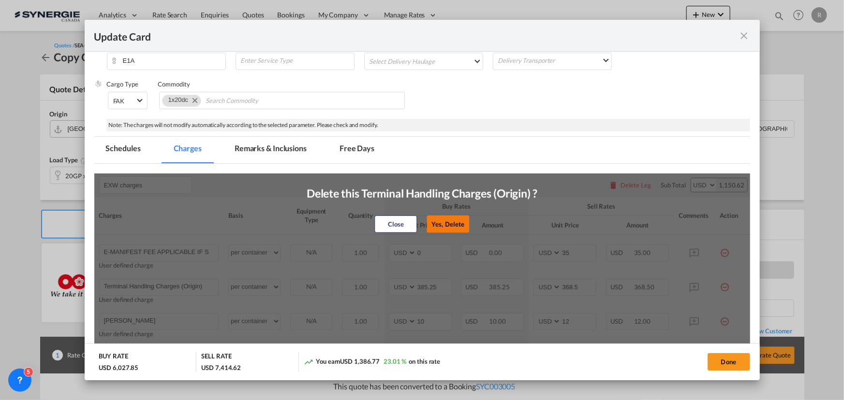
type input "Container Seal Fee"
type input "Depot Gate Charges"
type input "15"
type input "18"
type input "Bill of Lading"
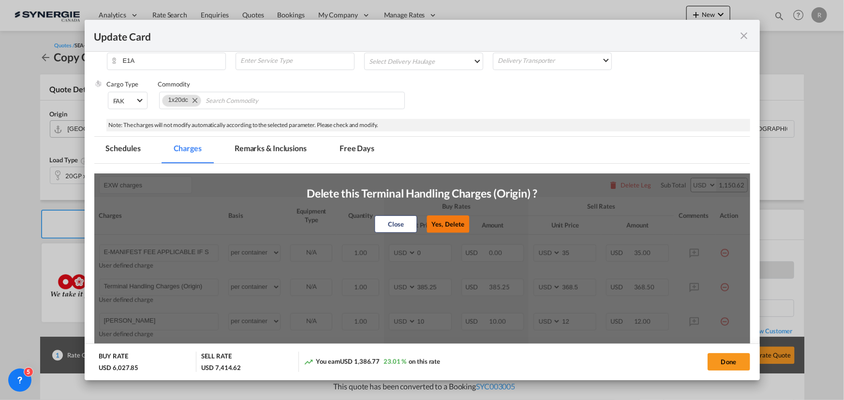
select select "per B/L"
type input "65"
type input "78"
type input "Seawaybill (If requested, subject to carrier) 78 usd"
type input "0"
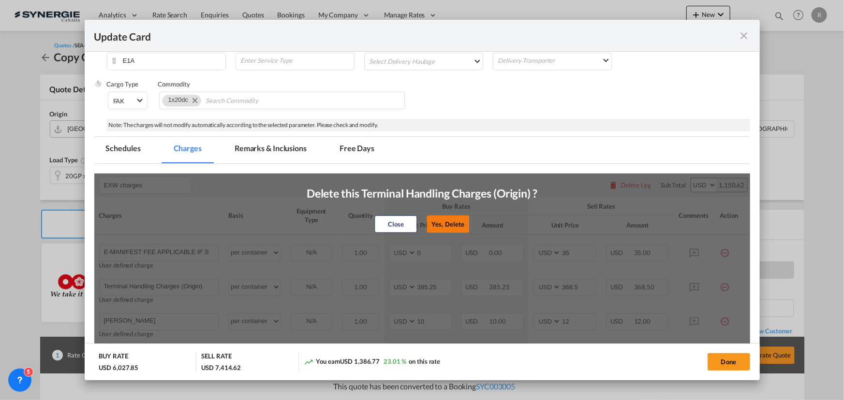
type input "0"
type input "Telex Release (If Request) 66 usd"
type input "Manual Booking Fee (If Any) 18 usd per booking"
select select "per shipment"
type input "Manual VGM submission (If Any ) 90 usd per container"
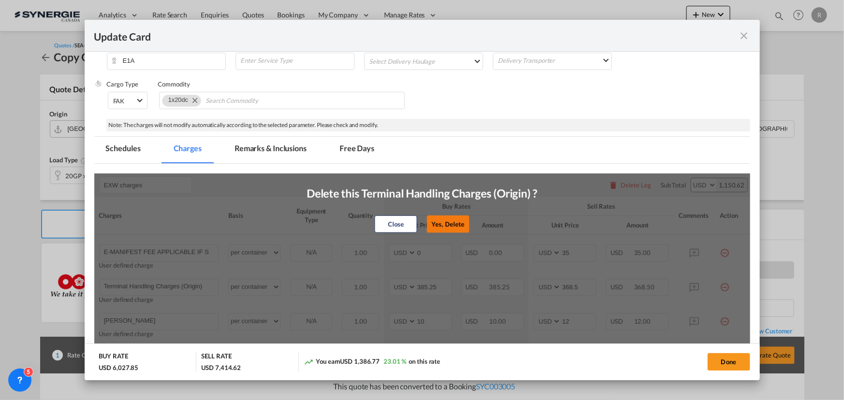
select select "per container"
type input "Miscellaneous Charges (If Any) At cost as per outlay"
select select "per shipment"
type input "Forwarding Charges *"
select select "per container"
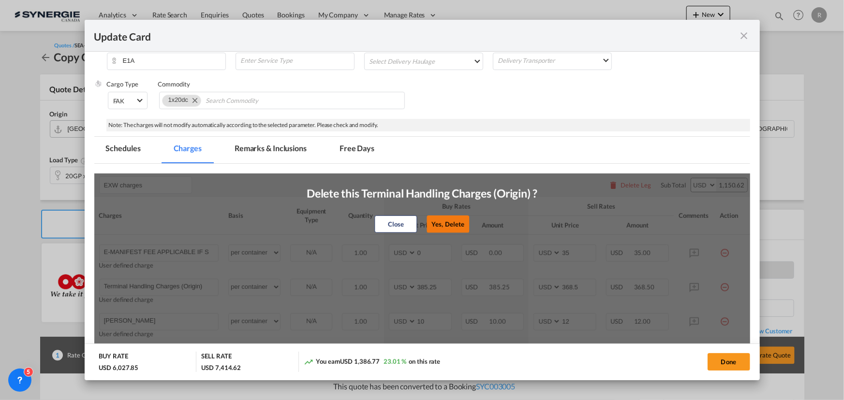
type input "50"
type input "60"
type input "Custom Documentation * 6 usd per additional set"
select select "per B/L"
type input "10"
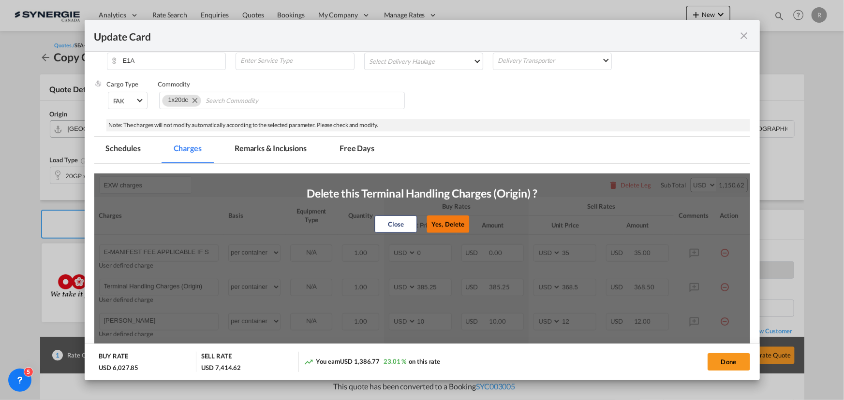
type input "12"
type input "Custom Examination (If Any) * at cost if any"
select select "per container"
type input "0"
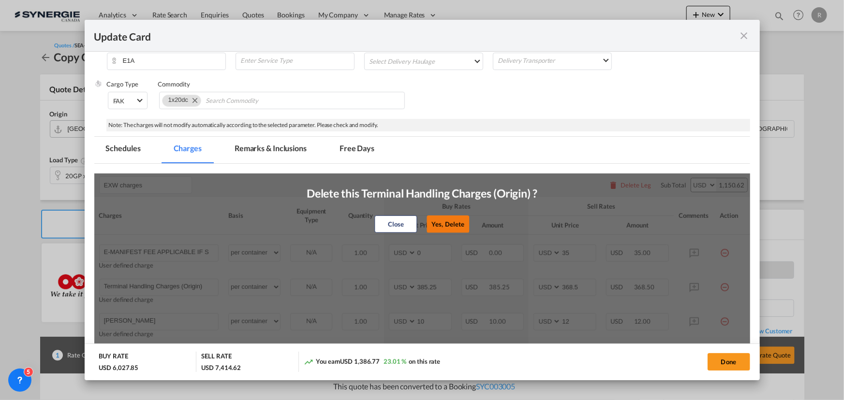
type input "SMK / EDI *"
select select "per shipment"
type input "10"
type input "12"
type input "VGM At Cost"
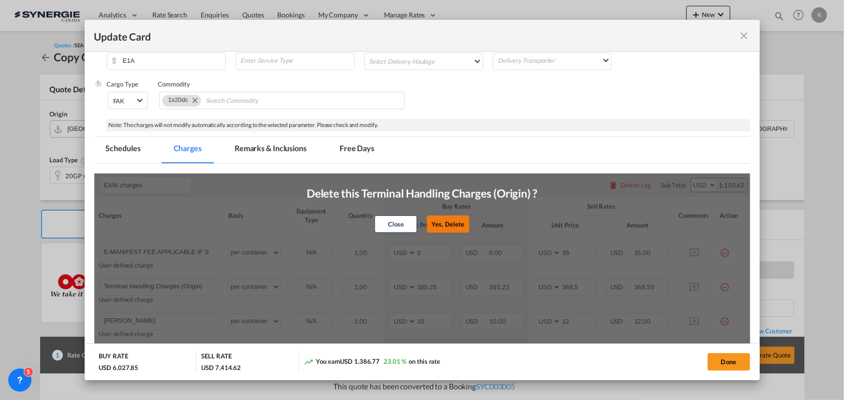
select select "per container"
type input "15"
type input "18"
type input "Handling Charges for [PERSON_NAME]'s appointed [PERSON_NAME]"
type input "12"
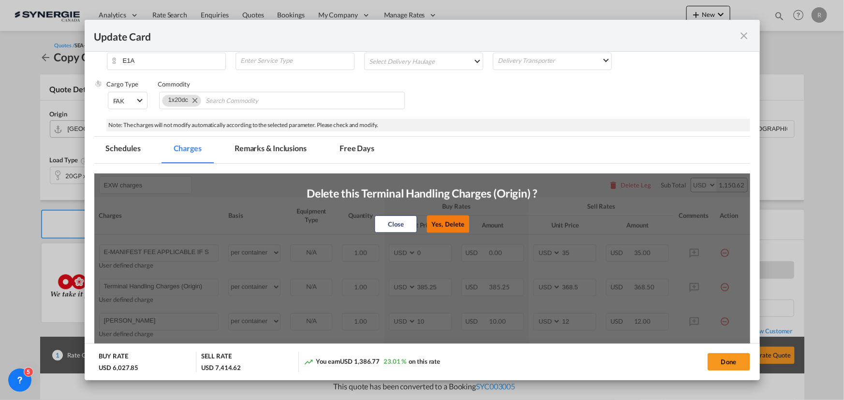
type input "14.4"
type input "Haulage Charge - [GEOGRAPHIC_DATA]"
type input "190"
type input "228"
type input "Lorry Crane Rental (If Require) USD168.00 for 4 Hours / USD300.00 for 8 hours"
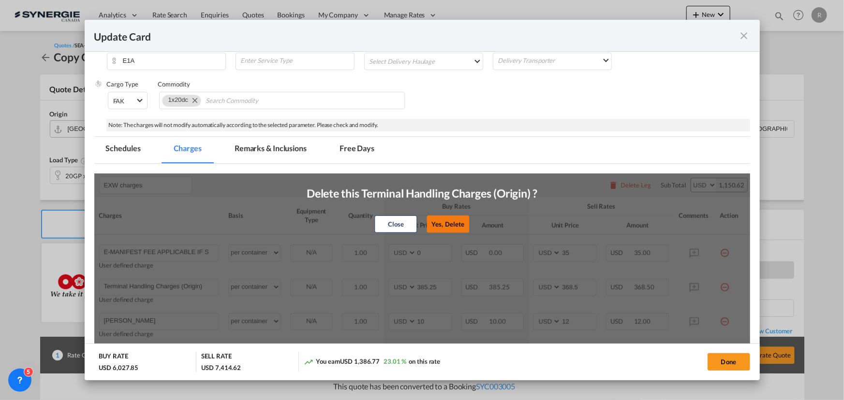
type input "0"
type input "Fumigation Charges"
type input "120"
type input "144"
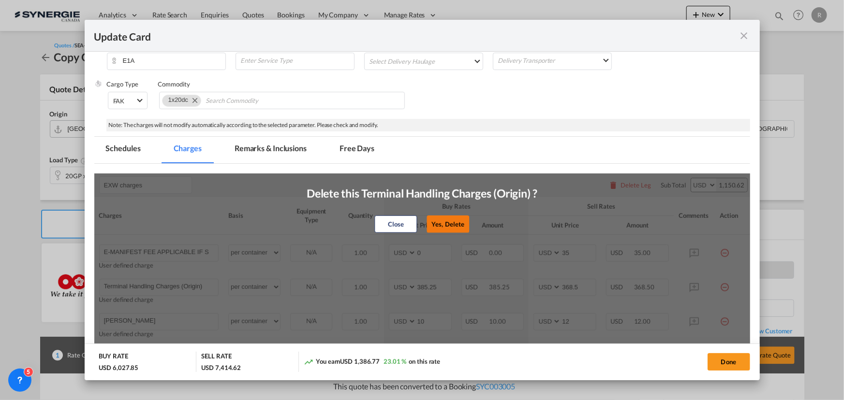
type input "Fumigation Cert"
type input "10"
type input "12"
type input "Stamping Fee / USD0.36 per piece (Wood/Pallet/crate/case)"
type input "24.6"
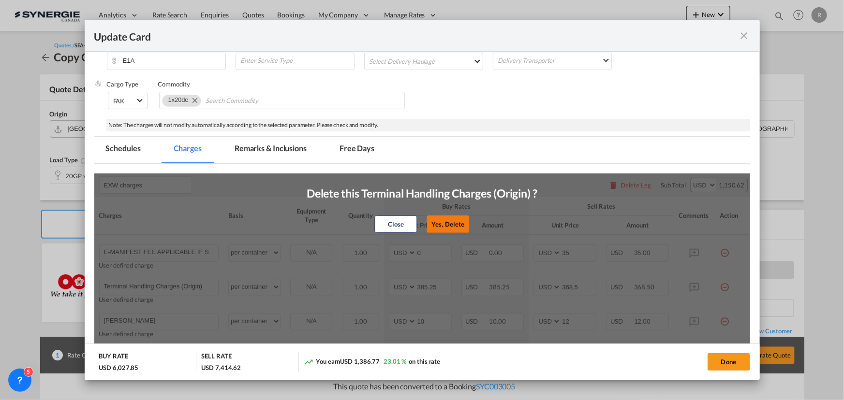
type input "29.52"
type input "Fumigator Transport Fee"
type input "36"
type input "43.2"
type input "Sales & Service Tax [GEOGRAPHIC_DATA] (SST) 6% as above quoted"
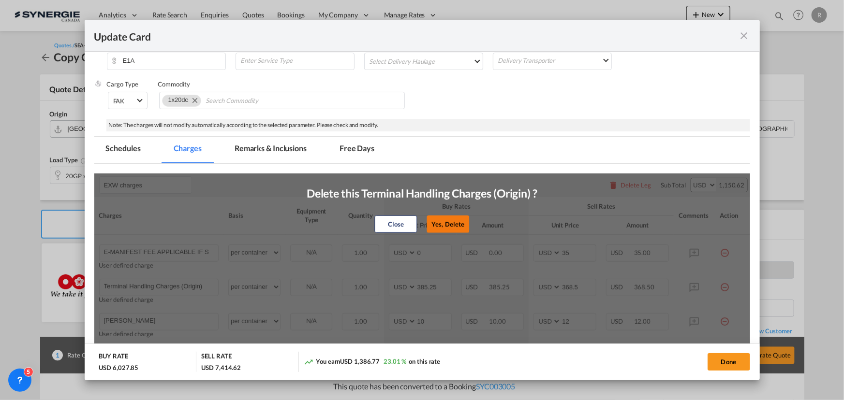
select select "per shipment"
type input "0"
type input "Miscellaneous Charges (If Any) At cost as per outlay"
select select "per container"
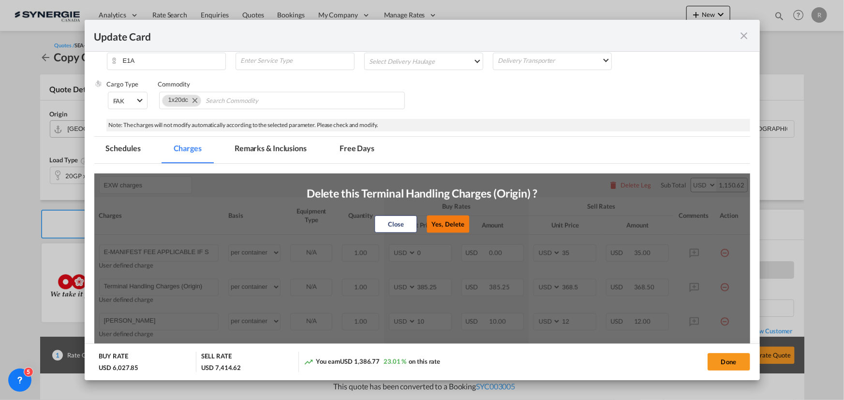
type input "Others"
select select "per shipment"
type input "Customs attendance"
select select "per B/L"
type input "15"
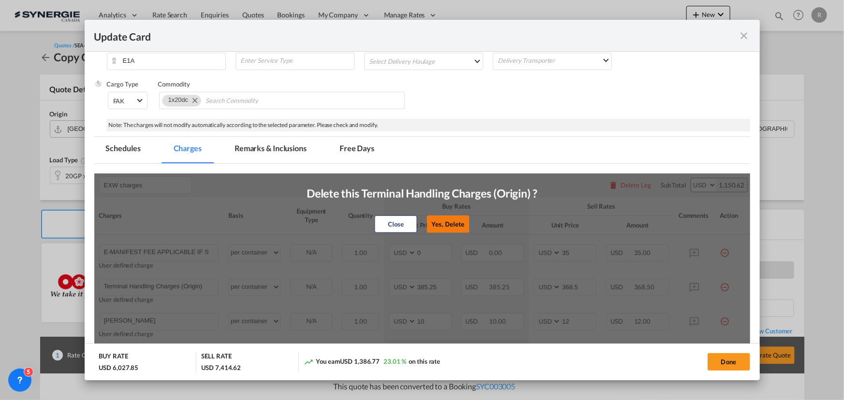
type input "18"
type input "AMS/ACI/ENS"
type input "30"
type input "36"
type input "EFT surcharge if any 12/set"
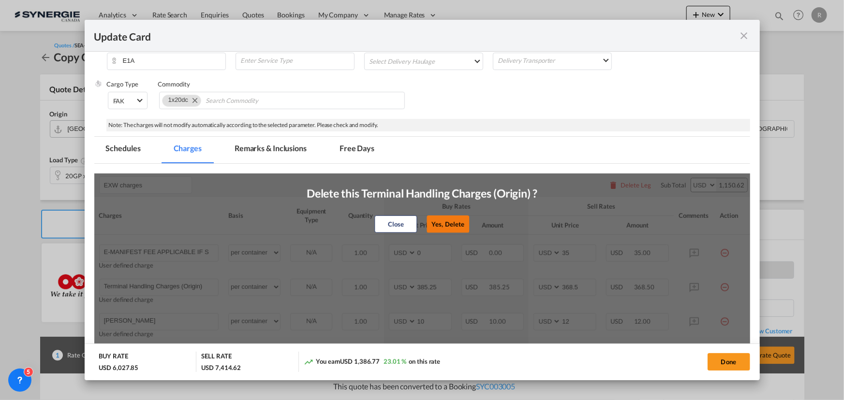
type input "0"
type input "Currency Adjustment factor 2pct"
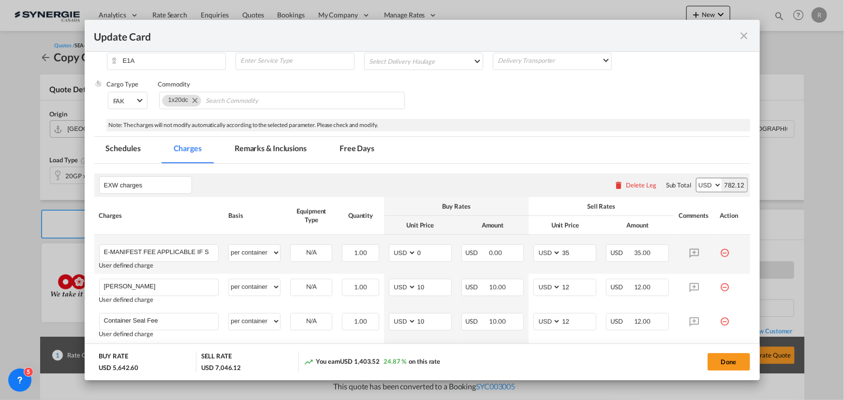
click at [180, 262] on div "User defined charge" at bounding box center [159, 265] width 120 height 7
click at [720, 250] on md-icon "icon-minus-circle-outline red-400-fg" at bounding box center [725, 250] width 10 height 10
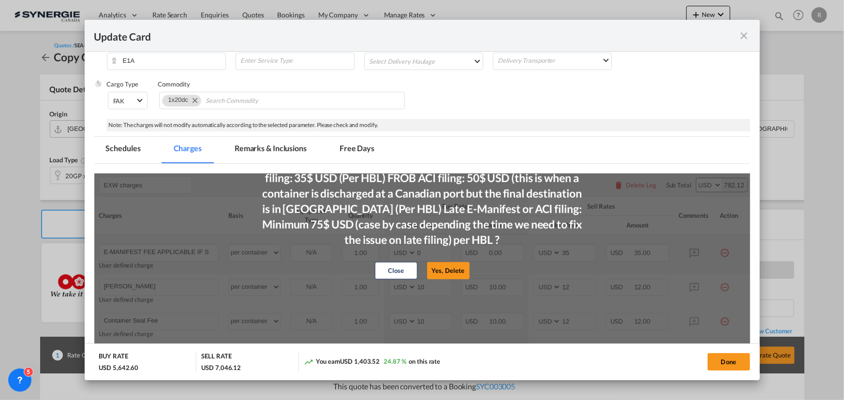
drag, startPoint x: 456, startPoint y: 270, endPoint x: 289, endPoint y: 262, distance: 167.0
click at [454, 270] on button "Yes, Delete" at bounding box center [448, 270] width 43 height 17
type input "EDI Fee"
type input "10"
type input "12"
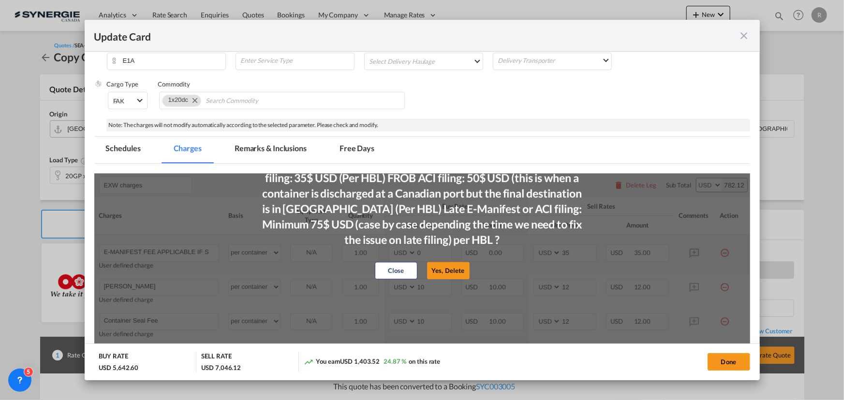
type input "Container Seal Fee"
type input "Depot Gate Charges"
type input "15"
type input "18"
type input "Bill of Lading"
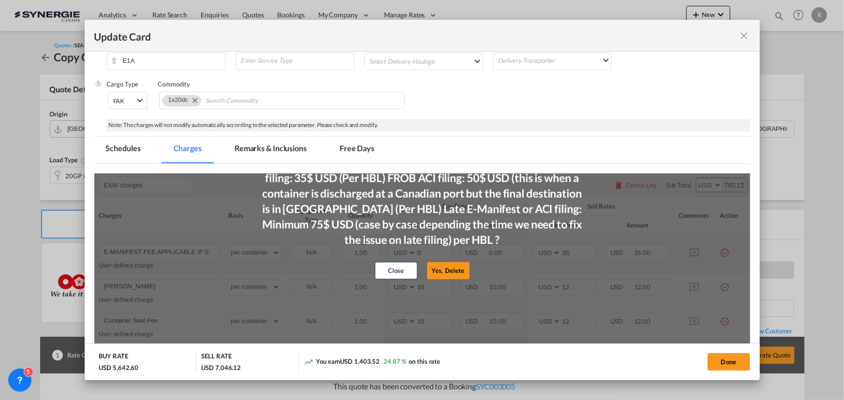
select select "per B/L"
type input "65"
type input "78"
type input "Seawaybill (If requested, subject to carrier) 78 usd"
type input "0"
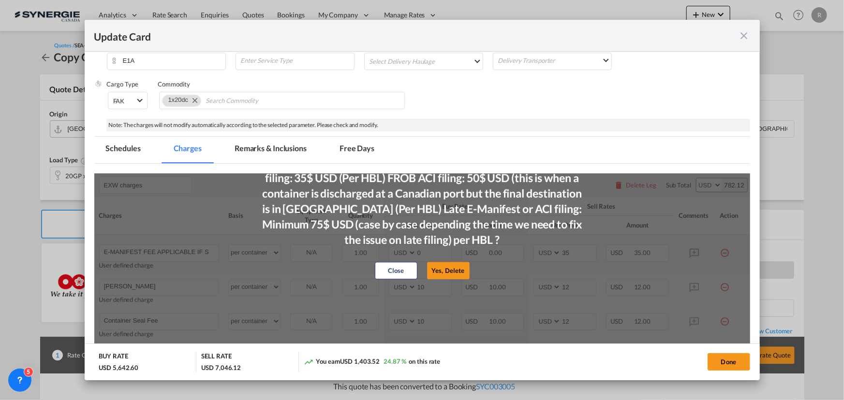
type input "0"
type input "Telex Release (If Request) 66 usd"
type input "Manual Booking Fee (If Any) 18 usd per booking"
select select "per shipment"
type input "Manual VGM submission (If Any ) 90 usd per container"
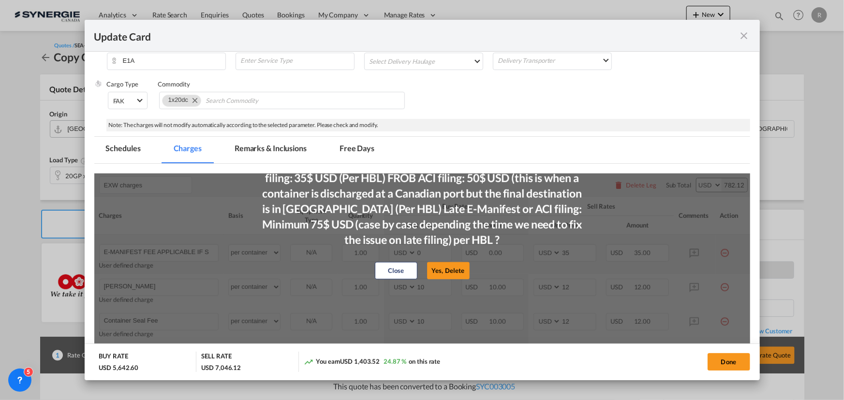
select select "per container"
type input "Miscellaneous Charges (If Any) At cost as per outlay"
select select "per shipment"
type input "Forwarding Charges *"
select select "per container"
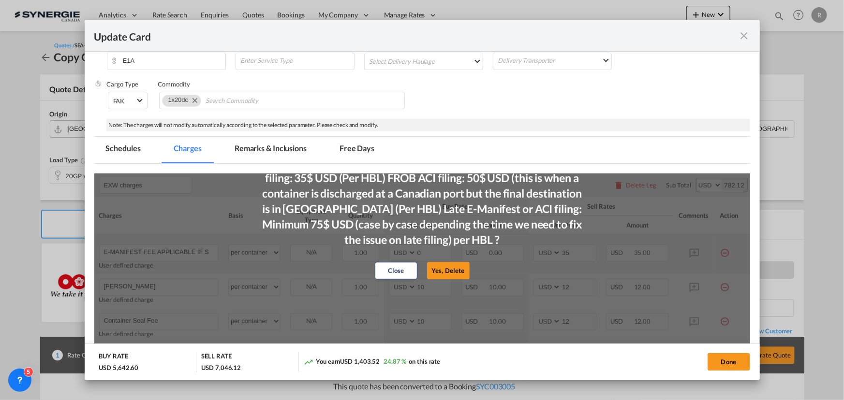
type input "50"
type input "60"
type input "Custom Documentation * 6 usd per additional set"
select select "per B/L"
type input "10"
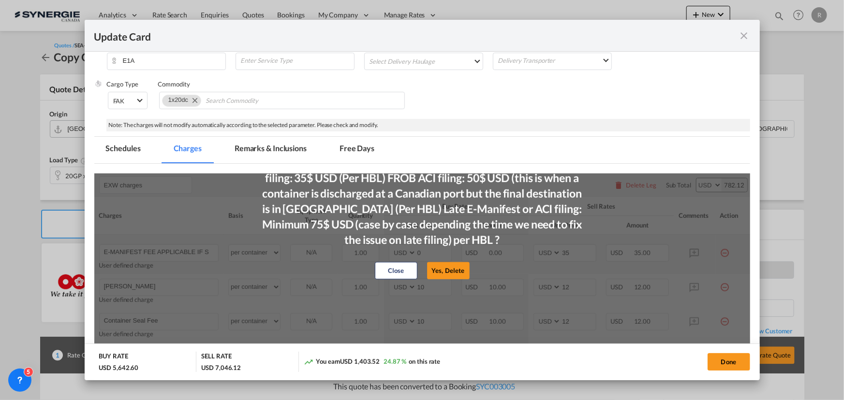
type input "12"
type input "Custom Examination (If Any) * at cost if any"
select select "per container"
type input "0"
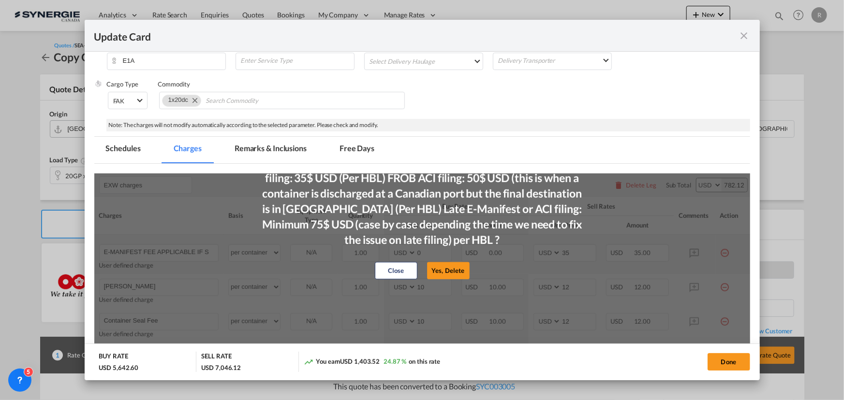
type input "SMK / EDI *"
select select "per shipment"
type input "10"
type input "12"
type input "VGM At Cost"
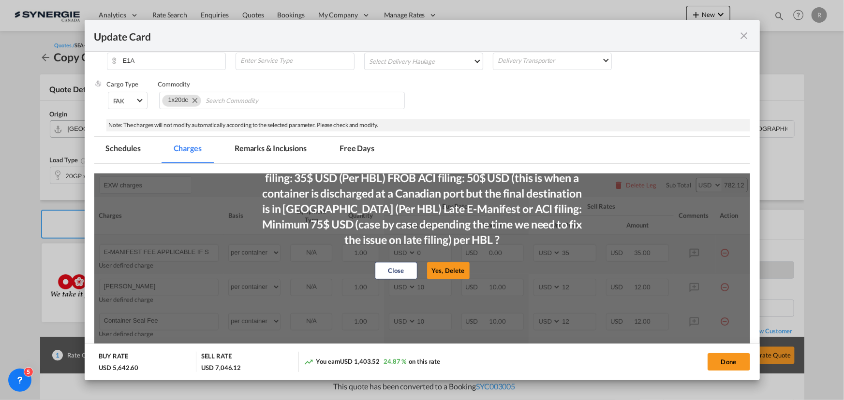
select select "per container"
type input "15"
type input "18"
type input "Handling Charges for Shipper's appointed Broker"
type input "12"
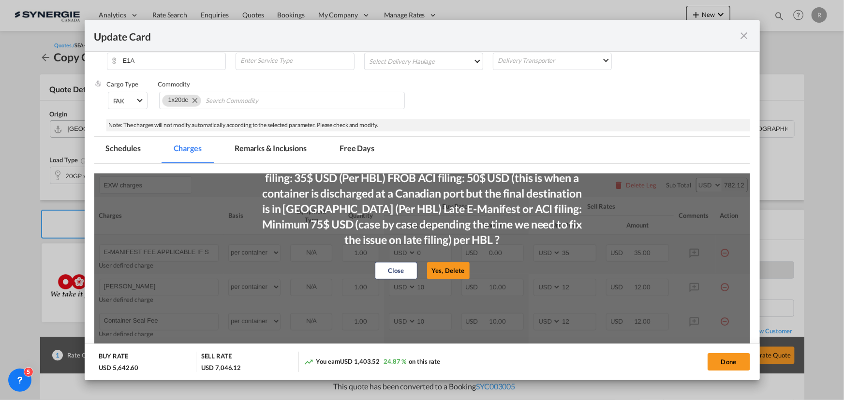
type input "14.4"
type input "Haulage Charge - 40150 Shah Alam"
type input "190"
type input "228"
type input "Lorry Crane Rental (If Require) USD168.00 for 4 Hours / USD300.00 for 8 hours"
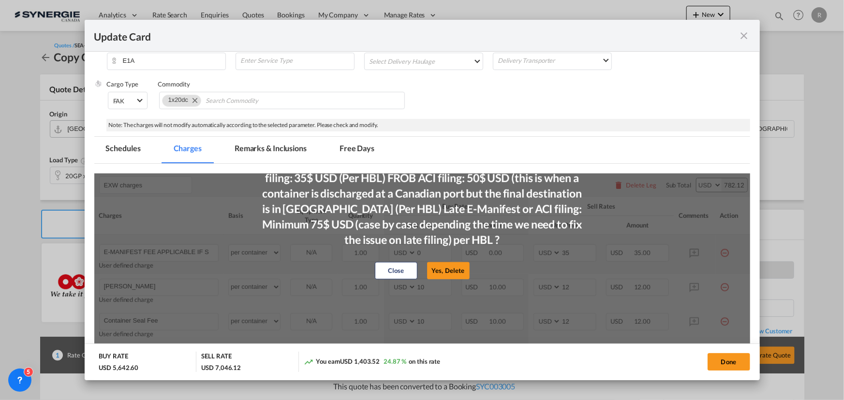
type input "0"
type input "Fumigation Charges"
type input "120"
type input "144"
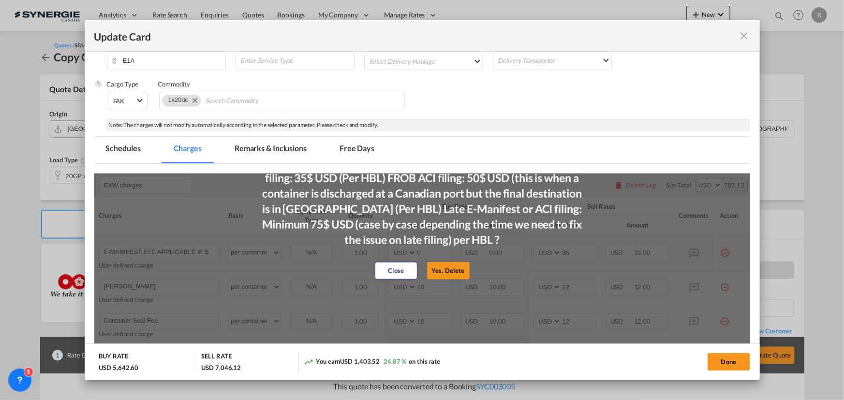
type input "Fumigation Cert"
type input "10"
type input "12"
type input "Stamping Fee / USD0.36 per piece (Wood/Pallet/crate/case)"
type input "24.6"
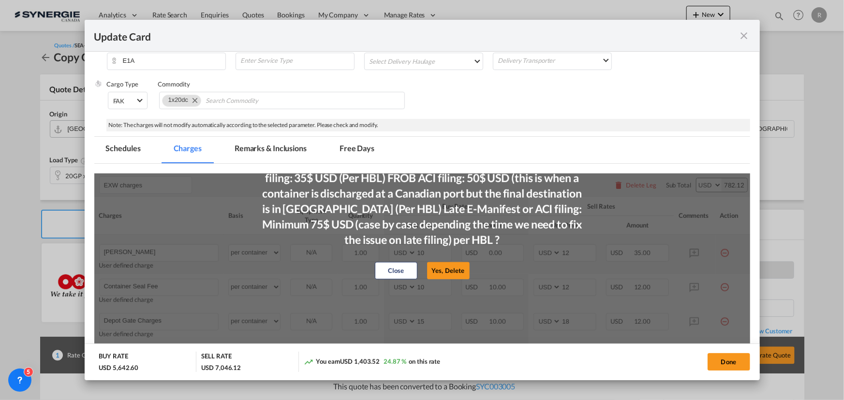
type input "29.52"
type input "Fumigator Transport Fee"
type input "36"
type input "43.2"
type input "Sales & Service Tax Malaysia (SST) 6% as above quoted"
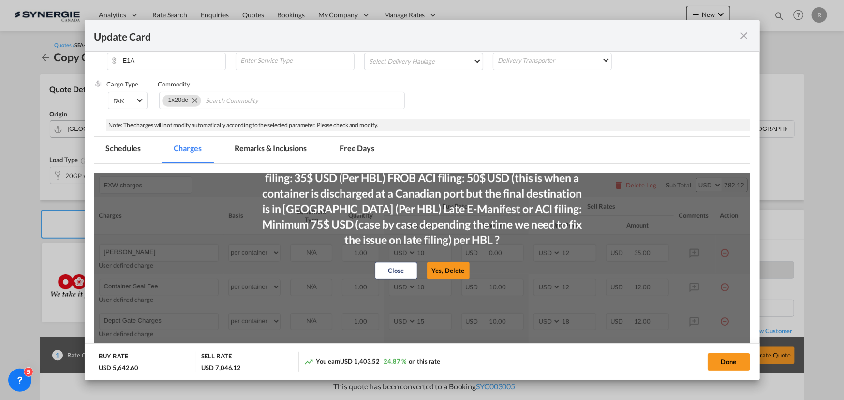
select select "per shipment"
type input "0"
type input "Miscellaneous Charges (If Any) At cost as per outlay"
select select "per container"
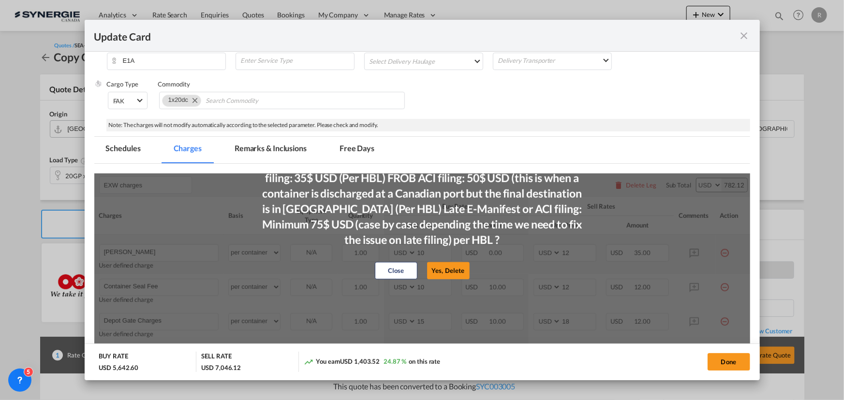
type input "Others"
select select "per shipment"
type input "Customs attendance"
select select "per B/L"
type input "15"
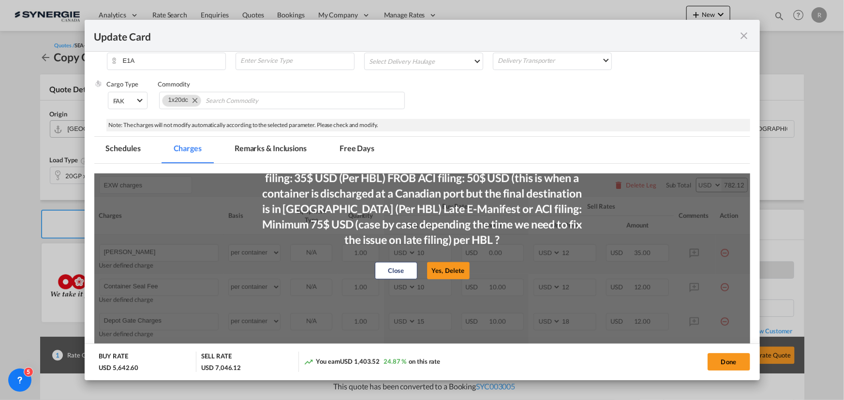
type input "18"
type input "AMS/ACI/ENS"
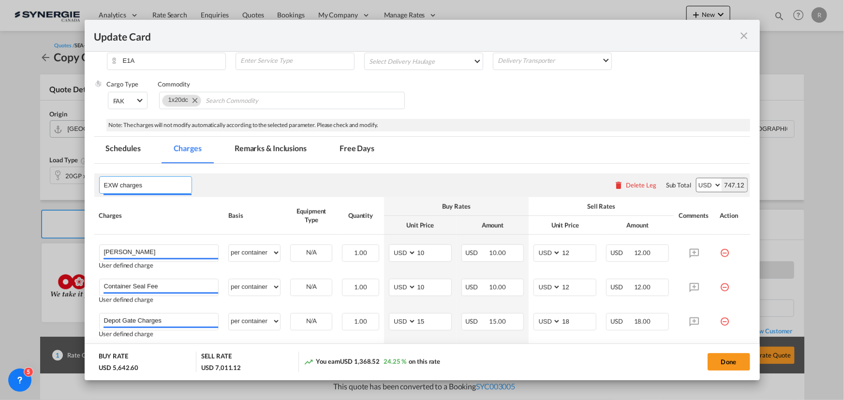
drag, startPoint x: 160, startPoint y: 184, endPoint x: 15, endPoint y: 167, distance: 145.6
click at [15, 167] on div "Update Card Port of Loading CNSZX T/S via Halifax Liner/Carrier CMA CGM Service…" at bounding box center [422, 200] width 844 height 400
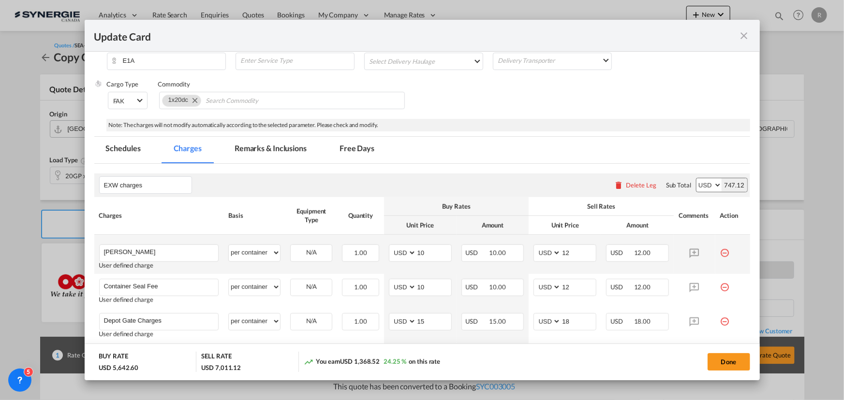
click at [720, 254] on md-icon "icon-minus-circle-outline red-400-fg" at bounding box center [725, 250] width 10 height 10
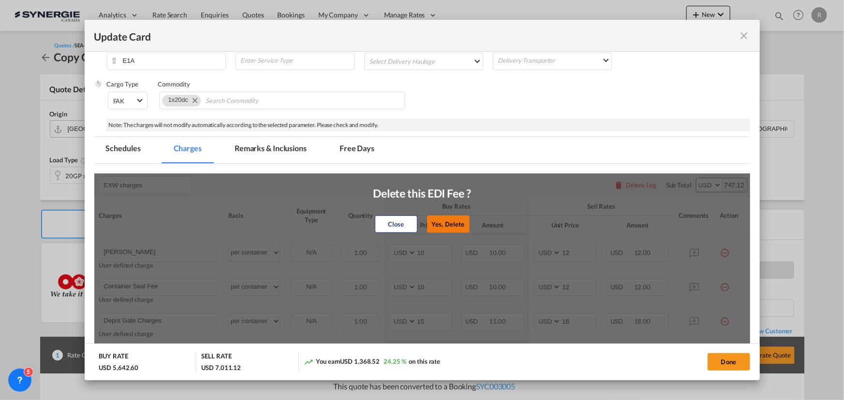
drag, startPoint x: 450, startPoint y: 223, endPoint x: 563, endPoint y: 245, distance: 114.7
click at [454, 224] on button "Yes, Delete" at bounding box center [448, 223] width 43 height 17
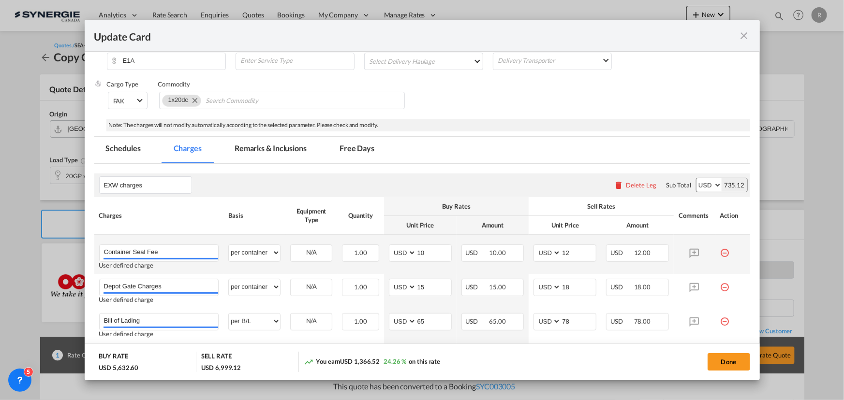
click at [720, 251] on md-icon "icon-minus-circle-outline red-400-fg" at bounding box center [725, 250] width 10 height 10
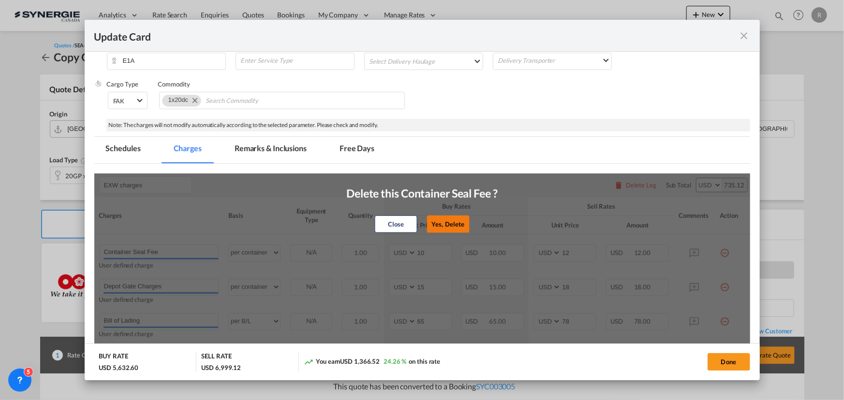
click at [439, 220] on button "Yes, Delete" at bounding box center [448, 223] width 43 height 17
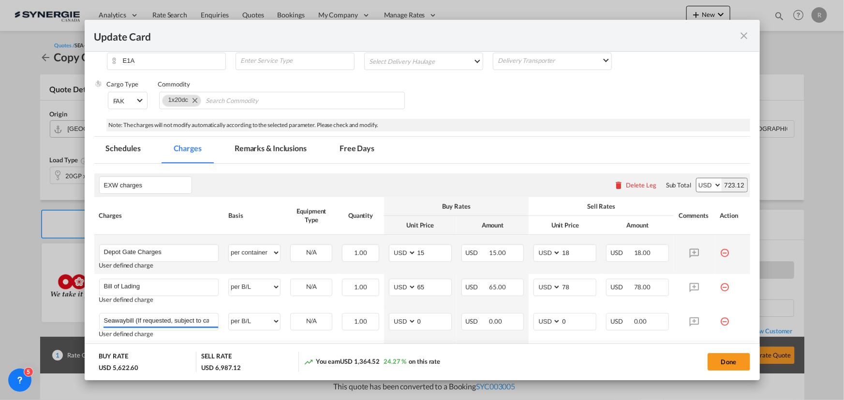
click at [721, 254] on md-icon "icon-minus-circle-outline red-400-fg" at bounding box center [725, 250] width 10 height 10
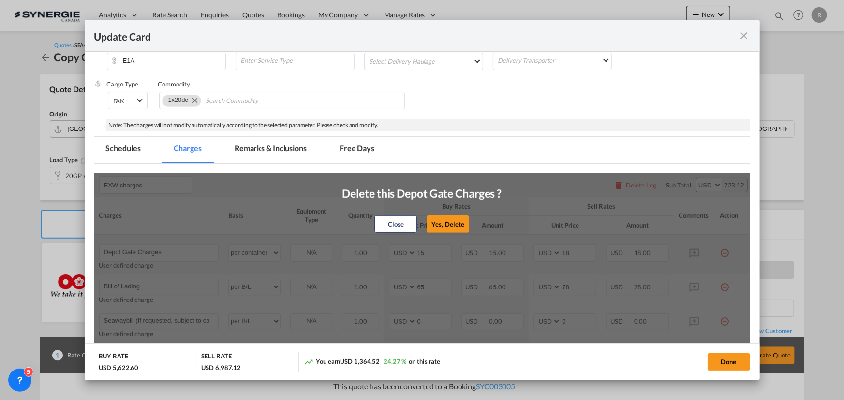
click at [433, 224] on button "Yes, Delete" at bounding box center [448, 223] width 43 height 17
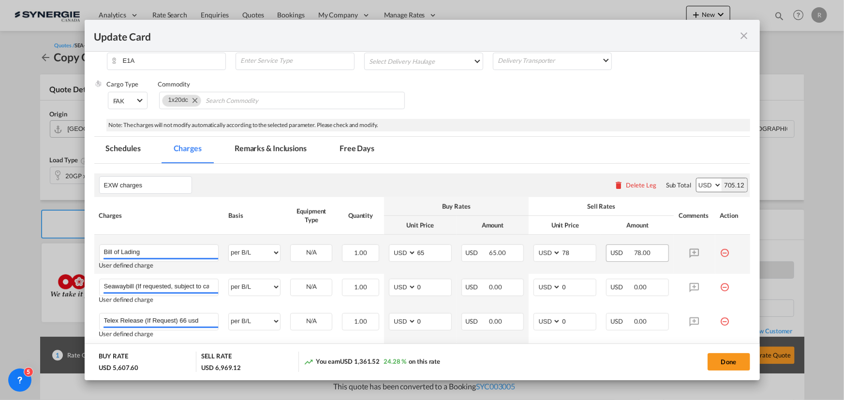
click at [715, 251] on td "Update CardPort of ..." at bounding box center [732, 254] width 35 height 39
click at [720, 251] on md-icon "icon-minus-circle-outline red-400-fg" at bounding box center [725, 250] width 10 height 10
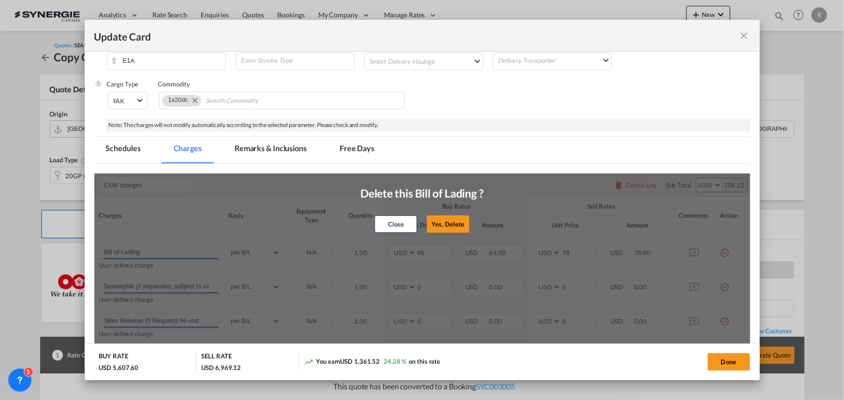
click at [433, 214] on div "Close Yes, Delete" at bounding box center [421, 223] width 123 height 23
click at [426, 219] on button "Yes, Delete" at bounding box center [447, 223] width 43 height 17
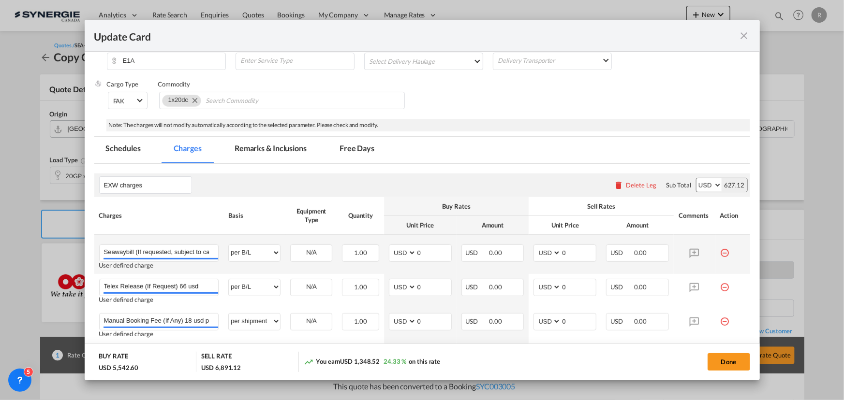
click at [720, 251] on md-icon "icon-minus-circle-outline red-400-fg" at bounding box center [725, 250] width 10 height 10
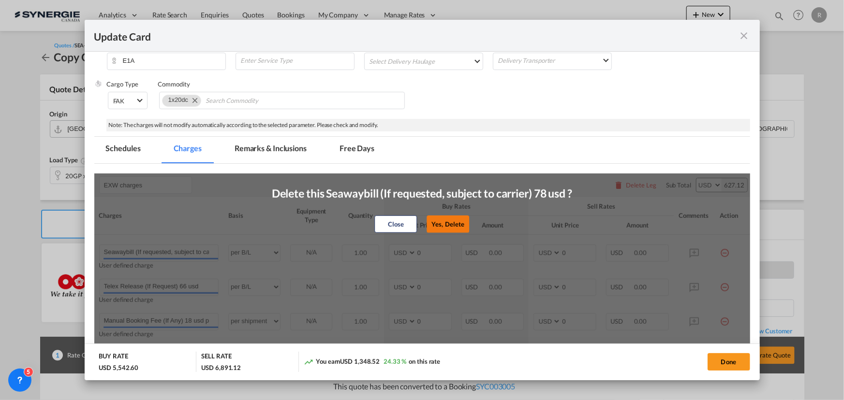
click at [433, 217] on button "Yes, Delete" at bounding box center [448, 223] width 43 height 17
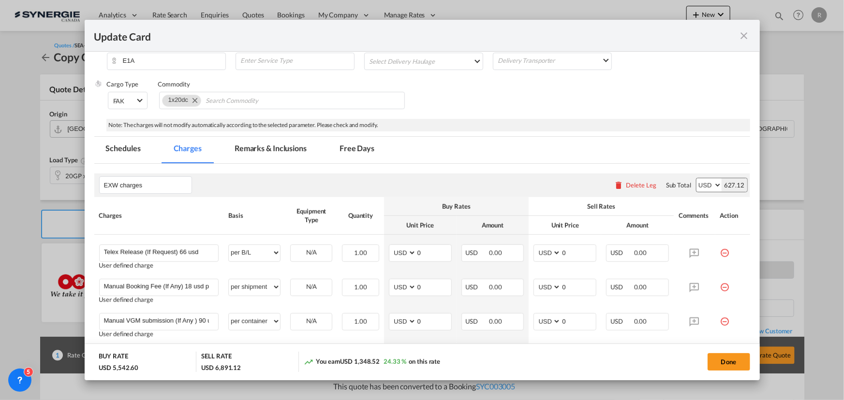
click at [640, 187] on div "Delete Leg" at bounding box center [641, 185] width 30 height 8
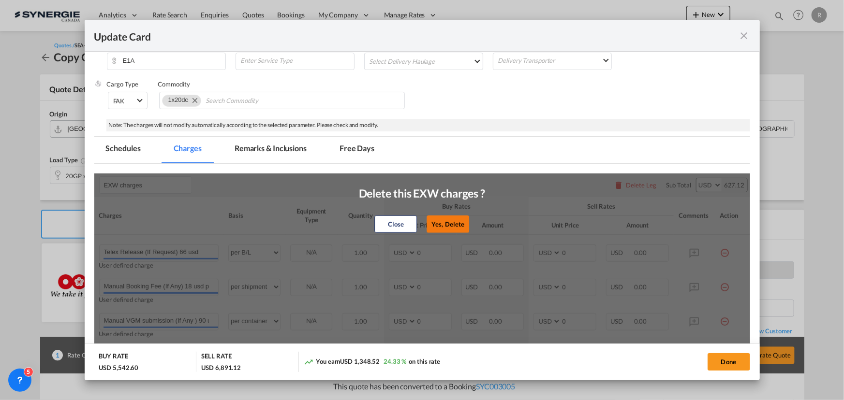
click at [449, 222] on button "Yes, Delete" at bounding box center [447, 223] width 43 height 17
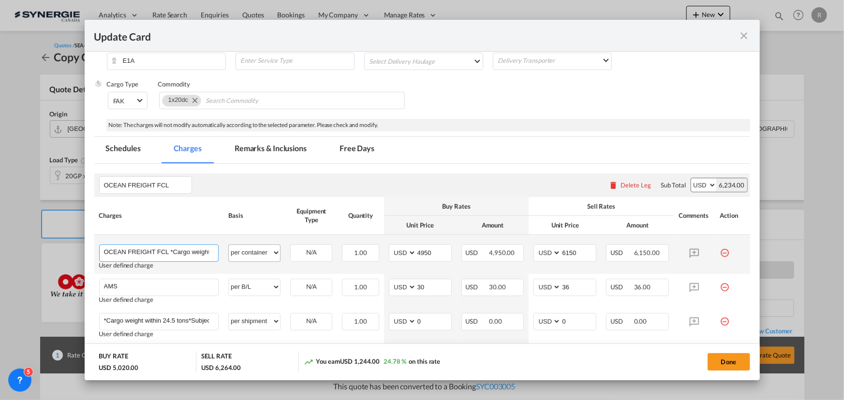
scroll to position [0, 162]
drag, startPoint x: 169, startPoint y: 252, endPoint x: 315, endPoint y: 261, distance: 146.3
click at [315, 261] on tr "OCEAN FREIGHT FCL *Cargo weight within 20.00 tons*Subject to Heavy Duty surchar…" at bounding box center [422, 254] width 656 height 39
click at [248, 251] on select "per equipment per container per B/L per shipping bill per shipment per pallet p…" at bounding box center [254, 252] width 51 height 15
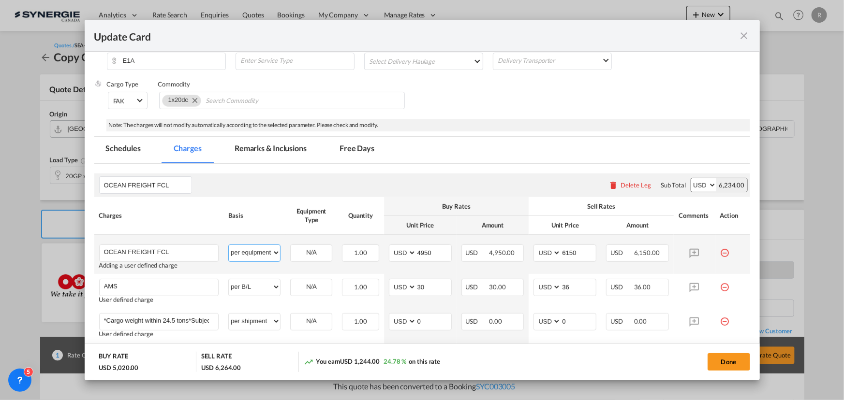
click at [229, 245] on select "per equipment per container per B/L per shipping bill per shipment per pallet p…" at bounding box center [254, 252] width 51 height 15
click at [321, 256] on select "20GP" at bounding box center [311, 253] width 41 height 13
click at [291, 247] on select "20GP" at bounding box center [311, 253] width 41 height 13
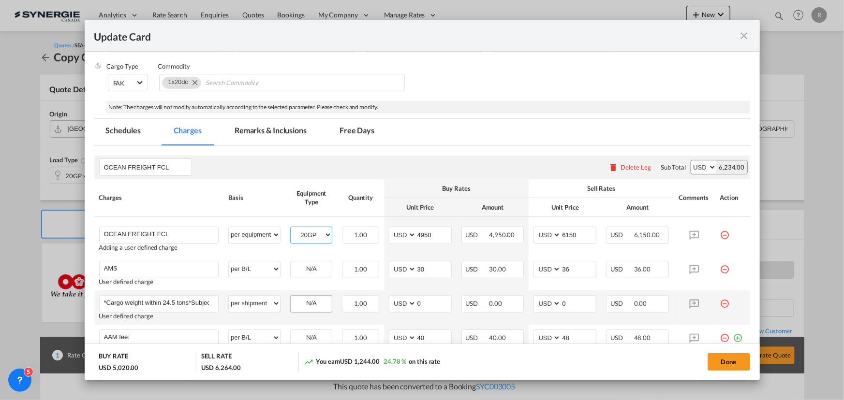
scroll to position [220, 0]
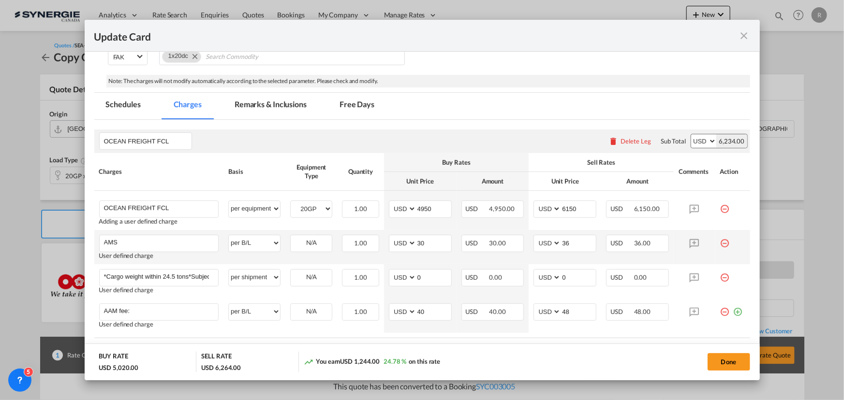
click at [720, 244] on md-icon "icon-minus-circle-outline red-400-fg" at bounding box center [725, 240] width 10 height 10
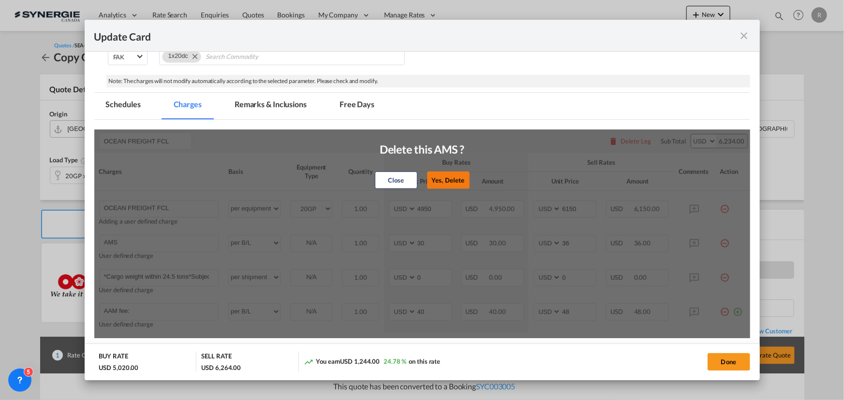
click at [427, 177] on div "Close Yes, Delete" at bounding box center [422, 179] width 102 height 23
click at [431, 178] on button "Yes, Delete" at bounding box center [448, 179] width 43 height 17
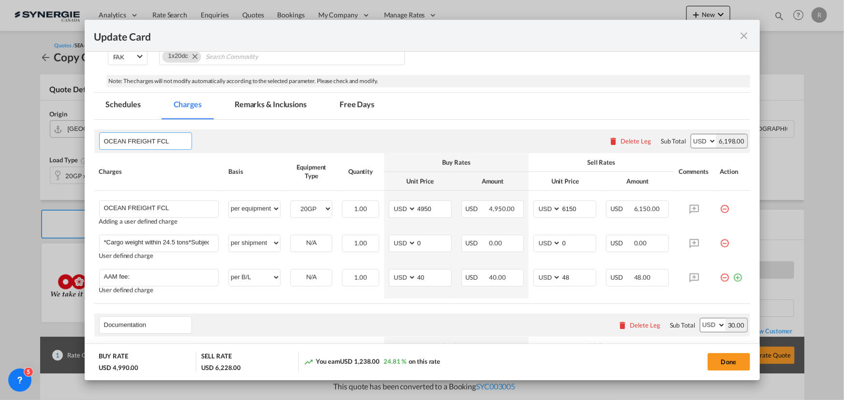
drag, startPoint x: 182, startPoint y: 145, endPoint x: 22, endPoint y: 130, distance: 160.3
click at [22, 130] on div "Update Card Port of Loading CNSZX T/S via Halifax Liner/Carrier CMA CGM Service…" at bounding box center [422, 200] width 844 height 400
drag, startPoint x: 441, startPoint y: 208, endPoint x: 355, endPoint y: 203, distance: 86.2
click at [355, 203] on tr "OCEAN FREIGHT FCL Please Enter User Defined Charges Cannot Be Published Adding …" at bounding box center [422, 210] width 656 height 39
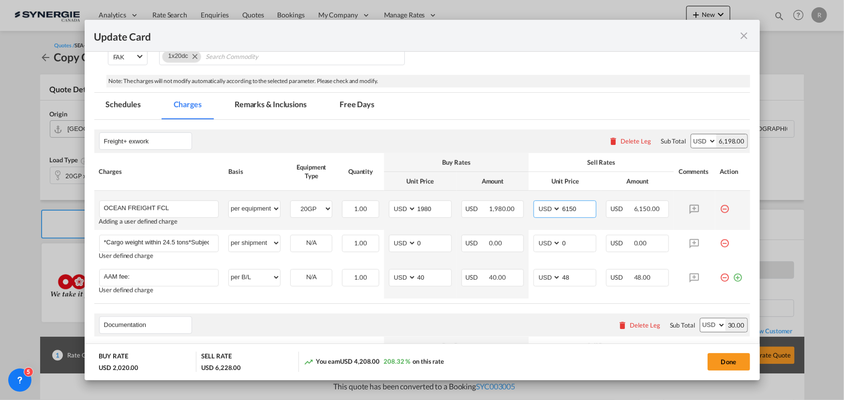
drag, startPoint x: 540, startPoint y: 205, endPoint x: 500, endPoint y: 199, distance: 39.6
click at [500, 199] on tr "OCEAN FREIGHT FCL Please Enter User Defined Charges Cannot Be Published Adding …" at bounding box center [422, 210] width 656 height 39
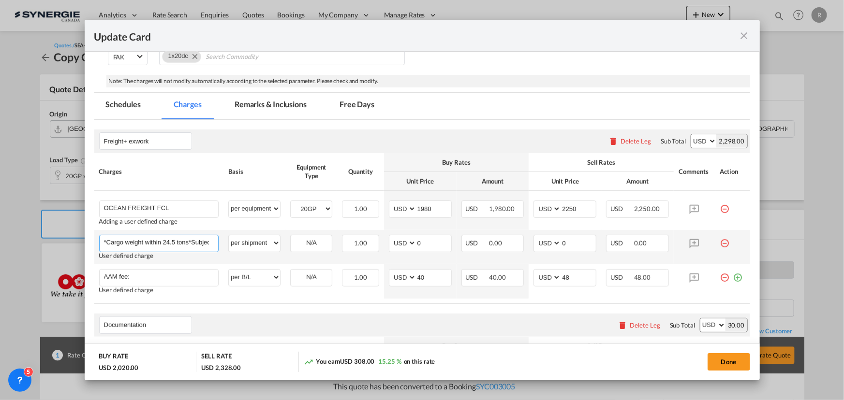
click at [198, 246] on input "*Cargo weight within 24.5 tons*Subject to Heavy Duty surcharge if any" at bounding box center [161, 242] width 115 height 15
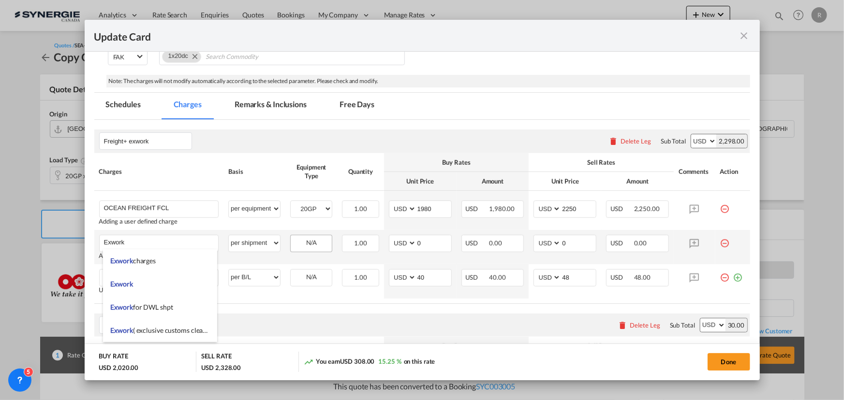
click at [309, 245] on div "N/A" at bounding box center [311, 242] width 41 height 15
drag, startPoint x: 418, startPoint y: 246, endPoint x: 392, endPoint y: 246, distance: 25.6
click at [392, 246] on md-input-container "AED AFN ALL AMD ANG AOA ARS AUD AWG AZN BAM BBD BDT BGN BHD BIF BMD BND BOB BRL…" at bounding box center [420, 243] width 63 height 17
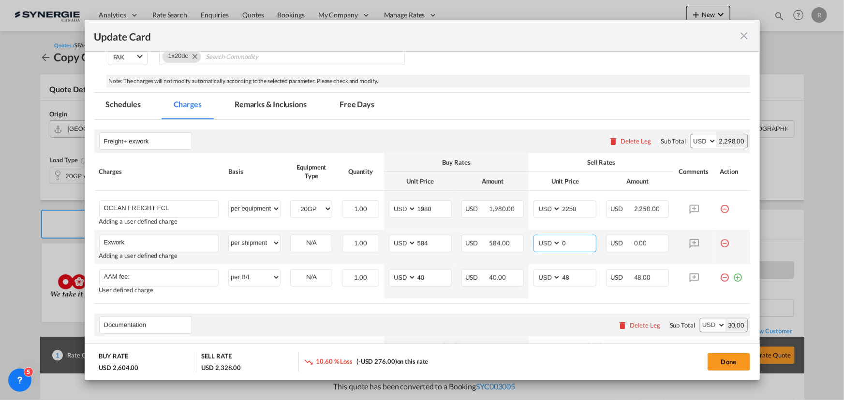
drag, startPoint x: 575, startPoint y: 244, endPoint x: 541, endPoint y: 238, distance: 34.3
click at [541, 238] on md-input-container "AED AFN ALL AMD ANG AOA ARS AUD AWG AZN BAM BBD BDT BGN BHD BIF BMD BND BOB BRL…" at bounding box center [564, 243] width 63 height 17
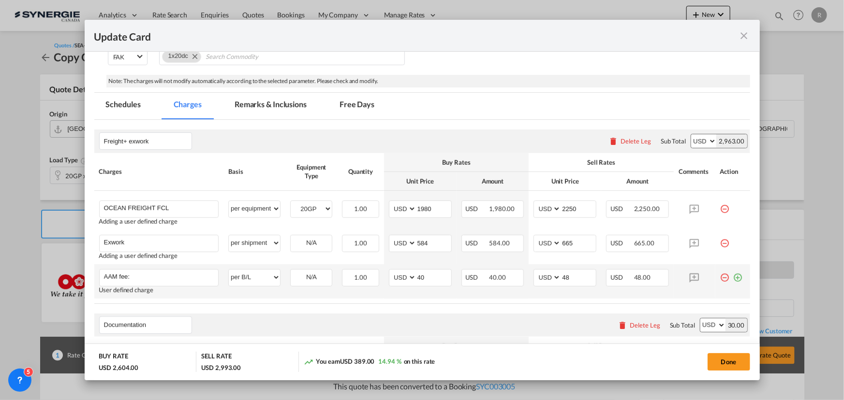
click at [720, 279] on md-icon "icon-minus-circle-outline red-400-fg" at bounding box center [725, 274] width 10 height 10
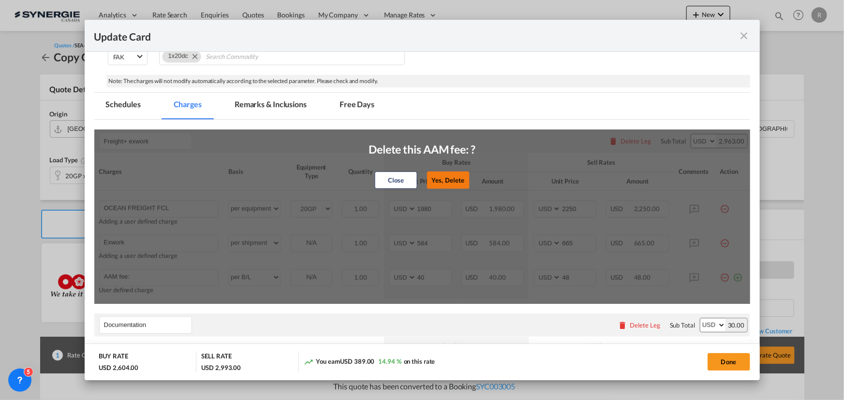
click at [451, 182] on button "Yes, Delete" at bounding box center [448, 179] width 43 height 17
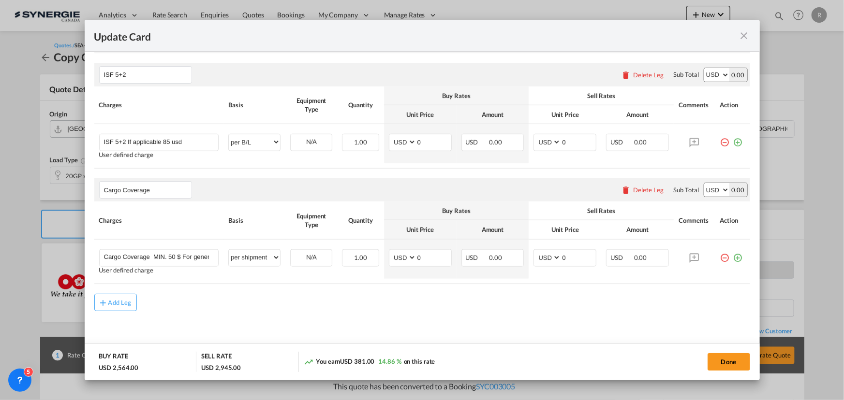
scroll to position [419, 0]
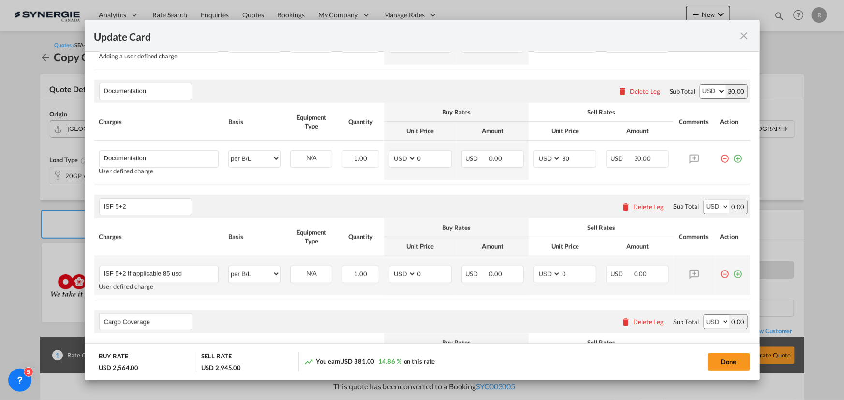
click at [720, 271] on md-icon "icon-minus-circle-outline red-400-fg" at bounding box center [725, 271] width 10 height 10
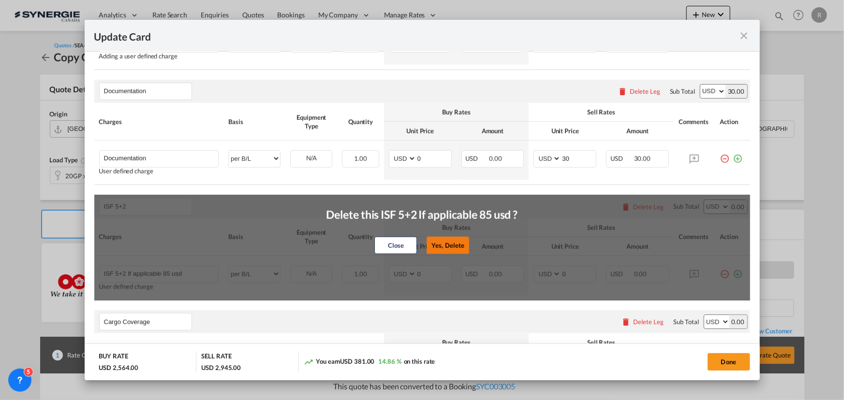
click at [439, 244] on button "Yes, Delete" at bounding box center [448, 245] width 43 height 17
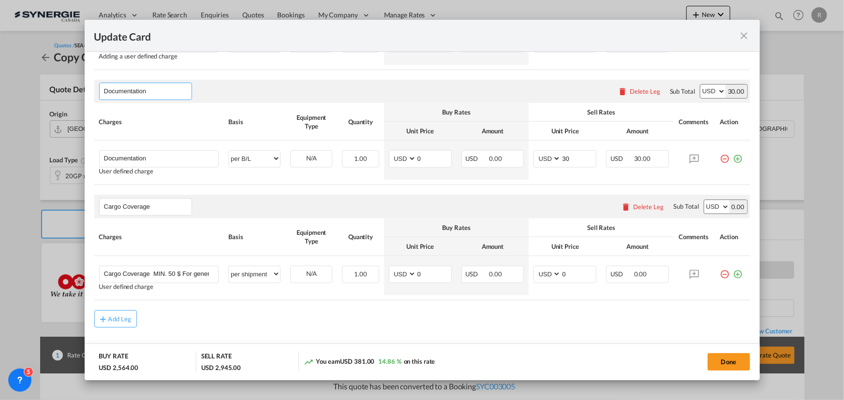
click at [160, 95] on input "Documentation" at bounding box center [148, 91] width 88 height 15
drag, startPoint x: 184, startPoint y: 92, endPoint x: 24, endPoint y: 66, distance: 162.1
click at [24, 66] on div "Update Card Port of Loading CNSZX T/S via Halifax Liner/Carrier CMA CGM Service…" at bounding box center [422, 200] width 844 height 400
click at [734, 160] on md-icon "icon-plus-circle-outline green-400-fg" at bounding box center [738, 155] width 10 height 10
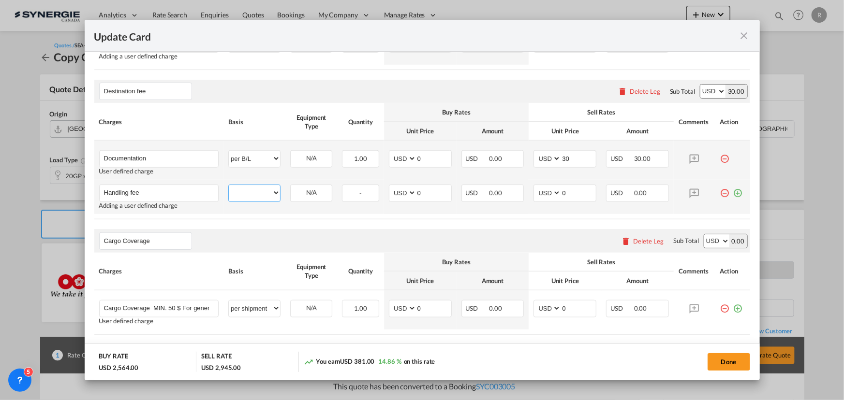
click at [251, 198] on select "per equipment per container per B/L per shipping bill per shipment per pallet p…" at bounding box center [254, 192] width 51 height 15
click at [229, 185] on select "per equipment per container per B/L per shipping bill per shipment per pallet p…" at bounding box center [254, 192] width 51 height 15
drag, startPoint x: 568, startPoint y: 191, endPoint x: 506, endPoint y: 187, distance: 61.6
click at [508, 188] on tr "Handling fee Please Enter User Defined Charges Cannot Be Published Adding a use…" at bounding box center [422, 197] width 656 height 34
click at [733, 193] on md-icon "icon-plus-circle-outline green-400-fg" at bounding box center [738, 190] width 10 height 10
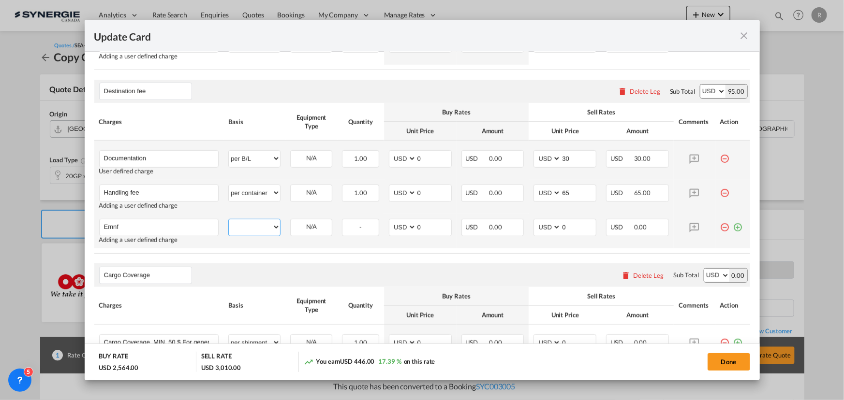
drag, startPoint x: 236, startPoint y: 227, endPoint x: 236, endPoint y: 219, distance: 7.7
click at [236, 227] on select "per equipment per container per B/L per shipping bill per shipment per pallet p…" at bounding box center [254, 227] width 51 height 15
click at [229, 220] on select "per equipment per container per B/L per shipping bill per shipment per pallet p…" at bounding box center [254, 227] width 51 height 15
drag, startPoint x: 535, startPoint y: 223, endPoint x: 523, endPoint y: 222, distance: 12.2
click at [523, 222] on tr "Emnf Please Enter User Defined Charges Cannot Be Published Adding a user define…" at bounding box center [422, 231] width 656 height 34
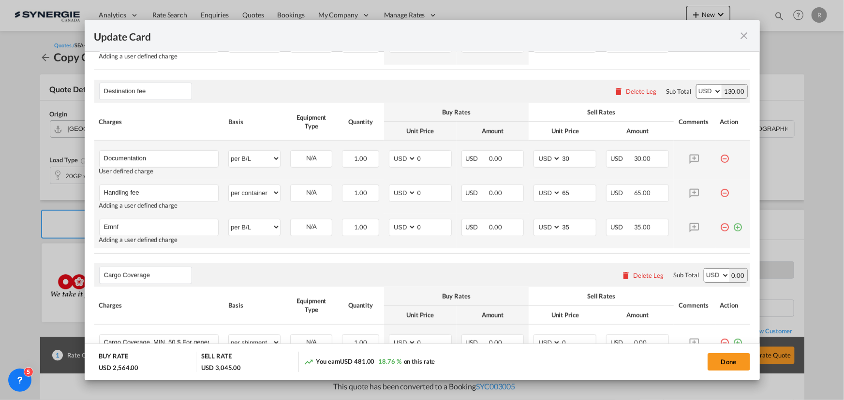
click at [733, 227] on md-icon "icon-plus-circle-outline green-400-fg" at bounding box center [738, 224] width 10 height 10
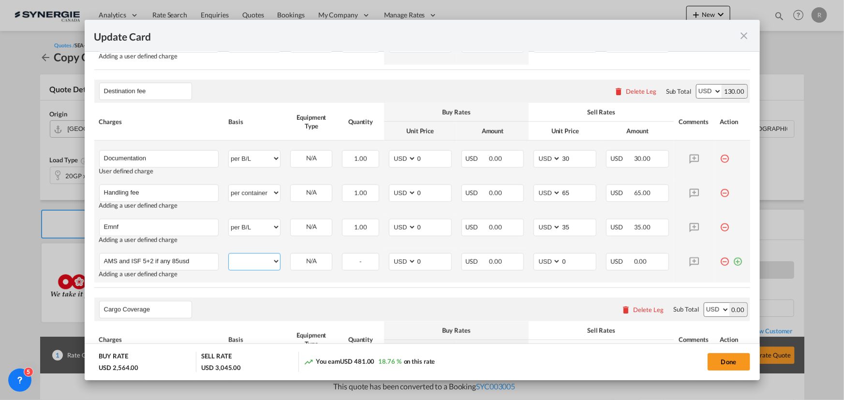
click at [240, 266] on select "per equipment per container per B/L per shipping bill per shipment per pallet p…" at bounding box center [254, 261] width 51 height 15
click at [229, 254] on select "per equipment per container per B/L per shipping bill per shipment per pallet p…" at bounding box center [254, 261] width 51 height 15
click at [733, 260] on md-icon "icon-plus-circle-outline green-400-fg" at bounding box center [738, 258] width 10 height 10
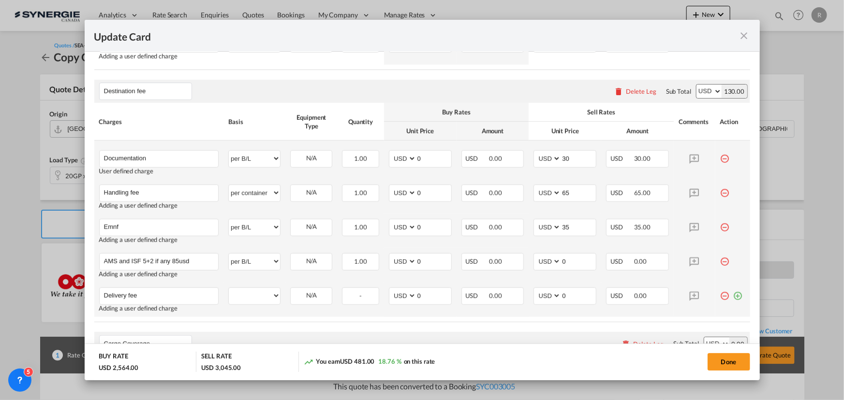
click at [733, 297] on md-icon "icon-plus-circle-outline green-400-fg" at bounding box center [738, 293] width 10 height 10
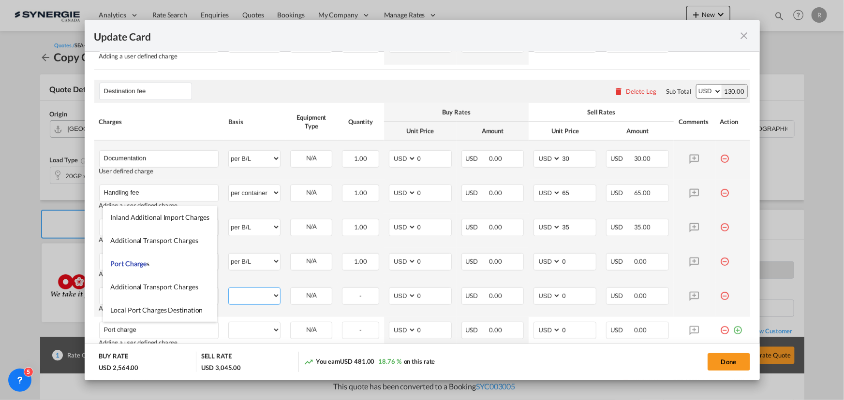
click at [246, 294] on select "per equipment per container per B/L per shipping bill per shipment per pallet p…" at bounding box center [254, 295] width 51 height 15
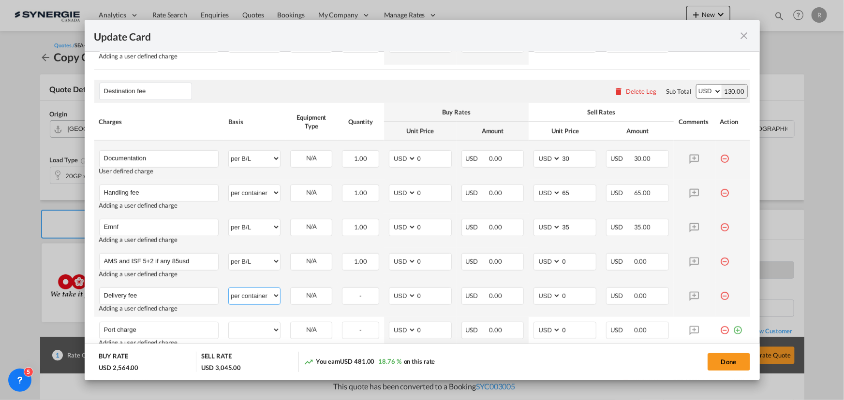
click at [229, 288] on select "per equipment per container per B/L per shipping bill per shipment per pallet p…" at bounding box center [254, 295] width 51 height 15
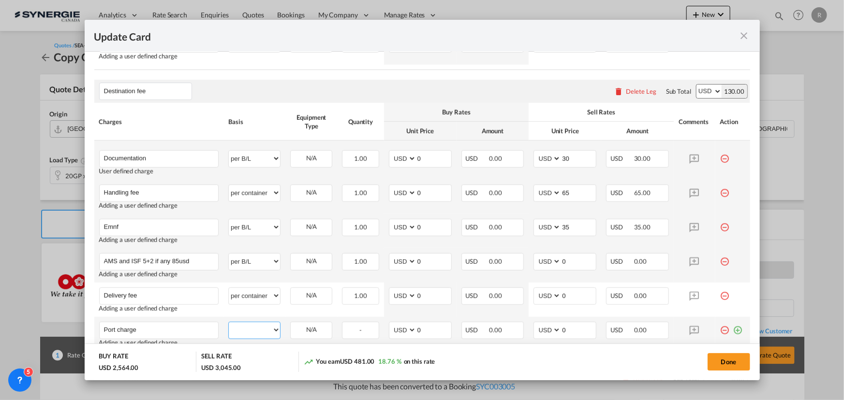
click at [258, 331] on select "per equipment per container per B/L per shipping bill per shipment per pallet p…" at bounding box center [254, 329] width 51 height 15
click at [229, 322] on select "per equipment per container per B/L per shipping bill per shipment per pallet p…" at bounding box center [254, 329] width 51 height 15
drag, startPoint x: 424, startPoint y: 327, endPoint x: 373, endPoint y: 324, distance: 51.3
click at [373, 324] on tr "Port charge Please Enter User Defined Charges Cannot Be Published Adding a user…" at bounding box center [422, 334] width 656 height 34
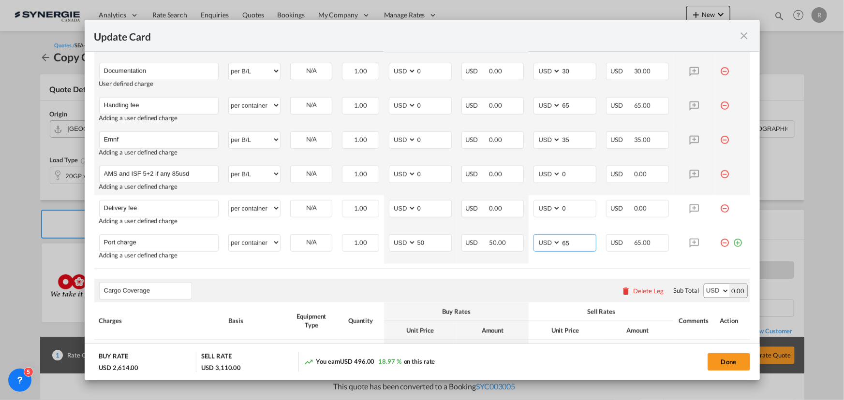
scroll to position [507, 0]
drag, startPoint x: 424, startPoint y: 207, endPoint x: 359, endPoint y: 198, distance: 65.4
click at [359, 198] on tr "Delivery fee Please Enter User Defined Charges Cannot Be Published Adding a use…" at bounding box center [422, 212] width 656 height 34
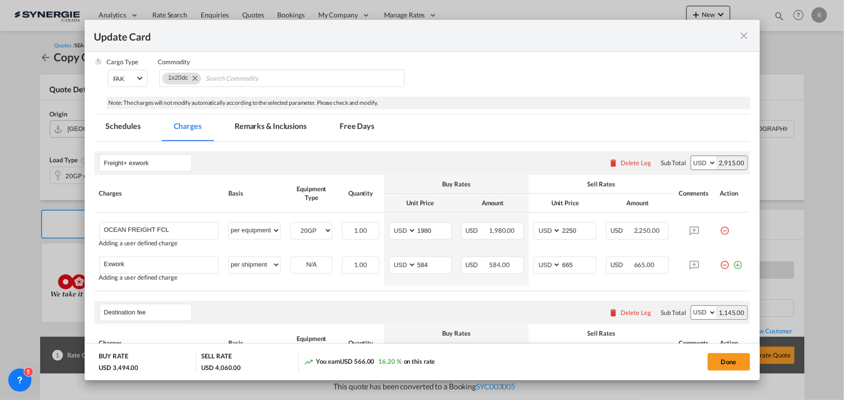
scroll to position [124, 0]
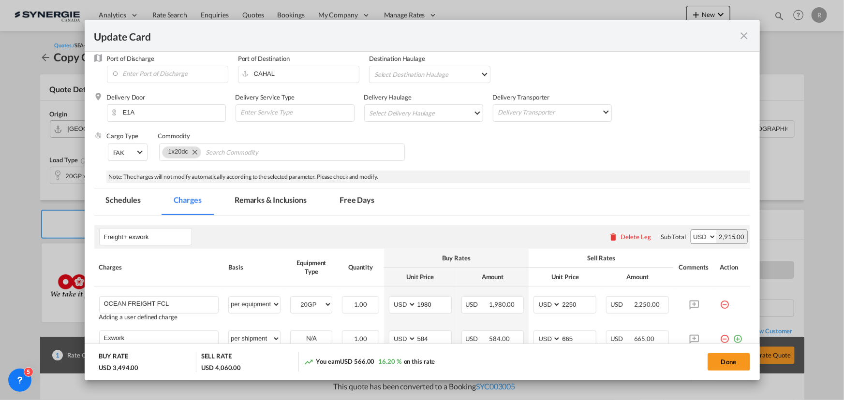
click at [274, 198] on md-tab-item "Remarks & Inclusions" at bounding box center [270, 202] width 95 height 27
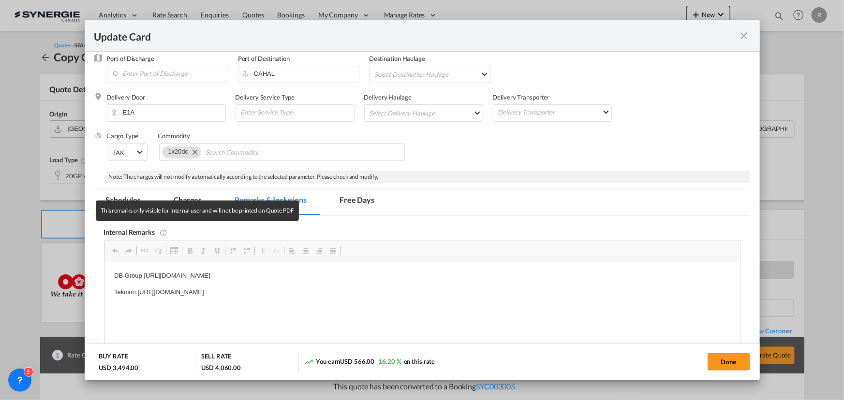
scroll to position [0, 0]
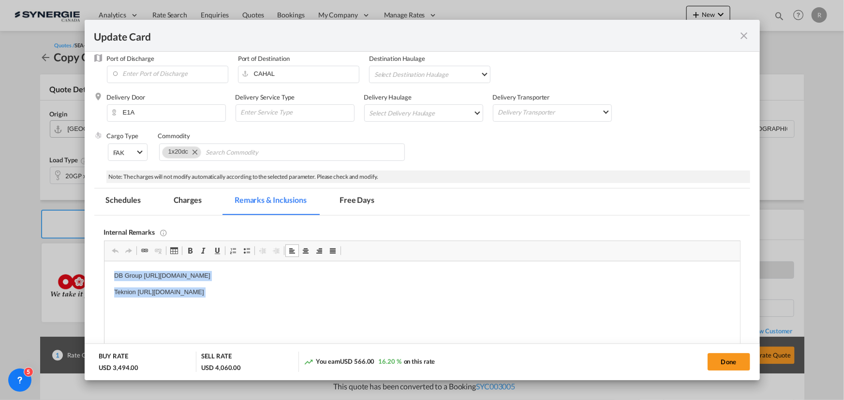
drag, startPoint x: 111, startPoint y: 275, endPoint x: 409, endPoint y: 307, distance: 300.0
click at [150, 291] on p "CDI" at bounding box center [422, 293] width 616 height 10
click at [141, 275] on p "AOF" at bounding box center [422, 276] width 616 height 10
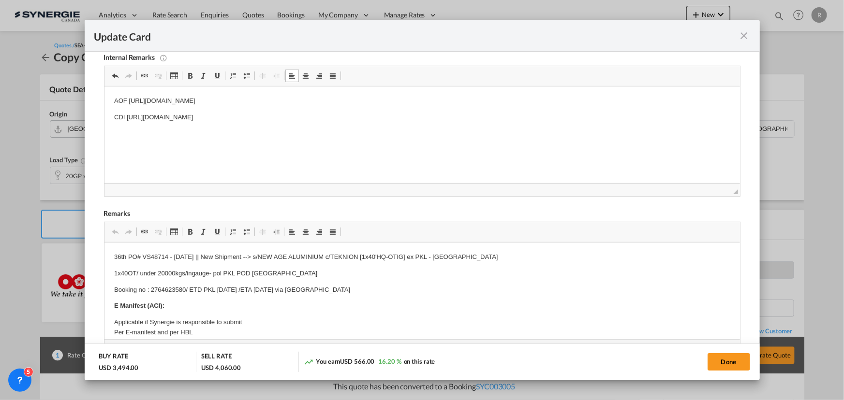
scroll to position [300, 0]
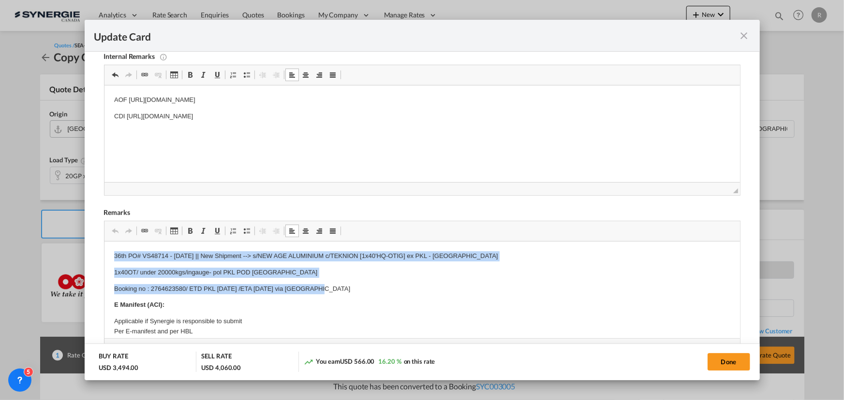
drag, startPoint x: 108, startPoint y: 251, endPoint x: 350, endPoint y: 292, distance: 244.7
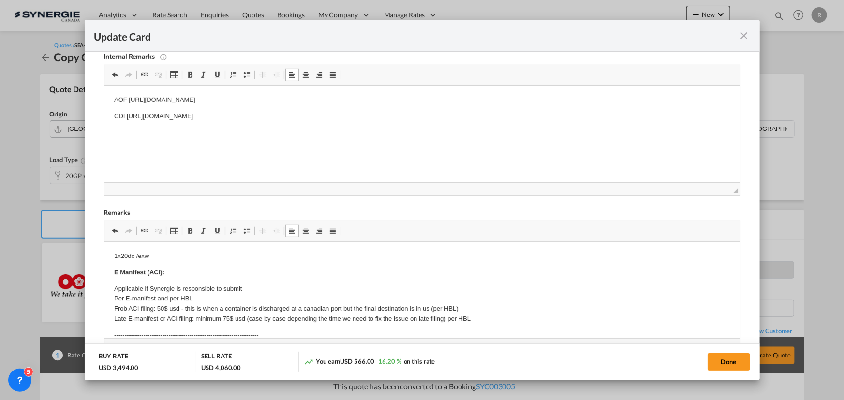
click at [196, 253] on p "1x20dc /exw" at bounding box center [422, 256] width 616 height 10
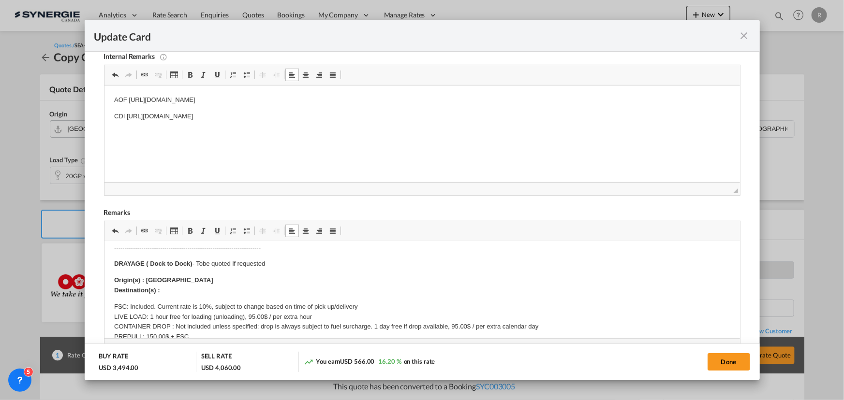
scroll to position [220, 0]
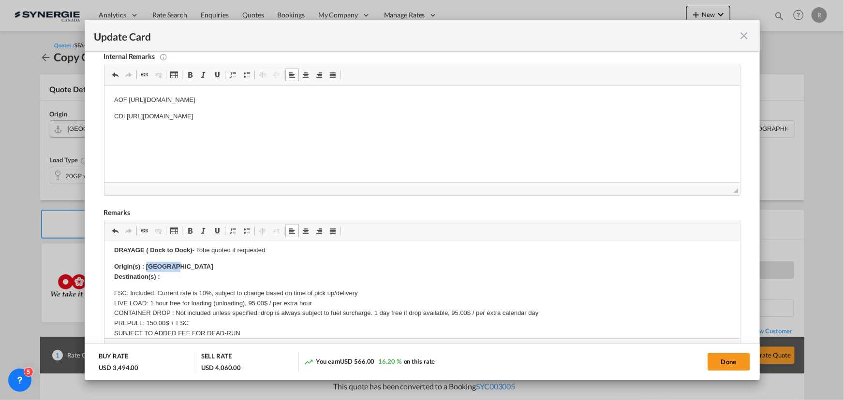
drag, startPoint x: 147, startPoint y: 264, endPoint x: 172, endPoint y: 265, distance: 25.1
click at [172, 265] on p "Origin(s) : Montreal Destination(s) :" at bounding box center [422, 272] width 616 height 20
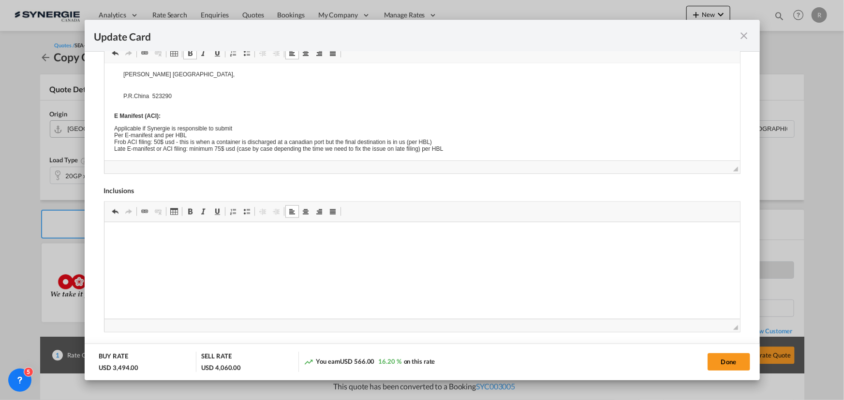
scroll to position [0, 0]
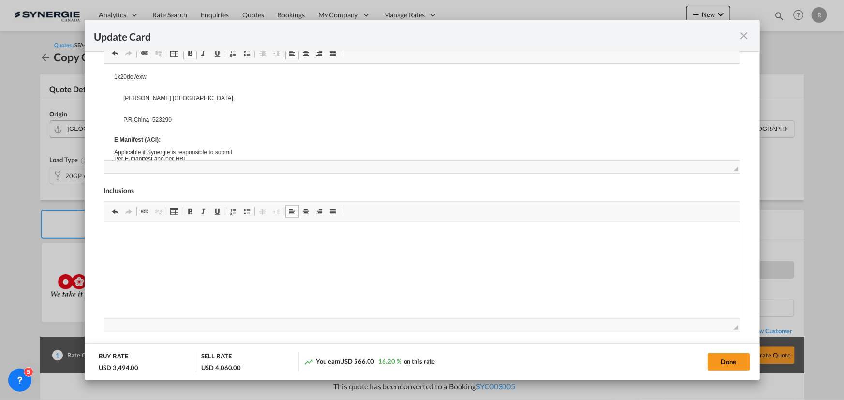
drag, startPoint x: 160, startPoint y: 93, endPoint x: 179, endPoint y: 136, distance: 46.9
click at [176, 130] on body "1x20dc /exw 　 Shi Jie Dongguan Guangdong, 　 P.R.China 523290 E Manifest (ACI): …" at bounding box center [422, 265] width 616 height 385
drag, startPoint x: 198, startPoint y: 116, endPoint x: 230, endPoint y: 115, distance: 31.9
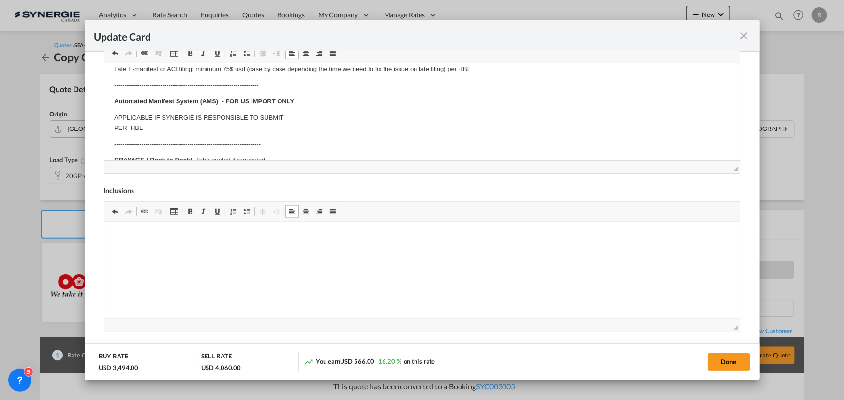
scroll to position [176, 0]
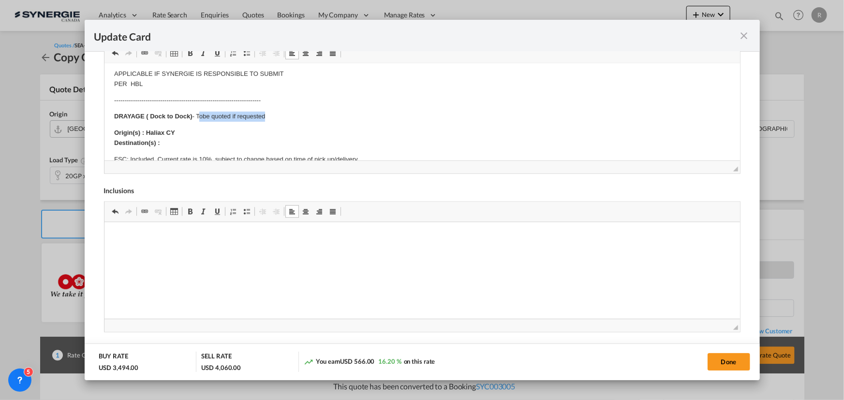
drag, startPoint x: 199, startPoint y: 112, endPoint x: 276, endPoint y: 113, distance: 76.4
click at [276, 113] on p "DRAYAGE ( Dock to Dock) - Tobe quoted if requested" at bounding box center [422, 117] width 616 height 10
click at [209, 143] on p "Origin(s) : Haliax CY Destination(s) :" at bounding box center [422, 138] width 616 height 20
click at [207, 156] on p "FSC: Included. Current rate is 10%, subject to change based on time of pick up/…" at bounding box center [422, 185] width 616 height 60
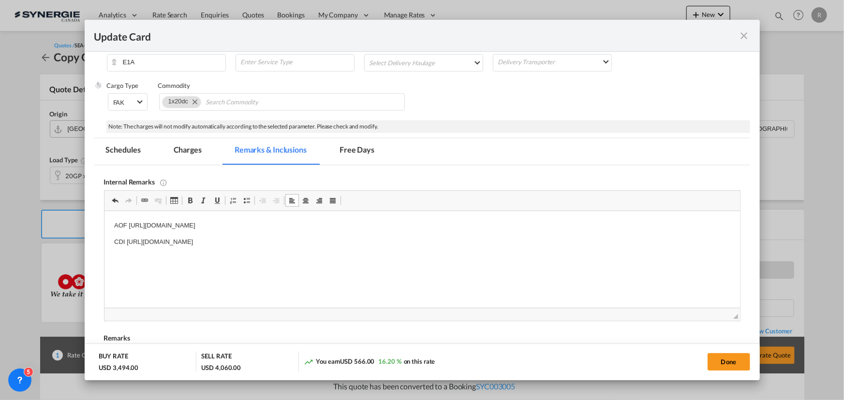
scroll to position [170, 0]
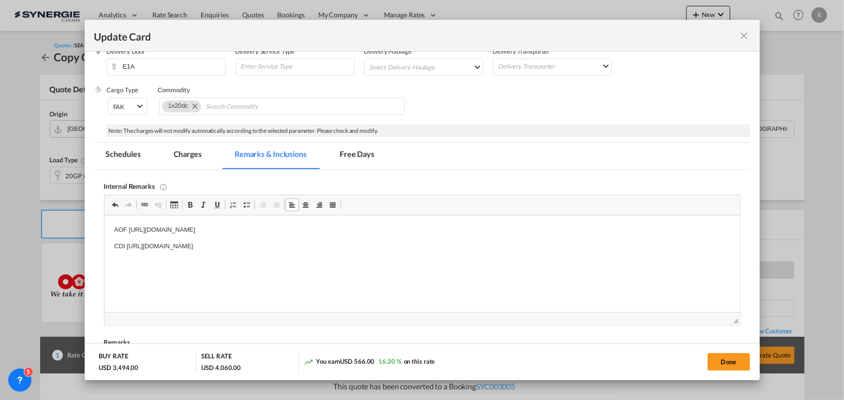
drag, startPoint x: 190, startPoint y: 151, endPoint x: 256, endPoint y: 160, distance: 66.7
click at [190, 151] on md-tab-item "Charges" at bounding box center [187, 156] width 51 height 27
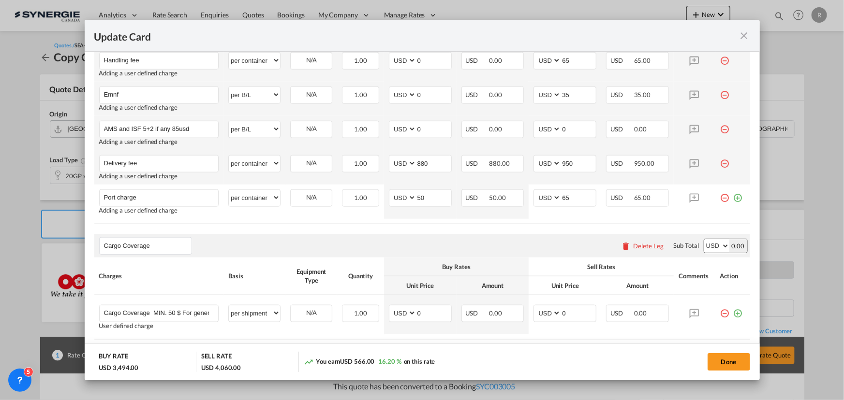
scroll to position [566, 0]
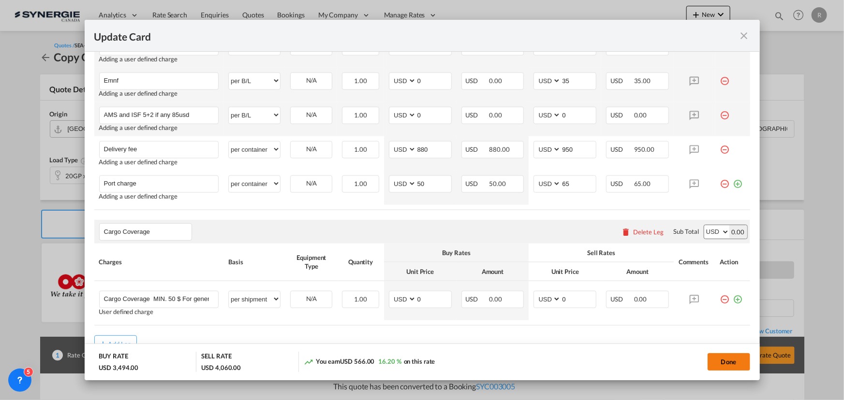
click at [729, 366] on button "Done" at bounding box center [728, 361] width 43 height 17
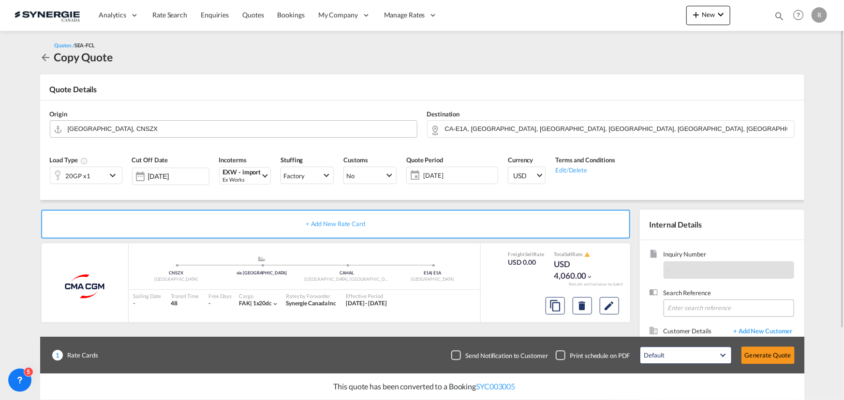
scroll to position [44, 0]
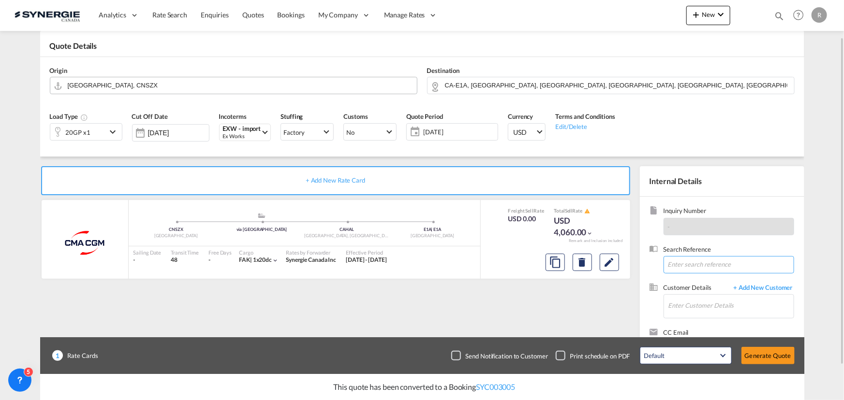
click at [687, 264] on input at bounding box center [728, 264] width 131 height 17
click at [707, 301] on input "Enter Customer Details" at bounding box center [730, 306] width 125 height 22
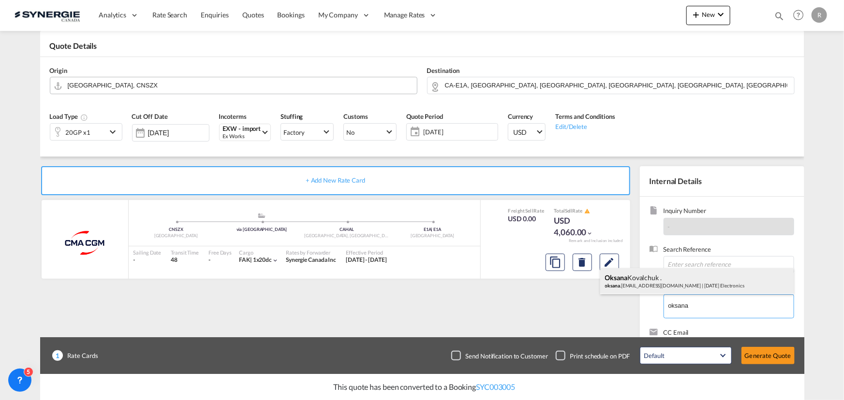
click at [656, 286] on div "Oksana Kovalchuk . oksana .kovalchuk@ce3electronics.com | CE 3 Electronics" at bounding box center [696, 281] width 193 height 26
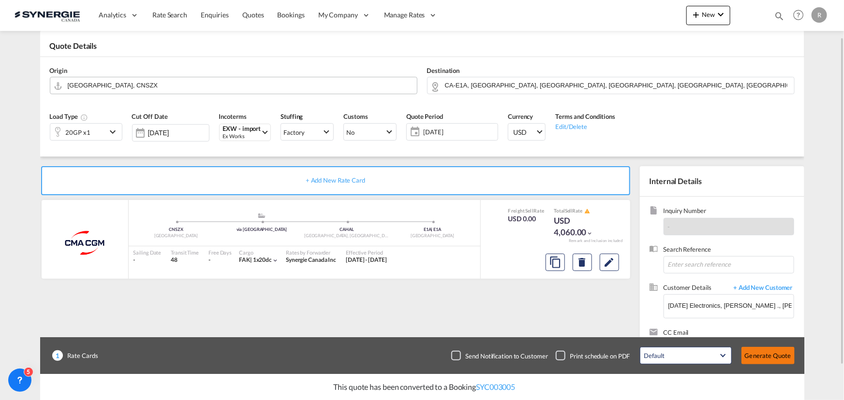
click at [768, 358] on button "Generate Quote" at bounding box center [767, 355] width 53 height 17
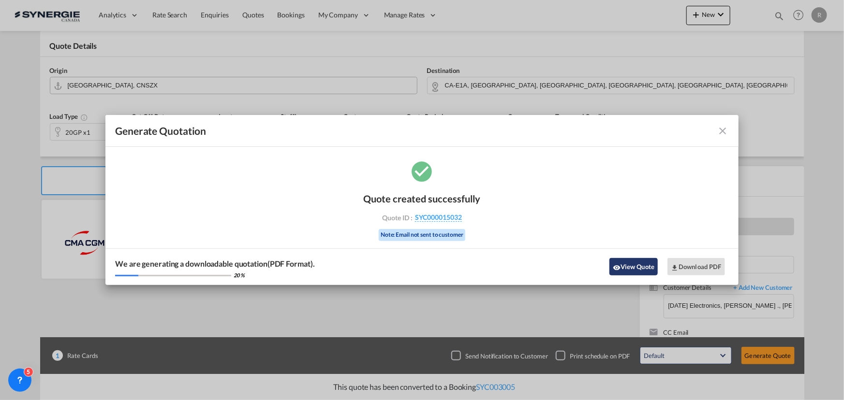
click at [632, 269] on button "View Quote" at bounding box center [633, 266] width 48 height 17
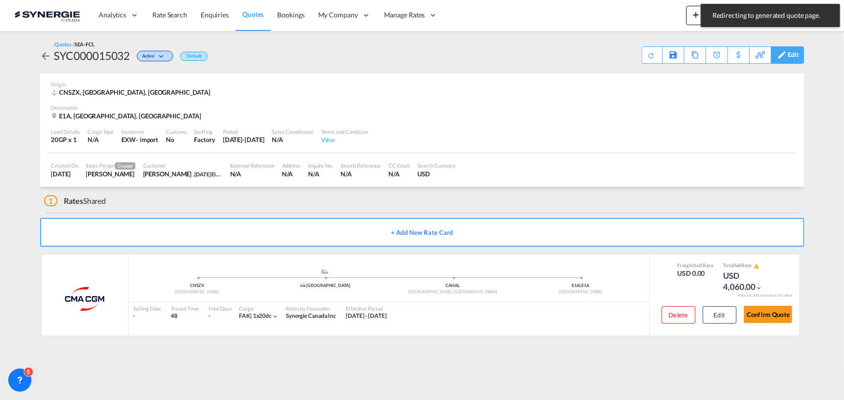
click at [792, 57] on div "Edit" at bounding box center [793, 55] width 11 height 16
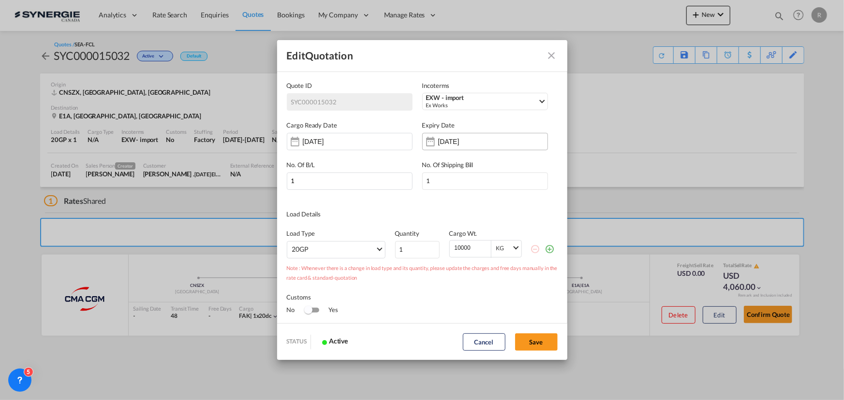
click at [442, 144] on input "30 Sep 2025" at bounding box center [468, 142] width 61 height 8
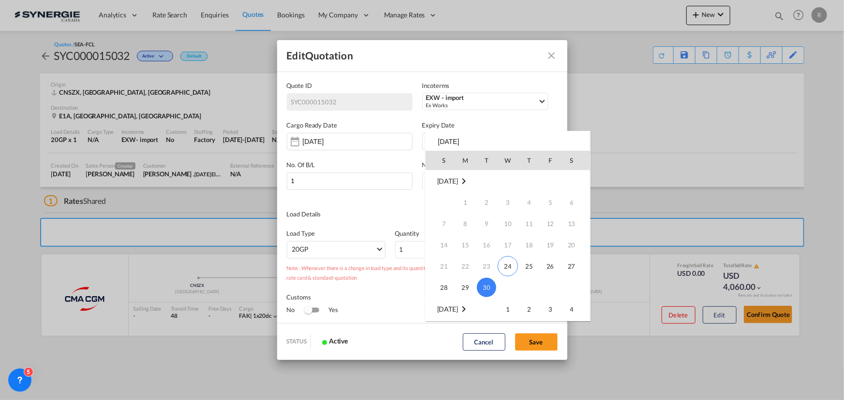
scroll to position [88, 0]
click at [489, 264] on span "14" at bounding box center [486, 264] width 19 height 19
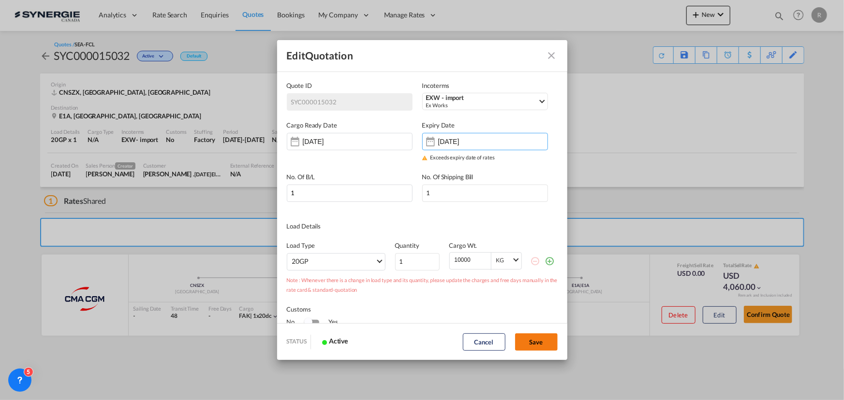
click at [536, 340] on button "Save" at bounding box center [536, 342] width 43 height 17
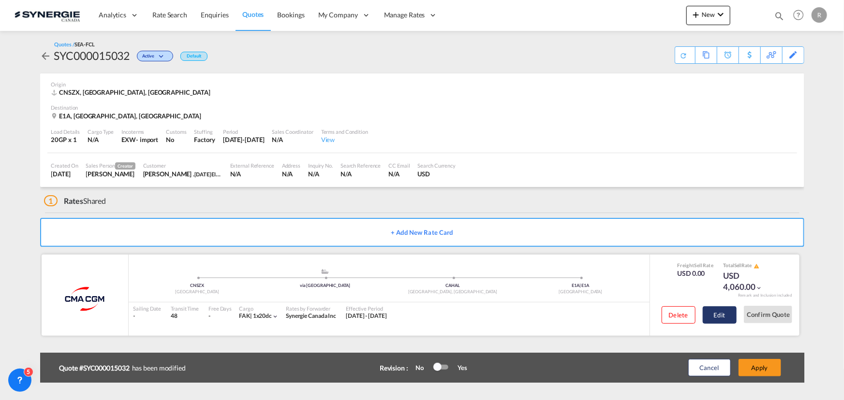
click at [724, 313] on button "Edit" at bounding box center [719, 315] width 34 height 17
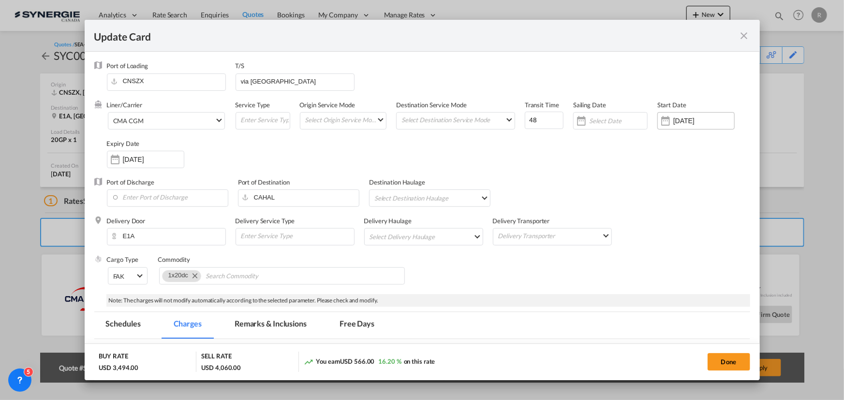
click at [691, 125] on div "15 Sep 2025" at bounding box center [703, 121] width 61 height 9
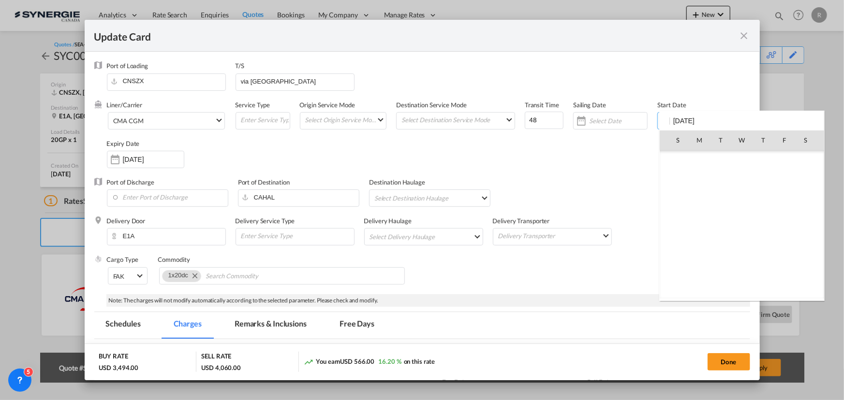
scroll to position [223958, 0]
click at [155, 158] on div at bounding box center [422, 200] width 844 height 400
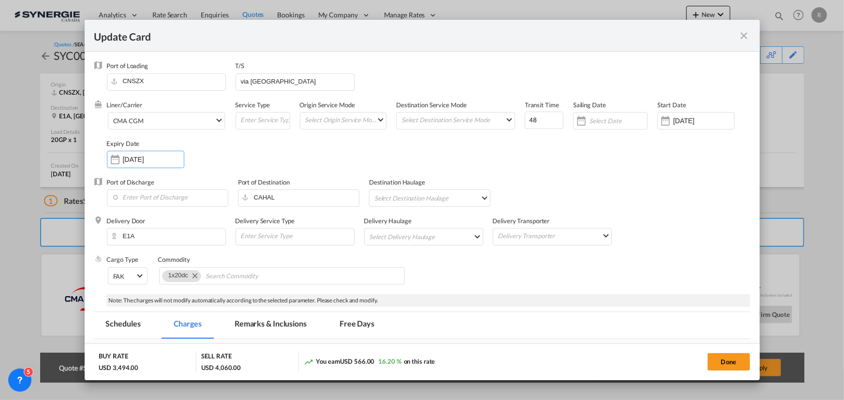
click at [155, 158] on input "30 Sep 2025" at bounding box center [153, 160] width 61 height 8
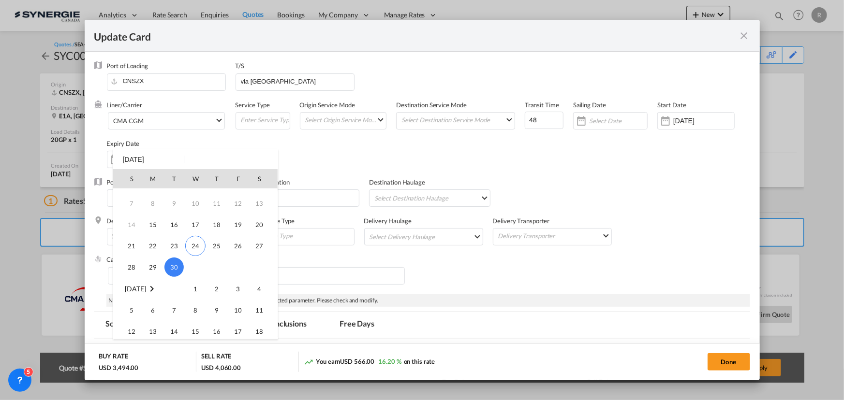
scroll to position [44, 0]
click at [179, 324] on span "14" at bounding box center [173, 326] width 19 height 19
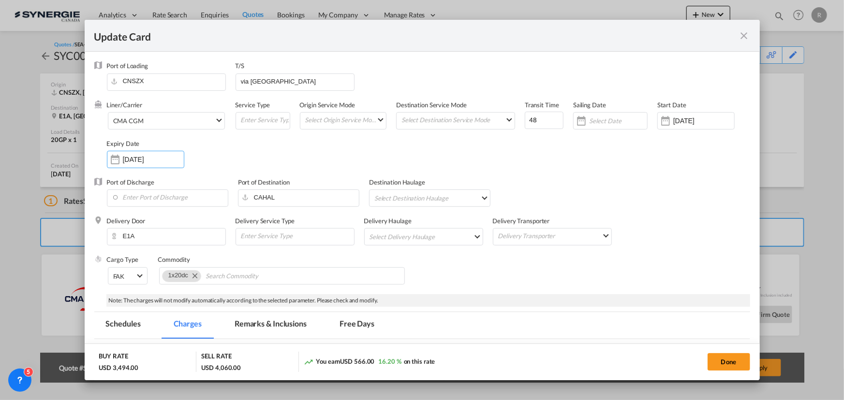
click at [648, 176] on div "Liner/Carrier CMA CGM Atlantic Container Line (ACL) Baker Transport (GB) | Dire…" at bounding box center [428, 139] width 643 height 77
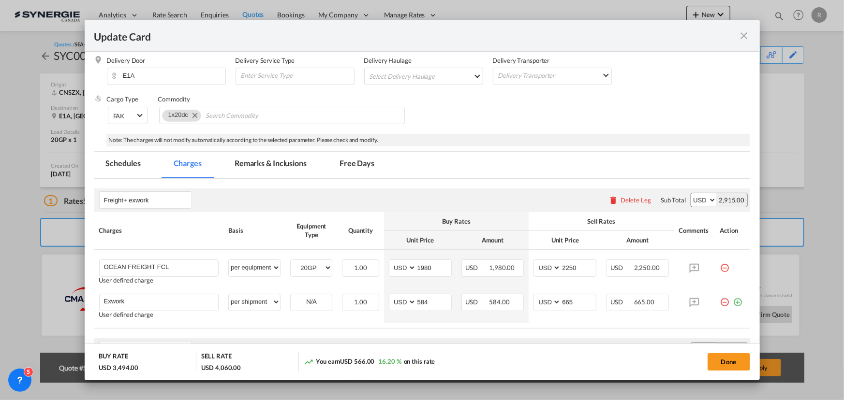
scroll to position [176, 0]
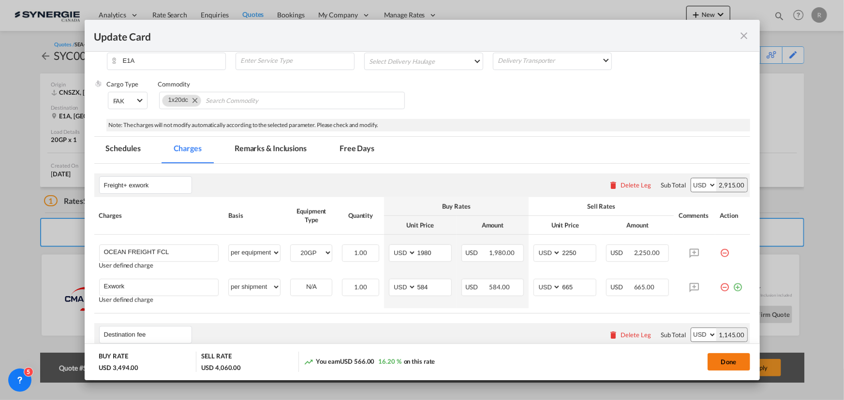
click at [728, 364] on button "Done" at bounding box center [728, 361] width 43 height 17
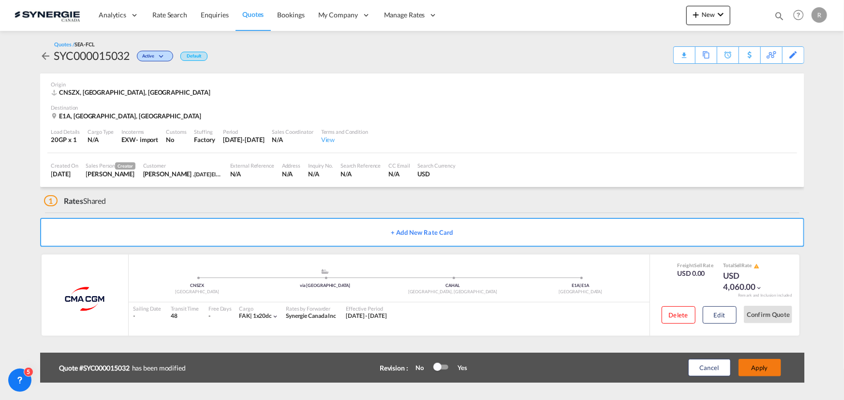
click at [762, 373] on button "Apply" at bounding box center [759, 367] width 43 height 17
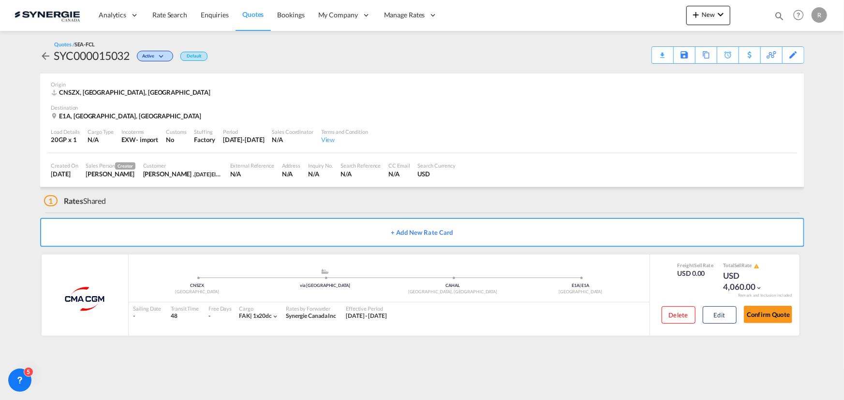
click at [0, 0] on div "Download Quote" at bounding box center [0, 0] width 0 height 0
click at [702, 57] on div "Copy Quote" at bounding box center [694, 55] width 33 height 16
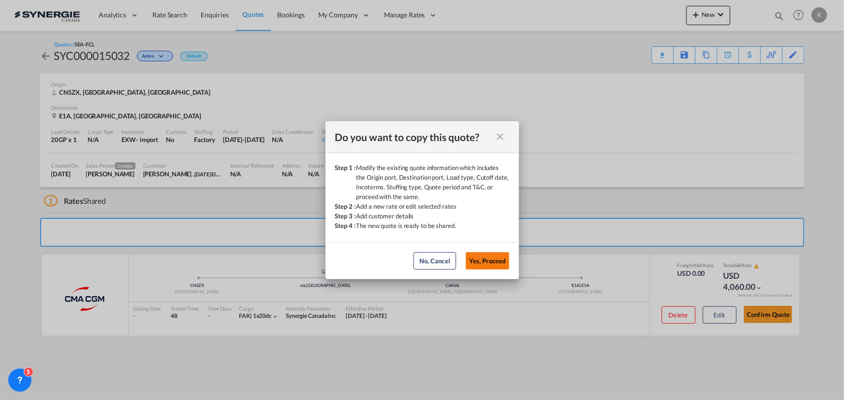
click at [490, 261] on button "Yes, Proceed" at bounding box center [488, 260] width 44 height 17
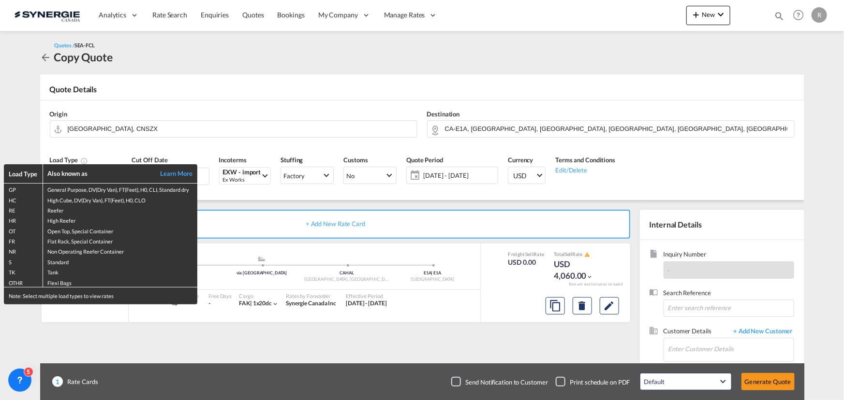
click at [285, 232] on div "Load Type Also known as Learn More GP General Purpose, DV(Dry Van), FT(Feet), H…" at bounding box center [422, 200] width 844 height 400
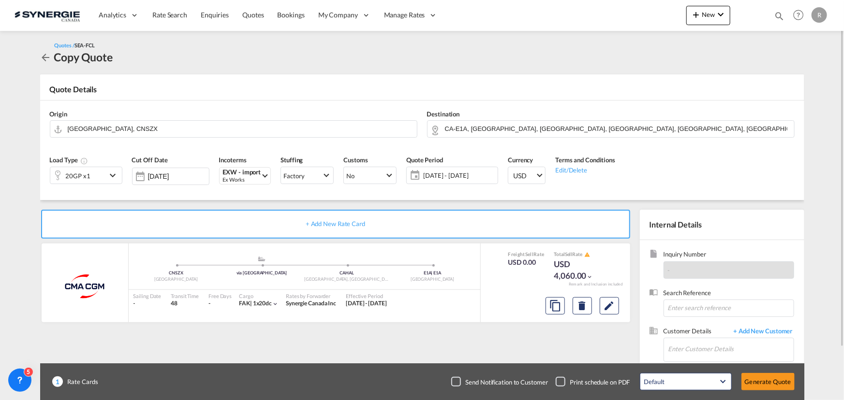
click at [114, 178] on md-icon "icon-chevron-down" at bounding box center [114, 176] width 15 height 12
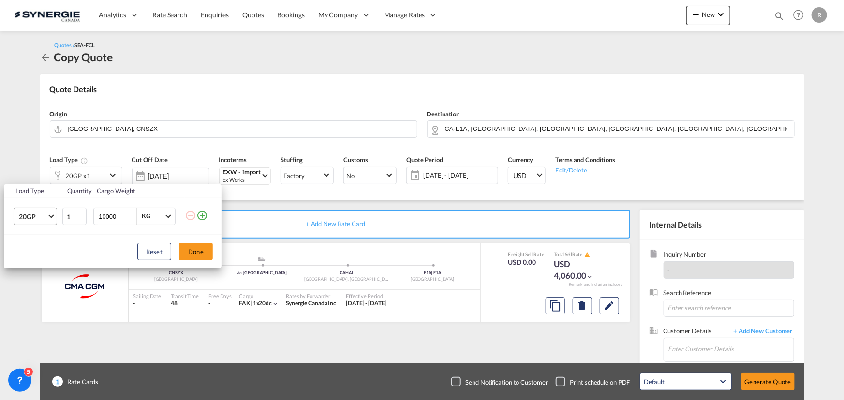
click at [35, 219] on span "20GP" at bounding box center [33, 217] width 28 height 10
click at [34, 236] on div "40GP" at bounding box center [26, 240] width 17 height 10
drag, startPoint x: 118, startPoint y: 216, endPoint x: 50, endPoint y: 208, distance: 69.1
click at [50, 208] on tr "40GP 1 10000 KG KG" at bounding box center [113, 216] width 218 height 37
click at [204, 256] on button "Done" at bounding box center [196, 251] width 34 height 17
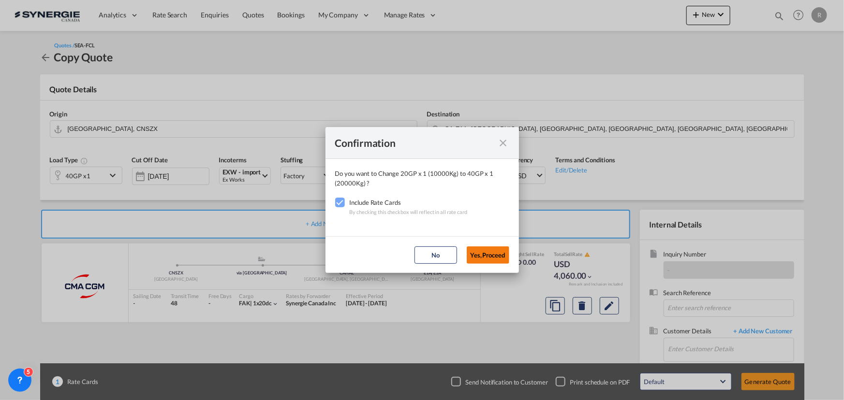
click at [487, 253] on button "Yes,Proceed" at bounding box center [488, 255] width 43 height 17
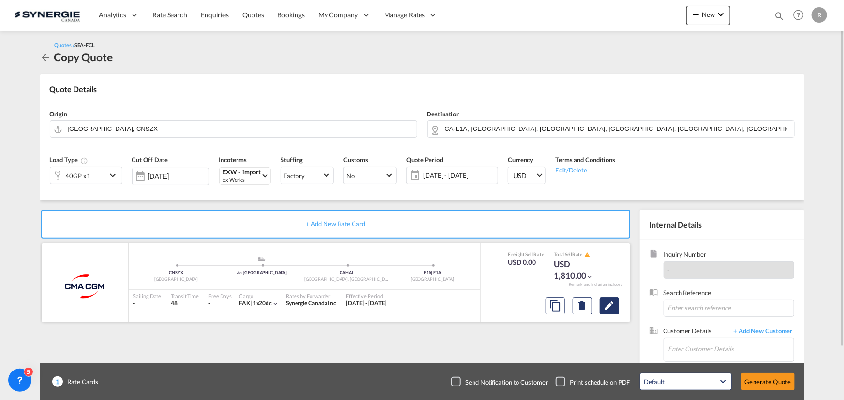
click at [609, 307] on md-icon "Edit" at bounding box center [609, 306] width 12 height 12
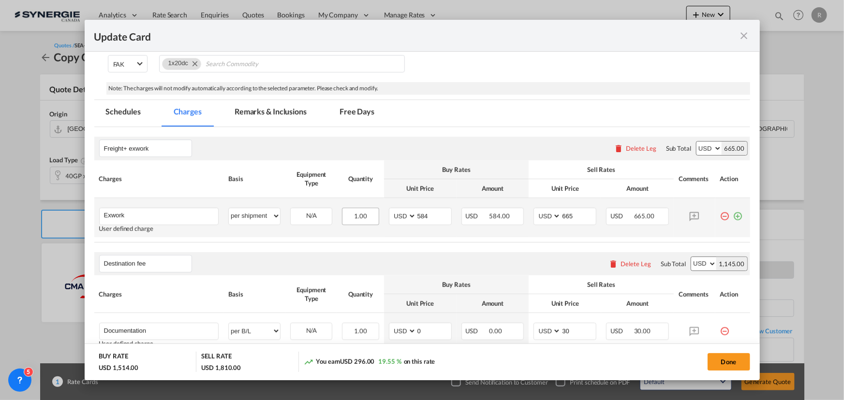
scroll to position [263, 0]
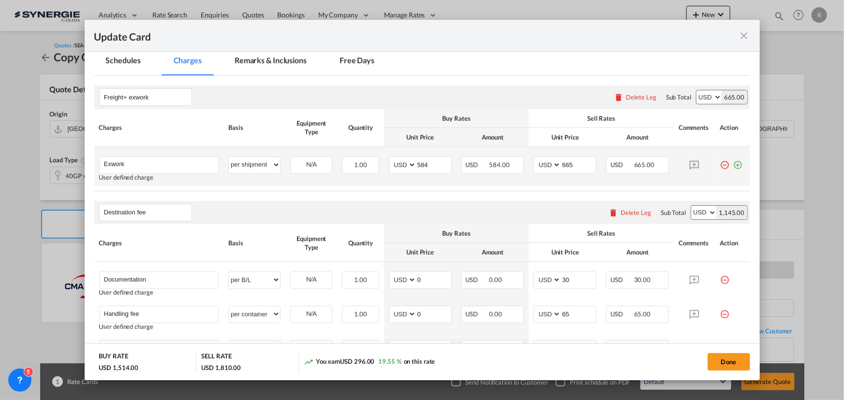
click at [733, 166] on md-icon "icon-plus-circle-outline green-400-fg" at bounding box center [738, 162] width 10 height 10
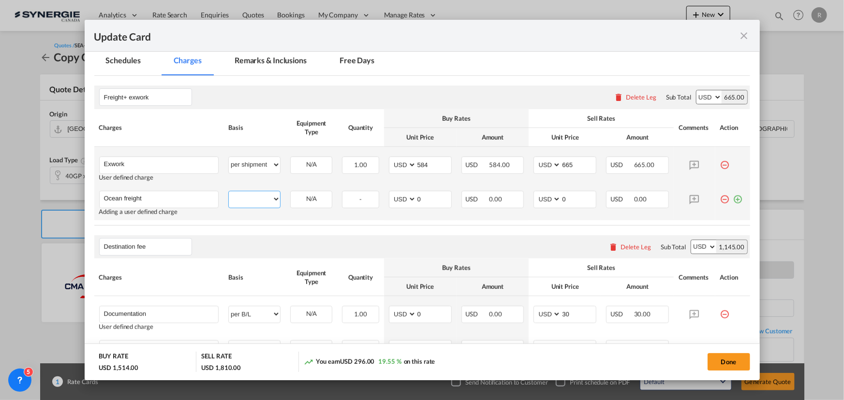
click at [256, 205] on select "per equipment per container per B/L per shipping bill per shipment per pallet p…" at bounding box center [254, 198] width 51 height 15
click at [229, 191] on select "per equipment per container per B/L per shipping bill per shipment per pallet p…" at bounding box center [254, 198] width 51 height 15
click at [249, 200] on select "per equipment per container per B/L per shipping bill per shipment per pallet p…" at bounding box center [254, 198] width 51 height 15
click at [229, 191] on select "per equipment per container per B/L per shipping bill per shipment per pallet p…" at bounding box center [254, 198] width 51 height 15
click at [300, 201] on select "40GP" at bounding box center [311, 199] width 41 height 13
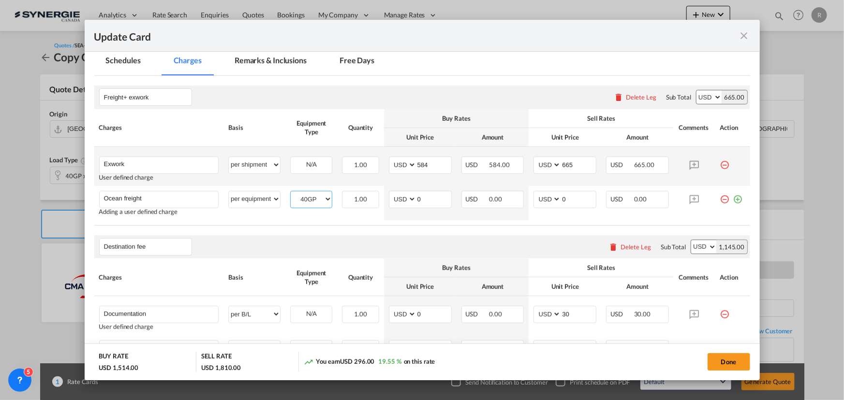
click at [291, 193] on select "40GP" at bounding box center [311, 199] width 41 height 13
drag, startPoint x: 429, startPoint y: 200, endPoint x: 285, endPoint y: 182, distance: 145.2
click at [285, 182] on tbody "Exwork Please Enter User Defined Charges Cannot Be Published User defined charg…" at bounding box center [422, 183] width 656 height 73
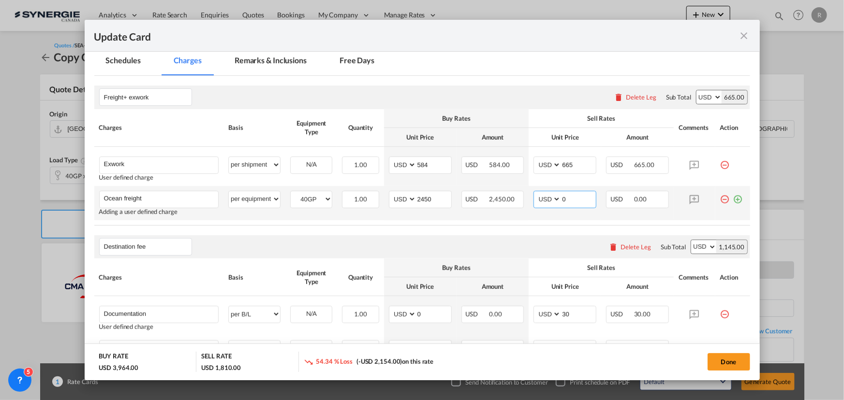
drag, startPoint x: 573, startPoint y: 200, endPoint x: 524, endPoint y: 200, distance: 49.3
click at [528, 200] on td "AED AFN ALL AMD ANG AOA ARS AUD AWG AZN BAM BBD BDT BGN BHD BIF BMD BND BOB BRL…" at bounding box center [564, 203] width 73 height 34
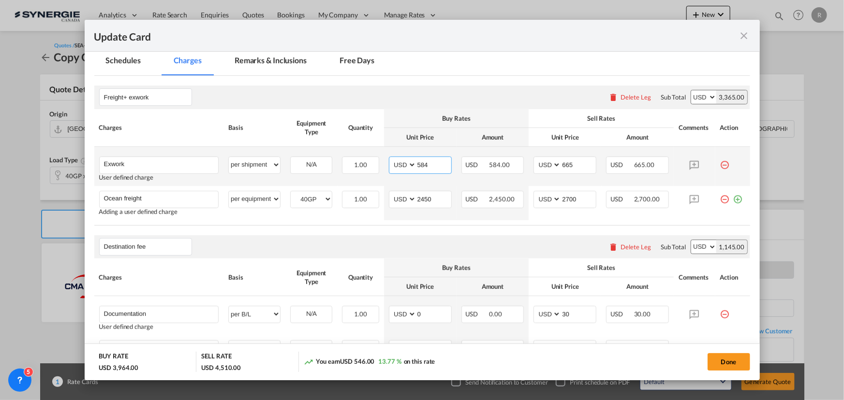
drag, startPoint x: 430, startPoint y: 160, endPoint x: 364, endPoint y: 155, distance: 66.5
click at [364, 155] on tr "Exwork Please Enter User Defined Charges Cannot Be Published User defined charg…" at bounding box center [422, 166] width 656 height 39
drag, startPoint x: 575, startPoint y: 166, endPoint x: 500, endPoint y: 161, distance: 75.1
click at [500, 161] on tr "Exwork Please Enter User Defined Charges Cannot Be Published User defined charg…" at bounding box center [422, 166] width 656 height 39
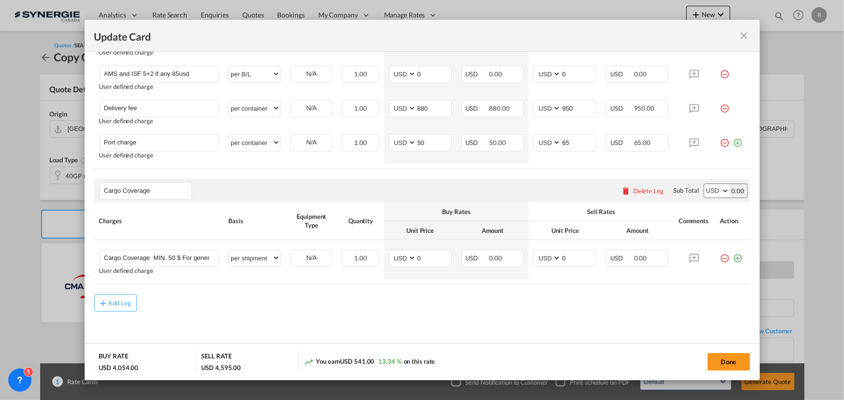
scroll to position [607, 0]
click at [735, 366] on button "Done" at bounding box center [728, 361] width 43 height 17
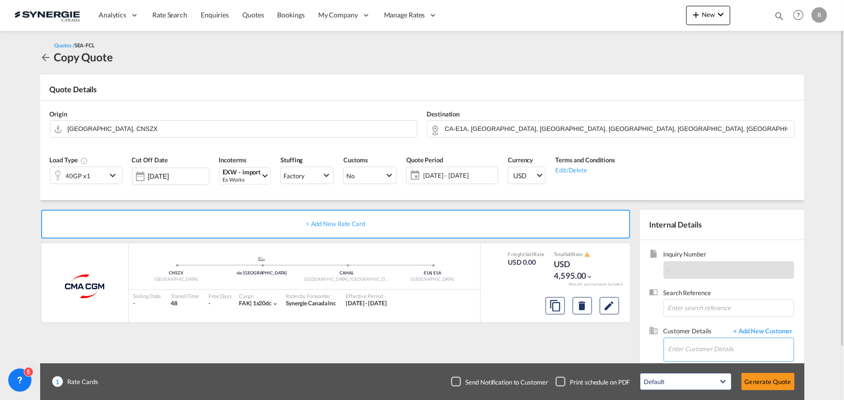
click at [674, 350] on input "Enter Customer Details" at bounding box center [730, 349] width 125 height 22
click at [761, 328] on div "Oksana Kovalchuk . oksana .kovalchuk@ce3electronics.com | CE 3 Electronics" at bounding box center [731, 325] width 126 height 26
click at [767, 378] on button "Generate Quote" at bounding box center [767, 381] width 53 height 17
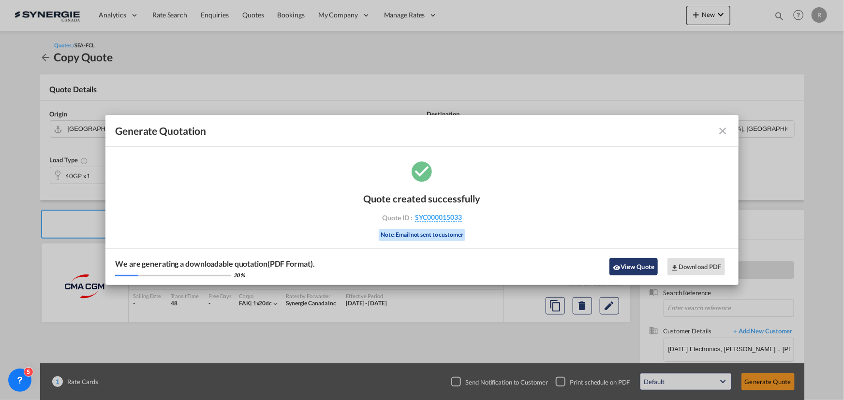
click at [630, 266] on button "View Quote" at bounding box center [633, 266] width 48 height 17
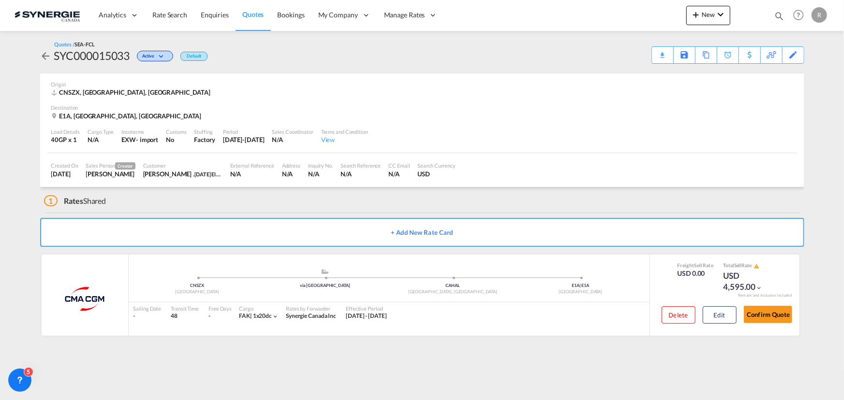
click at [0, 0] on div "Download Quote" at bounding box center [0, 0] width 0 height 0
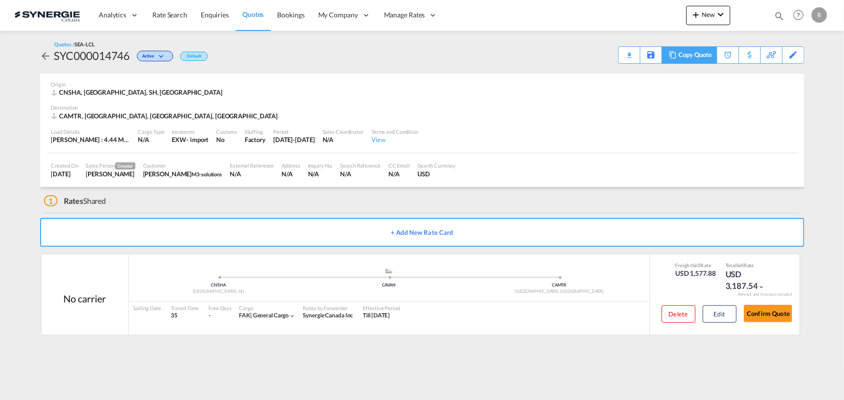
click at [674, 56] on md-icon at bounding box center [673, 54] width 12 height 7
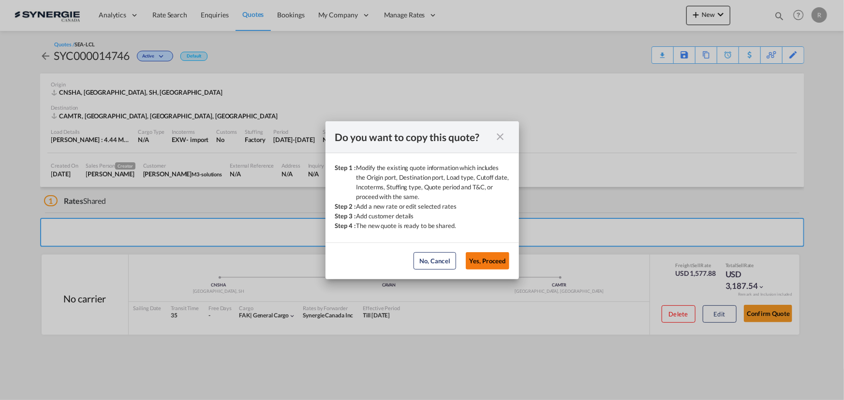
click at [478, 257] on button "Yes, Proceed" at bounding box center [488, 260] width 44 height 17
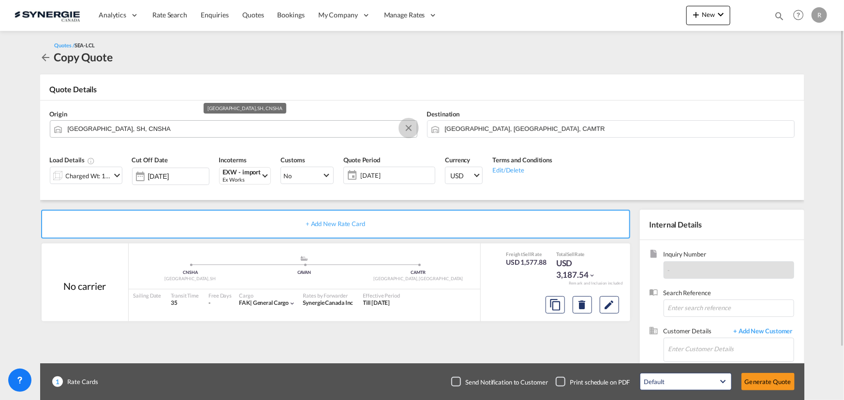
click at [406, 129] on button "Clear Input" at bounding box center [408, 128] width 15 height 15
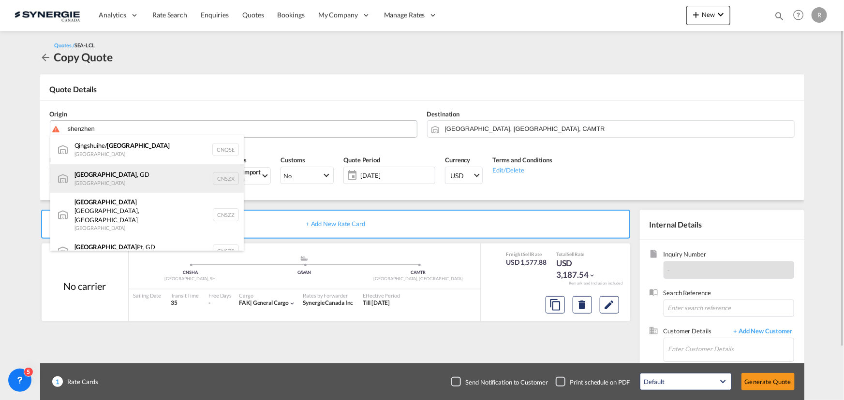
click at [102, 180] on div "[GEOGRAPHIC_DATA] , GD [GEOGRAPHIC_DATA] CNSZX" at bounding box center [146, 178] width 193 height 29
type input "[GEOGRAPHIC_DATA], GD, CNSZX"
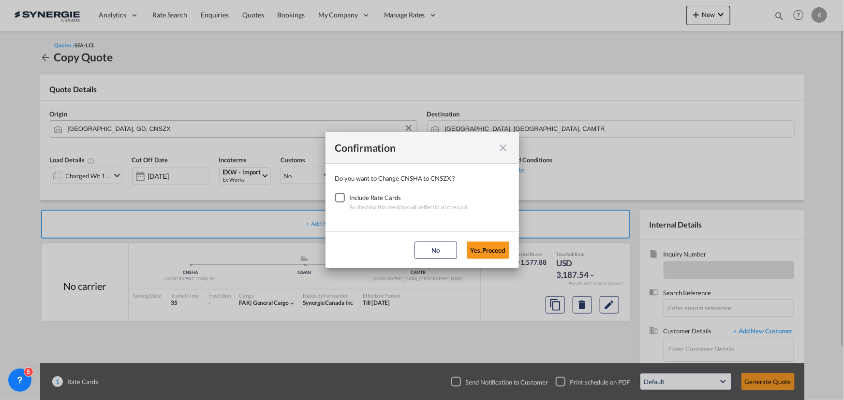
click at [342, 198] on div "Checkbox No Ink" at bounding box center [340, 198] width 10 height 10
click at [487, 255] on button "Yes,Proceed" at bounding box center [488, 250] width 43 height 17
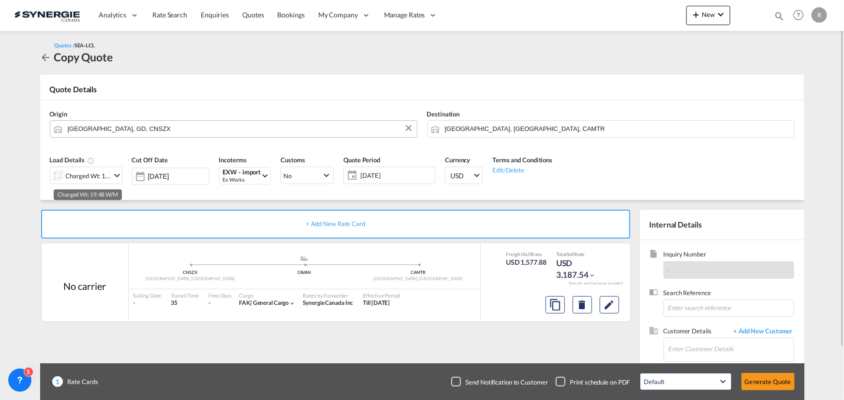
click at [97, 176] on div "Charged Wt: 19.48 W/M" at bounding box center [88, 176] width 45 height 14
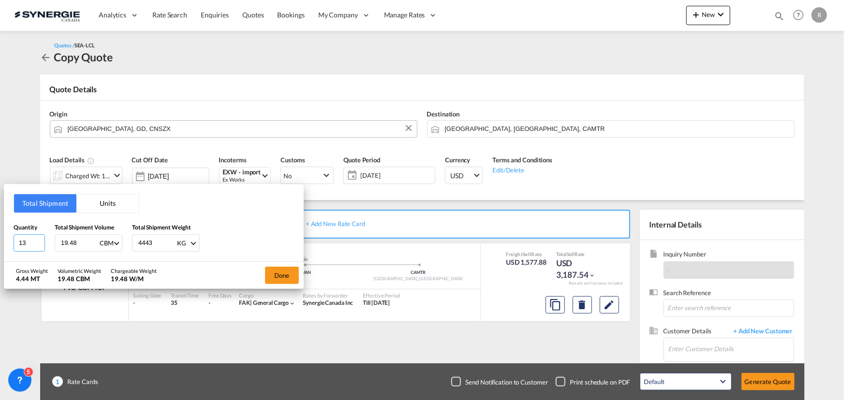
drag, startPoint x: 28, startPoint y: 239, endPoint x: -45, endPoint y: 232, distance: 73.3
click at [0, 232] on html "Analytics Reports Dashboard Rate Search Enquiries Quotes" at bounding box center [422, 200] width 844 height 400
type input "538"
click at [28, 241] on input "5381614" at bounding box center [29, 242] width 31 height 17
type input "538"
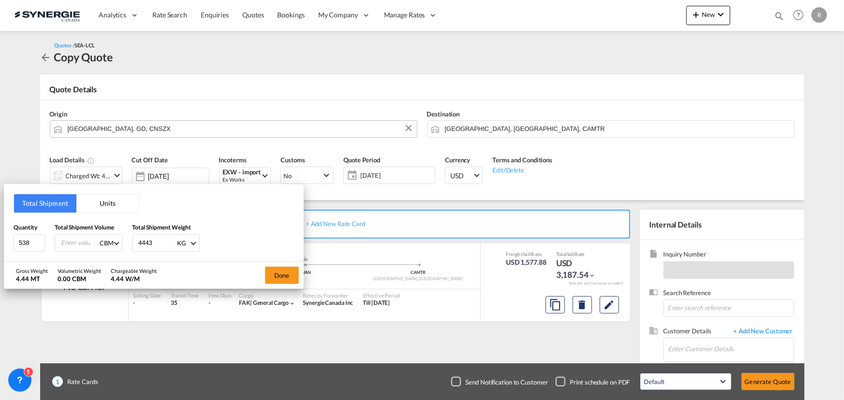
click at [60, 244] on input "number" at bounding box center [79, 243] width 39 height 16
type input "16.14"
type input "4784"
click at [286, 277] on button "Done" at bounding box center [282, 275] width 34 height 17
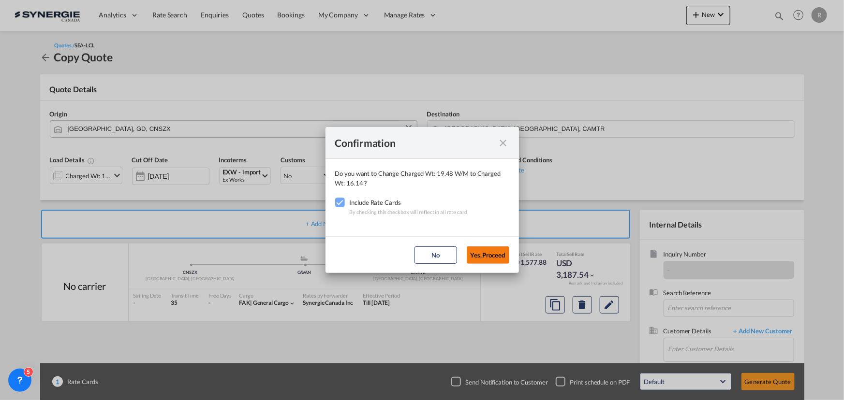
click at [483, 257] on button "Yes,Proceed" at bounding box center [488, 255] width 43 height 17
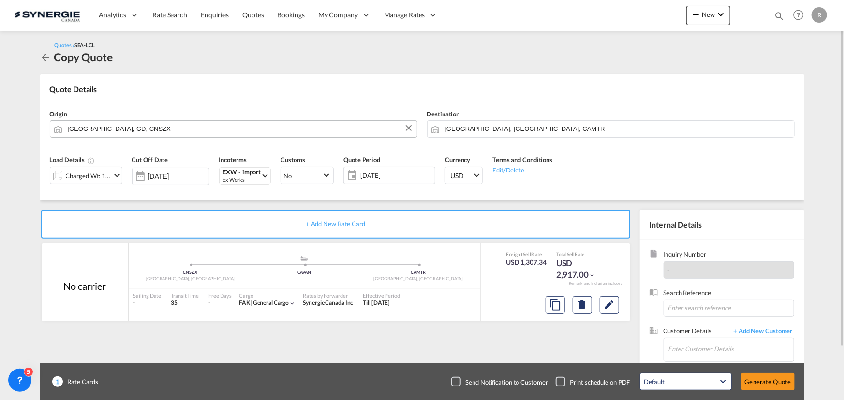
click at [374, 176] on span "[DATE]" at bounding box center [396, 175] width 72 height 9
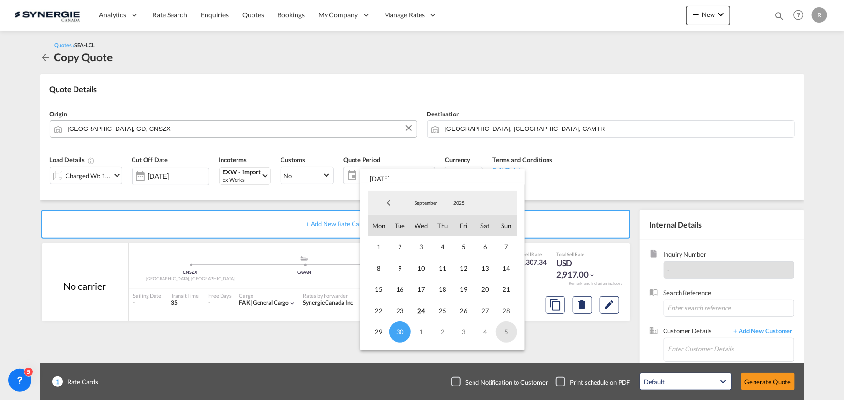
click at [509, 331] on span "5" at bounding box center [506, 332] width 21 height 21
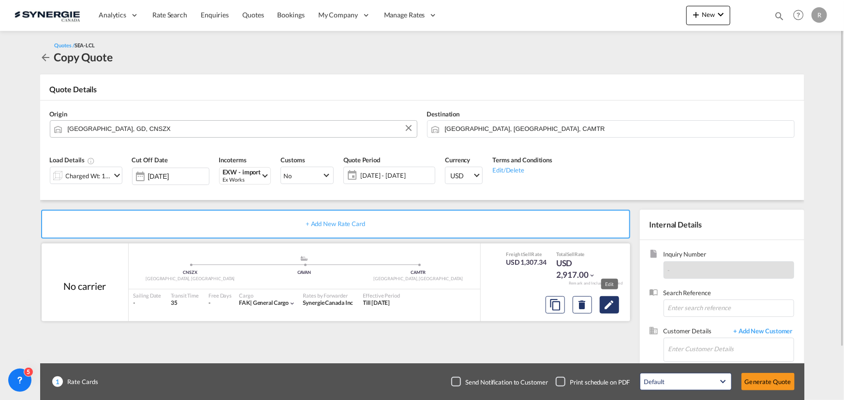
click at [614, 305] on md-icon "Edit" at bounding box center [609, 305] width 12 height 12
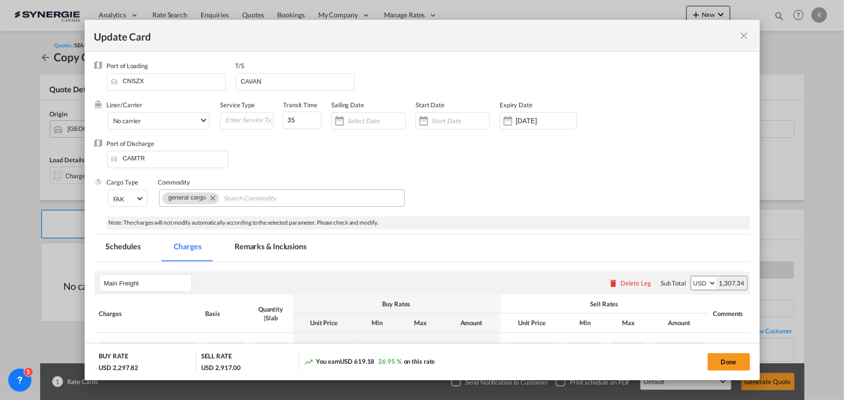
select select "per_w/m"
select select "flat"
select select "per_hbl"
select select "flat"
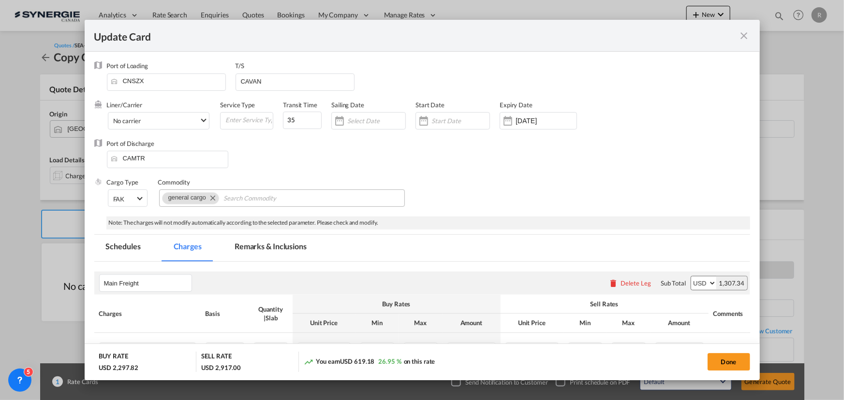
select select "per_bl"
select select "per_shipment"
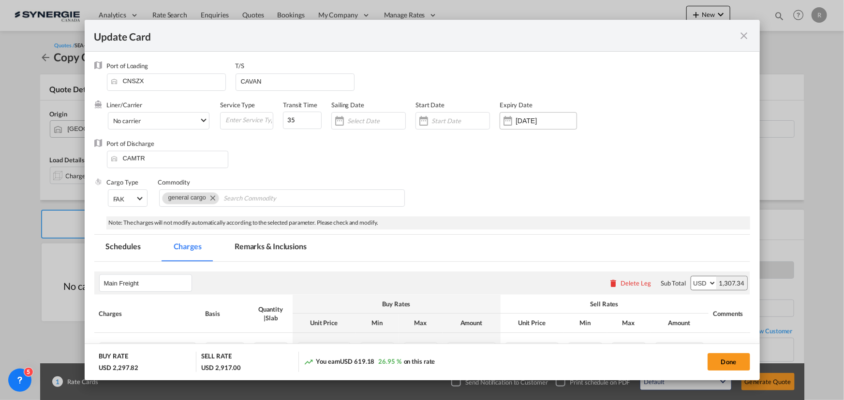
click at [543, 127] on div "30 Sep 2025" at bounding box center [537, 120] width 77 height 17
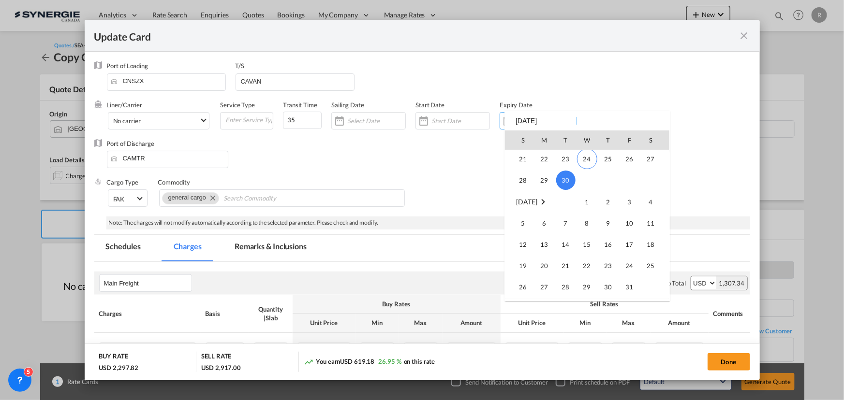
scroll to position [224046, 0]
click at [541, 238] on span "13" at bounding box center [544, 243] width 19 height 19
type input "13 Oct 2025"
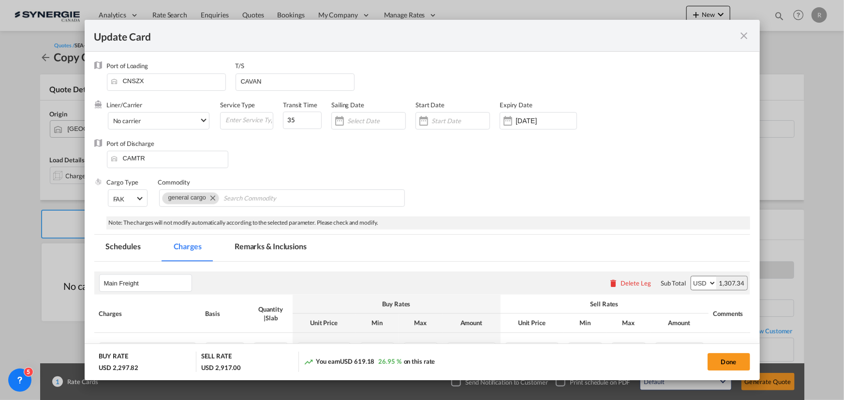
click at [430, 147] on div "Port of Discharge CAMTR" at bounding box center [422, 158] width 656 height 39
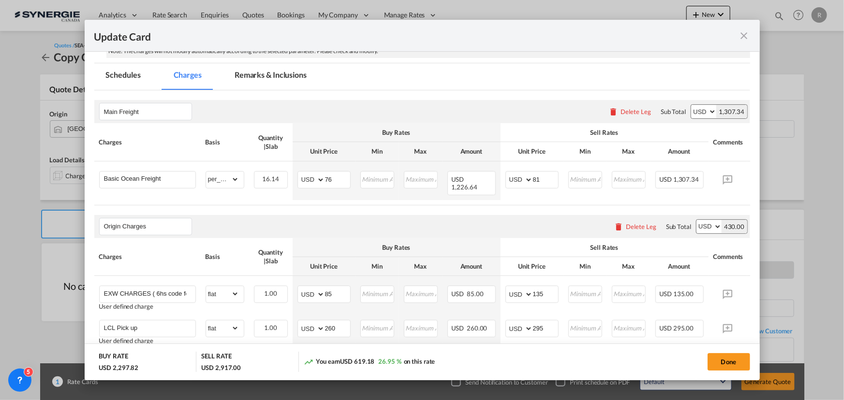
scroll to position [176, 0]
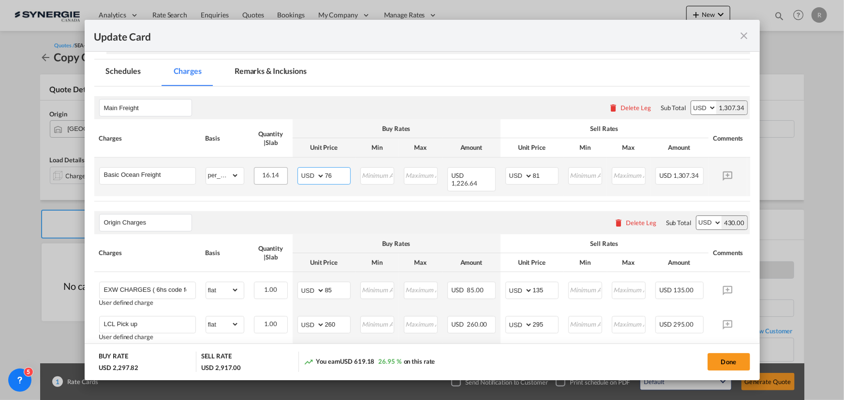
drag, startPoint x: 340, startPoint y: 177, endPoint x: 280, endPoint y: 171, distance: 59.8
click at [280, 171] on tr "Basic Ocean Freight Please Enter Already Exists gross_weight volumetric_weight …" at bounding box center [436, 177] width 685 height 39
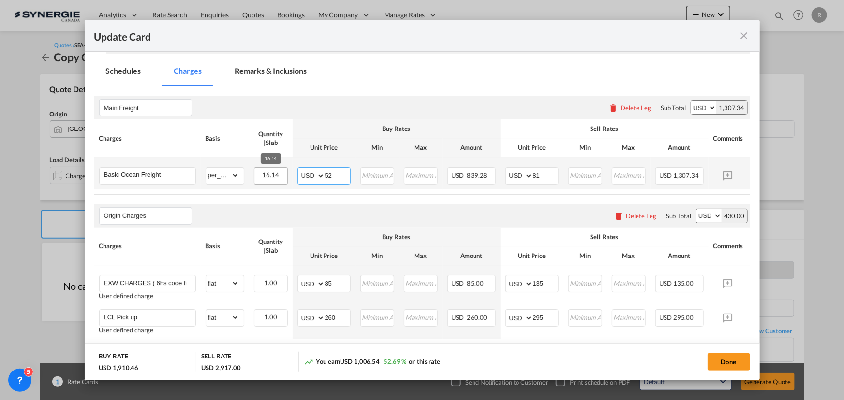
type input "52"
type input "68"
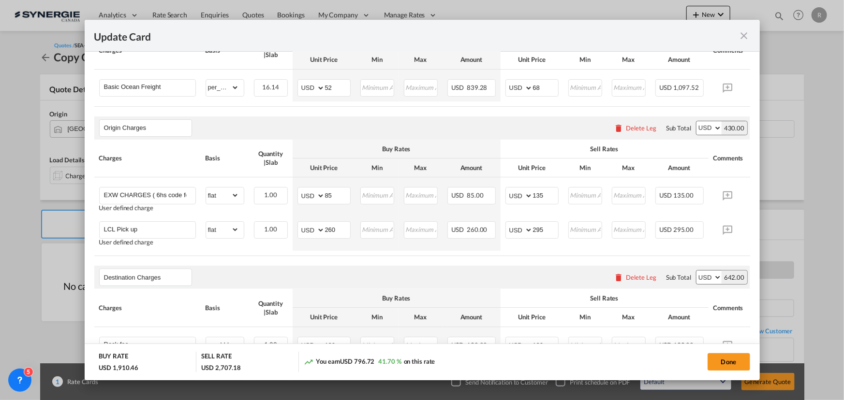
scroll to position [0, 36]
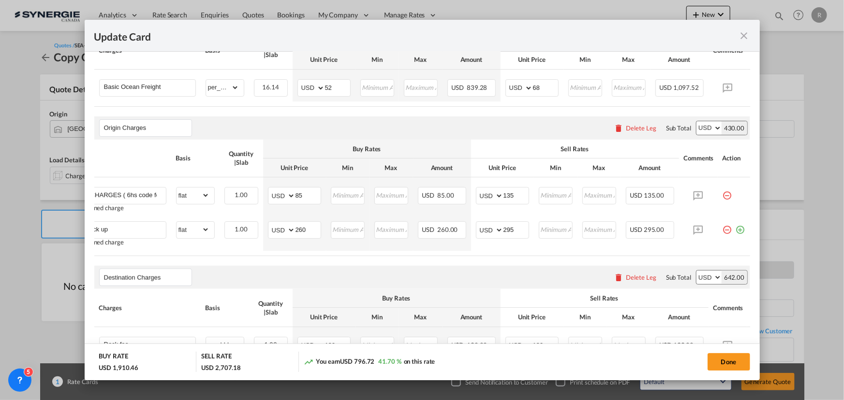
drag, startPoint x: 708, startPoint y: 261, endPoint x: 755, endPoint y: 260, distance: 47.4
click at [755, 260] on md-dialog-content "Port of Loading CNSZX T/S CAVAN Liner/Carrier No carrier Atlantic Container Lin…" at bounding box center [422, 216] width 675 height 328
click at [722, 231] on md-icon "icon-minus-circle-outline red-400-fg pt-7" at bounding box center [727, 226] width 10 height 10
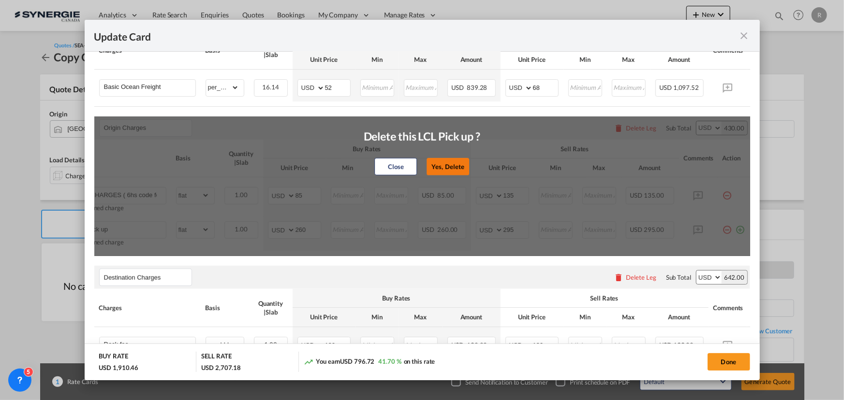
click at [447, 170] on button "Yes, Delete" at bounding box center [447, 166] width 43 height 17
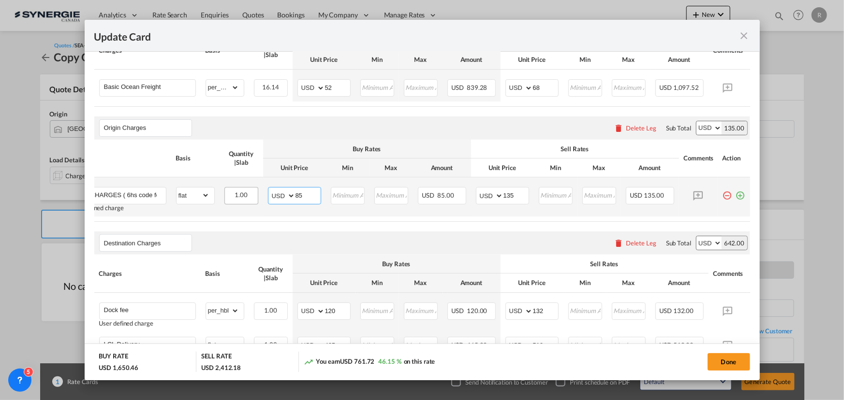
drag, startPoint x: 300, startPoint y: 195, endPoint x: 227, endPoint y: 192, distance: 73.6
click at [227, 192] on tr "EXW CHARGES ( 6hs code for clearance) User defined charge Please Enter Already …" at bounding box center [407, 196] width 685 height 39
type input "394"
drag, startPoint x: 515, startPoint y: 200, endPoint x: 470, endPoint y: 199, distance: 45.0
click at [476, 199] on md-input-container "AED AFN ALL AMD ANG AOA ARS AUD AWG AZN BAM BBD BDT BGN BHD BIF BMD BND BOB BRL…" at bounding box center [502, 195] width 53 height 17
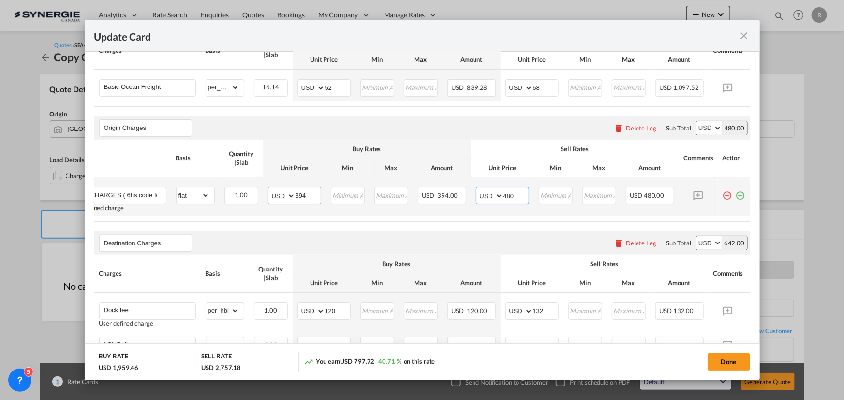
type input "480"
drag, startPoint x: 307, startPoint y: 196, endPoint x: 245, endPoint y: 190, distance: 63.1
click at [245, 190] on tr "EXW CHARGES ( 6hs code for clearance) User defined charge Please Enter Already …" at bounding box center [407, 196] width 685 height 39
type input "424"
drag, startPoint x: 518, startPoint y: 198, endPoint x: 461, endPoint y: 191, distance: 57.5
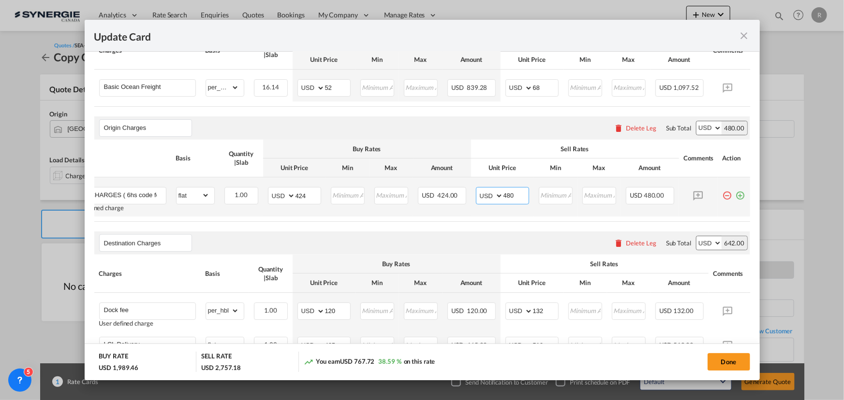
click at [461, 191] on tr "EXW CHARGES ( 6hs code for clearance) User defined charge Please Enter Already …" at bounding box center [407, 196] width 685 height 39
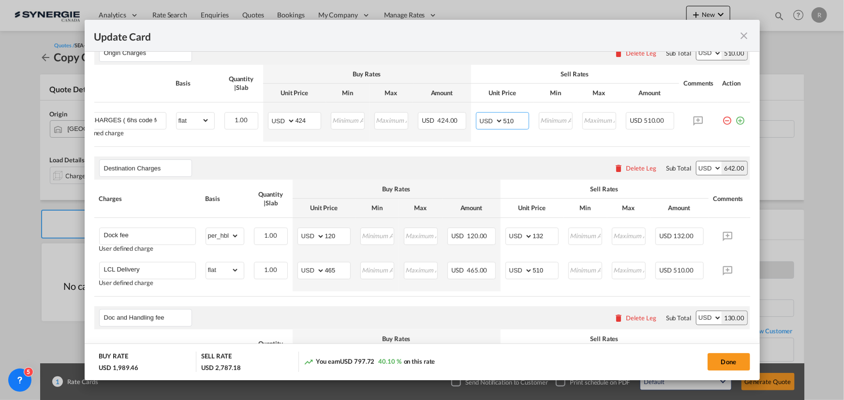
scroll to position [351, 0]
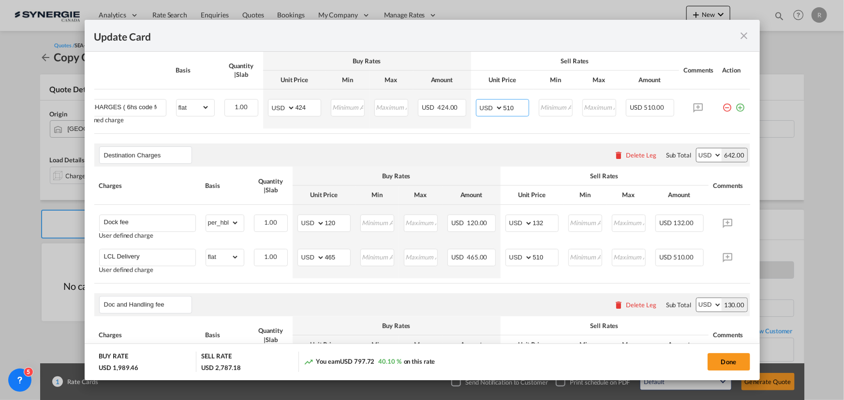
type input "510"
drag, startPoint x: 344, startPoint y: 225, endPoint x: 292, endPoint y: 220, distance: 52.4
click at [293, 220] on td "AED AFN ALL AMD ANG AOA ARS AUD AWG AZN BAM BBD BDT BGN BHD BIF BMD BND BOB BRL…" at bounding box center [324, 224] width 63 height 39
type input "73.5"
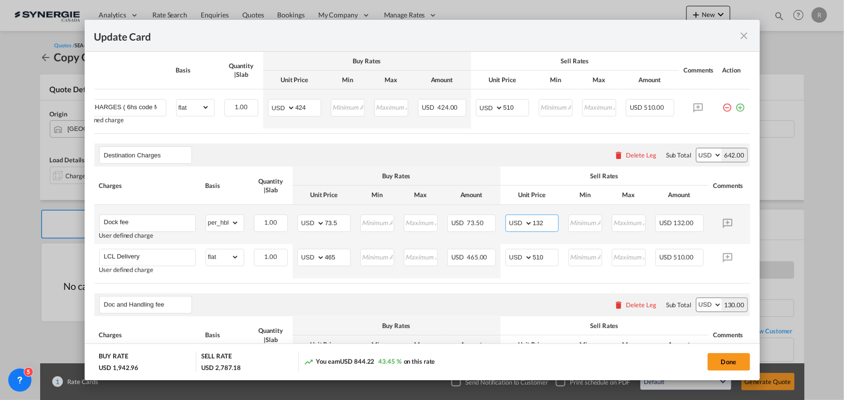
drag, startPoint x: 546, startPoint y: 232, endPoint x: 504, endPoint y: 227, distance: 42.8
click at [504, 227] on td "AED AFN ALL AMD ANG AOA ARS AUD AWG AZN BAM BBD BDT BGN BHD BIF BMD BND BOB BRL…" at bounding box center [531, 224] width 63 height 39
type input "93"
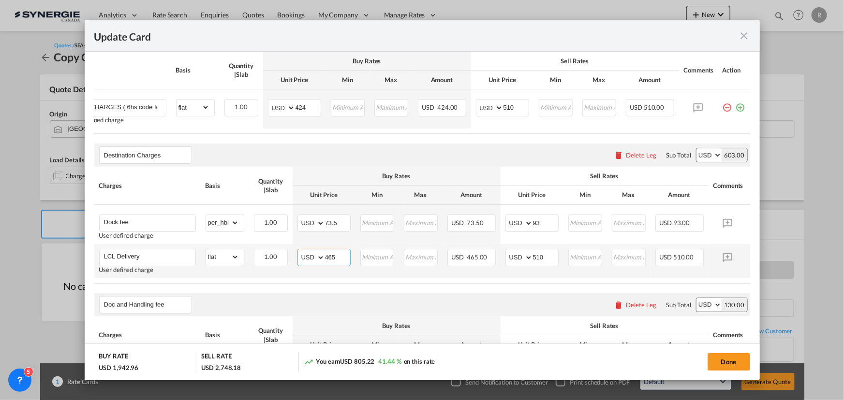
drag, startPoint x: 346, startPoint y: 263, endPoint x: 293, endPoint y: 259, distance: 53.3
click at [293, 259] on td "AED AFN ALL AMD ANG AOA ARS AUD AWG AZN BAM BBD BDT BGN BHD BIF BMD BND BOB BRL…" at bounding box center [324, 261] width 63 height 34
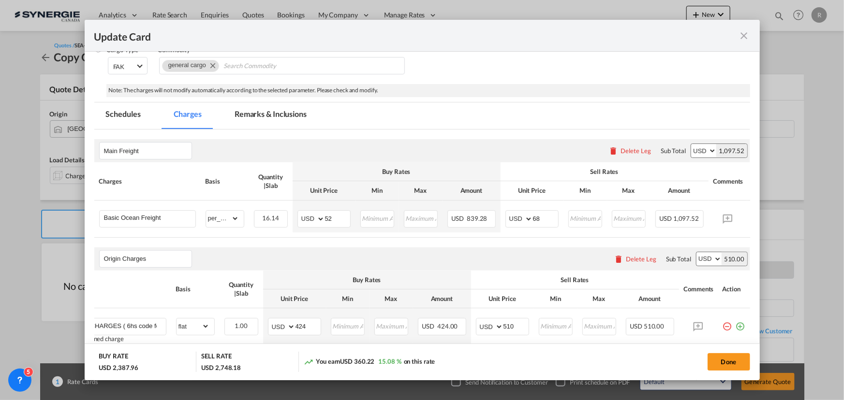
scroll to position [132, 0]
type input "910"
click at [284, 112] on md-tab-item "Remarks & Inclusions" at bounding box center [270, 116] width 95 height 27
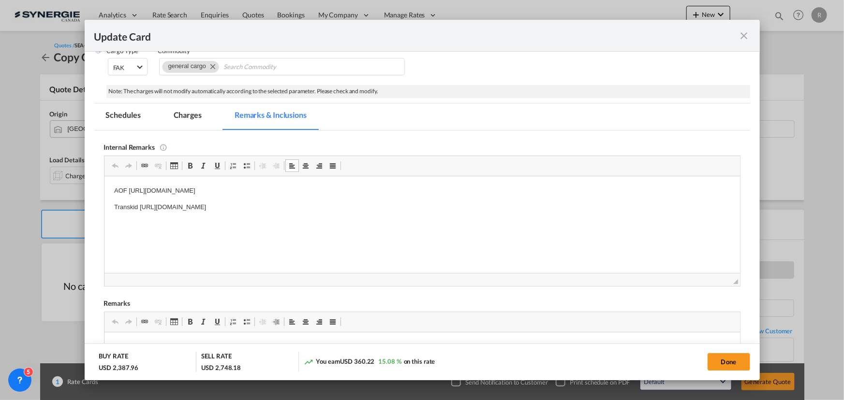
drag, startPoint x: 110, startPoint y: 188, endPoint x: 451, endPoint y: 220, distance: 342.3
click at [180, 188] on p "King-one" at bounding box center [422, 191] width 616 height 10
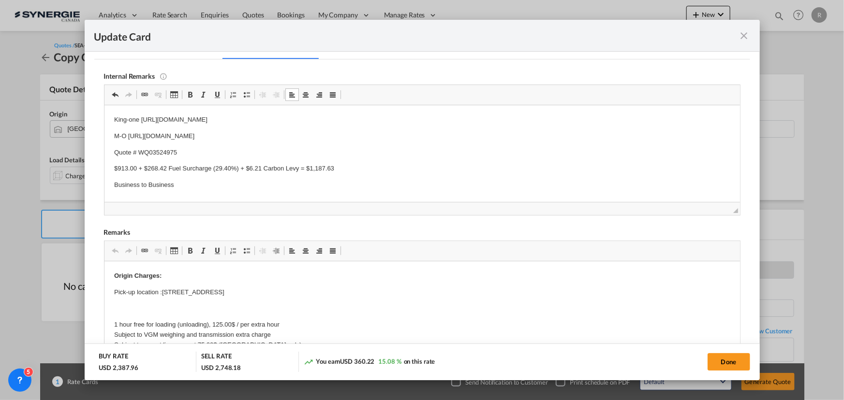
scroll to position [220, 0]
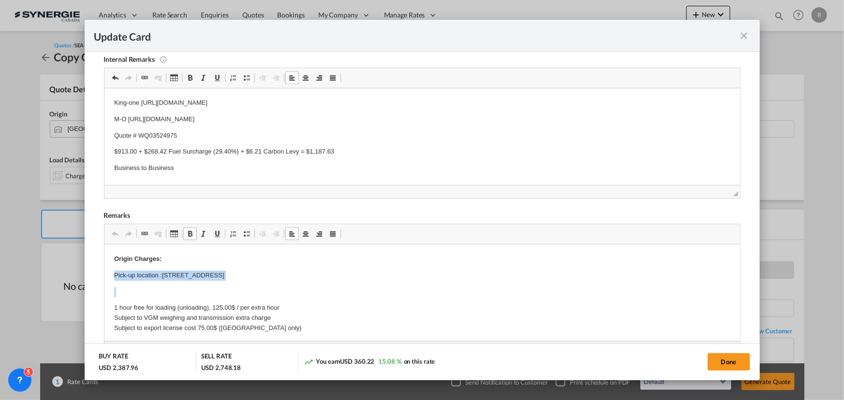
drag, startPoint x: 108, startPoint y: 274, endPoint x: 456, endPoint y: 283, distance: 348.2
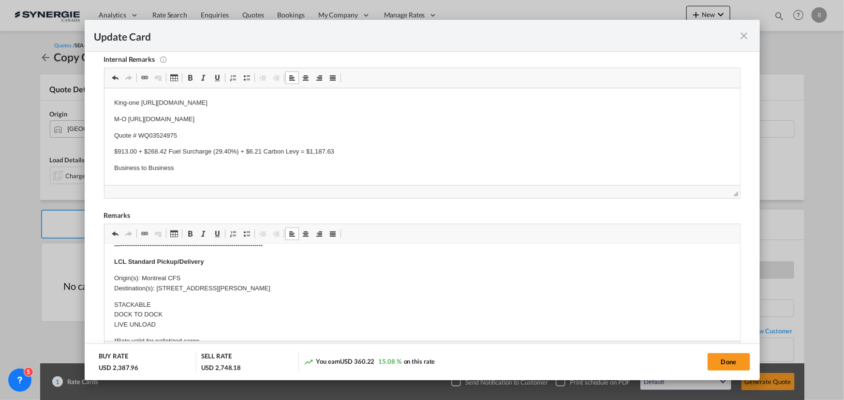
scroll to position [263, 0]
drag, startPoint x: 157, startPoint y: 289, endPoint x: 323, endPoint y: 285, distance: 166.9
click at [323, 285] on p "Origin(s): Montreal CFS Destination(s): 16643 Boulevard Hymus Kirkland QC H9H 4…" at bounding box center [422, 283] width 616 height 20
click at [218, 263] on p "LCL Standard Pickup/Delivery" at bounding box center [422, 262] width 616 height 10
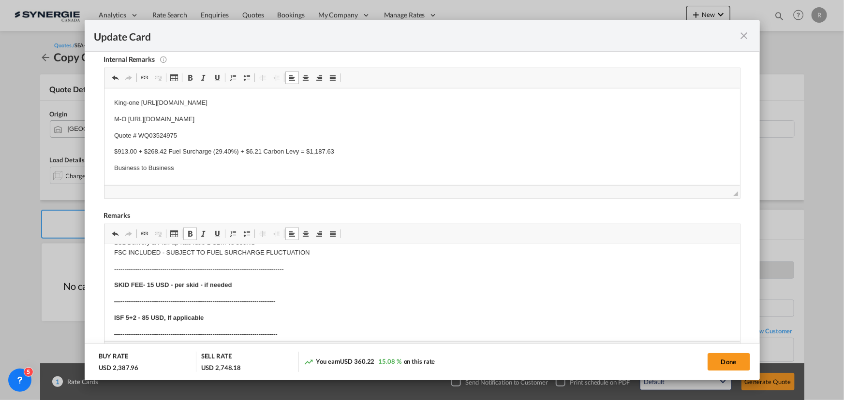
scroll to position [439, 0]
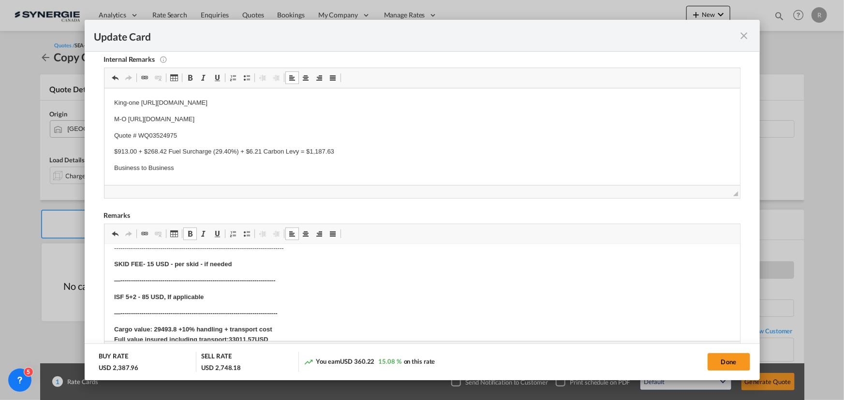
click at [146, 262] on strong "SKID FEE- 15 USD - per skid - if needed" at bounding box center [172, 263] width 117 height 7
click at [200, 263] on strong "SKID FEE- AT COST ( abt 15 USD - per skid - if needed" at bounding box center [195, 263] width 163 height 7
click at [224, 262] on strong "SKID FEE- AT COST ( abt 15 -35USD - per skid - if needed" at bounding box center [200, 263] width 172 height 7
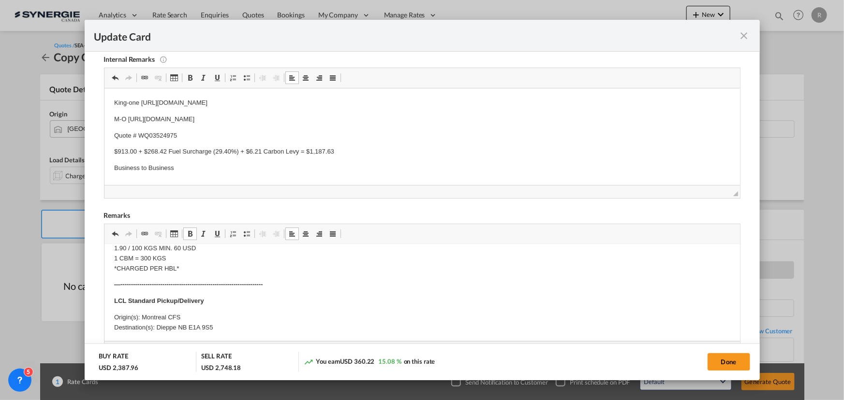
scroll to position [220, 0]
click at [227, 303] on p "LCL Standard Pickup/Delivery" at bounding box center [422, 306] width 616 height 10
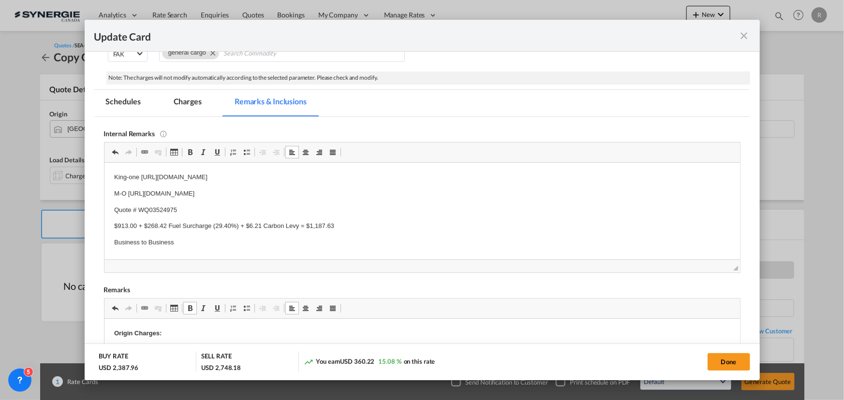
scroll to position [132, 0]
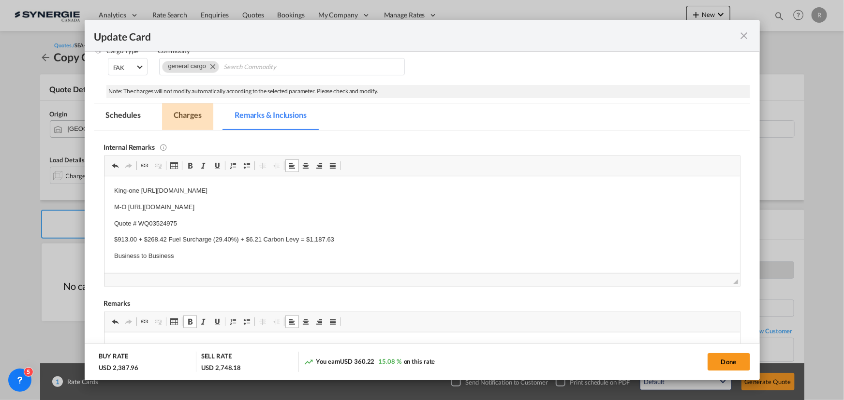
click at [187, 118] on md-tab-item "Charges" at bounding box center [187, 116] width 51 height 27
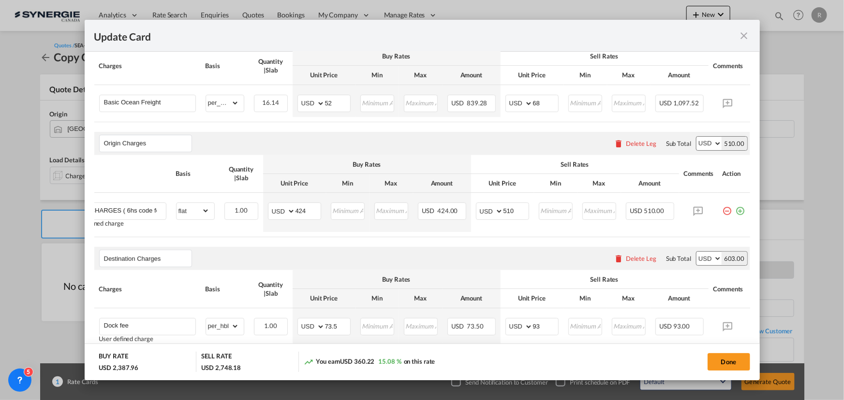
scroll to position [263, 0]
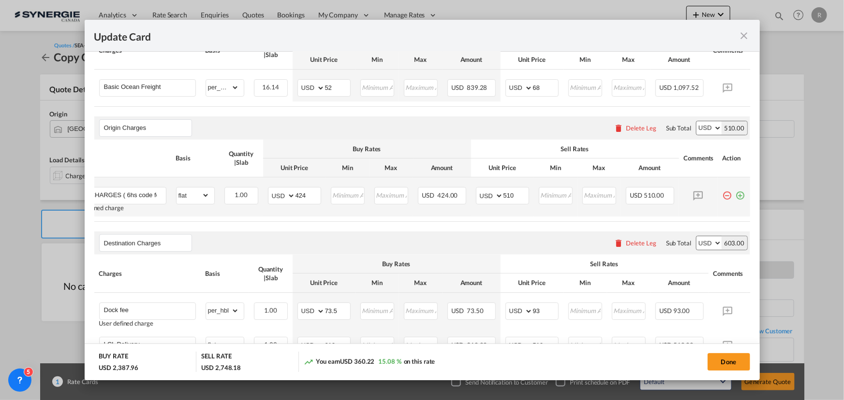
click at [735, 197] on md-icon "icon-plus-circle-outline green-400-fg" at bounding box center [740, 192] width 10 height 10
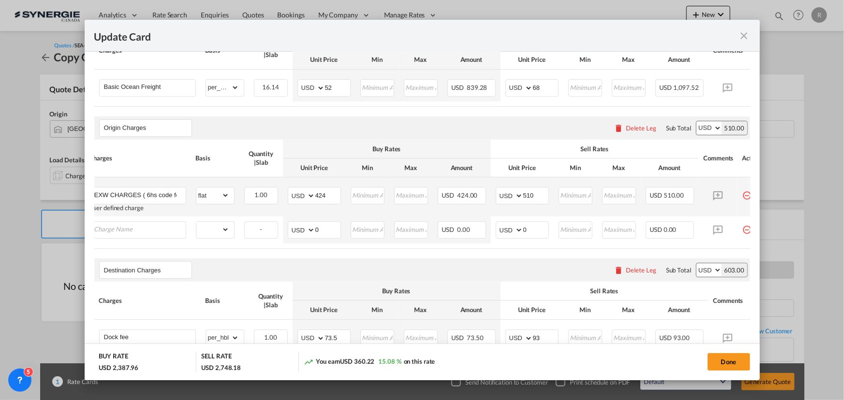
scroll to position [0, 36]
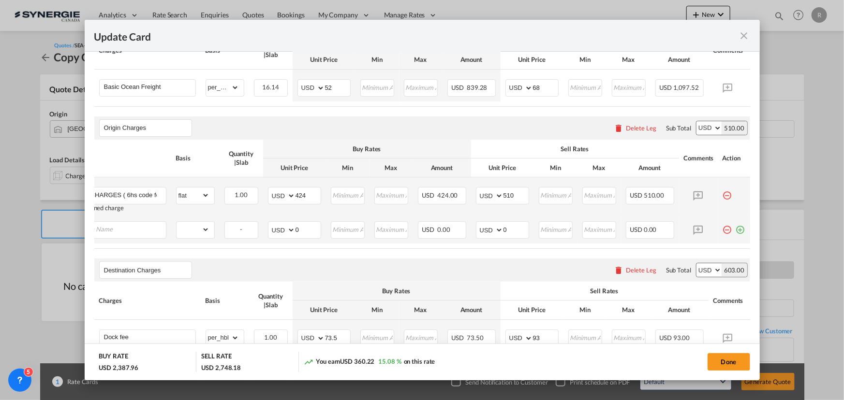
click at [722, 231] on md-icon "icon-minus-circle-outline red-400-fg pt-7" at bounding box center [727, 226] width 10 height 10
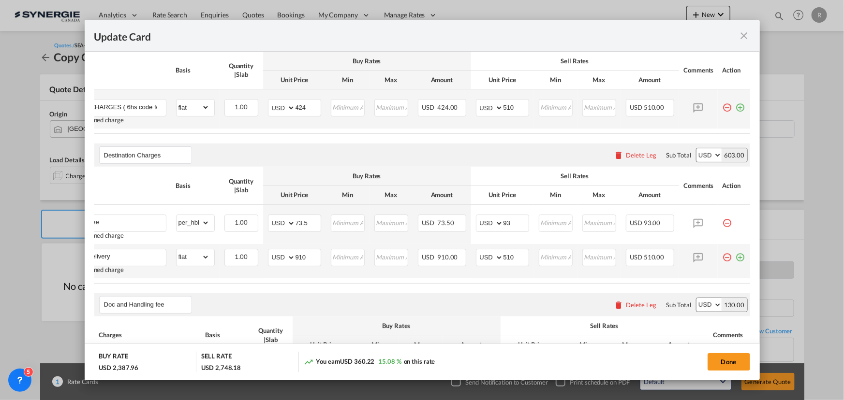
click at [735, 259] on md-icon "icon-plus-circle-outline green-400-fg" at bounding box center [740, 254] width 10 height 10
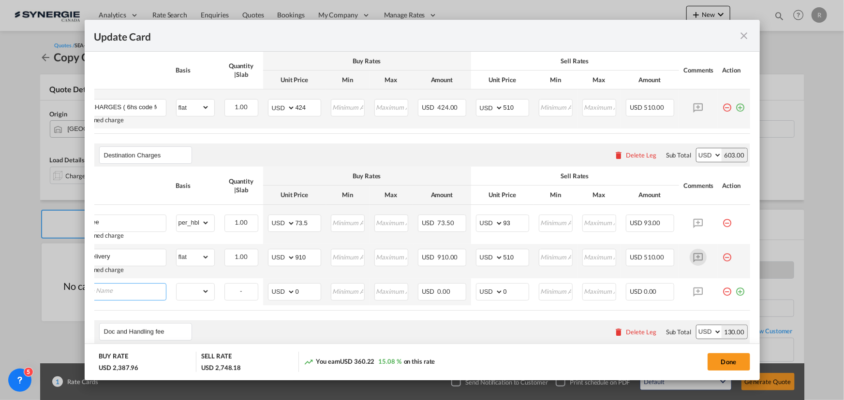
scroll to position [0, 10]
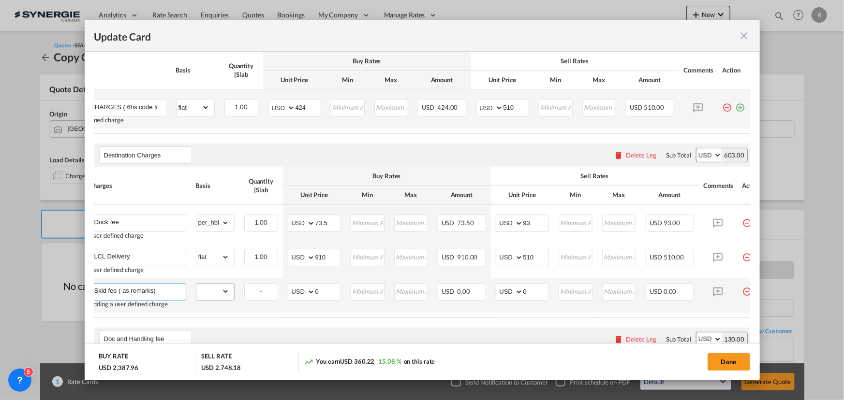
type input "Skid fee ( as remarks)"
click at [219, 296] on select "gross_weight volumetric_weight per_shipment per_bl per_km per_hawb per_kg flat …" at bounding box center [212, 291] width 33 height 15
select select "per_shipment"
click at [196, 288] on select "gross_weight volumetric_weight per_shipment per_bl per_km per_hawb per_kg flat …" at bounding box center [212, 291] width 33 height 15
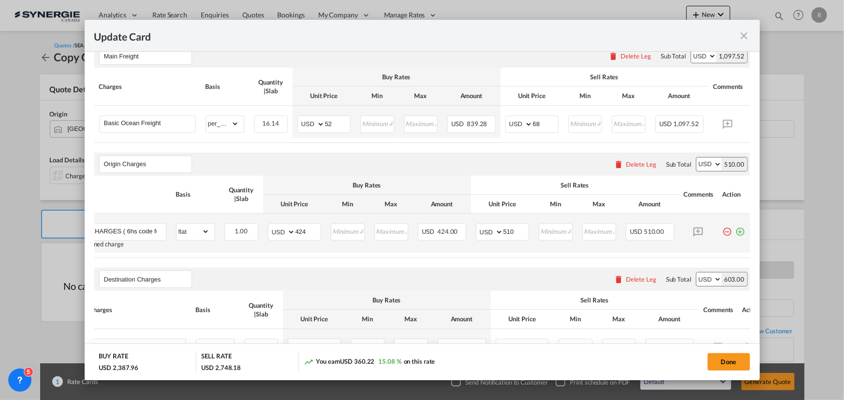
scroll to position [220, 0]
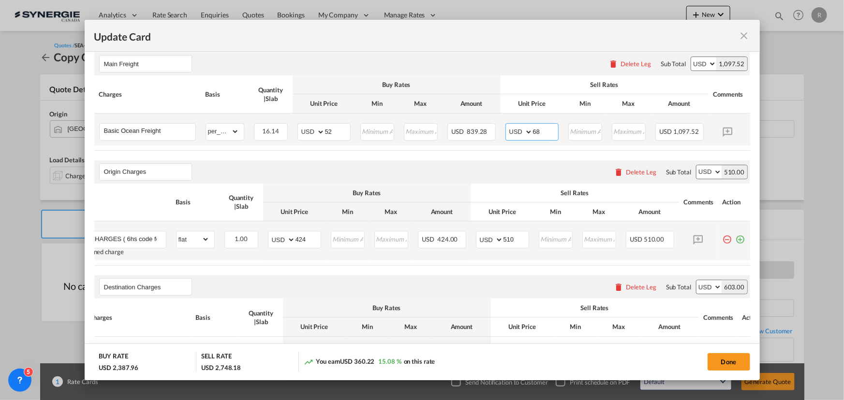
drag, startPoint x: 551, startPoint y: 131, endPoint x: 512, endPoint y: 127, distance: 38.8
click at [512, 127] on md-input-container "AED AFN ALL AMD ANG AOA ARS AUD AWG AZN BAM BBD BDT BGN BHD BIF BMD BND BOB BRL…" at bounding box center [531, 131] width 53 height 17
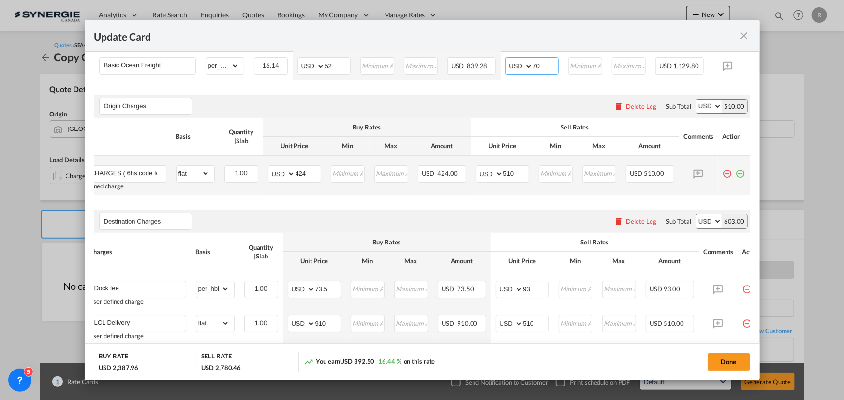
scroll to position [307, 0]
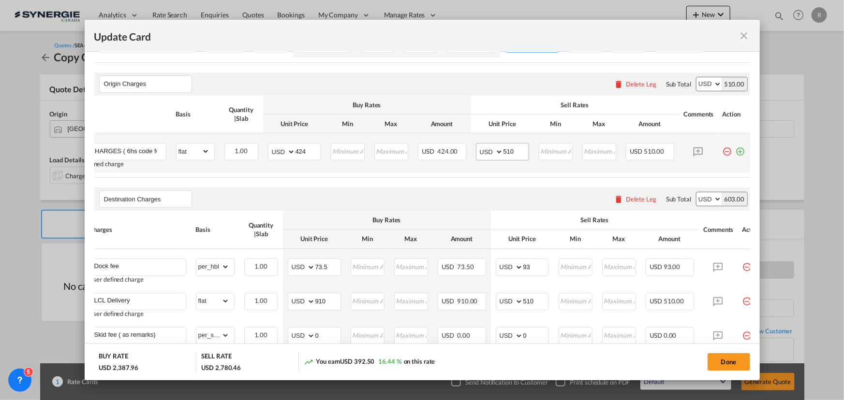
type input "70"
drag, startPoint x: 512, startPoint y: 151, endPoint x: 473, endPoint y: 149, distance: 39.7
click at [476, 149] on md-input-container "AED AFN ALL AMD ANG AOA ARS AUD AWG AZN BAM BBD BDT BGN BHD BIF BMD BND BOB BRL…" at bounding box center [502, 151] width 53 height 17
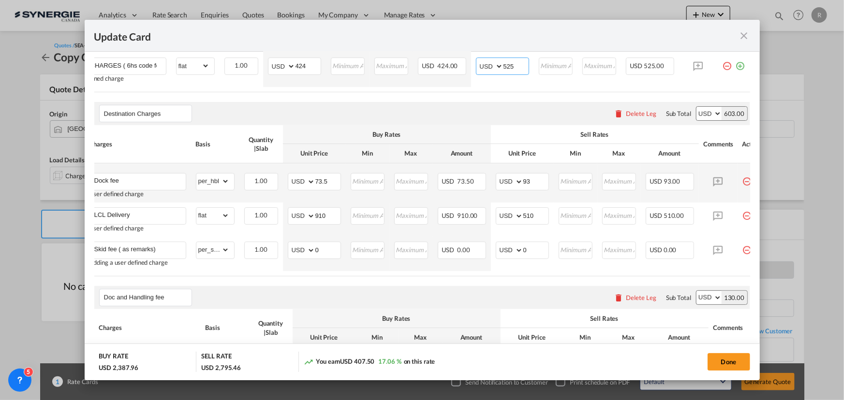
scroll to position [395, 0]
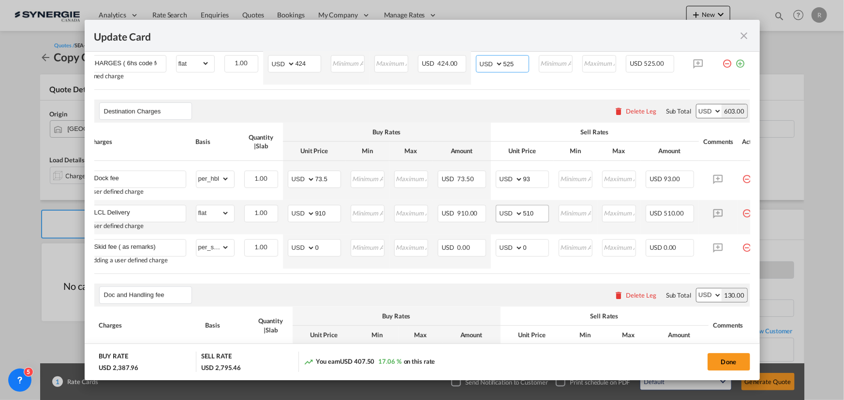
type input "525"
drag, startPoint x: 546, startPoint y: 219, endPoint x: 504, endPoint y: 215, distance: 42.3
click at [504, 215] on md-input-container "AED AFN ALL AMD ANG AOA ARS AUD AWG AZN BAM BBD BDT BGN BHD BIF BMD BND BOB BRL…" at bounding box center [522, 213] width 53 height 17
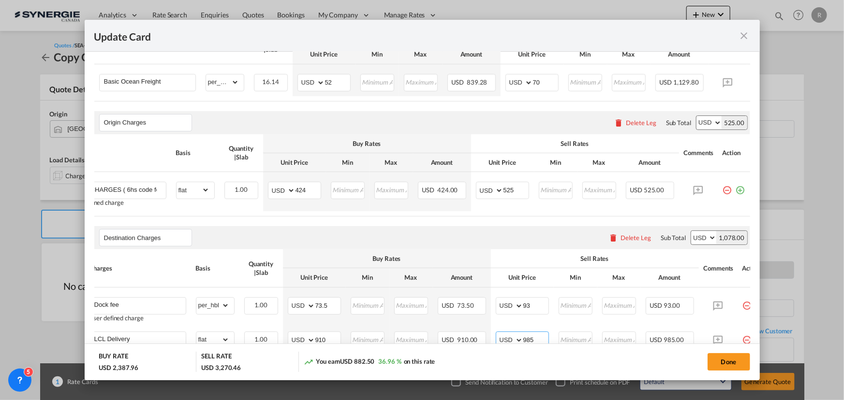
scroll to position [220, 0]
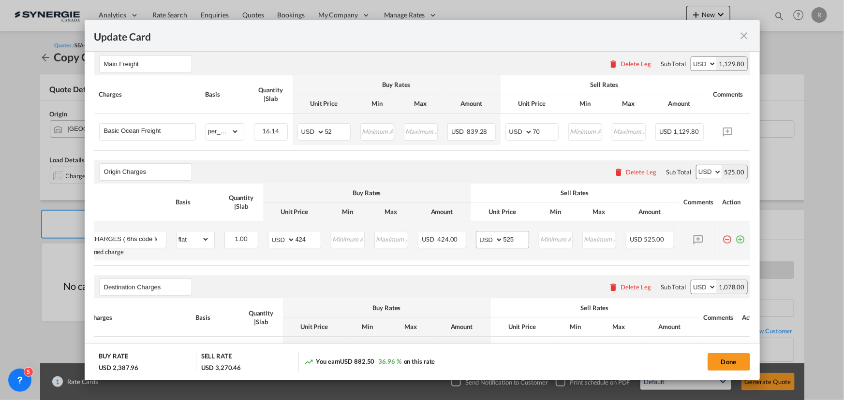
type input "985"
drag, startPoint x: 518, startPoint y: 241, endPoint x: 483, endPoint y: 237, distance: 34.6
click at [483, 237] on md-input-container "AED AFN ALL AMD ANG AOA ARS AUD AWG AZN BAM BBD BDT BGN BHD BIF BMD BND BOB BRL…" at bounding box center [502, 239] width 53 height 17
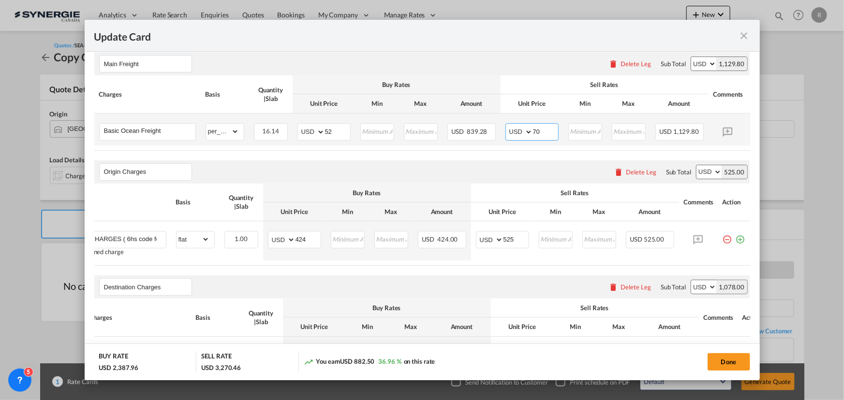
drag, startPoint x: 542, startPoint y: 130, endPoint x: 503, endPoint y: 130, distance: 39.2
click at [503, 130] on td "AED AFN ALL AMD ANG AOA ARS AUD AWG AZN BAM BBD BDT BGN BHD BIF BMD BND BOB BRL…" at bounding box center [531, 130] width 63 height 32
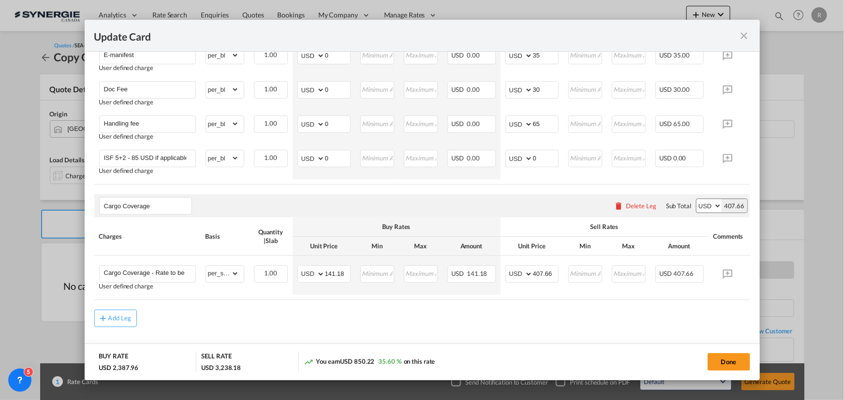
scroll to position [732, 0]
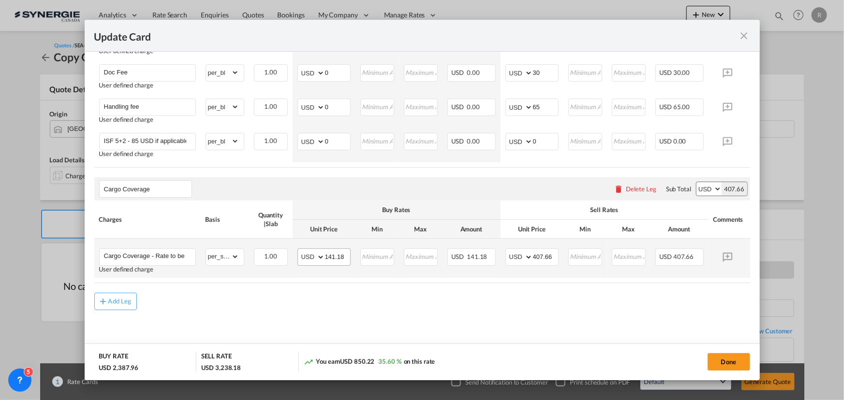
type input "68"
drag, startPoint x: 344, startPoint y: 251, endPoint x: 262, endPoint y: 244, distance: 82.5
click at [270, 249] on tr "Cargo Coverage - Rate to be confirmed depending on commodity and value Min 50 U…" at bounding box center [436, 258] width 685 height 39
type input "0"
drag, startPoint x: 553, startPoint y: 253, endPoint x: 501, endPoint y: 253, distance: 51.7
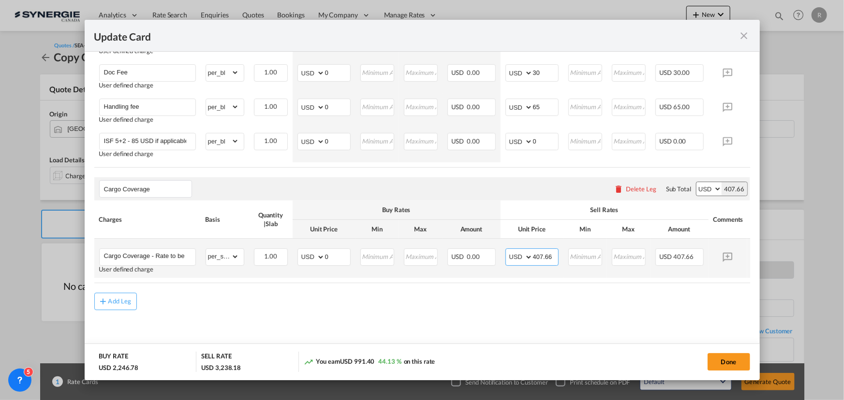
click at [501, 253] on td "AED AFN ALL AMD ANG AOA ARS AUD AWG AZN BAM BBD BDT BGN BHD BIF BMD BND BOB BRL…" at bounding box center [531, 258] width 63 height 39
type input "0"
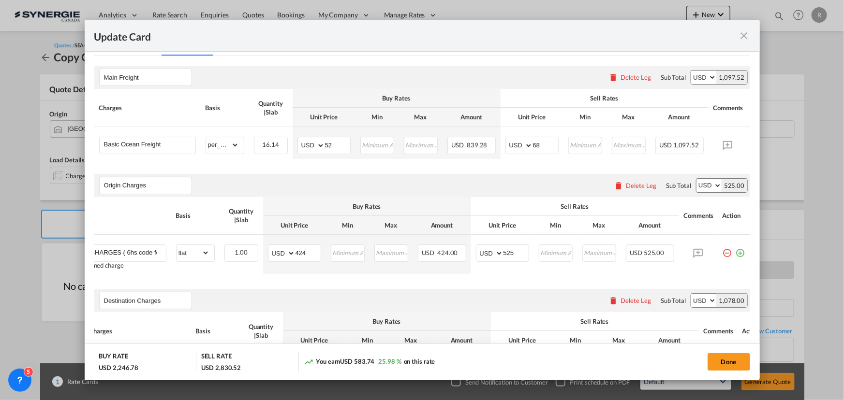
scroll to position [160, 0]
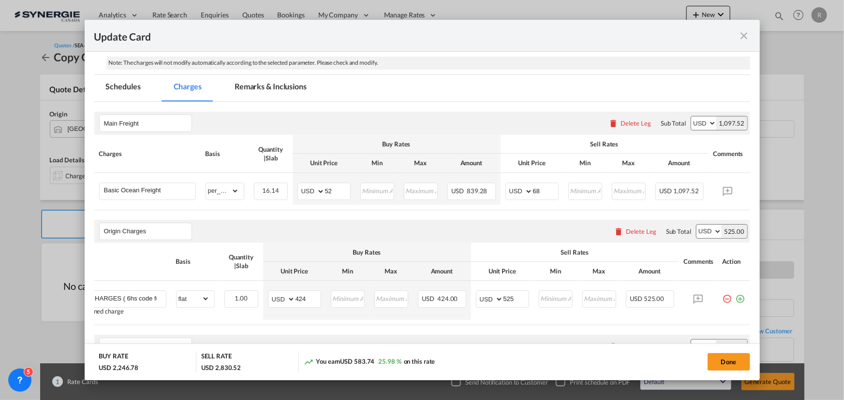
click at [269, 88] on md-tab-item "Remarks & Inclusions" at bounding box center [270, 88] width 95 height 27
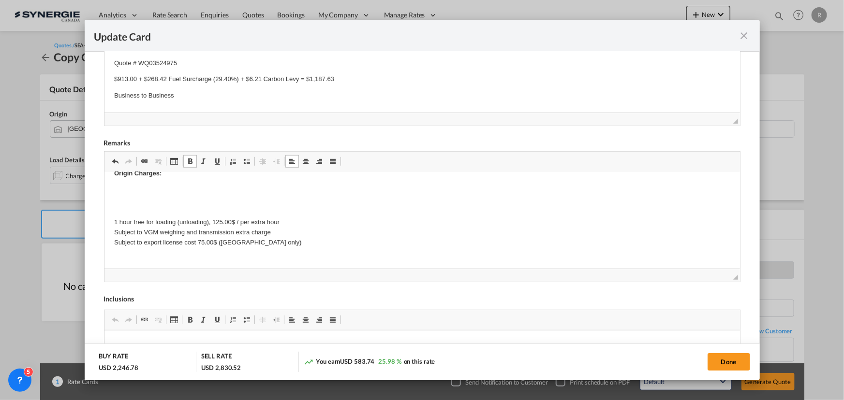
scroll to position [0, 0]
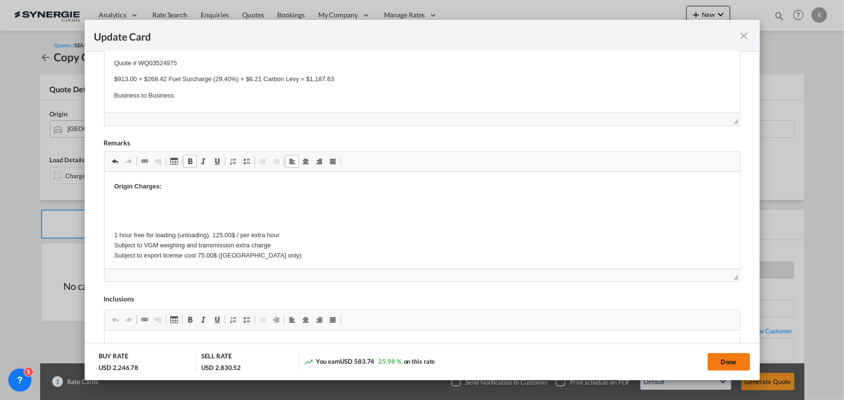
click at [719, 360] on button "Done" at bounding box center [728, 361] width 43 height 17
type input "12 Oct 2025"
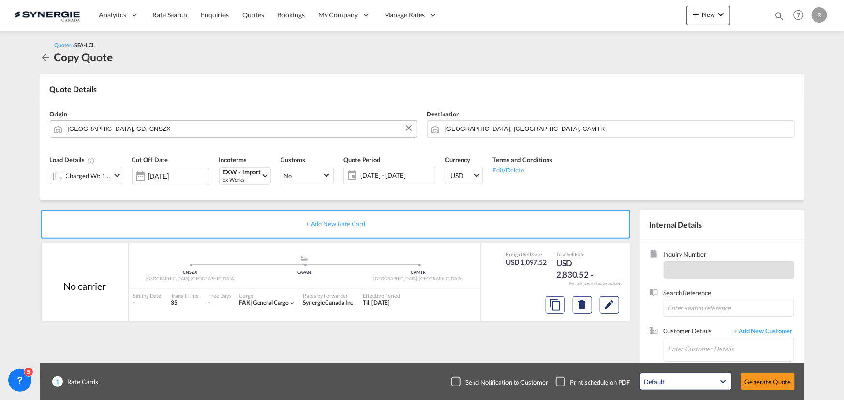
scroll to position [106, 0]
click at [701, 349] on input "Enter Customer Details" at bounding box center [730, 349] width 125 height 22
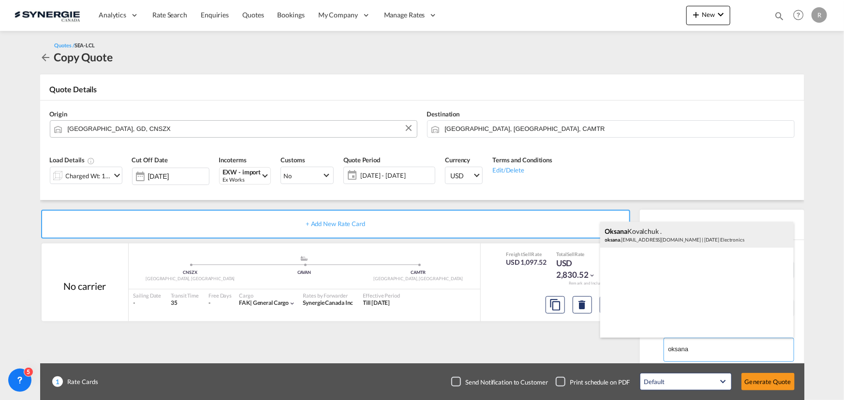
click at [638, 231] on div "Oksana Kovalchuk . oksana .kovalchuk@ce3electronics.com | CE 3 Electronics" at bounding box center [696, 235] width 193 height 26
type input "CE 3 Electronics, Oksana Kovalchuk ., oksana.kovalchuk@ce3electronics.com"
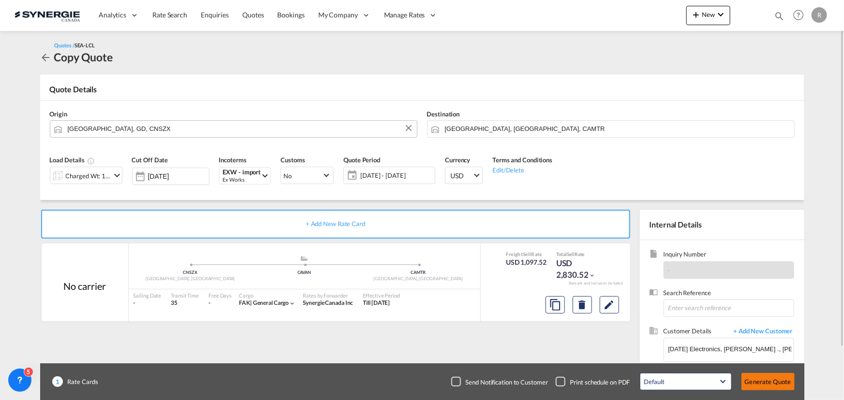
click at [764, 386] on button "Generate Quote" at bounding box center [767, 381] width 53 height 17
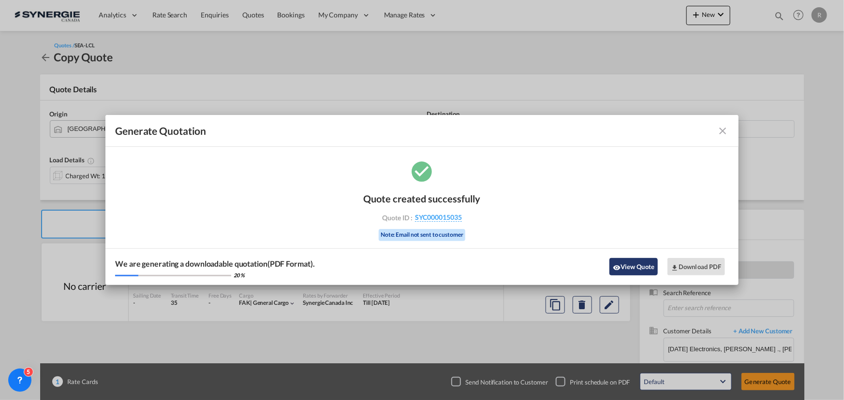
click at [626, 262] on button "View Quote" at bounding box center [633, 266] width 48 height 17
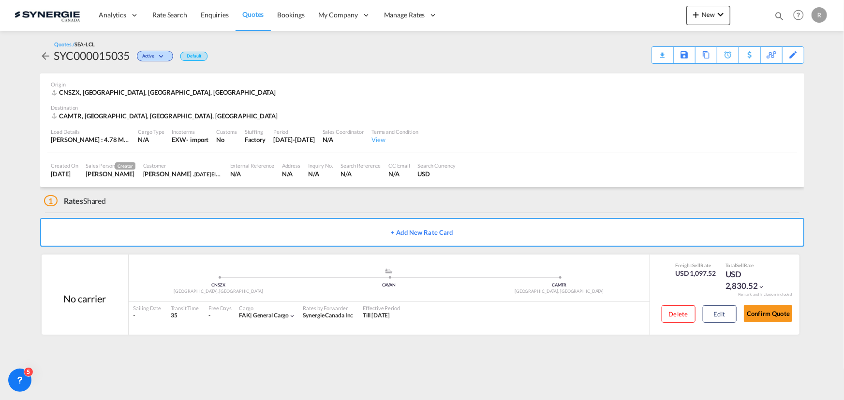
click at [0, 0] on div "Download Quote" at bounding box center [0, 0] width 0 height 0
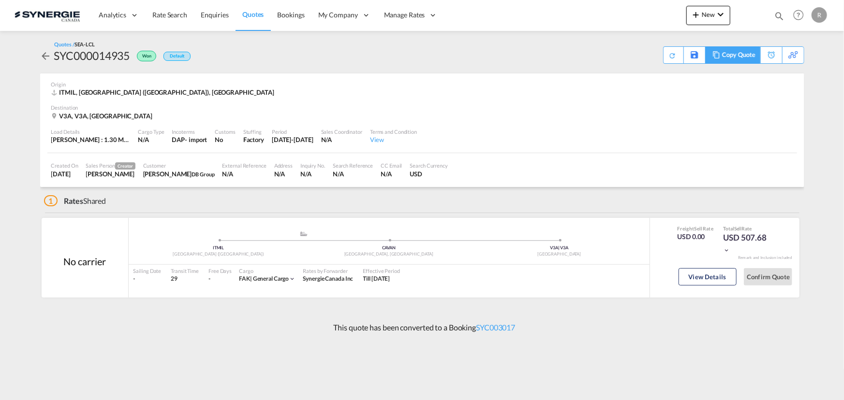
click at [750, 53] on div "Copy Quote" at bounding box center [738, 55] width 33 height 16
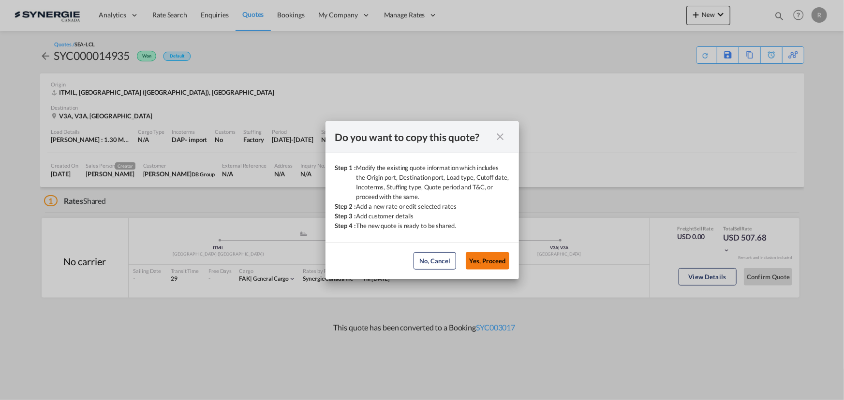
click at [478, 263] on button "Yes, Proceed" at bounding box center [488, 260] width 44 height 17
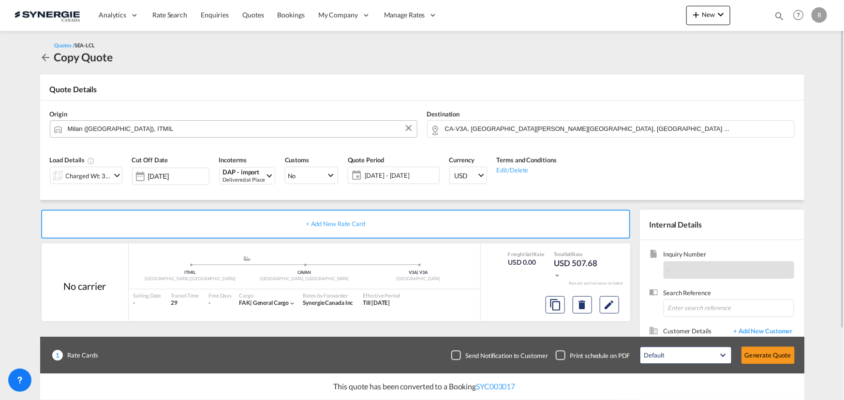
click at [176, 127] on input "Milan ([GEOGRAPHIC_DATA]), ITMIL" at bounding box center [240, 128] width 344 height 17
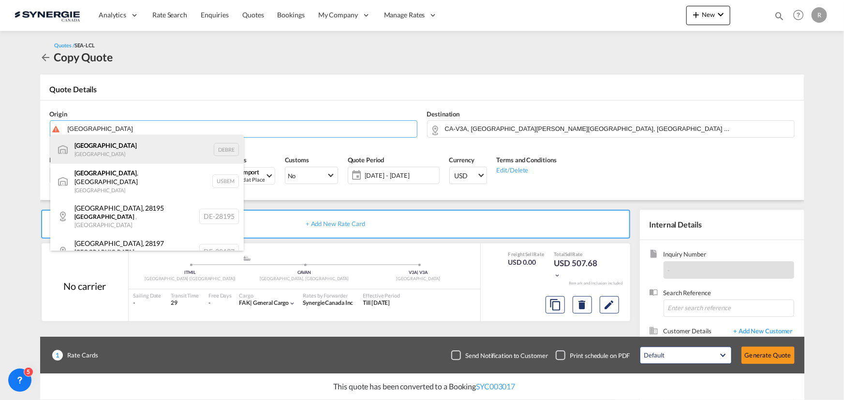
click at [98, 158] on div "Bremen [GEOGRAPHIC_DATA] DEBRE" at bounding box center [146, 149] width 193 height 29
type input "[GEOGRAPHIC_DATA], DEBRE"
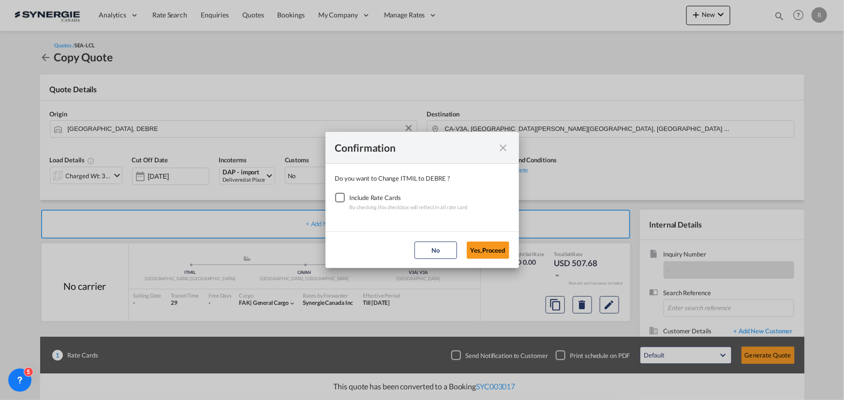
click at [350, 196] on div "Include Rate Cards" at bounding box center [409, 198] width 118 height 10
click at [339, 198] on div "Checkbox No Ink" at bounding box center [340, 198] width 10 height 10
click at [492, 250] on button "Yes,Proceed" at bounding box center [488, 250] width 43 height 17
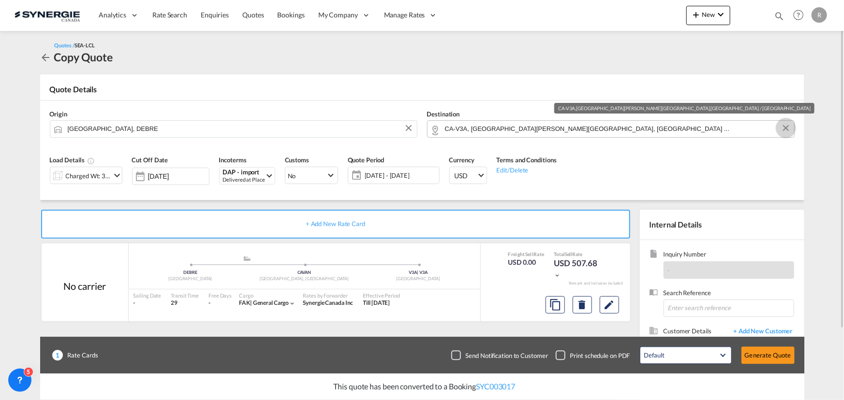
click at [785, 128] on button "Clear Input" at bounding box center [785, 128] width 15 height 15
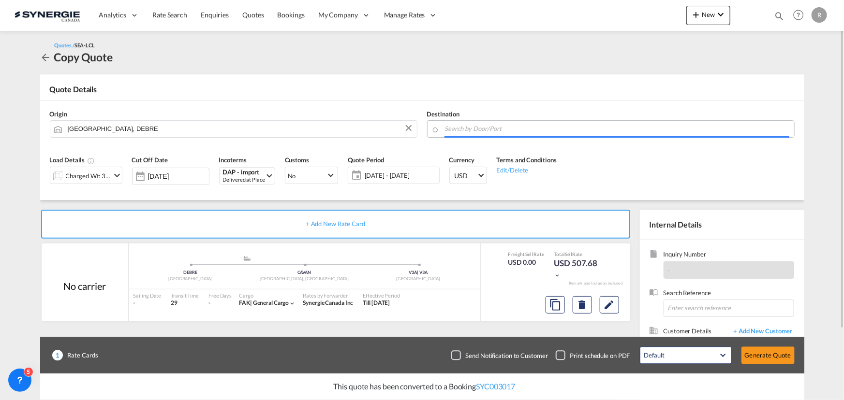
click at [695, 123] on input "Search by Door/Port" at bounding box center [617, 128] width 344 height 17
type input ";"
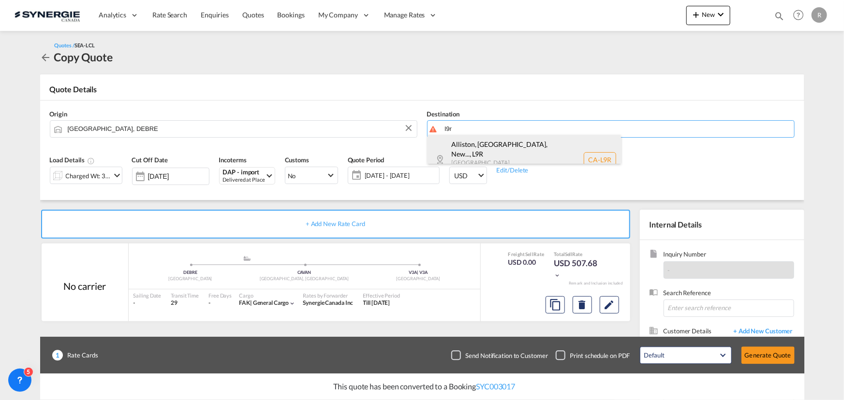
click at [507, 150] on div "Alliston, [GEOGRAPHIC_DATA], New... , L9R [GEOGRAPHIC_DATA] [GEOGRAPHIC_DATA] […" at bounding box center [523, 160] width 193 height 50
type input "CA-L9R, [GEOGRAPHIC_DATA], [GEOGRAPHIC_DATA], [GEOGRAPHIC_DATA], [GEOGRAPHIC_DA…"
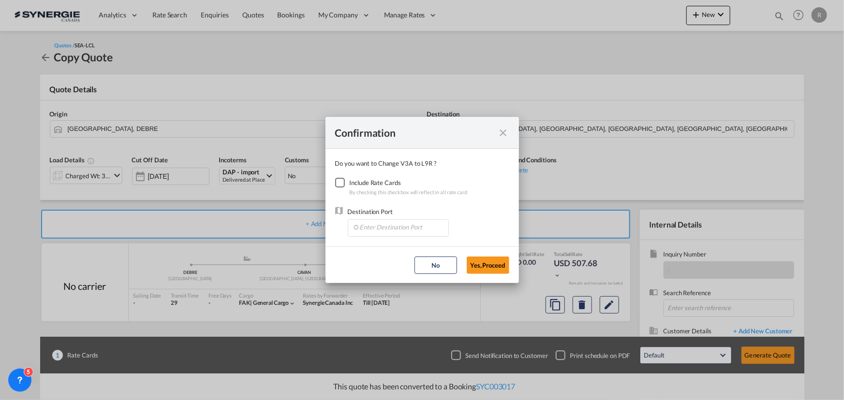
click at [335, 186] on div "Checkbox No Ink" at bounding box center [340, 183] width 10 height 10
click at [374, 225] on input "Enter Destination Port" at bounding box center [400, 227] width 96 height 15
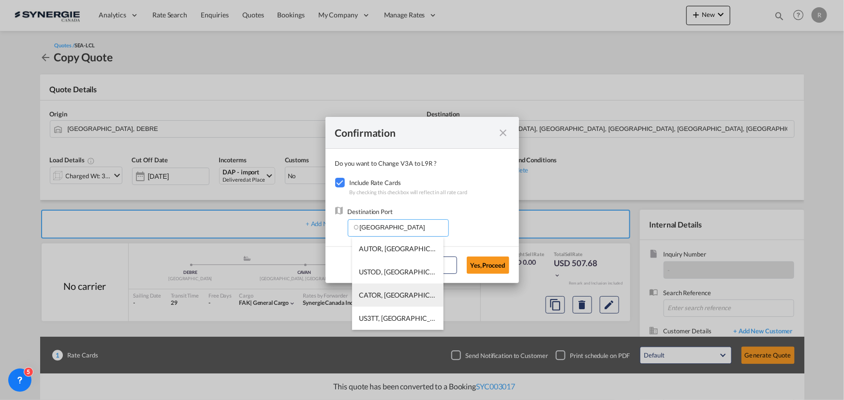
click at [382, 294] on span "CATOR, [GEOGRAPHIC_DATA], [GEOGRAPHIC_DATA], [GEOGRAPHIC_DATA], [GEOGRAPHIC_DAT…" at bounding box center [548, 295] width 378 height 8
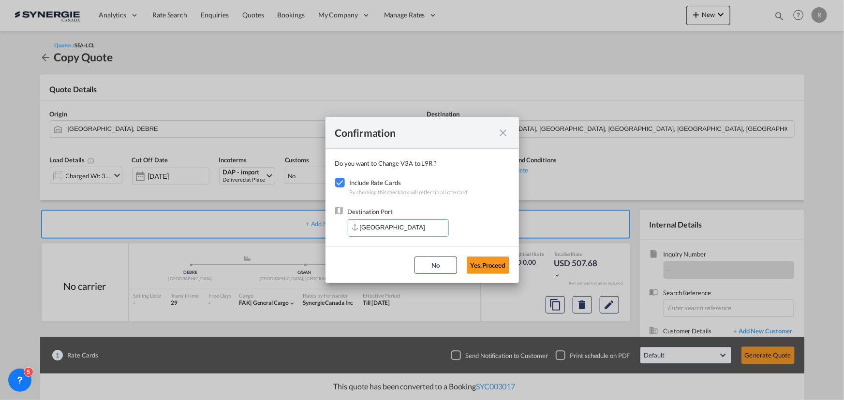
type input "CATOR, [GEOGRAPHIC_DATA], [GEOGRAPHIC_DATA], [GEOGRAPHIC_DATA], [GEOGRAPHIC_DAT…"
click at [497, 272] on button "Yes,Proceed" at bounding box center [488, 265] width 43 height 17
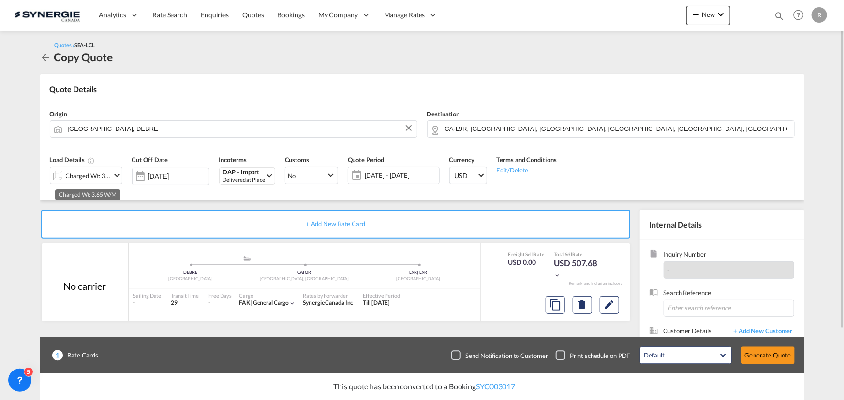
click at [91, 175] on div "Charged Wt: 3.65 W/M" at bounding box center [88, 176] width 45 height 14
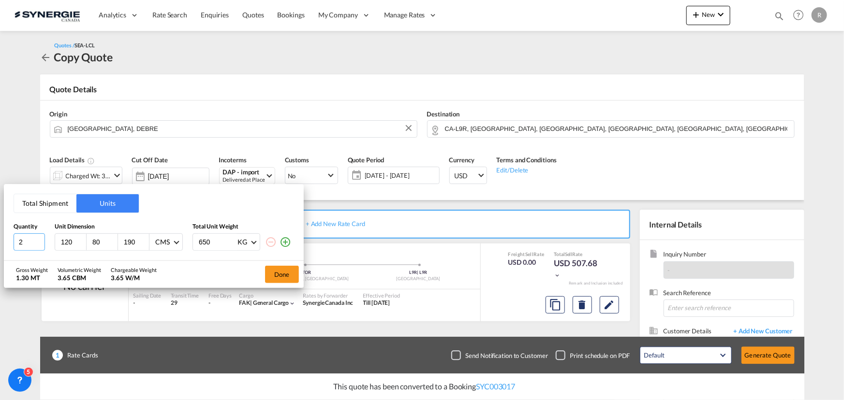
drag, startPoint x: 32, startPoint y: 239, endPoint x: -99, endPoint y: 217, distance: 133.3
click at [0, 217] on html "Analytics Reports Dashboard Rate Search Enquiries Quotes" at bounding box center [422, 200] width 844 height 400
type input "4"
type input "120"
type input "100"
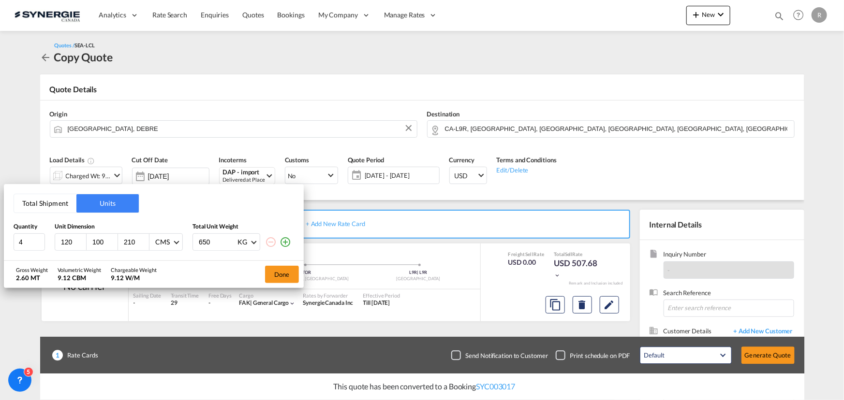
type input "210"
type input "60"
click at [278, 273] on button "Done" at bounding box center [282, 274] width 34 height 17
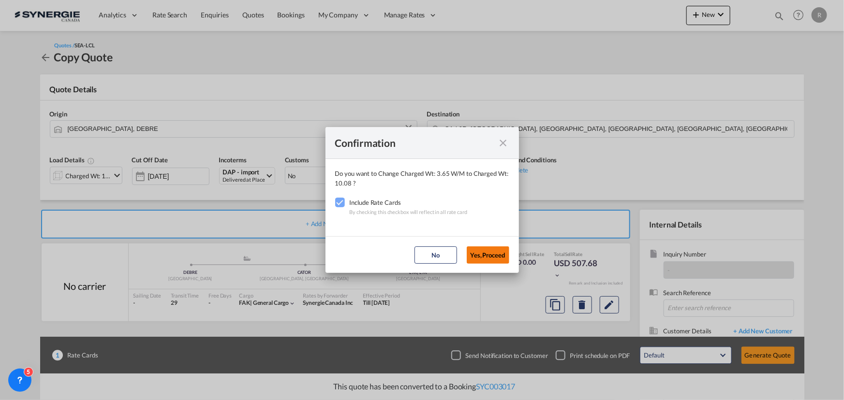
click at [497, 253] on button "Yes,Proceed" at bounding box center [488, 255] width 43 height 17
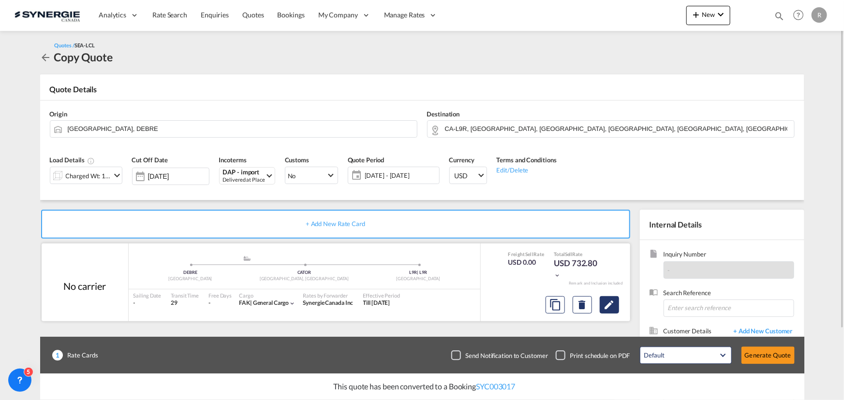
click at [606, 303] on md-icon "Edit" at bounding box center [609, 305] width 12 height 12
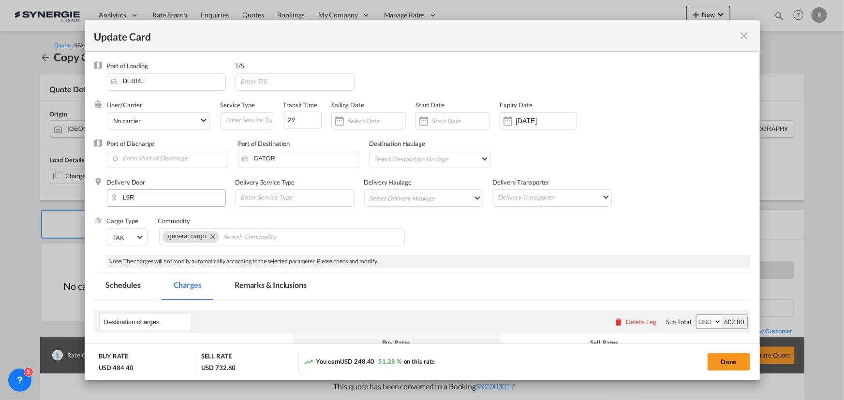
select select "per_w/m"
select select "per_shipment"
select select "per_bl"
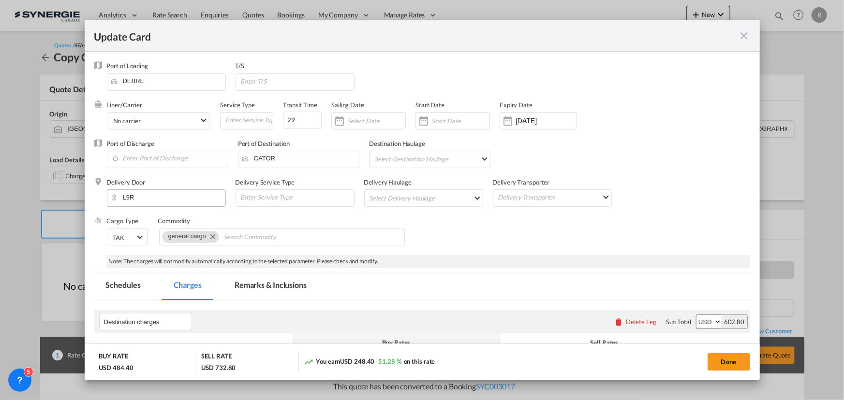
select select "per_bl"
select select "per_shipment"
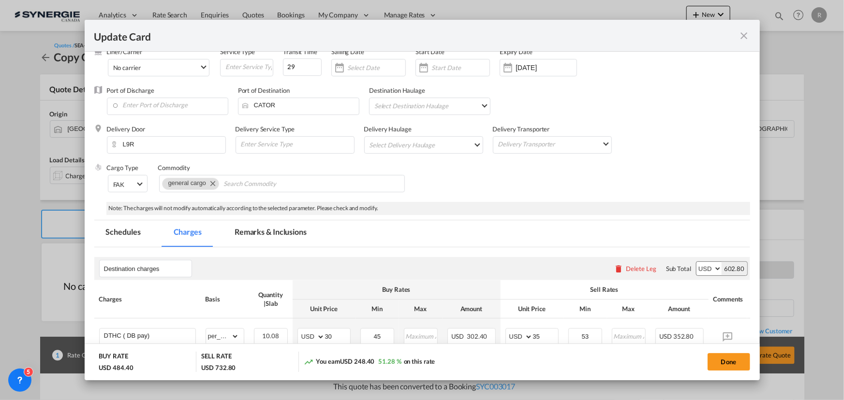
scroll to position [132, 0]
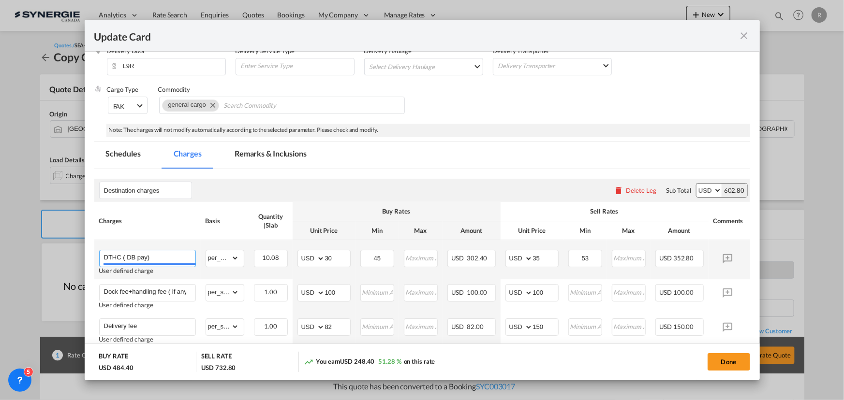
click at [157, 259] on input "DTHC ( DB pay)" at bounding box center [149, 257] width 91 height 15
type input "DTHC ( at cost plus disbursmenet fee min 25usd)"
drag, startPoint x: 335, startPoint y: 258, endPoint x: 272, endPoint y: 250, distance: 63.9
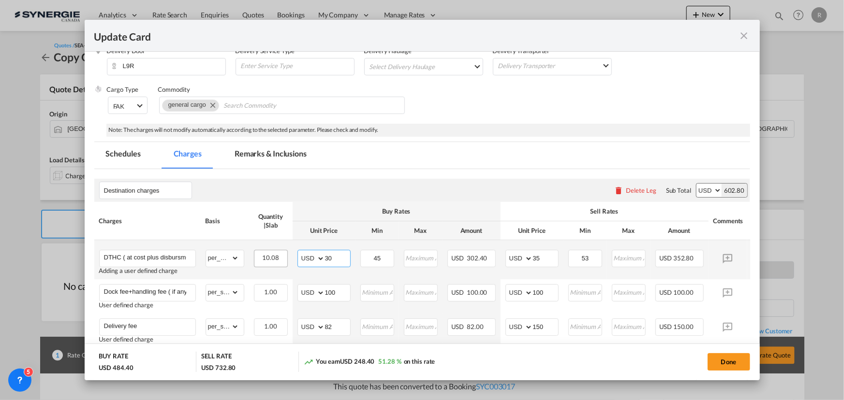
click at [272, 250] on tr "DTHC ( at cost plus disbursmenet fee min 25usd) Adding a user defined charge Pl…" at bounding box center [436, 259] width 685 height 39
type input "0"
drag, startPoint x: 386, startPoint y: 257, endPoint x: 345, endPoint y: 254, distance: 41.7
click at [345, 254] on tr "DTHC ( at cost plus disbursmenet fee min 25usd) Adding a user defined charge Pl…" at bounding box center [436, 259] width 685 height 39
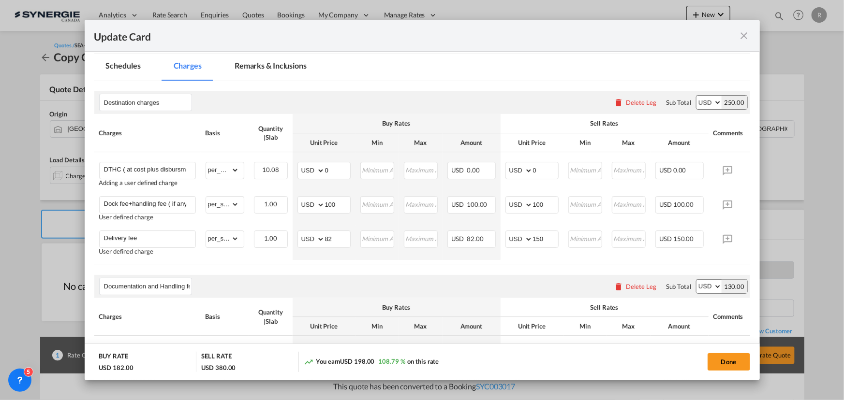
scroll to position [0, 36]
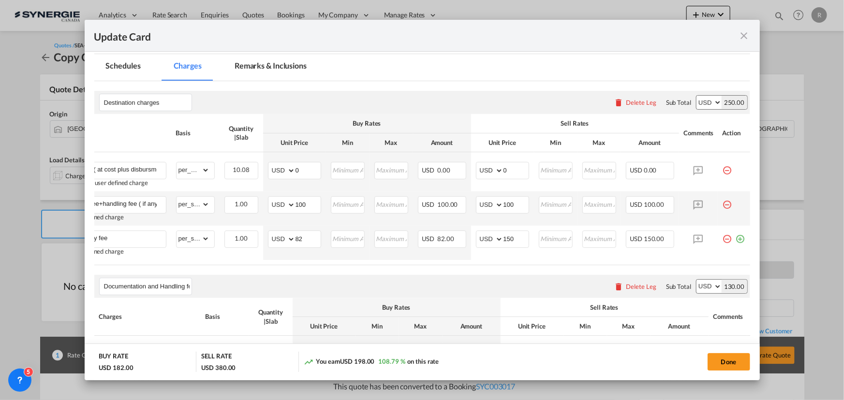
click at [722, 204] on md-icon "icon-minus-circle-outline red-400-fg pt-7" at bounding box center [727, 201] width 10 height 10
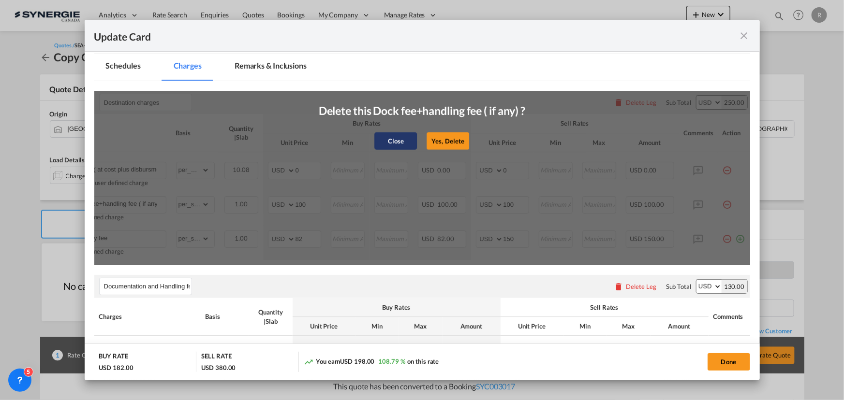
click at [397, 144] on button "Close" at bounding box center [395, 140] width 43 height 17
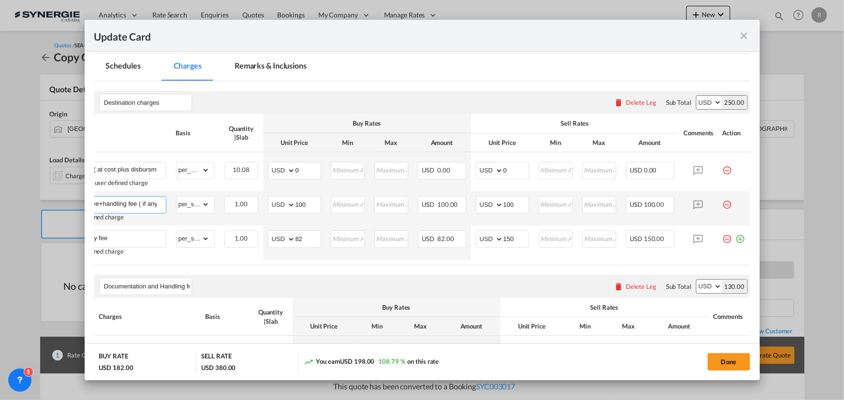
click at [135, 204] on input "Dock fee+handling fee ( if any)" at bounding box center [119, 204] width 91 height 15
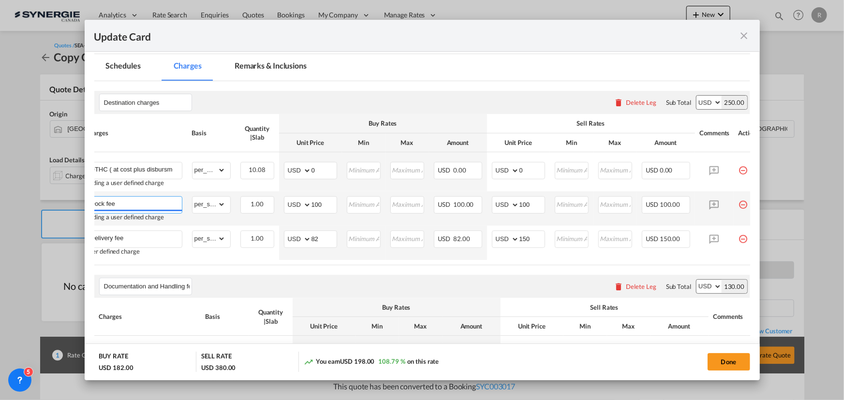
type input "Dock fee"
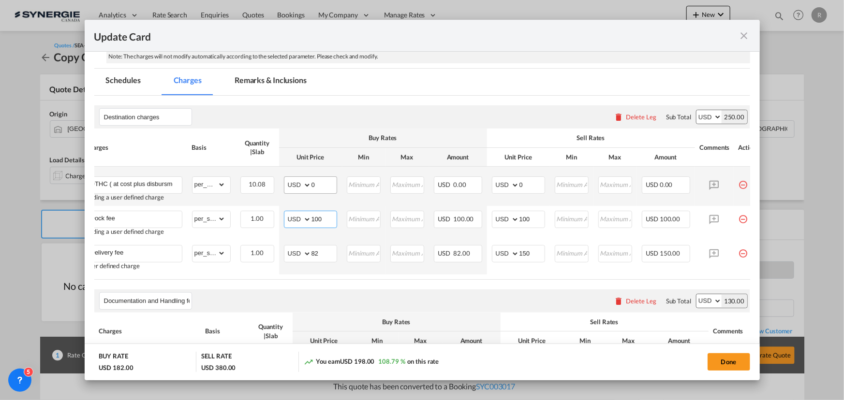
scroll to position [220, 0]
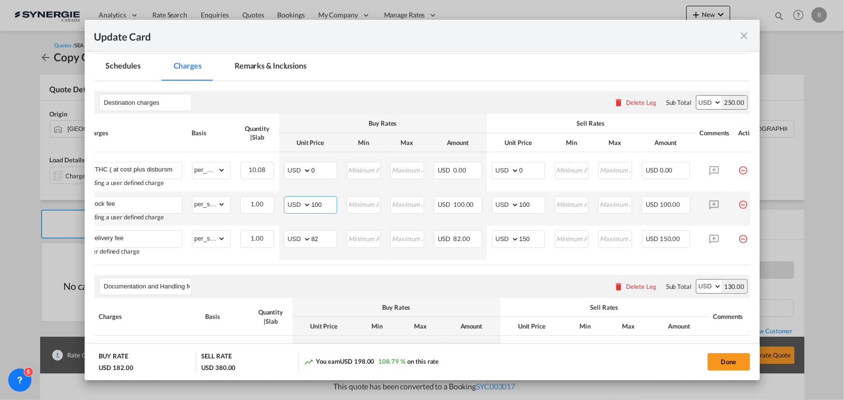
drag, startPoint x: 325, startPoint y: 207, endPoint x: 278, endPoint y: 196, distance: 48.8
click at [278, 196] on tr "Dock fee Adding a user defined charge Please Enter Already Exists gross_weight …" at bounding box center [423, 208] width 685 height 34
type input "50"
type input "65"
drag, startPoint x: 332, startPoint y: 241, endPoint x: 276, endPoint y: 234, distance: 56.4
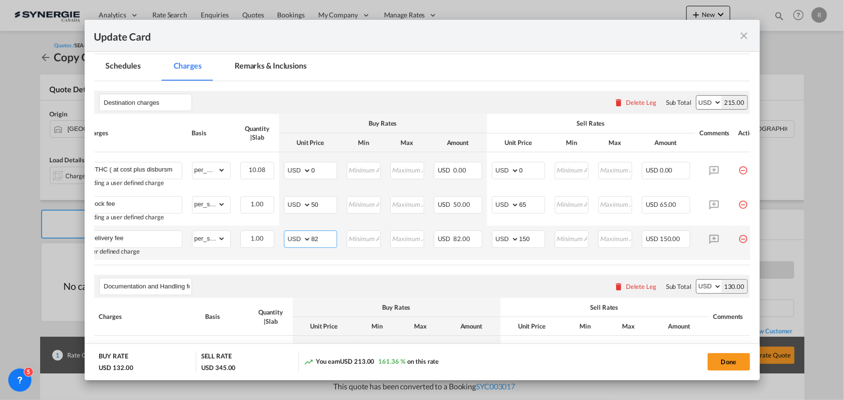
click at [276, 234] on tr "Delivery fee User defined charge Please Enter Already Exists gross_weight volum…" at bounding box center [423, 243] width 685 height 34
type input "290"
type input "390"
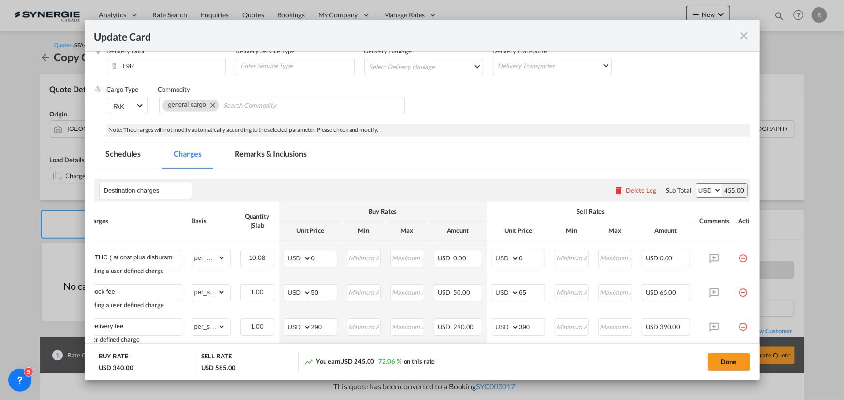
click at [252, 150] on md-tab-item "Remarks & Inclusions" at bounding box center [270, 155] width 95 height 27
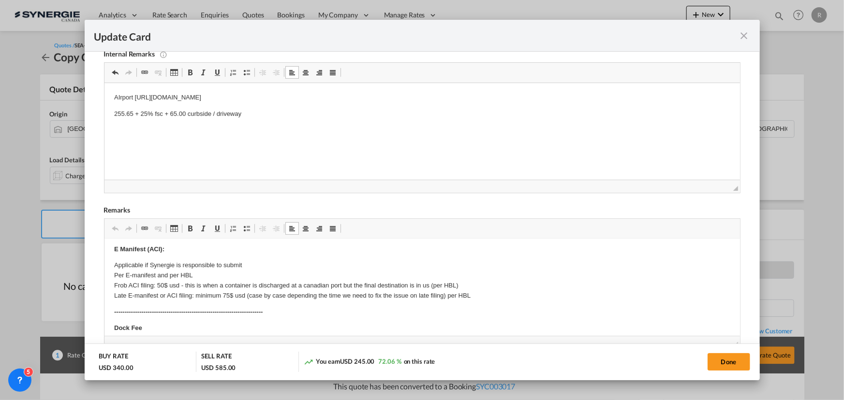
scroll to position [88, 0]
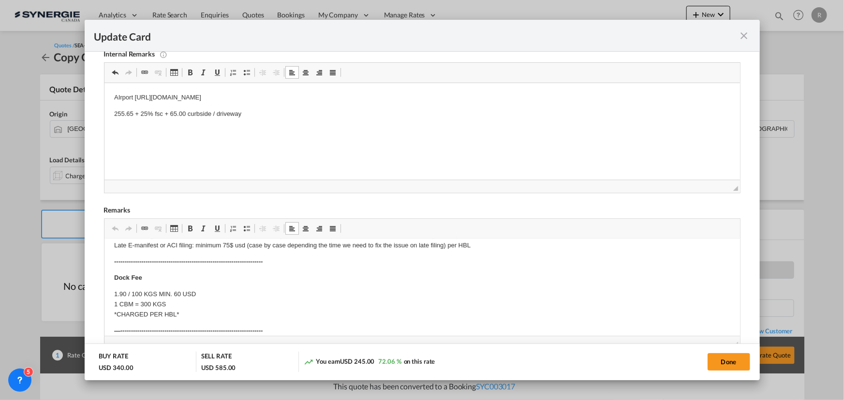
click at [178, 292] on p "1.90 / 100 KGS MIN. 60 USD 1 CBM = 300 KGS *CHARGED PER HBL*" at bounding box center [422, 305] width 616 height 30
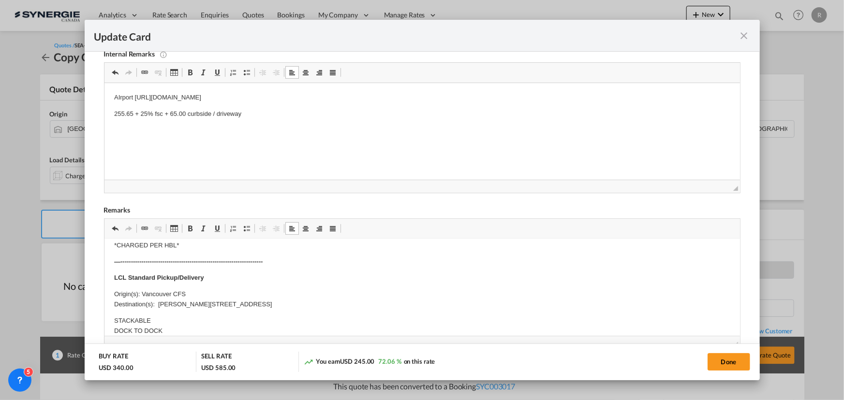
scroll to position [176, 0]
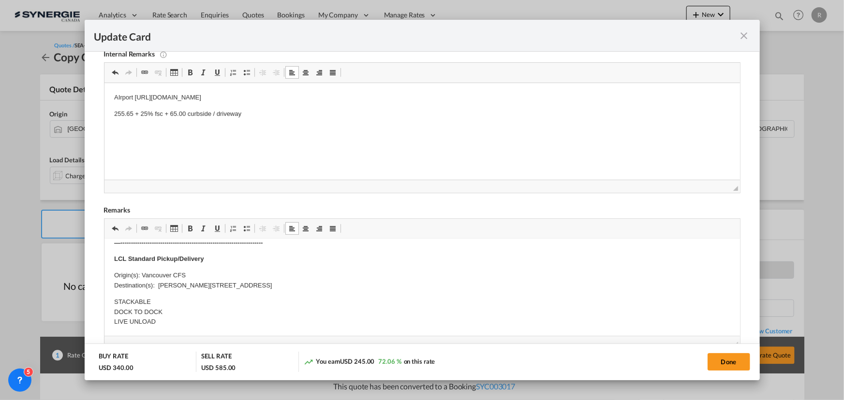
click at [159, 283] on body "—--------------------------------------------------------------- E Manifest (AC…" at bounding box center [422, 350] width 616 height 554
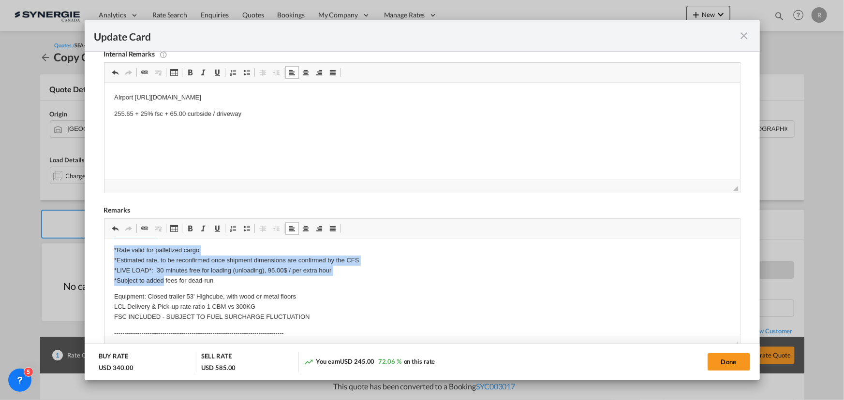
click at [172, 270] on p "*Rate valid for palletized cargo *Estimated rate, to be reconfirmed once shipme…" at bounding box center [422, 266] width 616 height 40
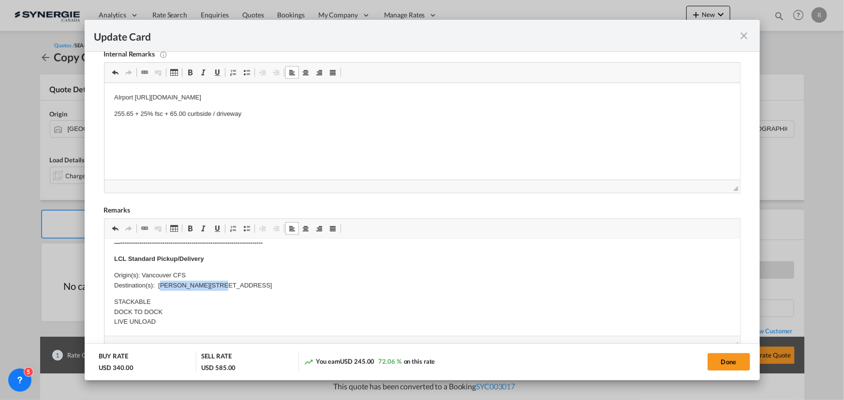
drag, startPoint x: 161, startPoint y: 283, endPoint x: 235, endPoint y: 282, distance: 74.0
click at [235, 282] on p "Origin(s): Vancouver CFS Destination(s): [PERSON_NAME] V3A 2L8" at bounding box center [422, 281] width 616 height 20
drag, startPoint x: 140, startPoint y: 273, endPoint x: 228, endPoint y: 273, distance: 88.0
click at [230, 273] on p "Origin(s): Vancouver CFS Destination(s): [GEOGRAPHIC_DATA] L9R1B1" at bounding box center [422, 281] width 616 height 20
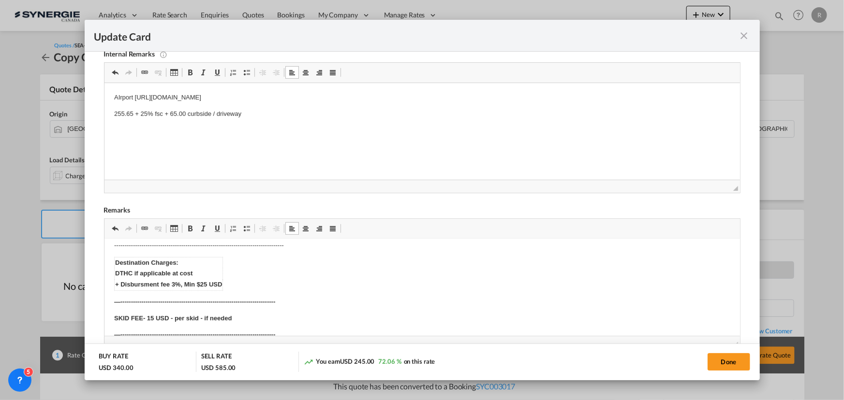
scroll to position [395, 0]
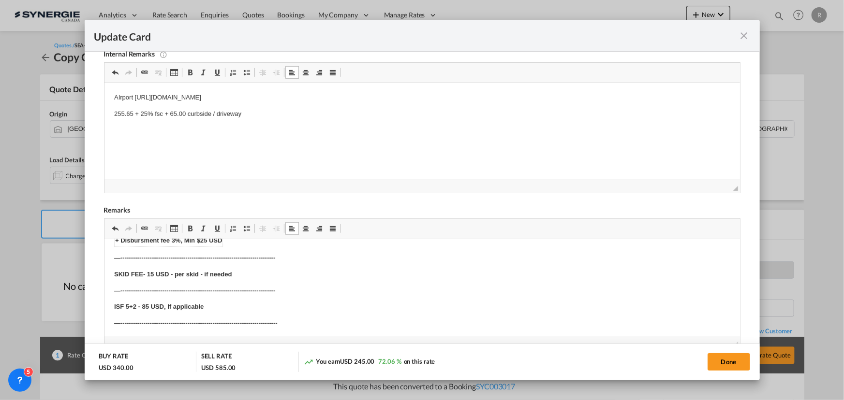
click at [147, 271] on strong "SKID FEE- 15 USD - per skid - if needed" at bounding box center [172, 274] width 117 height 7
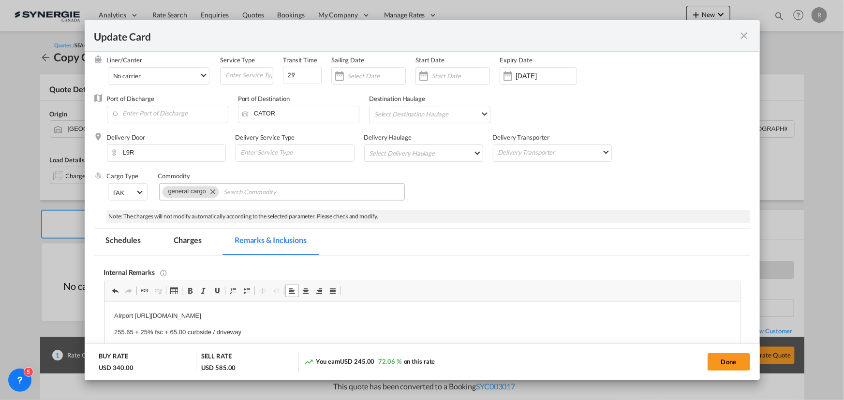
scroll to position [44, 0]
click at [198, 240] on md-tab-item "Charges" at bounding box center [187, 243] width 51 height 27
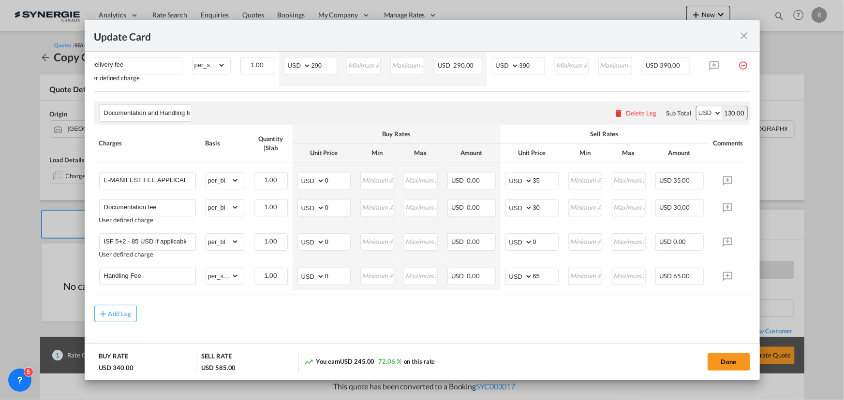
scroll to position [395, 0]
click at [724, 367] on button "Done" at bounding box center [728, 361] width 43 height 17
type input "[DATE]"
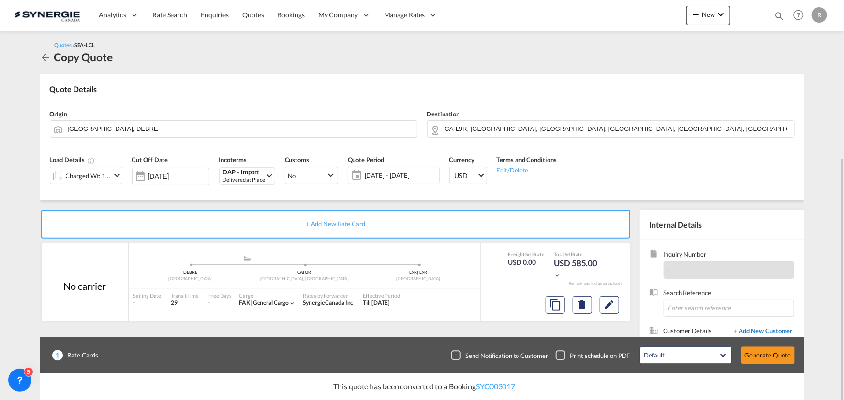
scroll to position [87, 0]
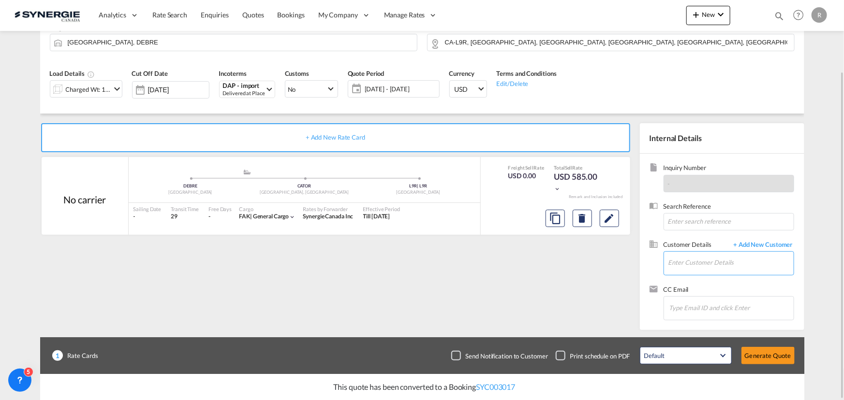
click at [677, 259] on input "Enter Customer Details" at bounding box center [730, 263] width 125 height 22
paste input "Ontario L9R1B1"
type input "O"
click at [728, 266] on input "Enter Customer Details" at bounding box center [730, 263] width 125 height 22
paste input "[EMAIL_ADDRESS][DOMAIN_NAME]"
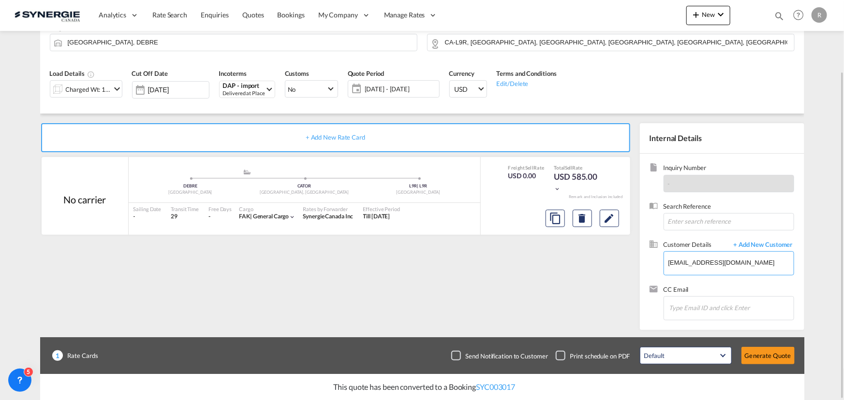
click at [726, 266] on input "[EMAIL_ADDRESS][DOMAIN_NAME]" at bounding box center [730, 263] width 125 height 22
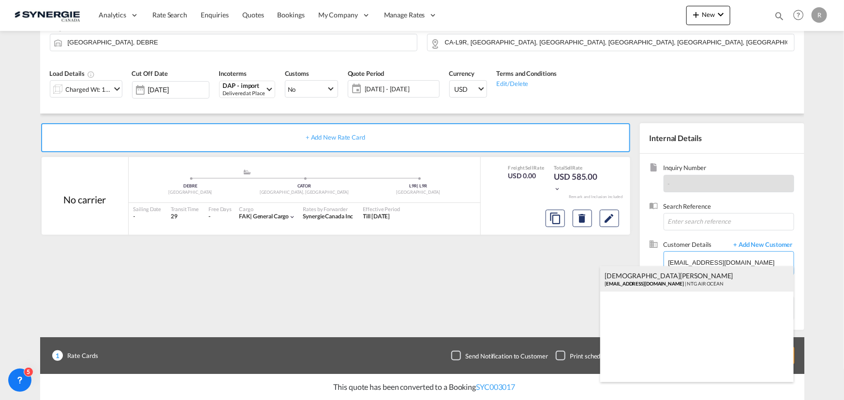
click at [656, 275] on div "[PERSON_NAME] [EMAIL_ADDRESS][DOMAIN_NAME] | NTG AIR OCEAN" at bounding box center [696, 279] width 193 height 26
type input "NTG AIR OCEAN, [PERSON_NAME], [EMAIL_ADDRESS][DOMAIN_NAME]"
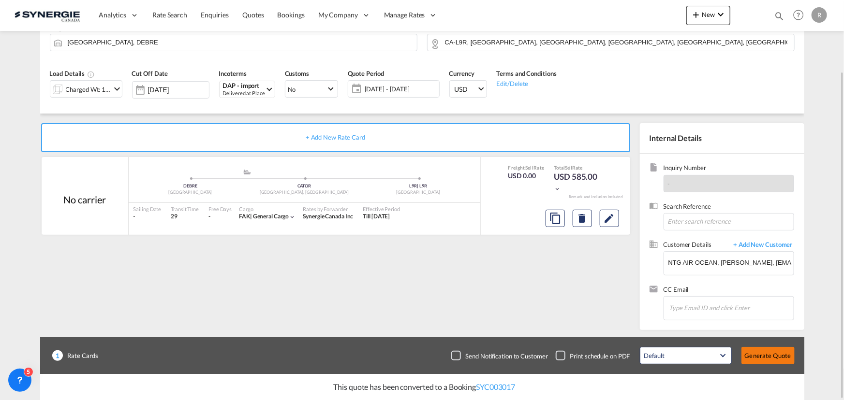
click at [767, 361] on button "Generate Quote" at bounding box center [767, 355] width 53 height 17
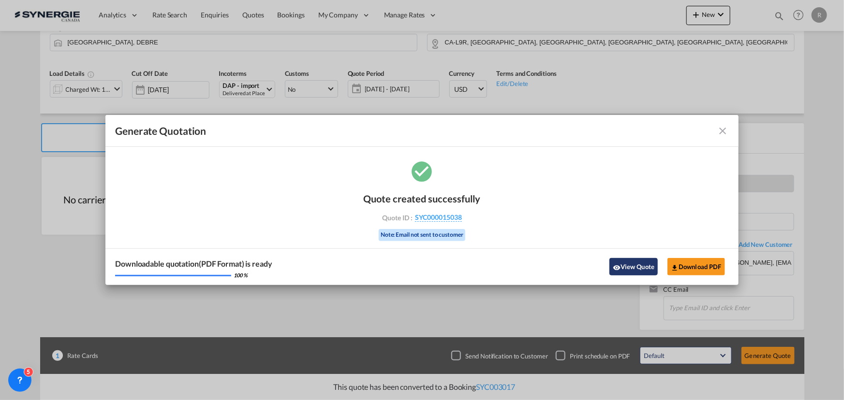
click at [631, 266] on button "View Quote" at bounding box center [633, 266] width 48 height 17
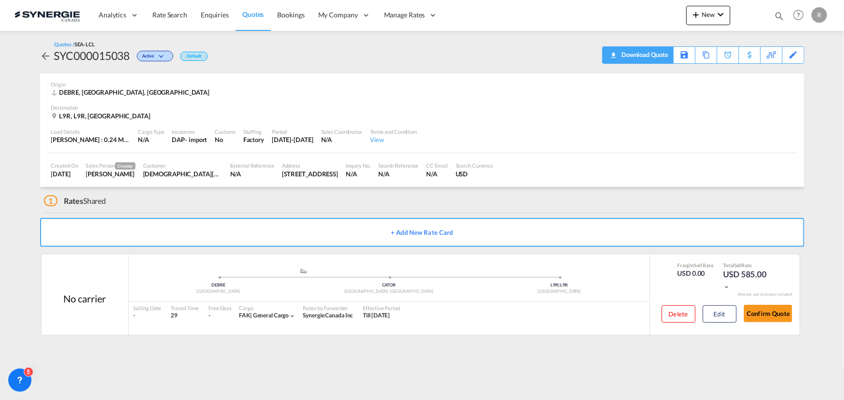
click at [658, 52] on div "Download Quote" at bounding box center [643, 54] width 49 height 15
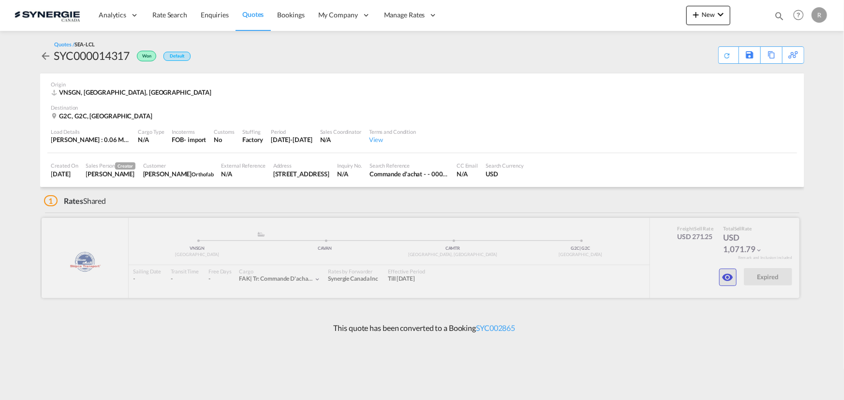
click at [724, 278] on md-icon "icon-eye" at bounding box center [728, 278] width 12 height 12
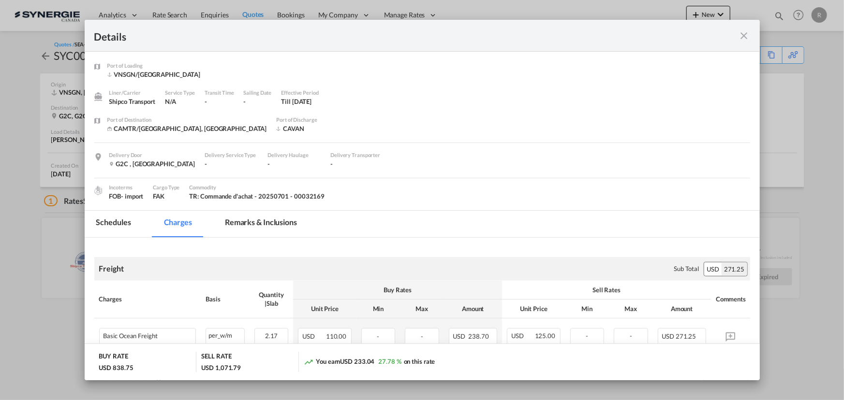
click at [246, 223] on md-tab-item "Remarks & Inclusions" at bounding box center [260, 224] width 95 height 27
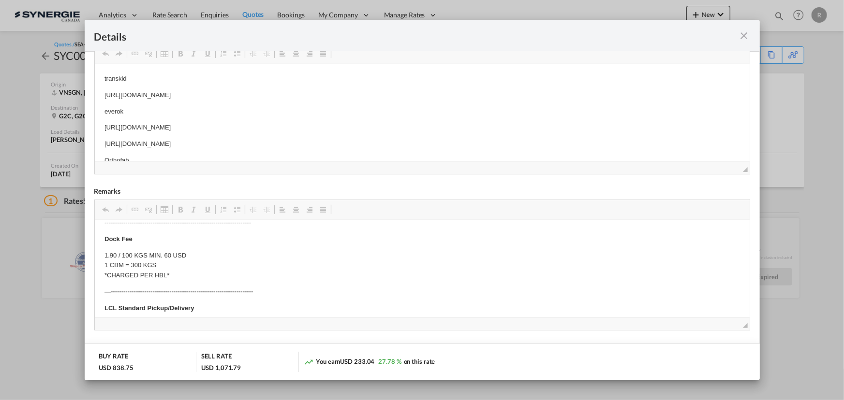
scroll to position [10, 0]
drag, startPoint x: 102, startPoint y: 91, endPoint x: 149, endPoint y: 91, distance: 47.4
click at [122, 83] on p "https://app.frontapp.com/open/msg_1gktzykv?key=rrndodOVn0RPobTuMCnNeaY8Ebw7ykSi" at bounding box center [421, 86] width 635 height 10
drag, startPoint x: 103, startPoint y: 84, endPoint x: 369, endPoint y: 82, distance: 266.4
click at [369, 82] on html "transkid https://app.frontapp.com/open/msg_1gktzykv?key=rrndodOVn0RPobTuMCnNeaY…" at bounding box center [421, 119] width 655 height 128
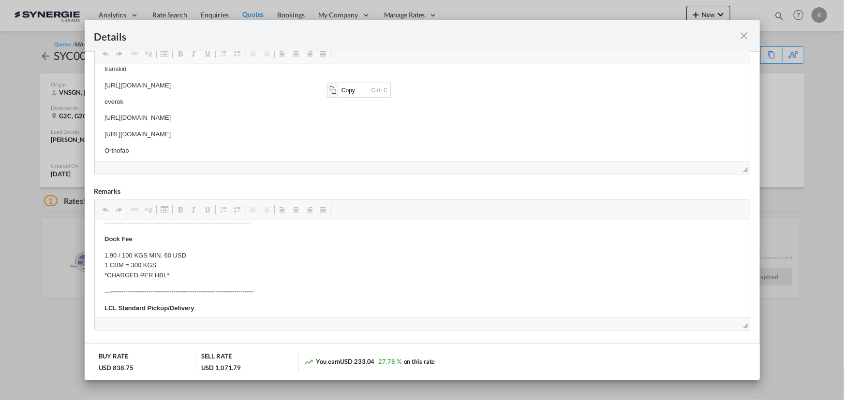
scroll to position [0, 0]
click at [346, 89] on span "Copy" at bounding box center [354, 90] width 30 height 14
copy p "https://app.frontapp.com/open/msg_1gktzykv?key=rrndodOVn0RPobTuMCnNeaY8Ebw7ykSi"
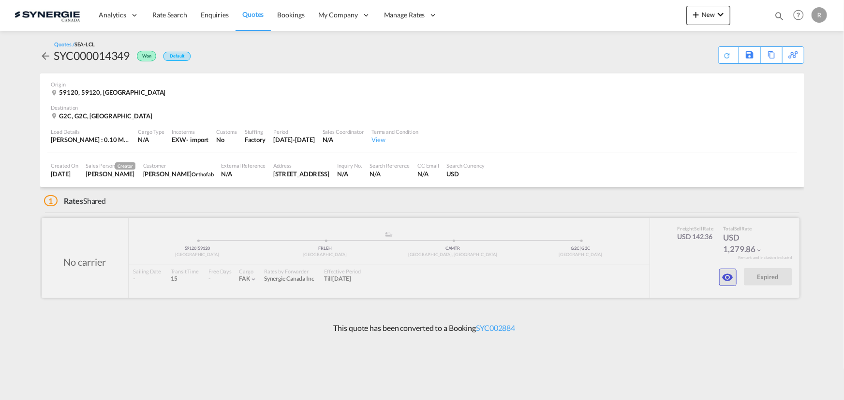
click at [719, 279] on button "button" at bounding box center [727, 277] width 17 height 17
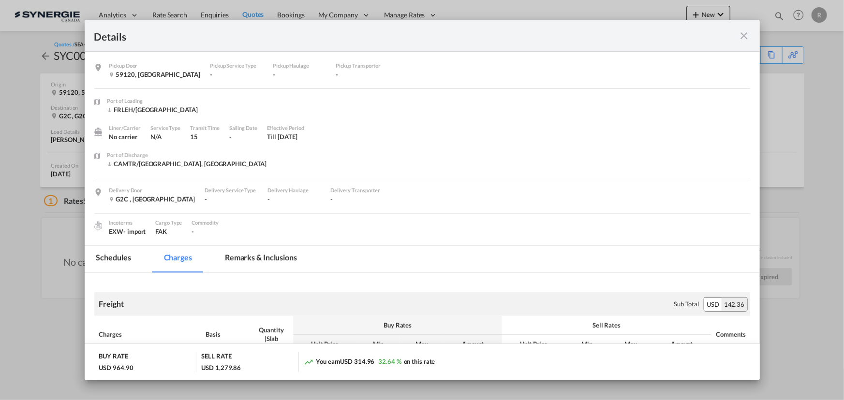
click at [288, 256] on md-tab-item "Remarks & Inclusions" at bounding box center [260, 259] width 95 height 27
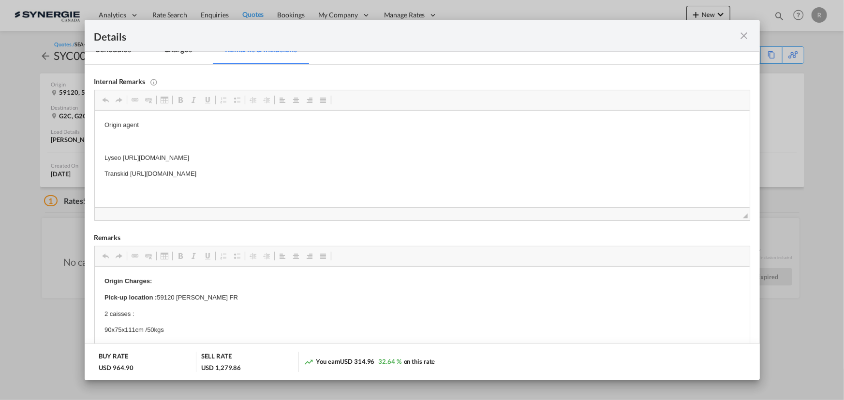
scroll to position [211, 0]
click at [104, 172] on html "Origin agent Lyseo [URL][DOMAIN_NAME] Transkid [URL][DOMAIN_NAME]" at bounding box center [421, 155] width 655 height 95
click at [166, 170] on p "Transkid [URL][DOMAIN_NAME]" at bounding box center [421, 172] width 635 height 10
drag, startPoint x: 130, startPoint y: 172, endPoint x: 408, endPoint y: 175, distance: 278.0
click at [408, 175] on p "Transkid [URL][DOMAIN_NAME]" at bounding box center [421, 172] width 635 height 10
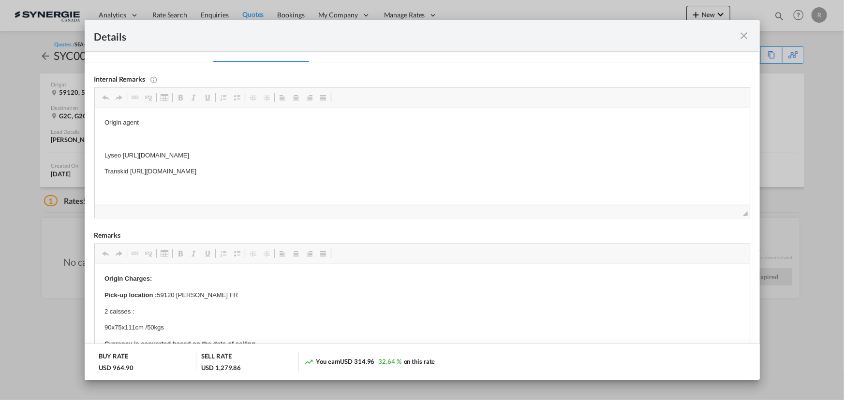
copy p "[URL][DOMAIN_NAME]"
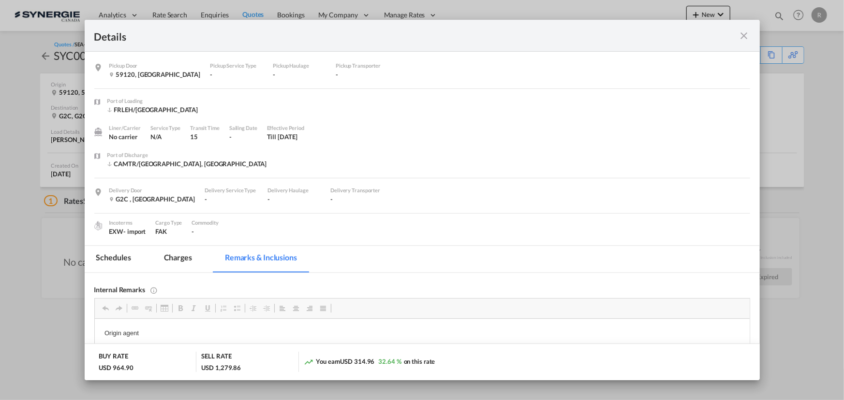
scroll to position [0, 0]
click at [746, 34] on md-icon "icon-close fg-AAA8AD m-0 cursor" at bounding box center [744, 36] width 12 height 12
